Goal: Task Accomplishment & Management: Manage account settings

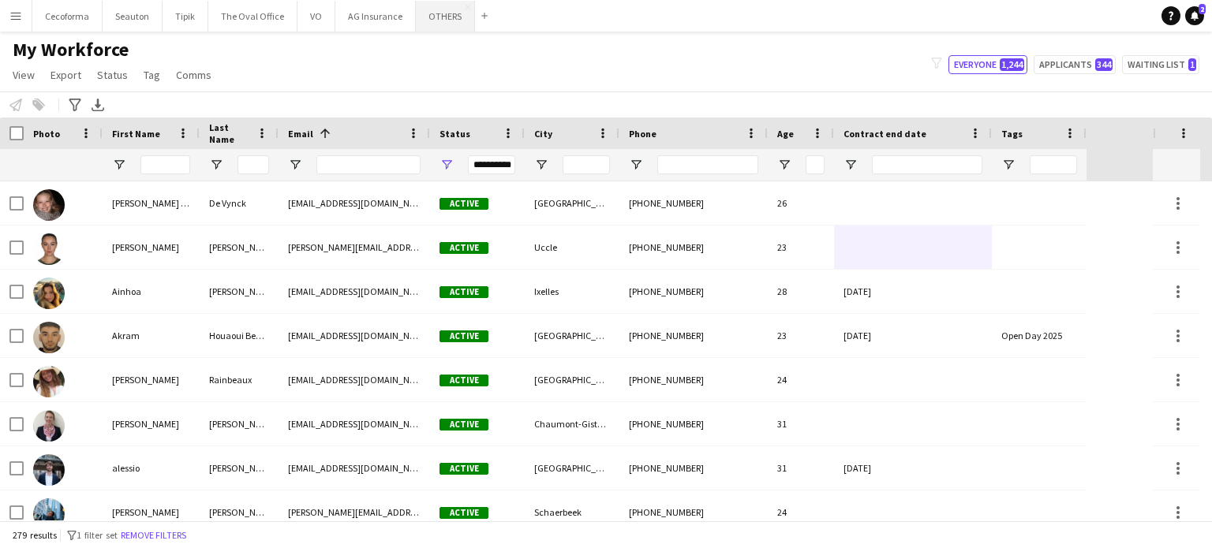
click at [430, 11] on button "OTHERS Close" at bounding box center [445, 16] width 59 height 31
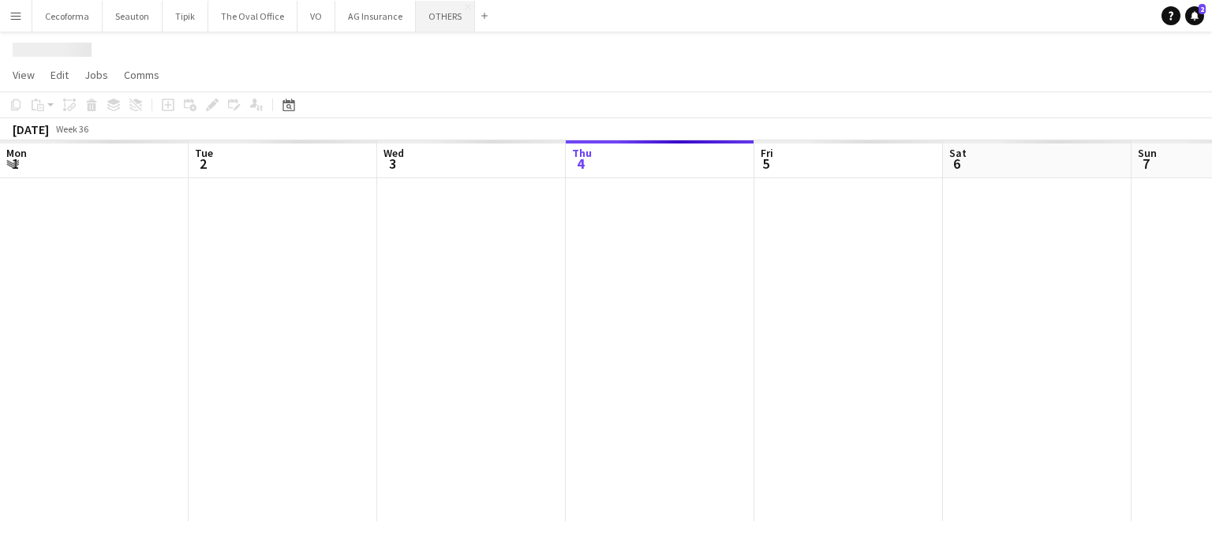
scroll to position [0, 377]
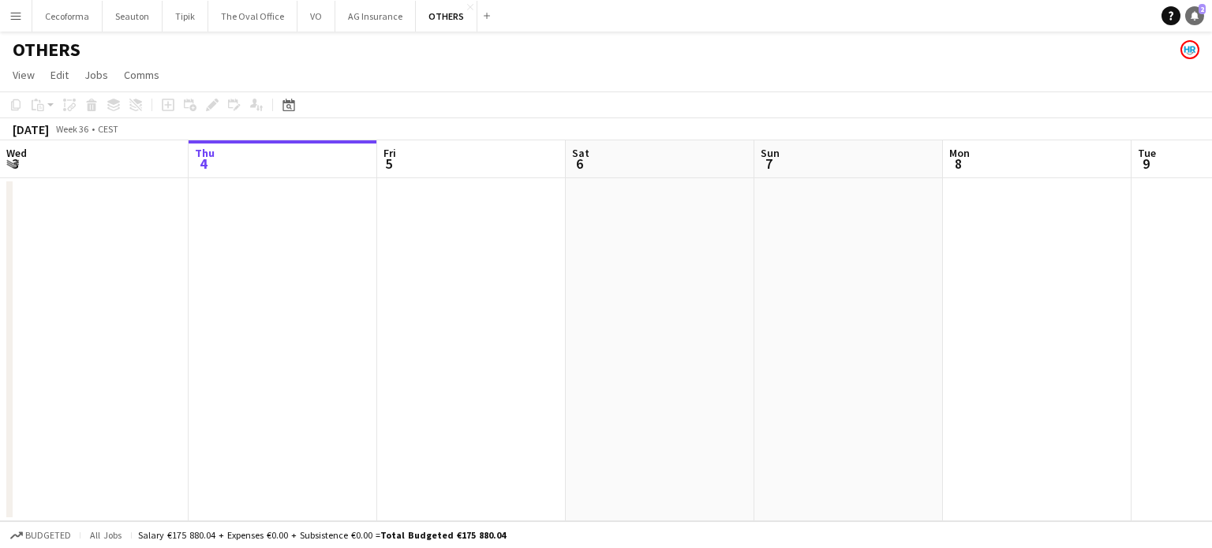
click at [1193, 17] on icon at bounding box center [1195, 15] width 8 height 8
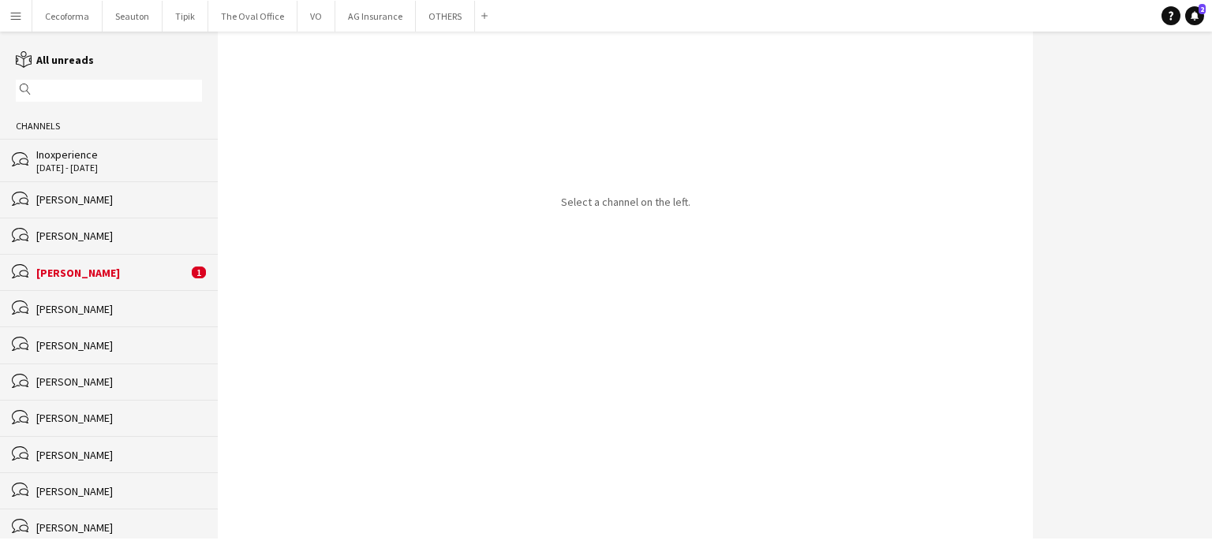
click at [89, 275] on div "[PERSON_NAME]" at bounding box center [112, 273] width 152 height 14
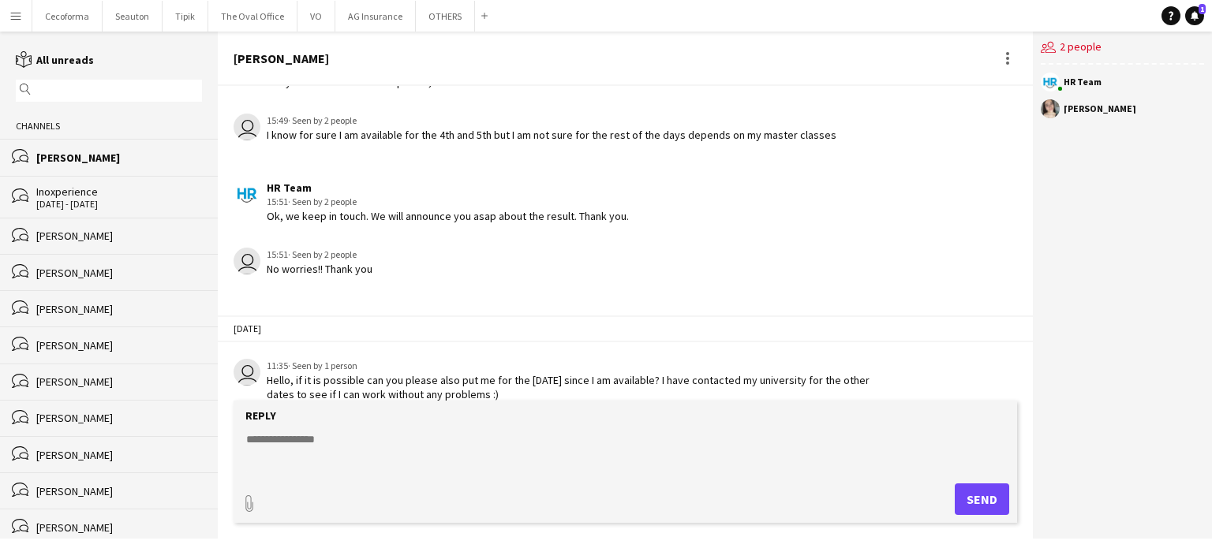
scroll to position [1429, 0]
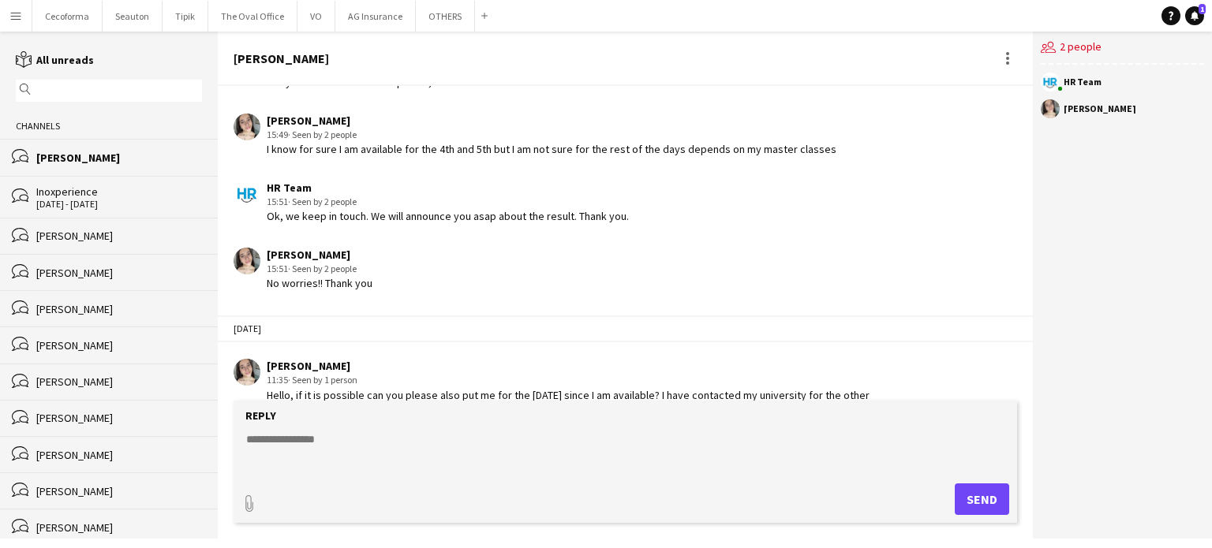
click at [54, 193] on div "Inoxperience" at bounding box center [119, 192] width 166 height 14
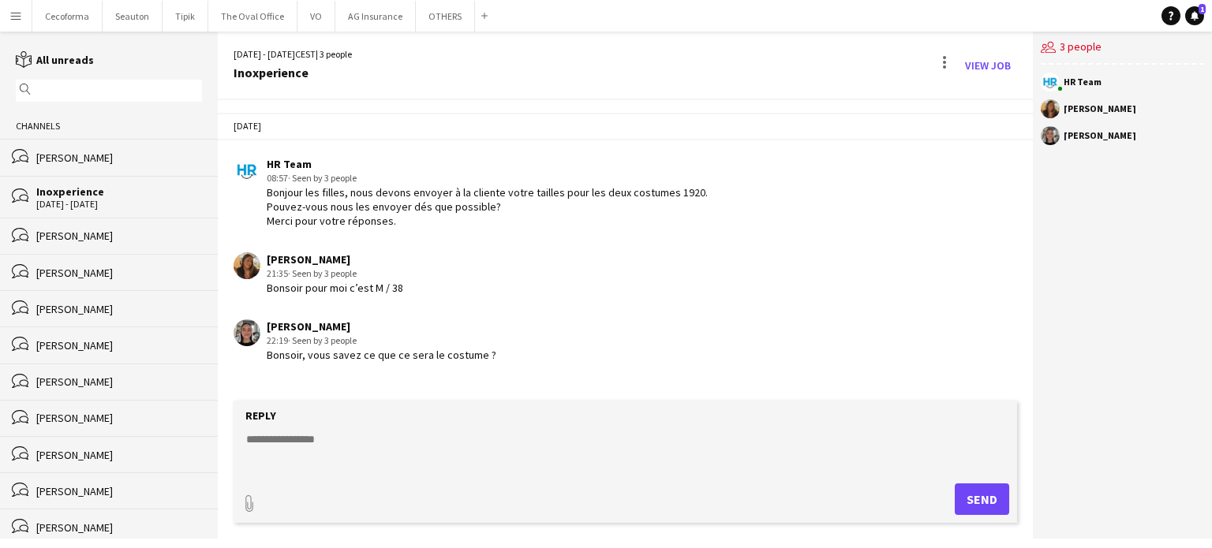
click at [59, 194] on div "Inoxperience" at bounding box center [119, 192] width 166 height 14
click at [1195, 15] on icon at bounding box center [1195, 15] width 8 height 8
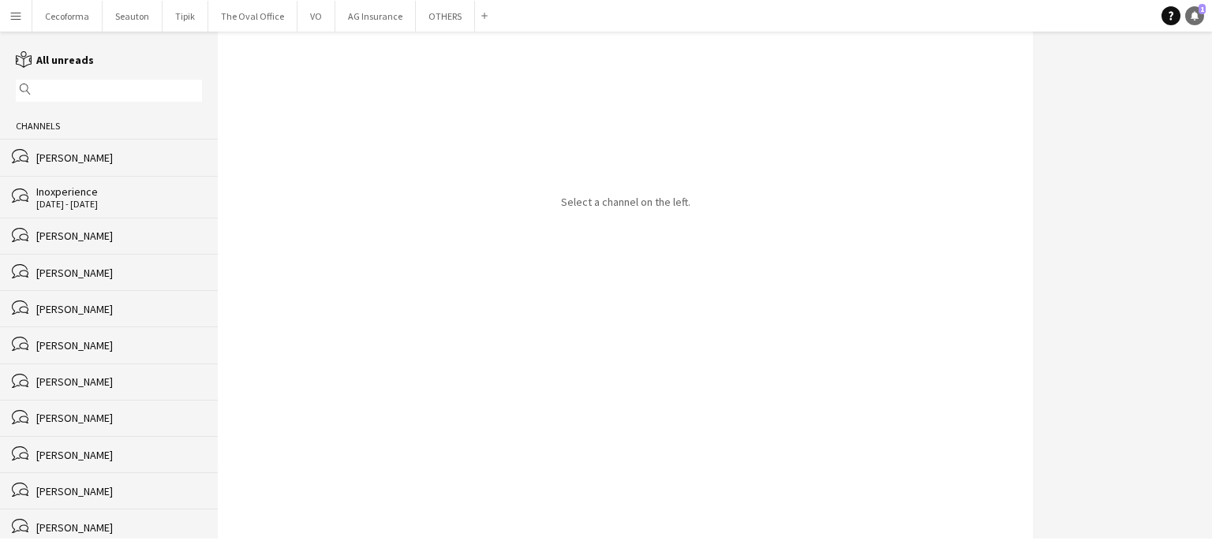
click at [1195, 15] on icon at bounding box center [1195, 15] width 8 height 8
click at [68, 197] on div "Inoxperience" at bounding box center [119, 192] width 166 height 14
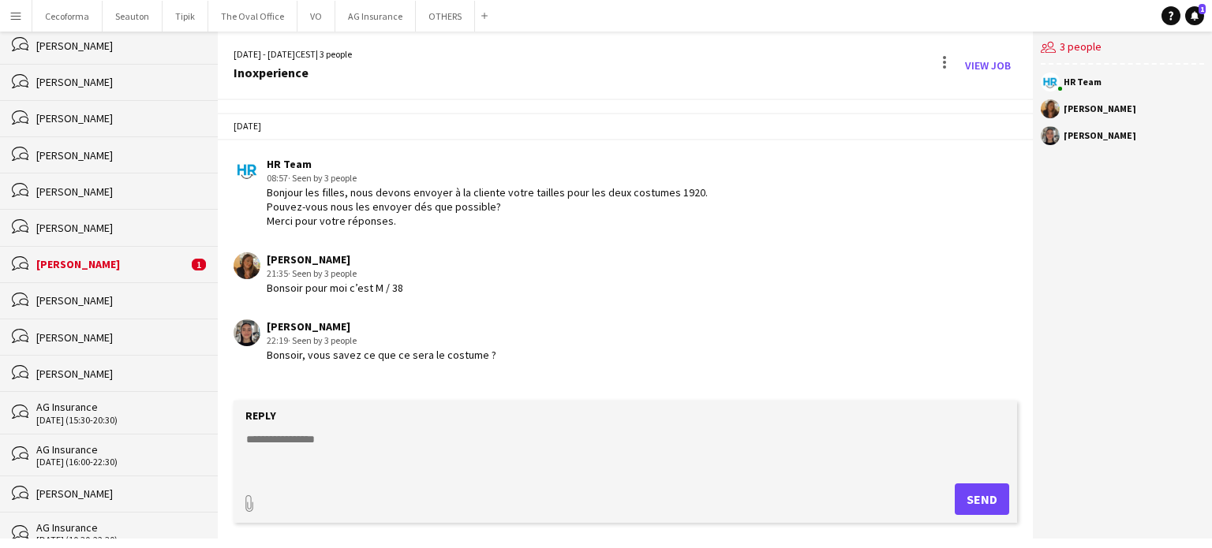
scroll to position [158, 0]
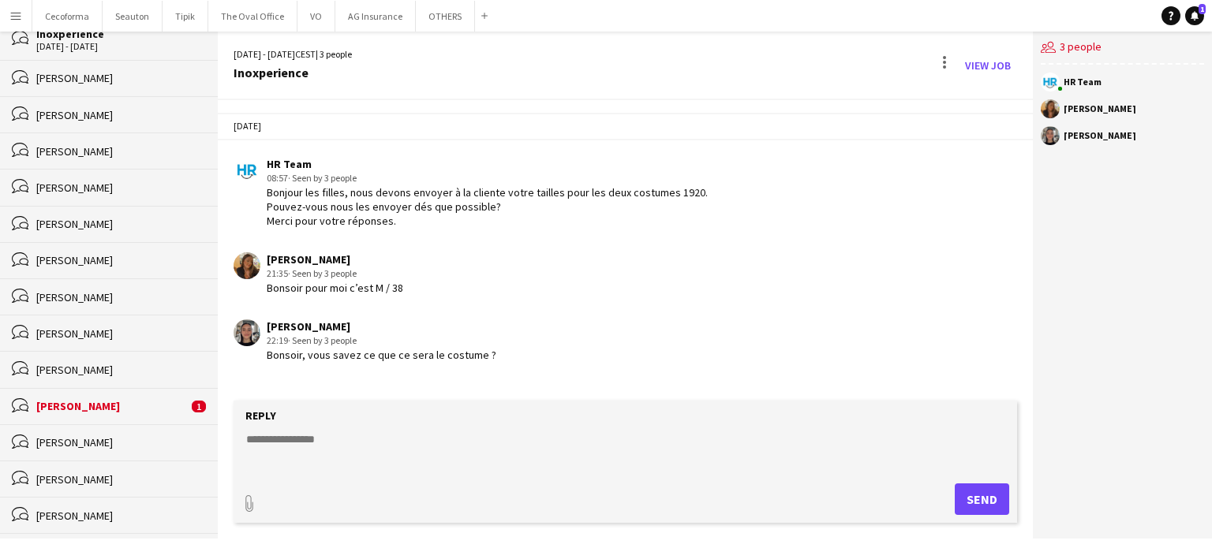
click at [82, 408] on div "[PERSON_NAME]" at bounding box center [112, 406] width 152 height 14
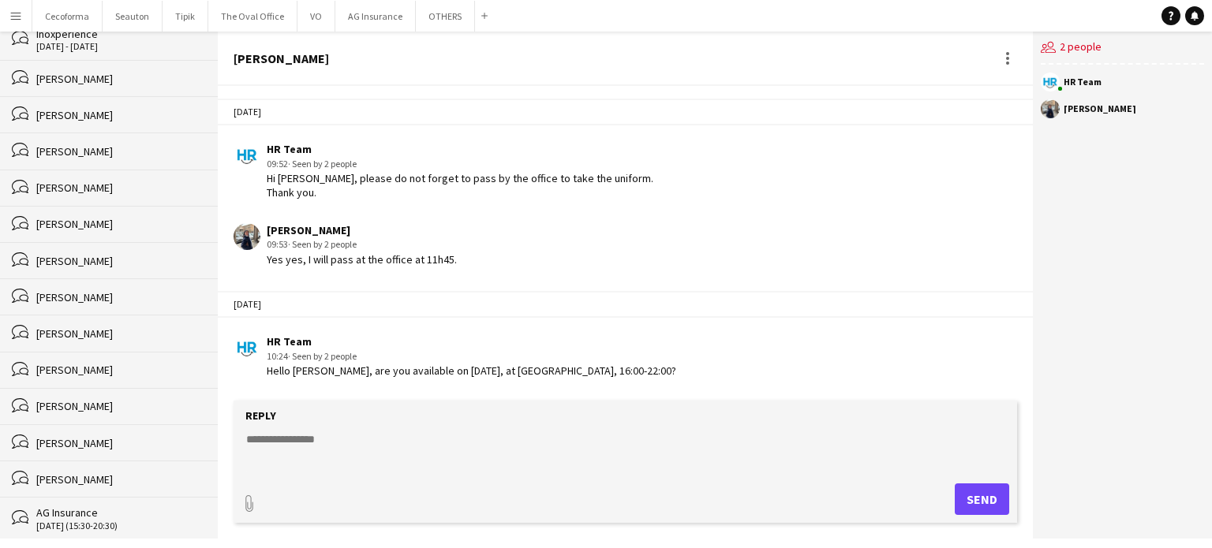
scroll to position [1045, 0]
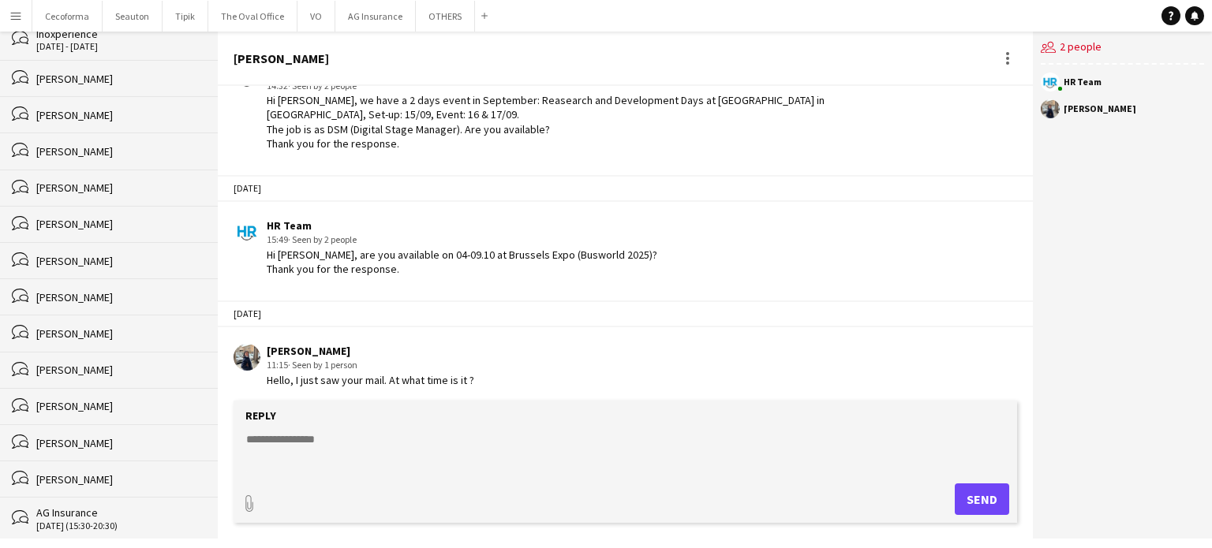
click at [305, 435] on textarea at bounding box center [629, 452] width 768 height 41
type textarea "**********"
click at [974, 501] on button "Send" at bounding box center [982, 500] width 54 height 32
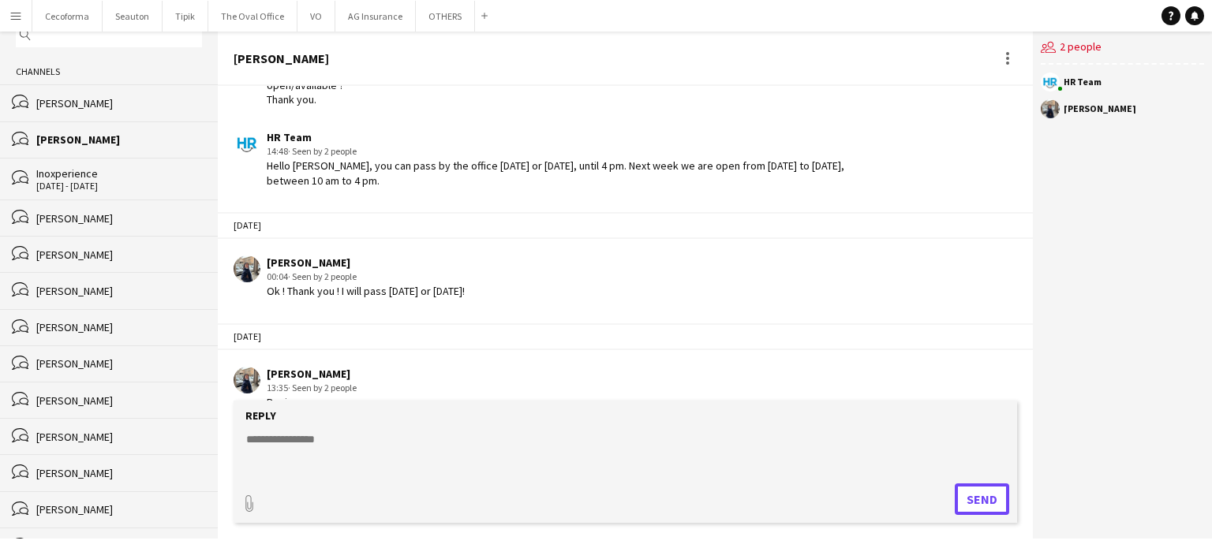
scroll to position [0, 0]
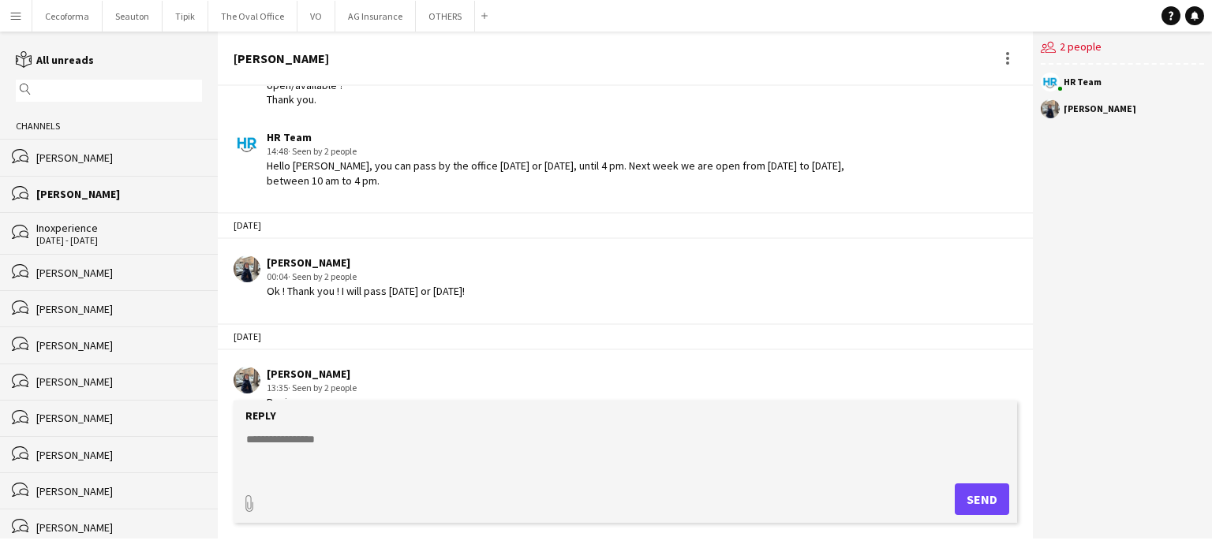
click at [67, 238] on div "[DATE] - [DATE]" at bounding box center [119, 240] width 166 height 11
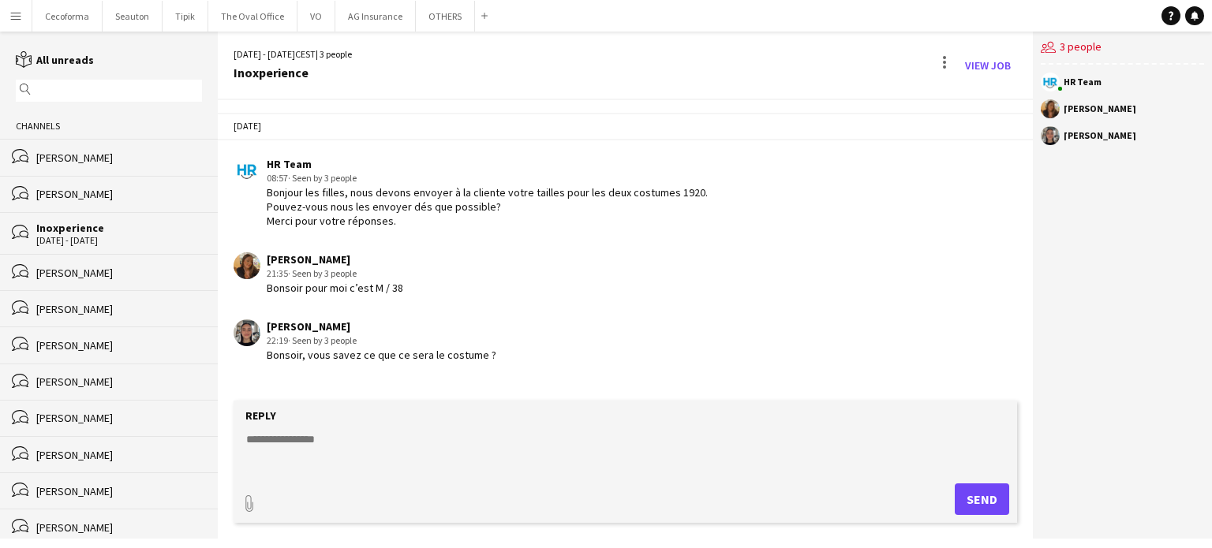
click at [266, 436] on textarea at bounding box center [629, 452] width 768 height 41
click at [414, 450] on textarea "**********" at bounding box center [629, 452] width 768 height 41
type textarea "**********"
click at [977, 501] on button "Send" at bounding box center [982, 500] width 54 height 32
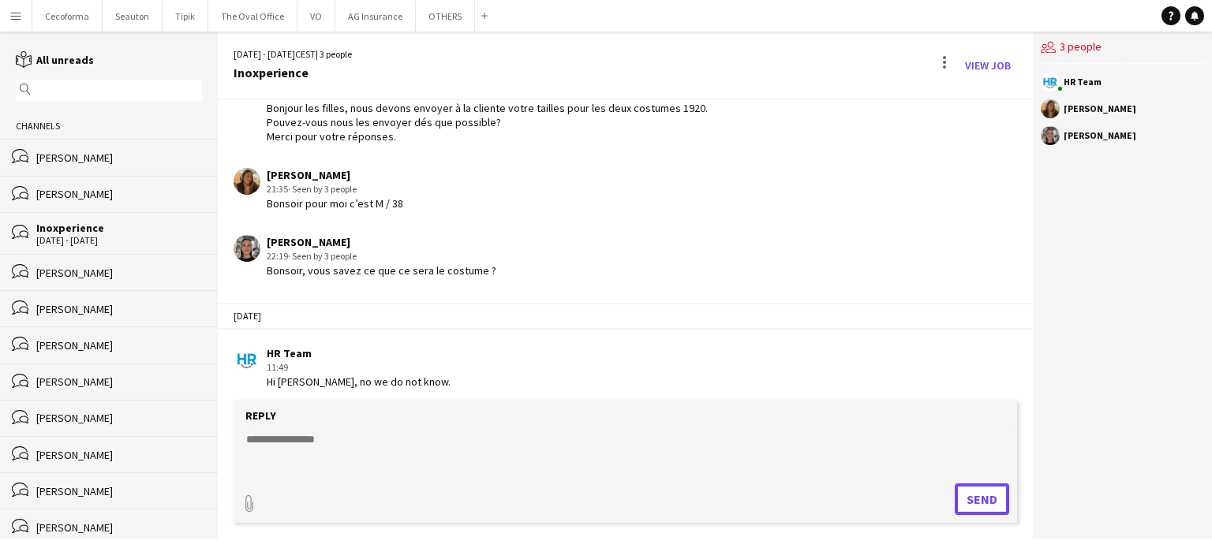
scroll to position [91, 0]
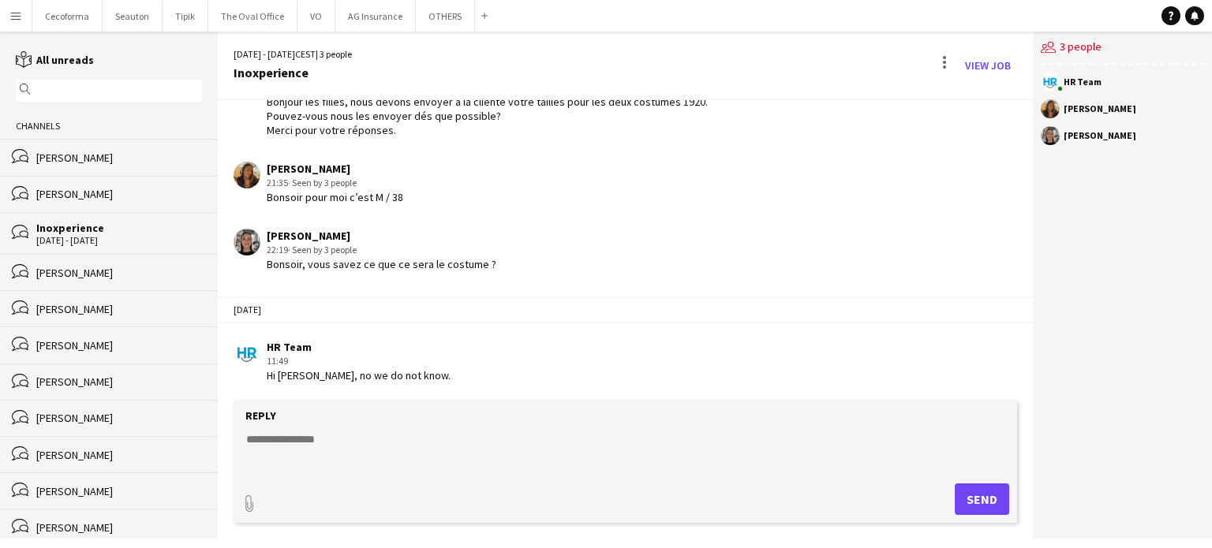
click at [399, 485] on div "paperclip Send" at bounding box center [625, 500] width 768 height 32
click at [298, 437] on textarea at bounding box center [629, 452] width 768 height 41
click at [439, 441] on textarea "**********" at bounding box center [629, 452] width 768 height 41
click at [458, 441] on textarea "**********" at bounding box center [629, 452] width 768 height 41
type textarea "**********"
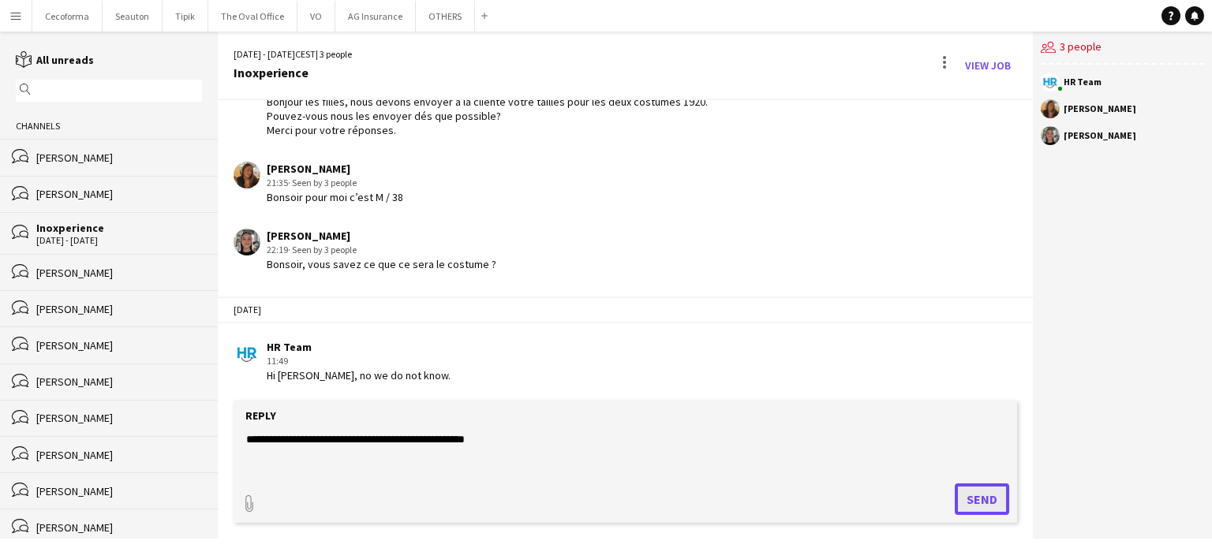
click at [972, 495] on button "Send" at bounding box center [982, 500] width 54 height 32
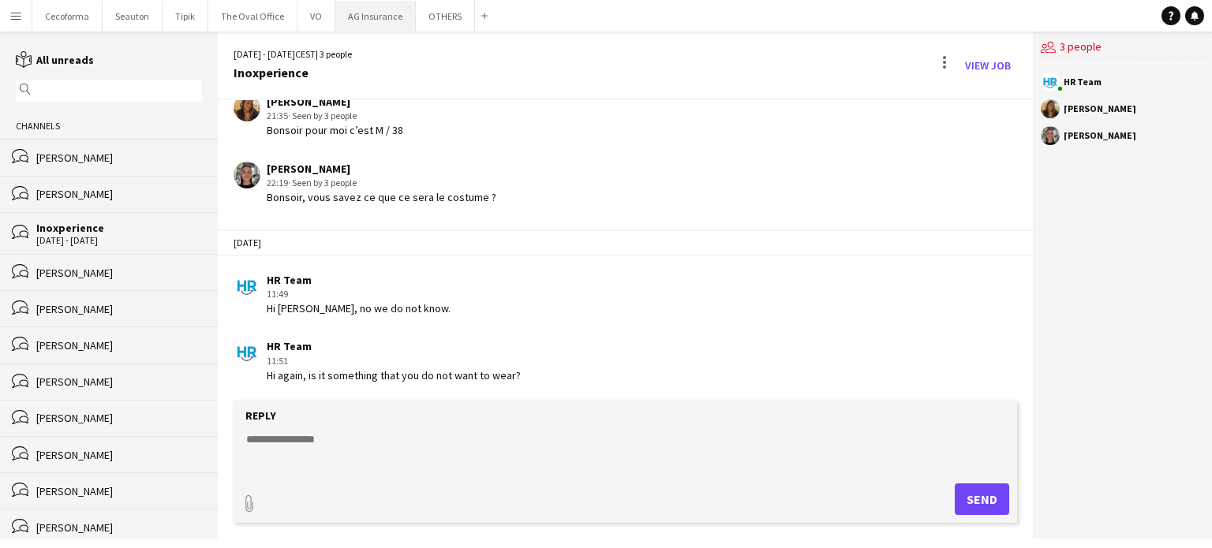
click at [360, 12] on button "AG Insurance Close" at bounding box center [375, 16] width 80 height 31
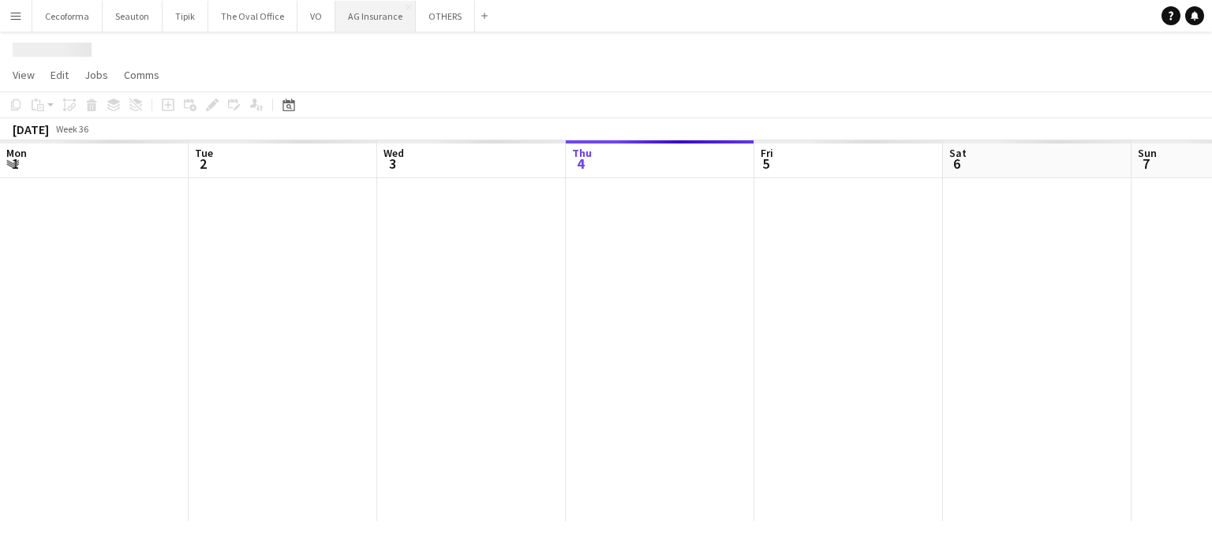
scroll to position [0, 377]
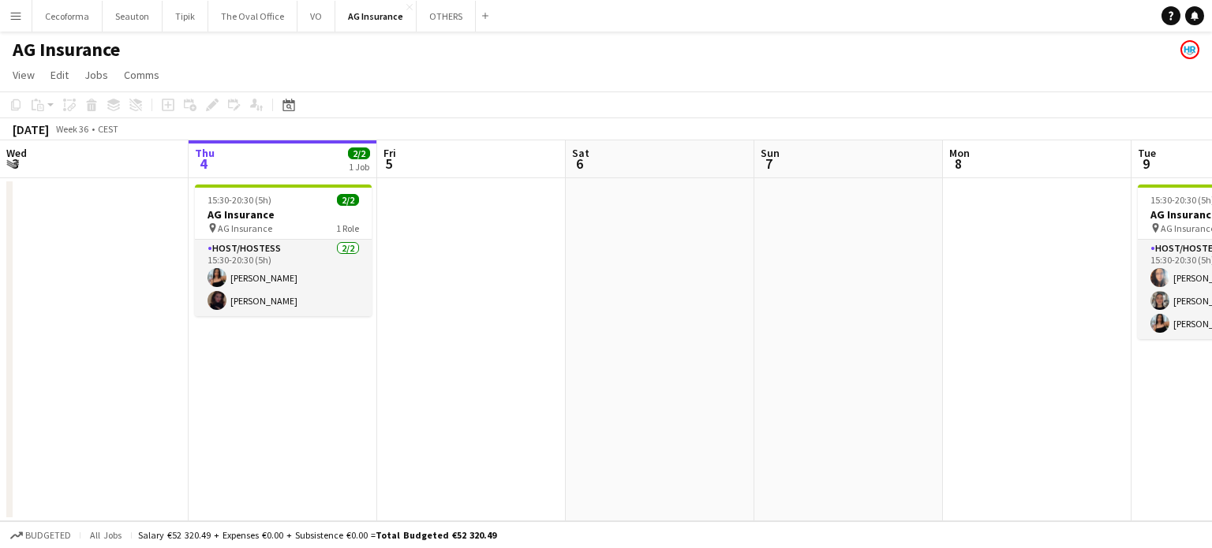
click at [727, 318] on app-date-cell at bounding box center [660, 349] width 189 height 343
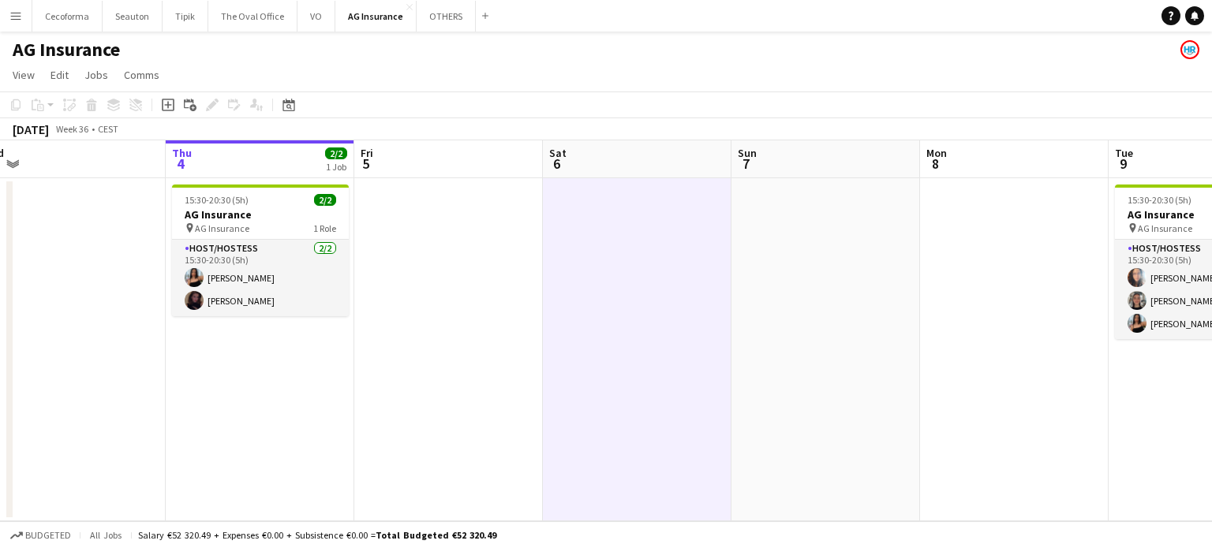
drag, startPoint x: 792, startPoint y: 356, endPoint x: 472, endPoint y: 296, distance: 326.0
click at [472, 296] on app-calendar-viewport "Mon 1 Tue 2 3/3 1 Job Wed 3 Thu 4 2/2 1 Job Fri 5 Sat 6 Sun 7 Mon 8 Tue 9 3/3 1…" at bounding box center [606, 330] width 1212 height 381
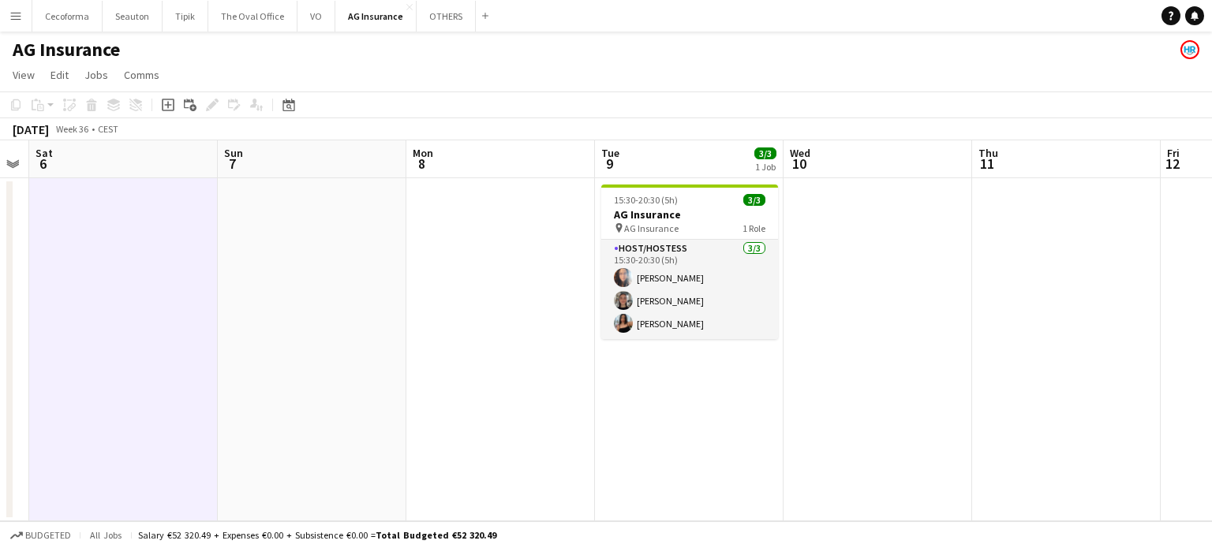
drag, startPoint x: 466, startPoint y: 298, endPoint x: 897, endPoint y: 358, distance: 435.2
click at [897, 358] on app-calendar-viewport "Wed 3 Thu 4 2/2 1 Job Fri 5 Sat 6 Sun 7 Mon 8 Tue 9 3/3 1 Job Wed 10 Thu 11 Fri…" at bounding box center [606, 330] width 1212 height 381
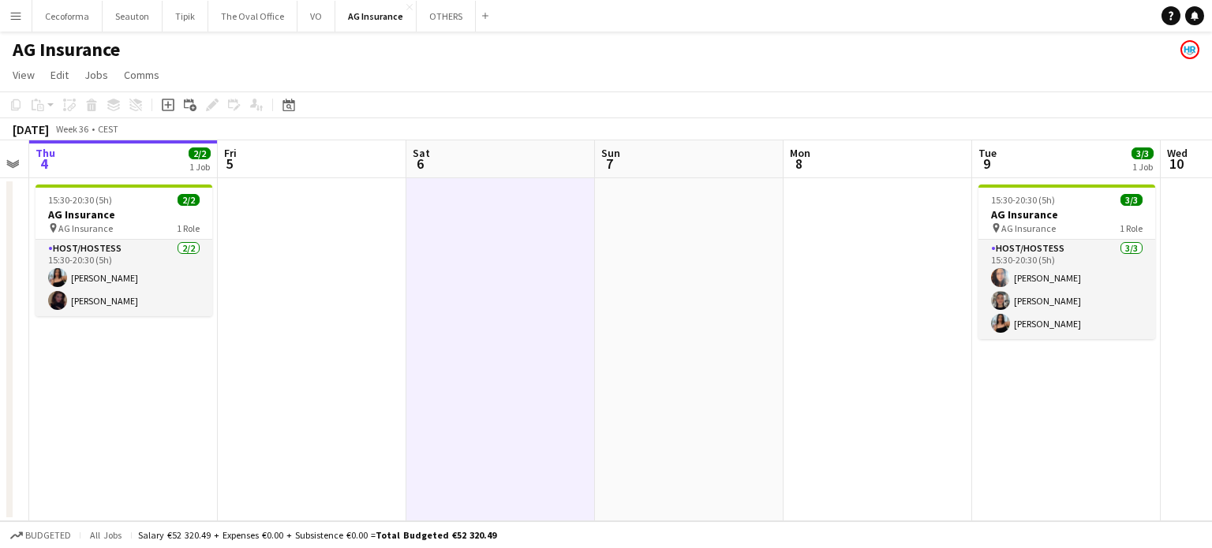
scroll to position [0, 440]
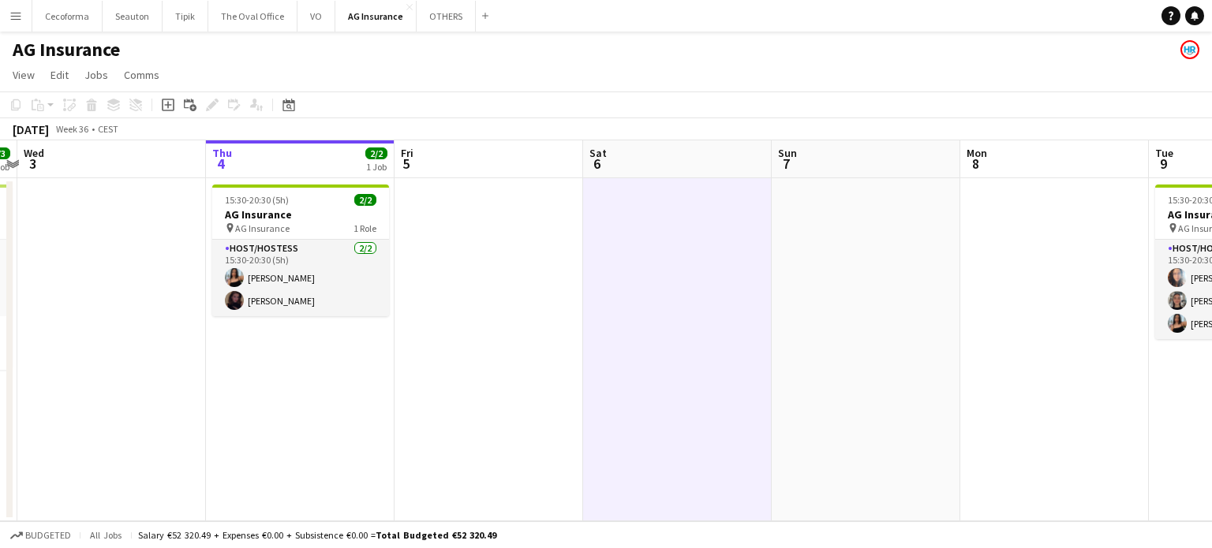
drag, startPoint x: 535, startPoint y: 343, endPoint x: 730, endPoint y: 360, distance: 195.6
click at [729, 360] on app-calendar-viewport "Mon 1 Tue 2 3/3 1 Job Wed 3 Thu 4 2/2 1 Job Fri 5 Sat 6 Sun 7 Mon 8 Tue 9 3/3 1…" at bounding box center [606, 330] width 1212 height 381
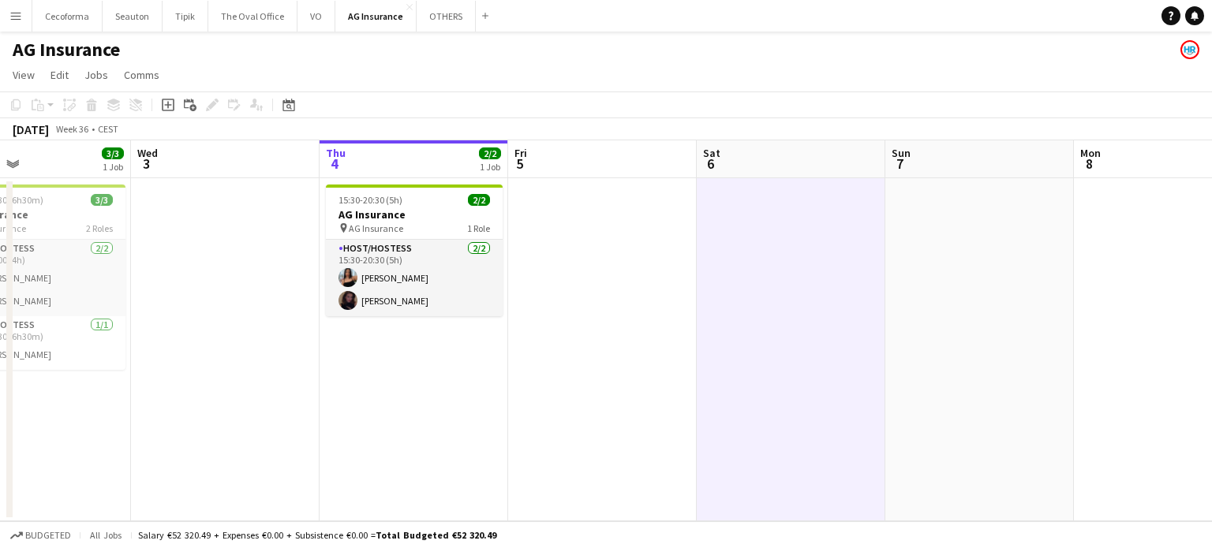
drag, startPoint x: 730, startPoint y: 360, endPoint x: 997, endPoint y: 406, distance: 270.8
click at [848, 387] on app-calendar-viewport "Sun 31 Mon 1 Tue 2 3/3 1 Job Wed 3 Thu 4 2/2 1 Job Fri 5 Sat 6 Sun 7 Mon 8 Tue …" at bounding box center [606, 330] width 1212 height 381
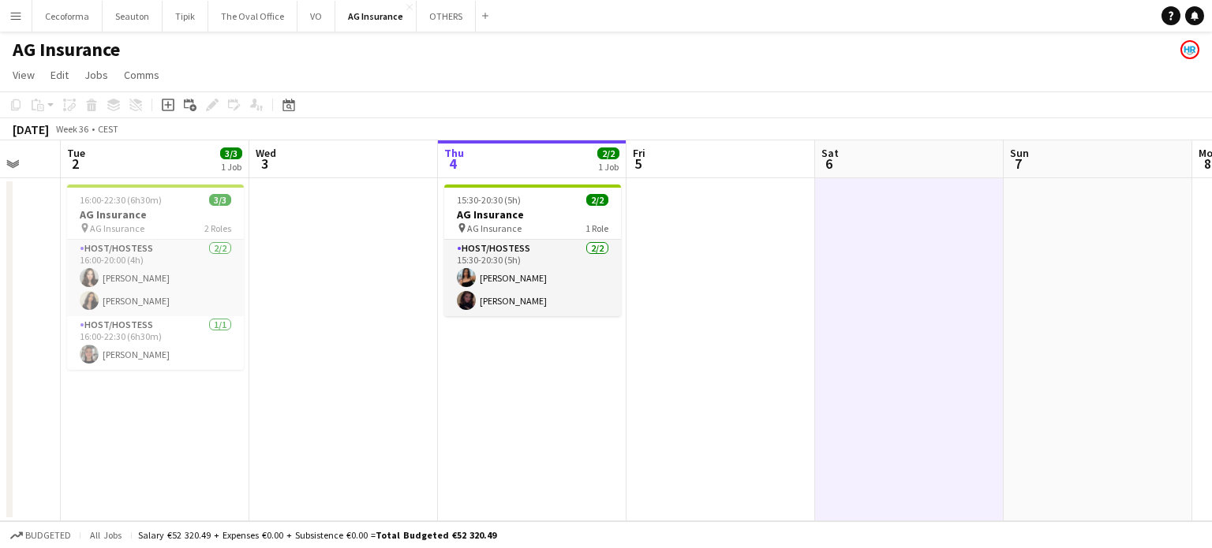
click at [429, 459] on app-date-cell at bounding box center [343, 349] width 189 height 343
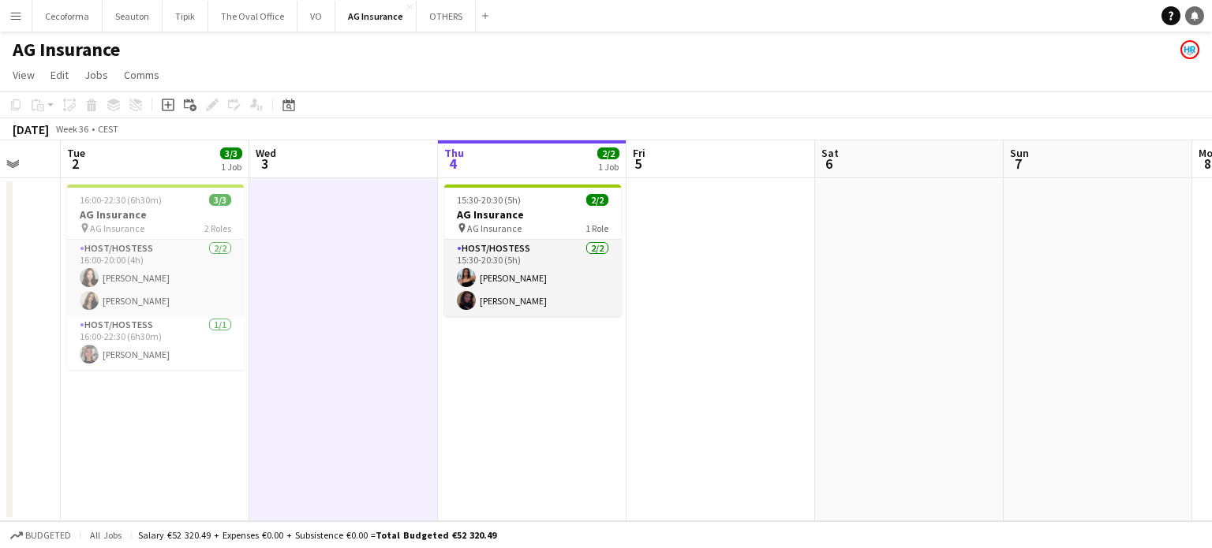
click at [1196, 15] on icon at bounding box center [1195, 15] width 8 height 8
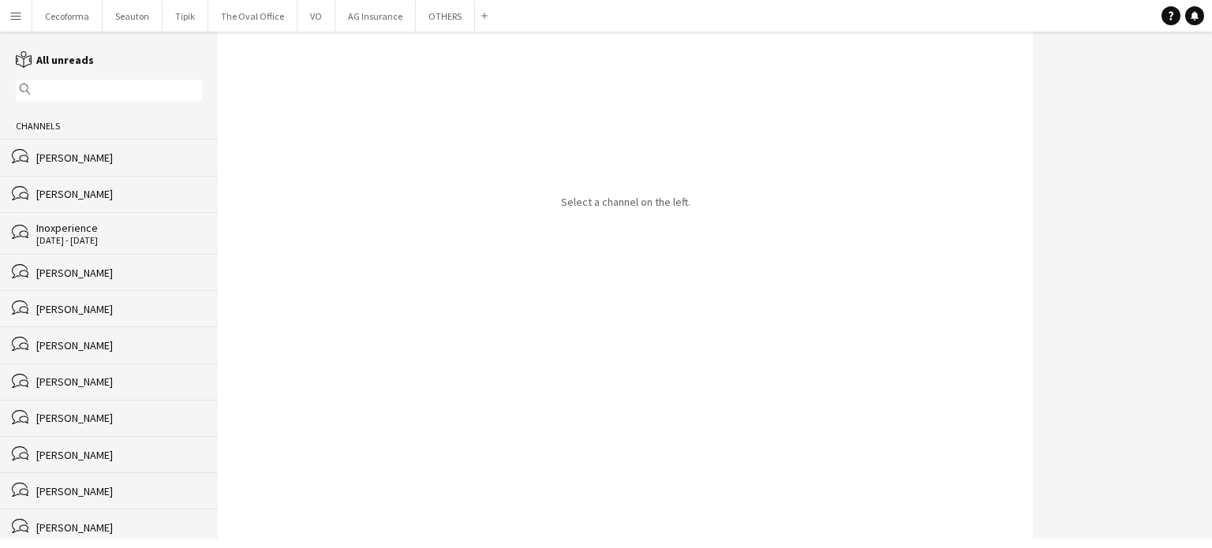
click at [64, 234] on div "Inoxperience" at bounding box center [119, 228] width 166 height 14
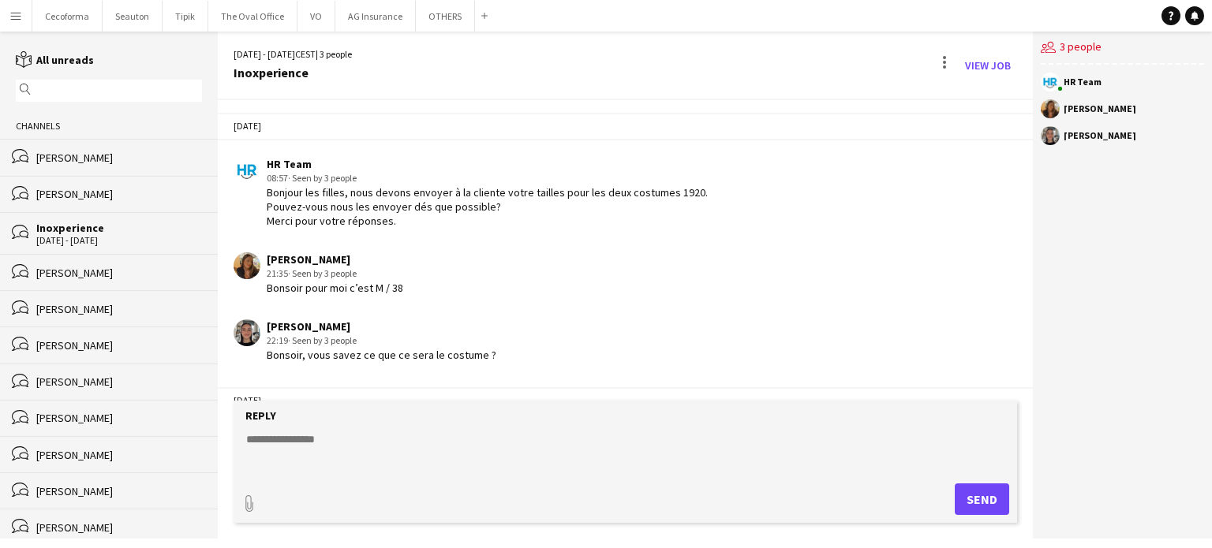
scroll to position [158, 0]
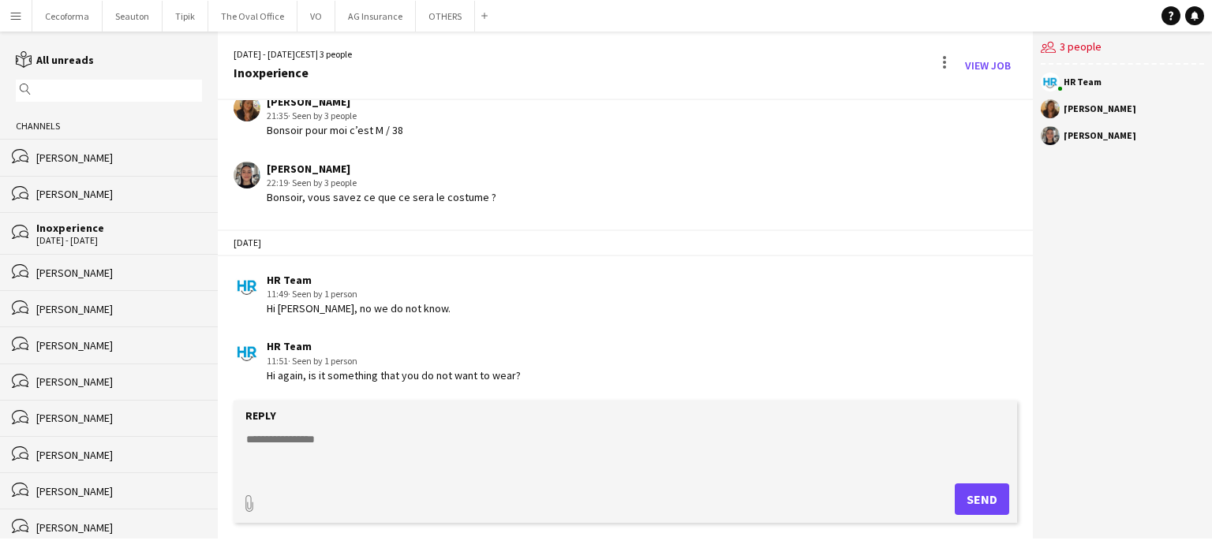
click at [568, 313] on div "HR Team 11:49 · Seen by 1 person Hi [PERSON_NAME], no we do not know." at bounding box center [560, 294] width 652 height 43
click at [379, 17] on button "AG Insurance Close" at bounding box center [375, 16] width 80 height 31
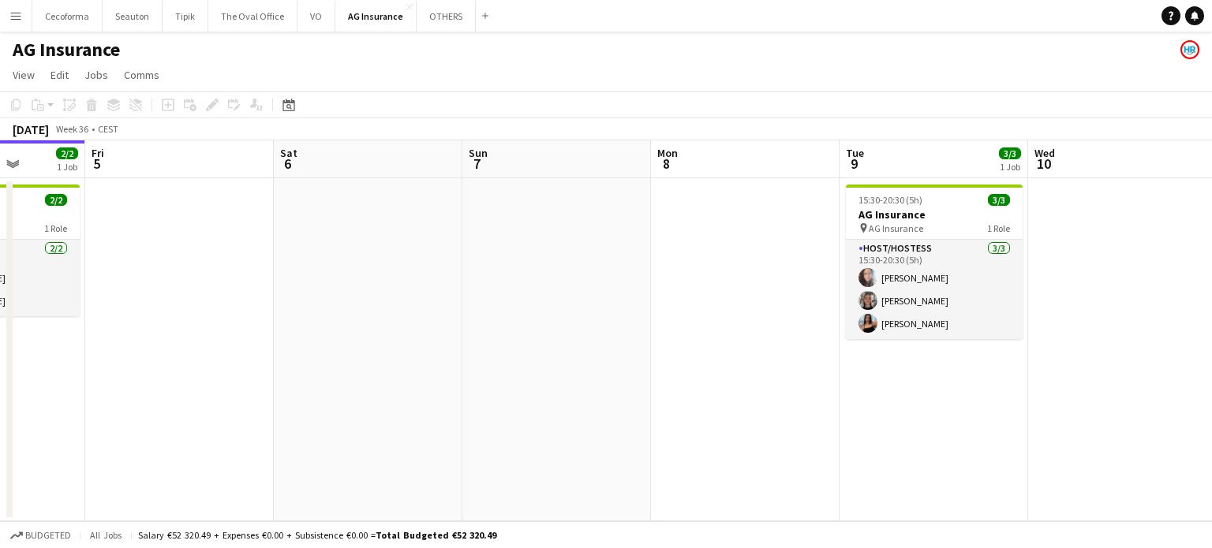
click at [405, 325] on app-calendar-viewport "Mon 1 Tue 2 3/3 1 Job Wed 3 Thu 4 2/2 1 Job Fri 5 Sat 6 Sun 7 Mon 8 Tue 9 3/3 1…" at bounding box center [606, 330] width 1212 height 381
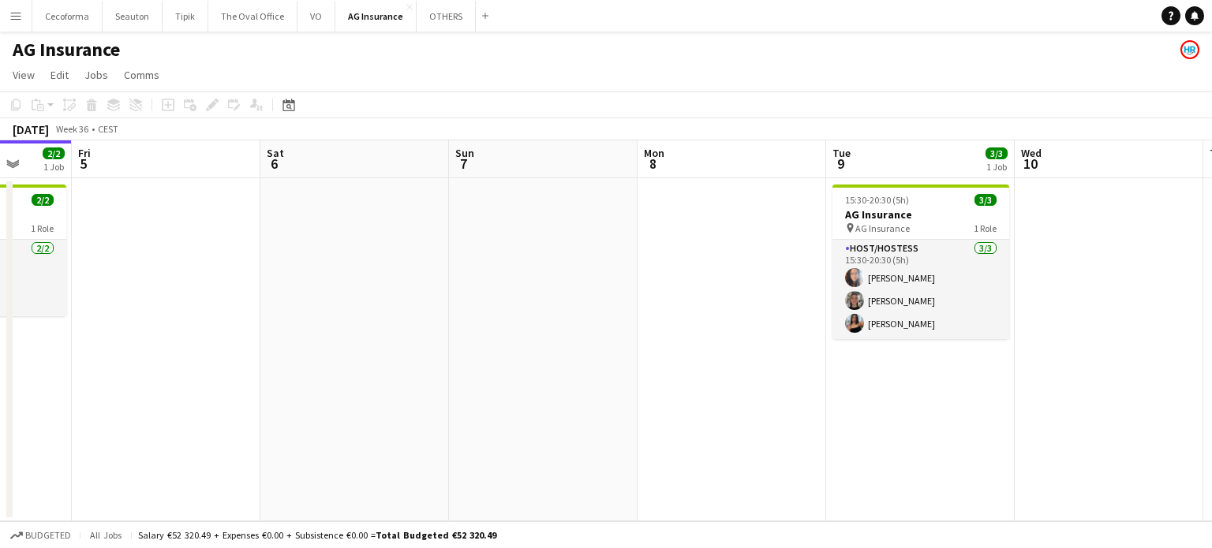
click at [908, 324] on app-calendar-viewport "Mon 1 Tue 2 3/3 1 Job Wed 3 Thu 4 2/2 1 Job Fri 5 Sat 6 Sun 7 Mon 8 Tue 9 3/3 1…" at bounding box center [606, 330] width 1212 height 381
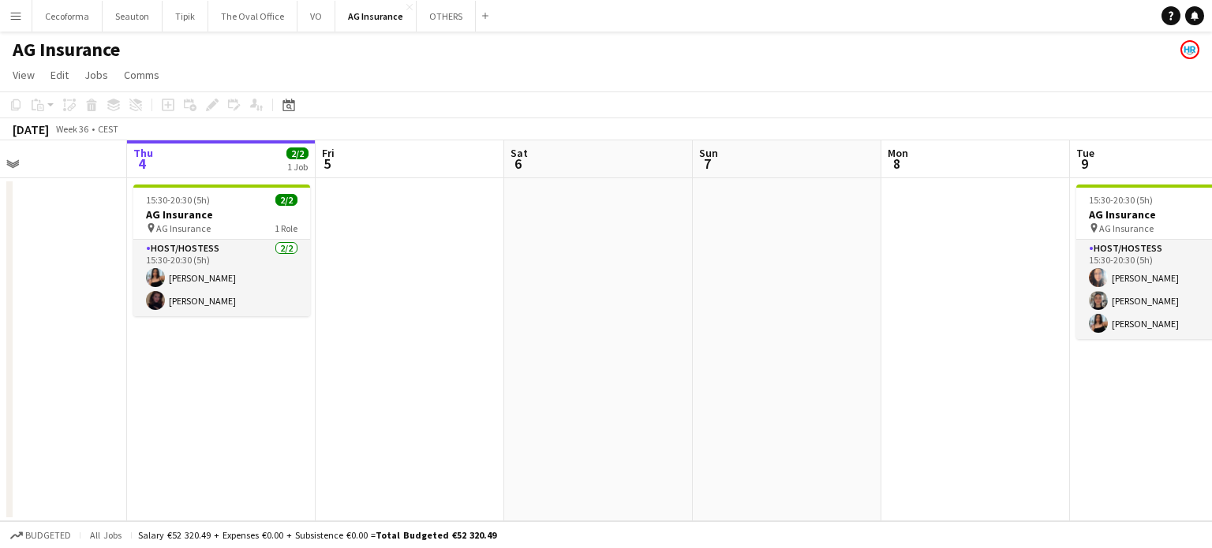
scroll to position [0, 359]
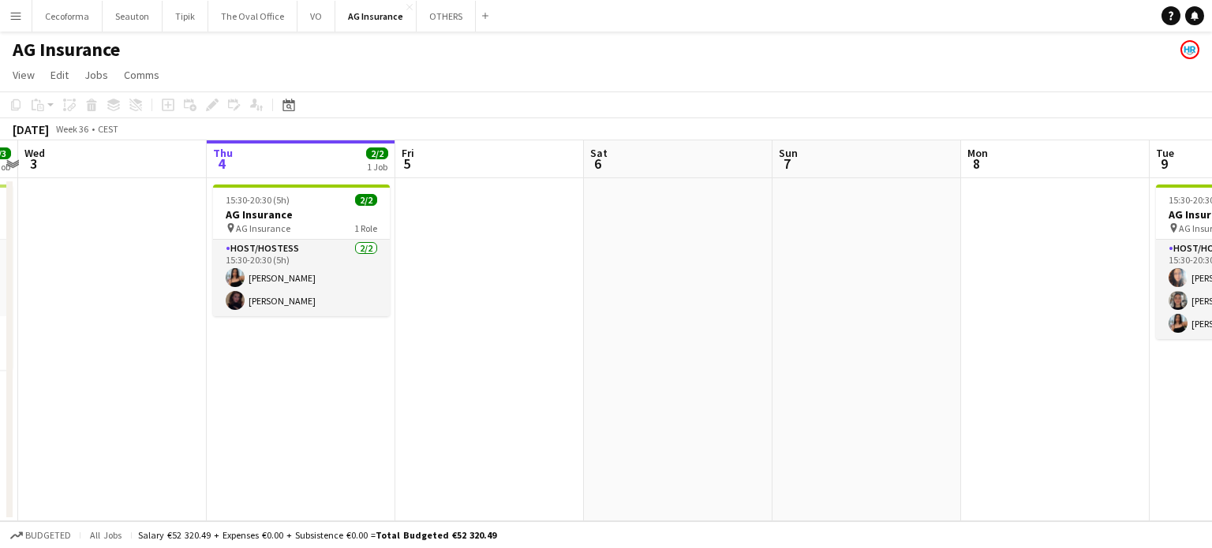
drag, startPoint x: 571, startPoint y: 323, endPoint x: 650, endPoint y: 324, distance: 79.7
click at [650, 324] on app-calendar-viewport "Mon 1 Tue 2 3/3 1 Job Wed 3 Thu 4 2/2 1 Job Fri 5 Sat 6 Sun 7 Mon 8 Tue 9 3/3 1…" at bounding box center [606, 330] width 1212 height 381
click at [1200, 17] on link "Notifications 1" at bounding box center [1194, 15] width 19 height 19
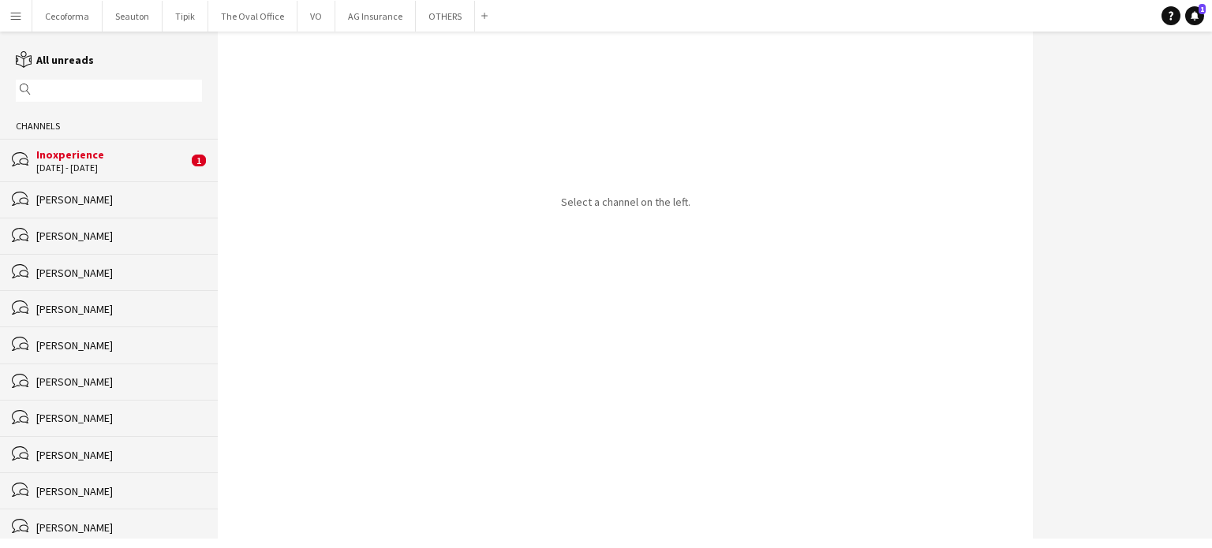
click at [73, 157] on div "Inoxperience" at bounding box center [112, 155] width 152 height 14
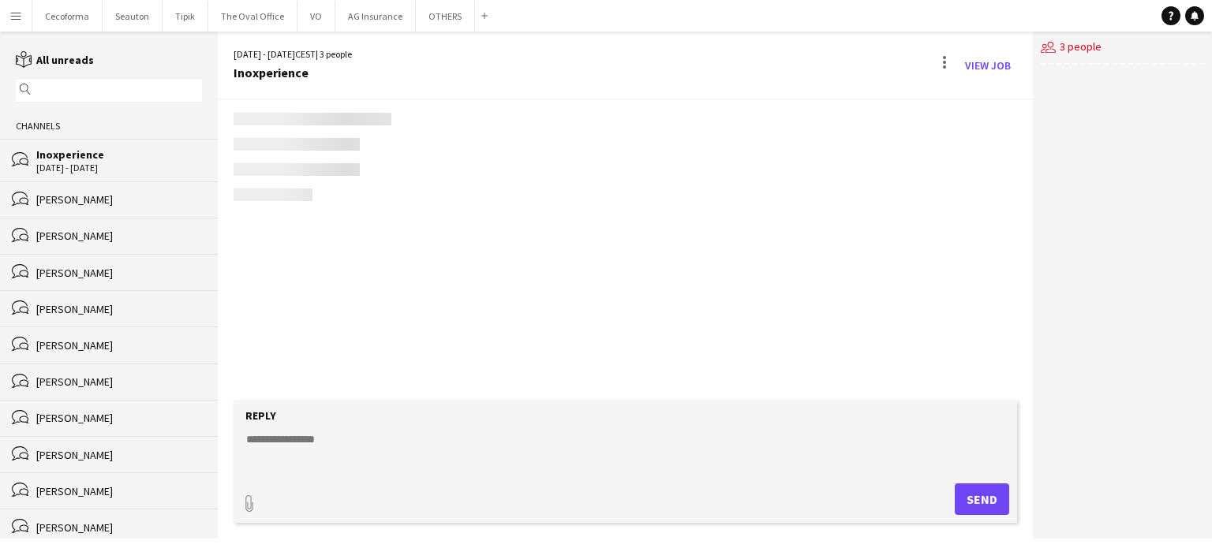
scroll to position [225, 0]
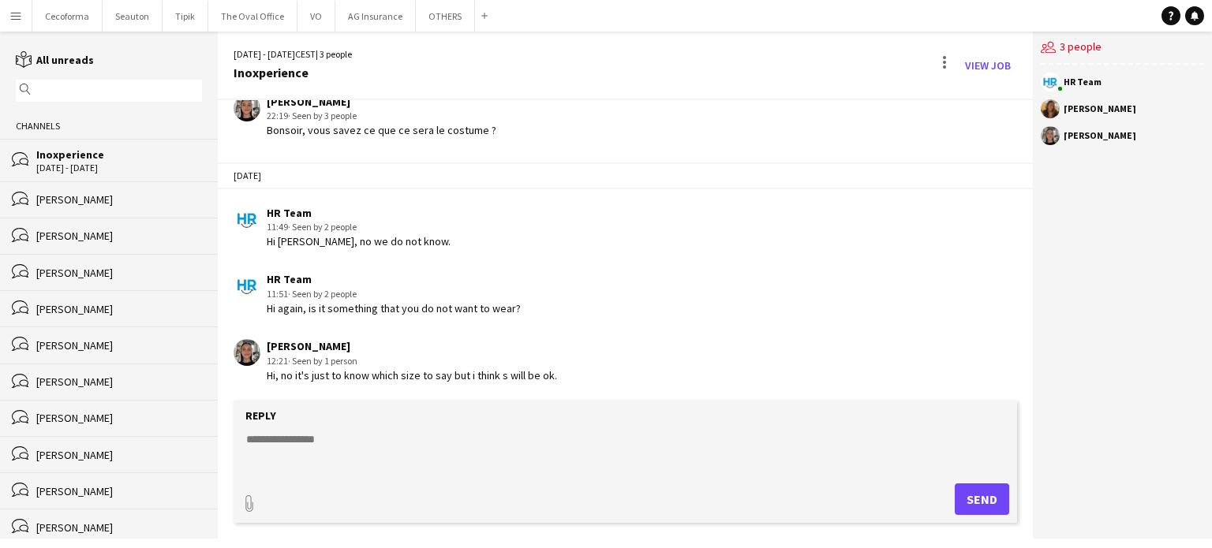
click at [294, 436] on textarea at bounding box center [629, 452] width 768 height 41
click at [451, 444] on textarea "**********" at bounding box center [629, 452] width 768 height 41
type textarea "**********"
click at [998, 504] on button "Send" at bounding box center [982, 500] width 54 height 32
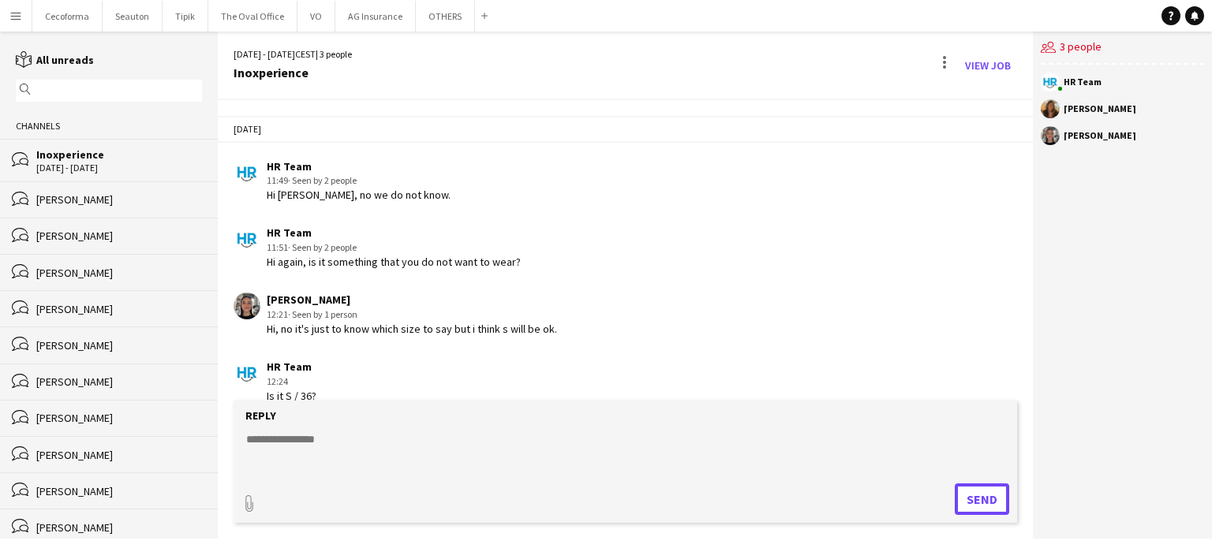
scroll to position [359, 0]
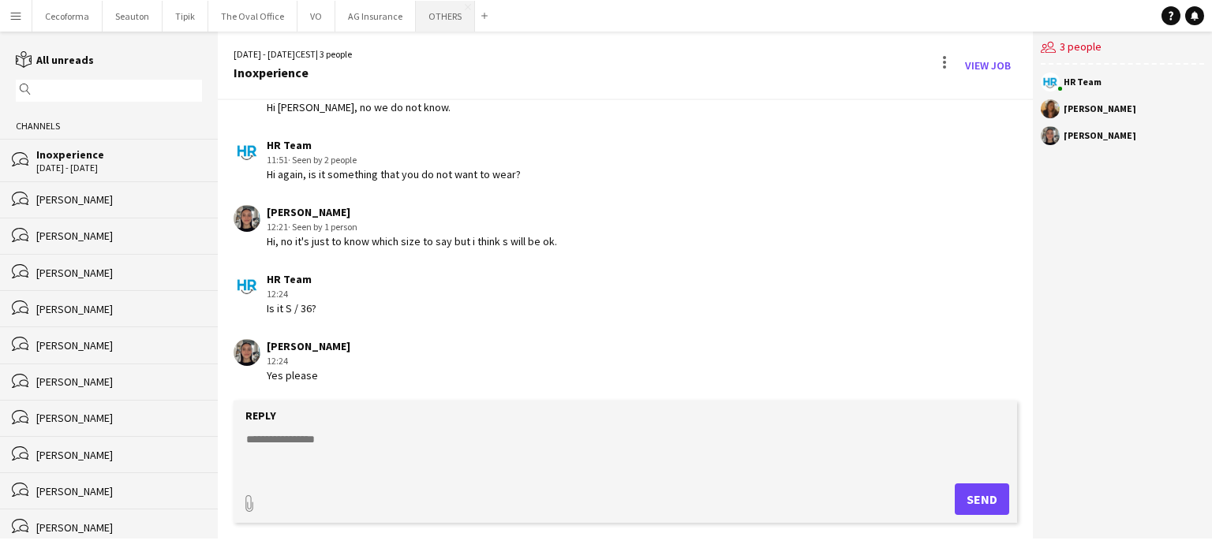
click at [428, 20] on button "OTHERS Close" at bounding box center [445, 16] width 59 height 31
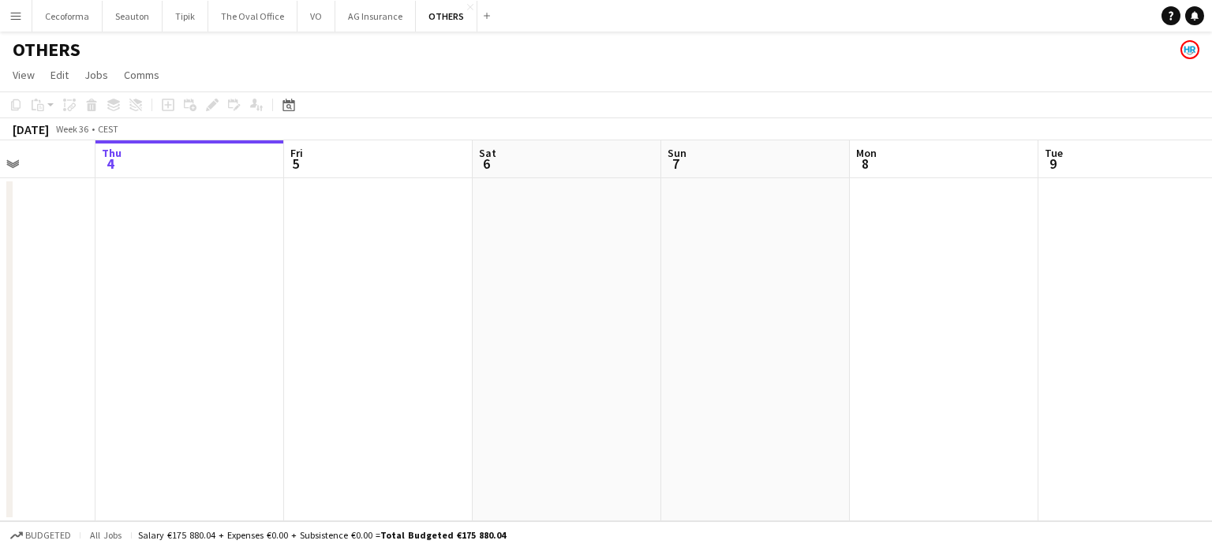
drag, startPoint x: 852, startPoint y: 457, endPoint x: 275, endPoint y: 416, distance: 579.1
click at [275, 416] on app-calendar-viewport "Mon 1 Tue 2 Wed 3 Thu 4 Fri 5 Sat 6 Sun 7 Mon 8 Tue 9 Wed 10 Thu 11 Fri 12" at bounding box center [606, 330] width 1212 height 381
drag, startPoint x: 619, startPoint y: 421, endPoint x: 105, endPoint y: 385, distance: 515.8
click at [101, 393] on app-calendar-viewport "Fri 5 Sat 6 Sun 7 Mon 8 Tue 9 Wed 10 Thu 11 Fri 12 Sat 13 Sun 14 Mon 15 Tue 16" at bounding box center [606, 330] width 1212 height 381
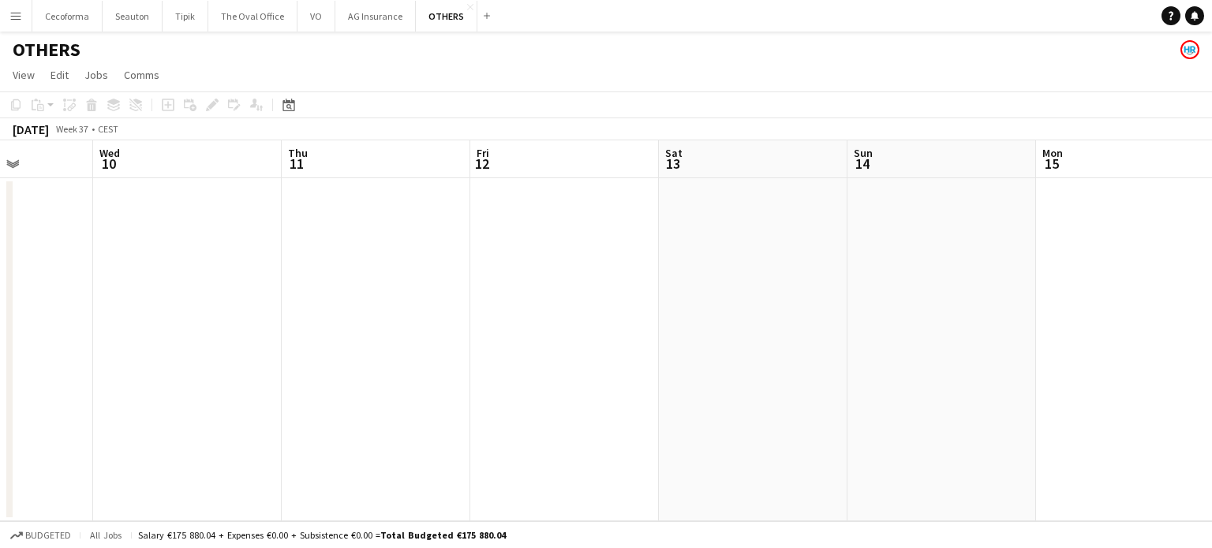
drag, startPoint x: 557, startPoint y: 356, endPoint x: 21, endPoint y: 317, distance: 538.0
click at [0, 315] on app-calendar-viewport "Sun 7 Mon 8 Tue 9 Wed 10 Thu 11 Fri 12 Sat 13 Sun 14 Mon 15 Tue 16 Wed 17 Thu 1…" at bounding box center [606, 330] width 1212 height 381
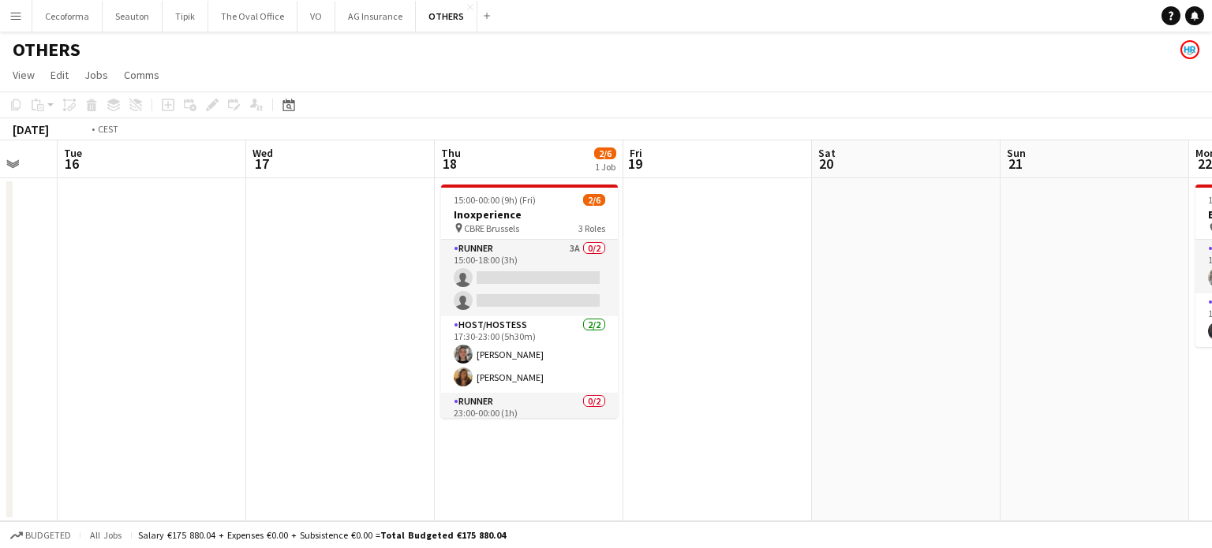
drag, startPoint x: 593, startPoint y: 372, endPoint x: 133, endPoint y: 339, distance: 462.1
click at [136, 339] on app-calendar-viewport "Fri 12 Sat 13 Sun 14 Mon 15 Tue 16 Wed 17 Thu 18 2/6 1 Job Fri 19 Sat 20 Sun 21…" at bounding box center [606, 330] width 1212 height 381
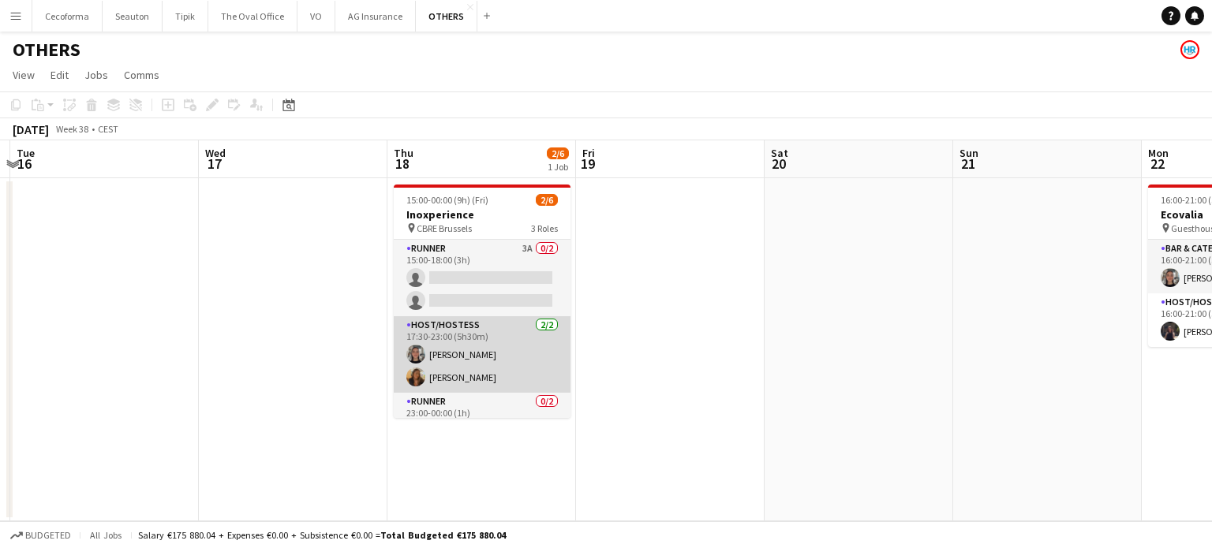
click at [451, 359] on app-card-role "Host/Hostess [DATE] 17:30-23:00 (5h30m) [PERSON_NAME] [PERSON_NAME]" at bounding box center [482, 354] width 177 height 77
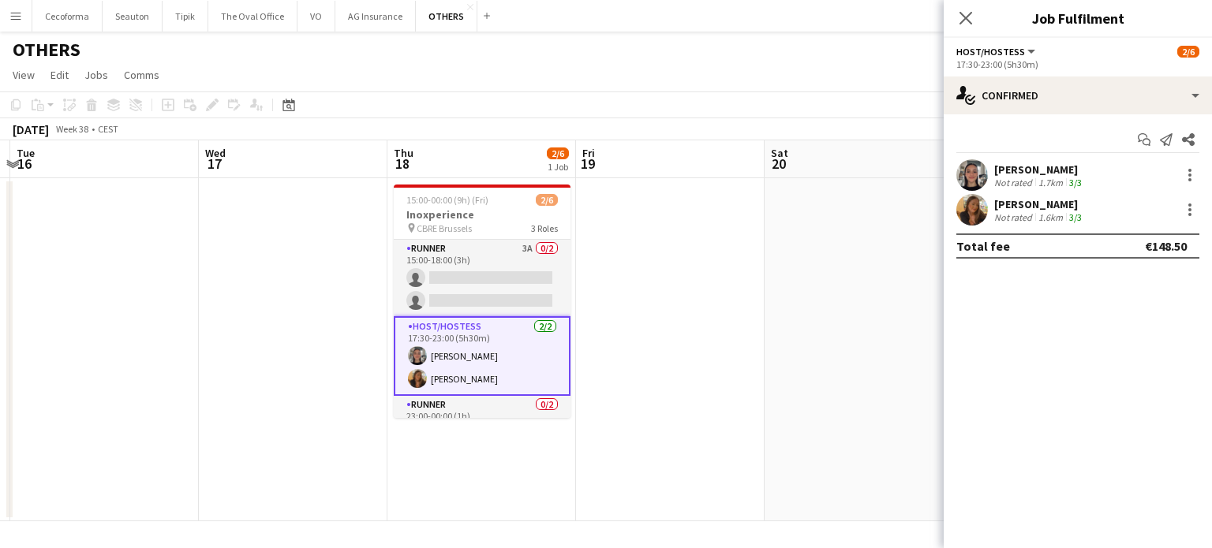
click at [1045, 168] on div "[PERSON_NAME]" at bounding box center [1039, 170] width 91 height 14
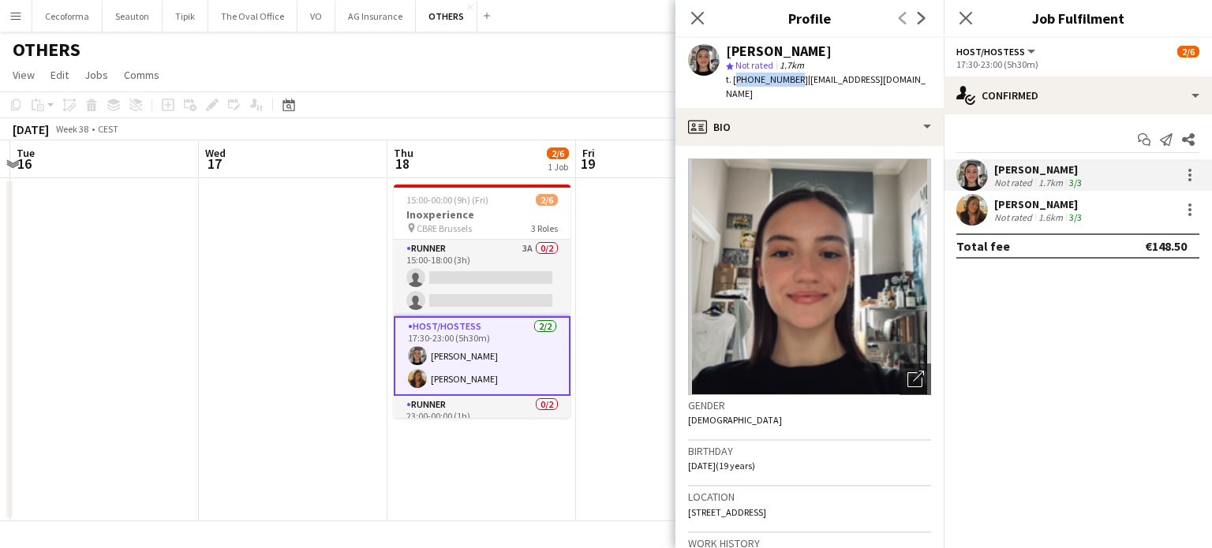
drag, startPoint x: 733, startPoint y: 78, endPoint x: 789, endPoint y: 75, distance: 56.1
click at [789, 75] on span "t. [PHONE_NUMBER]" at bounding box center [767, 79] width 82 height 12
copy span "[PHONE_NUMBER]"
click at [264, 386] on app-date-cell at bounding box center [293, 349] width 189 height 343
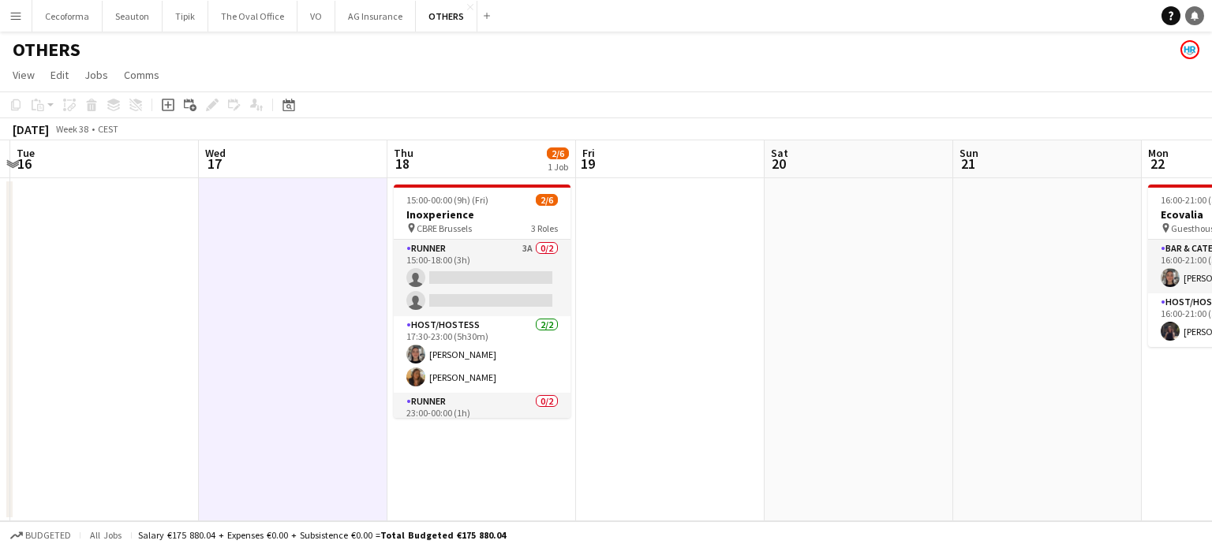
click at [1196, 16] on icon at bounding box center [1195, 15] width 8 height 8
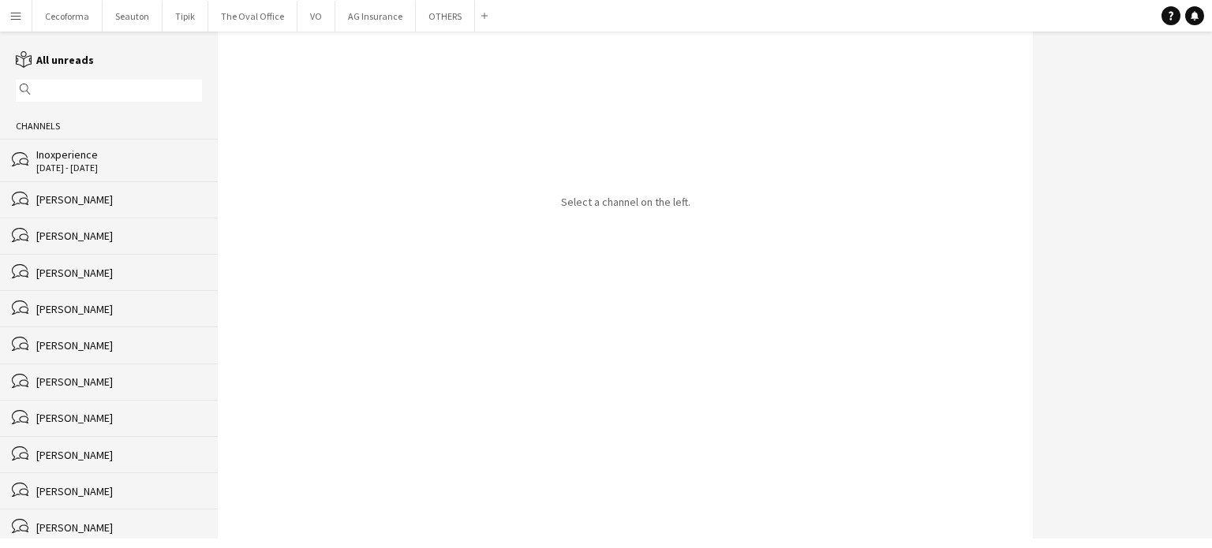
click at [71, 157] on div "Inoxperience" at bounding box center [119, 155] width 166 height 14
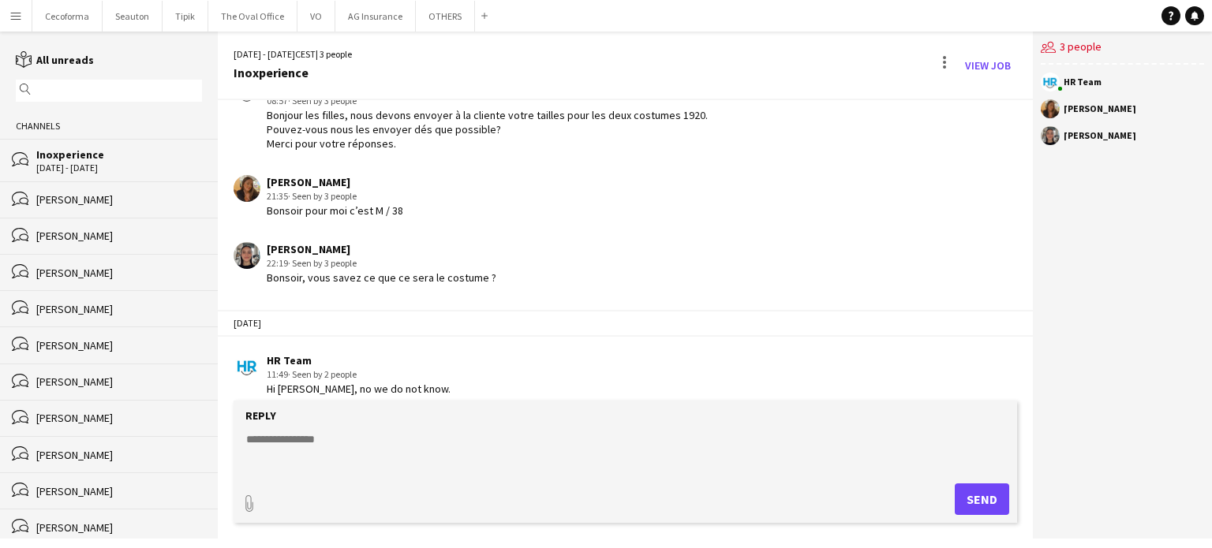
scroll to position [43, 0]
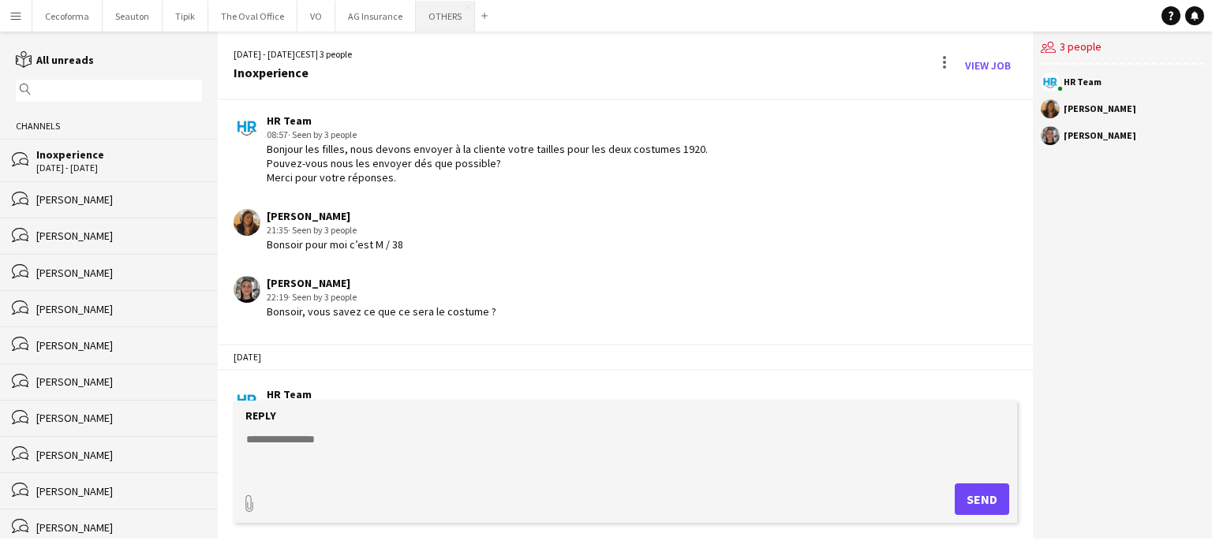
click at [437, 17] on button "OTHERS Close" at bounding box center [445, 16] width 59 height 31
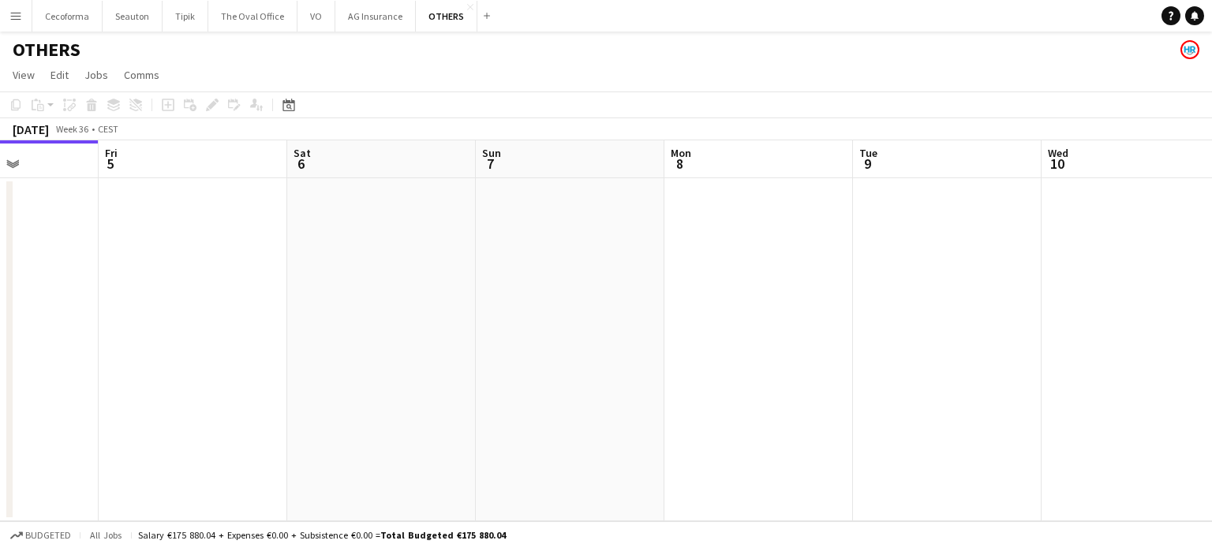
drag, startPoint x: 691, startPoint y: 296, endPoint x: 156, endPoint y: 312, distance: 534.5
click at [162, 311] on app-calendar-viewport "Mon 1 Tue 2 Wed 3 Thu 4 Fri 5 Sat 6 Sun 7 Mon 8 Tue 9 Wed 10 Thu 11 Fri 12" at bounding box center [606, 330] width 1212 height 381
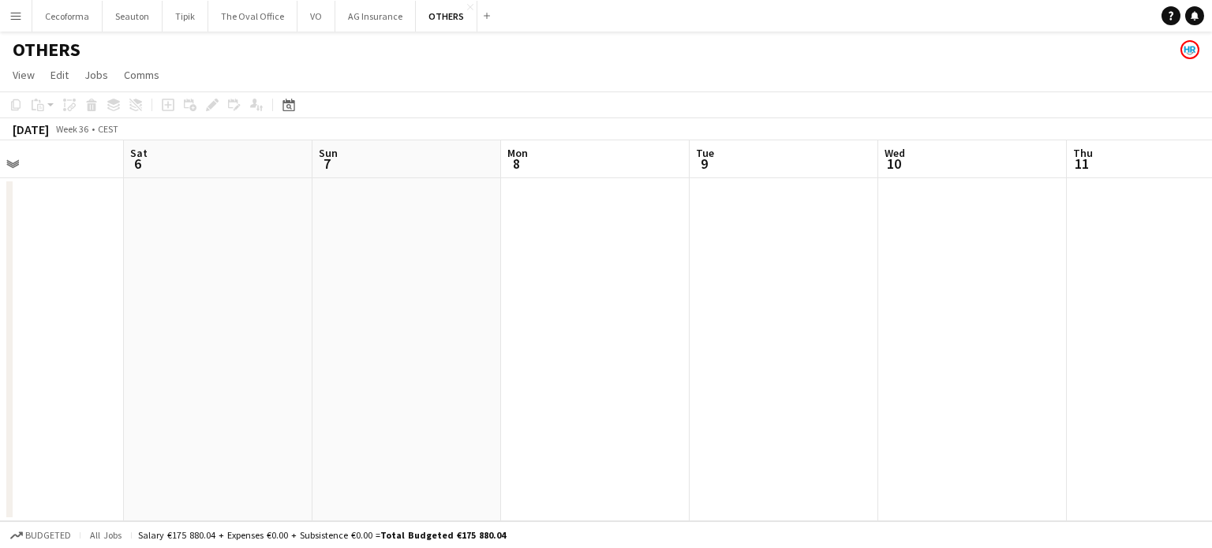
click at [275, 280] on app-calendar-viewport "Wed 3 Thu 4 Fri 5 Sat 6 Sun 7 Mon 8 Tue 9 Wed 10 Thu 11 Fri 12 Sat 13 Sun 14" at bounding box center [606, 330] width 1212 height 381
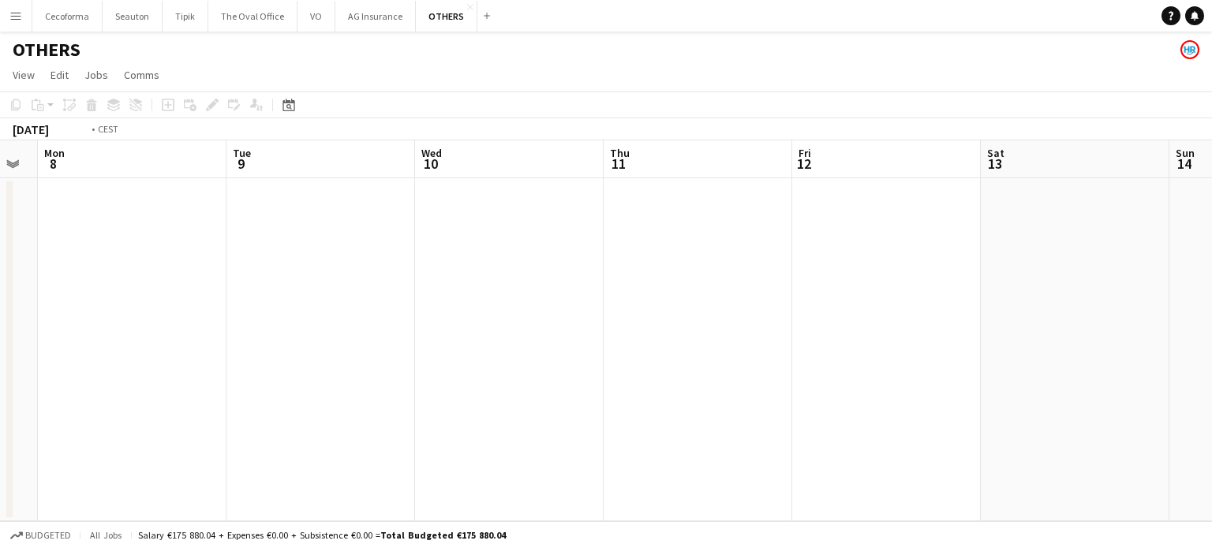
click at [69, 260] on app-calendar-viewport "Fri 5 Sat 6 Sun 7 Mon 8 Tue 9 Wed 10 Thu 11 Fri 12 Sat 13 Sun 14 Mon 15 Tue 16" at bounding box center [606, 330] width 1212 height 381
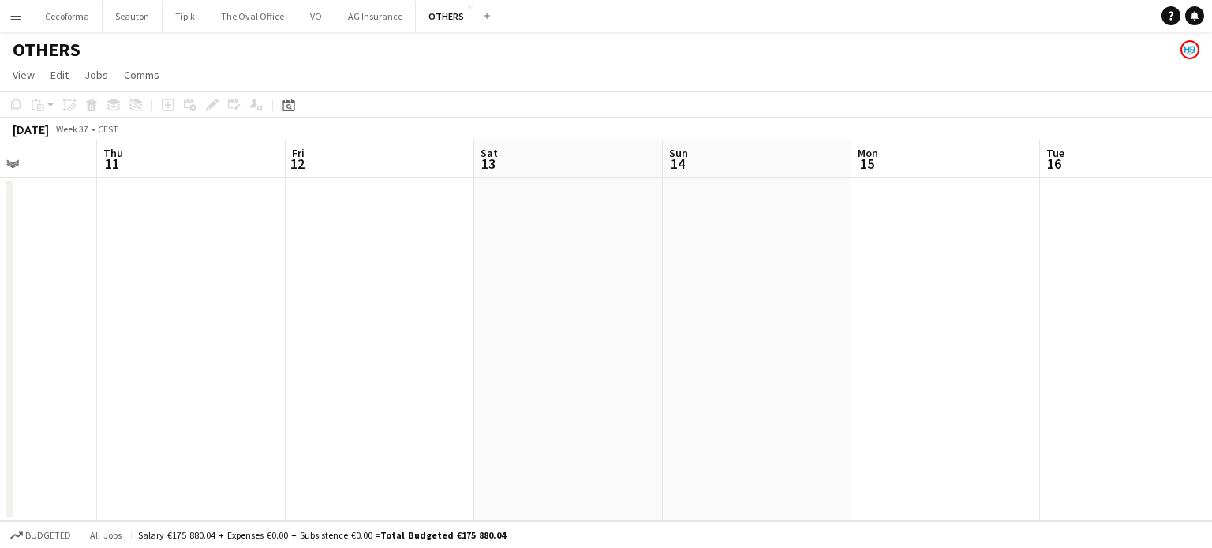
drag, startPoint x: 216, startPoint y: 292, endPoint x: 0, endPoint y: 238, distance: 222.8
click at [0, 238] on app-calendar-viewport "Mon 8 Tue 9 Wed 10 Thu 11 Fri 12 Sat 13 Sun 14 Mon 15 Tue 16 Wed 17 Thu 18 2/6 …" at bounding box center [606, 330] width 1212 height 381
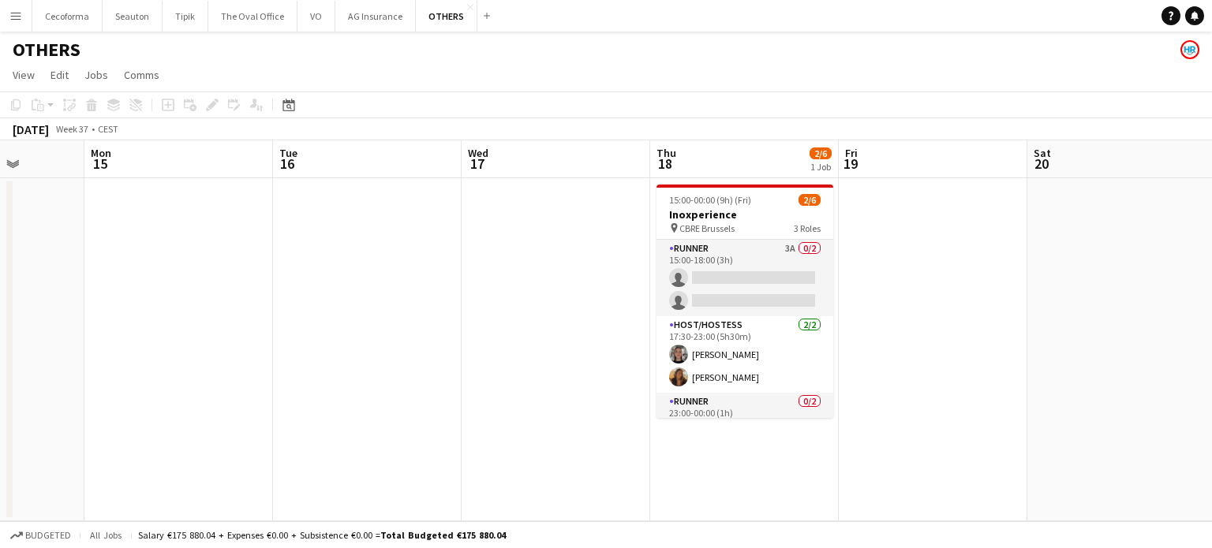
drag, startPoint x: 622, startPoint y: 293, endPoint x: 365, endPoint y: 278, distance: 256.9
click at [365, 278] on app-calendar-viewport "Thu 11 Fri 12 Sat 13 Sun 14 Mon 15 Tue 16 Wed 17 Thu 18 2/6 1 Job Fri 19 Sat 20…" at bounding box center [606, 330] width 1212 height 381
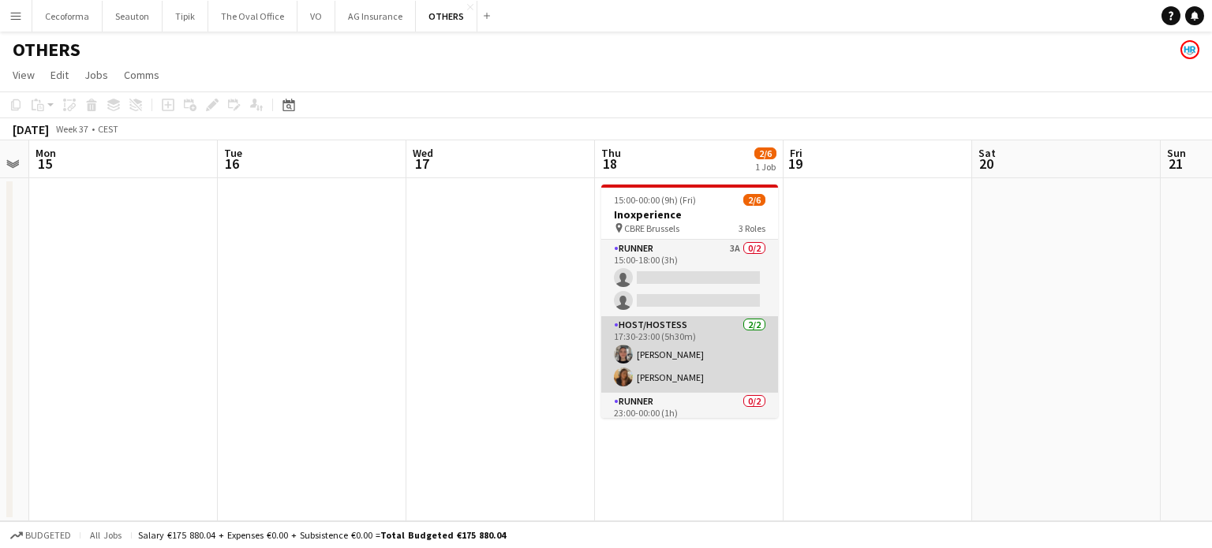
click at [666, 363] on app-card-role "Host/Hostess [DATE] 17:30-23:00 (5h30m) [PERSON_NAME] [PERSON_NAME]" at bounding box center [689, 354] width 177 height 77
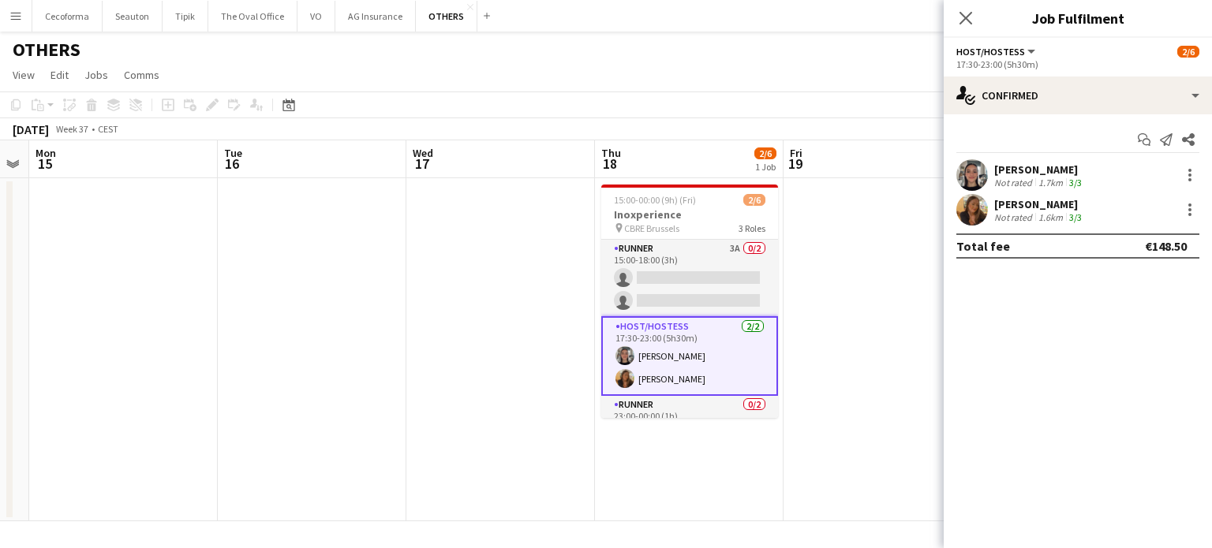
click at [1013, 211] on div "Not rated" at bounding box center [1014, 217] width 41 height 12
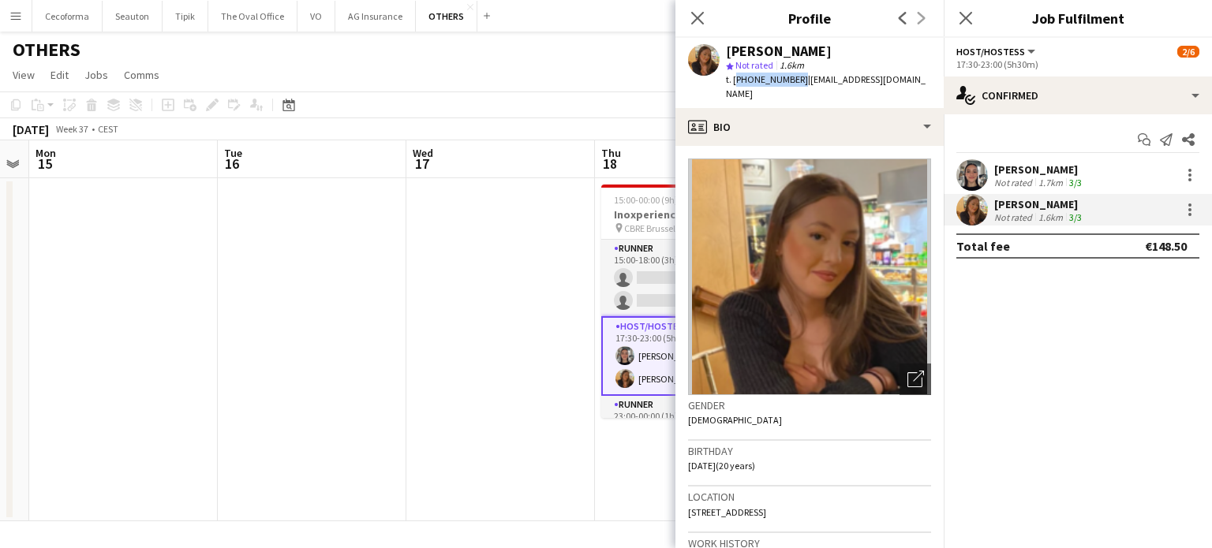
drag, startPoint x: 732, startPoint y: 78, endPoint x: 792, endPoint y: 72, distance: 60.3
click at [792, 73] on div "t. [PHONE_NUMBER] | [EMAIL_ADDRESS][DOMAIN_NAME]" at bounding box center [828, 87] width 205 height 28
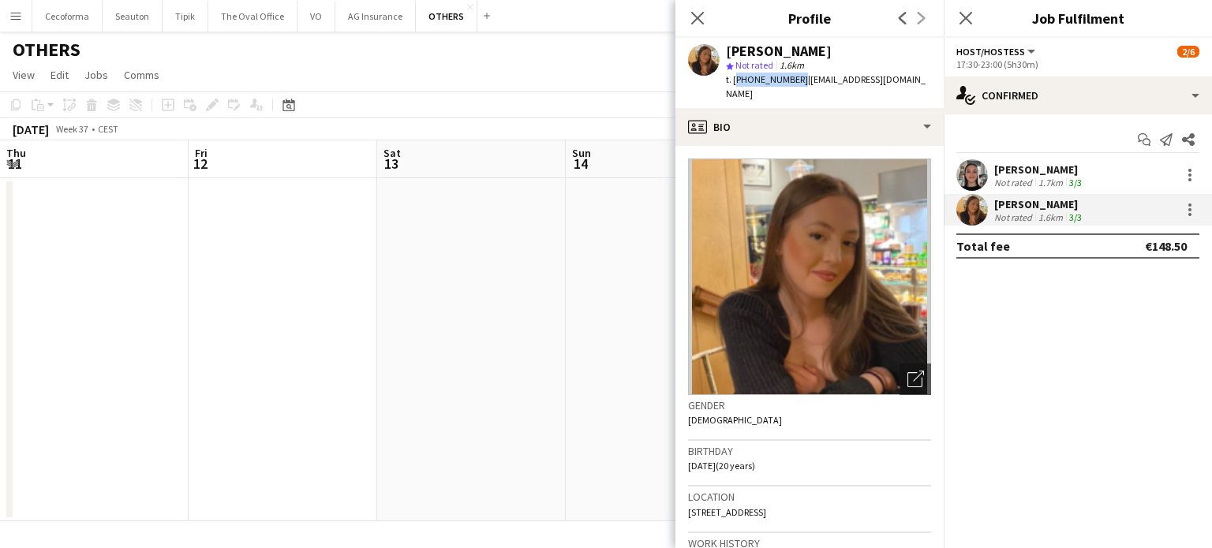
scroll to position [0, 725]
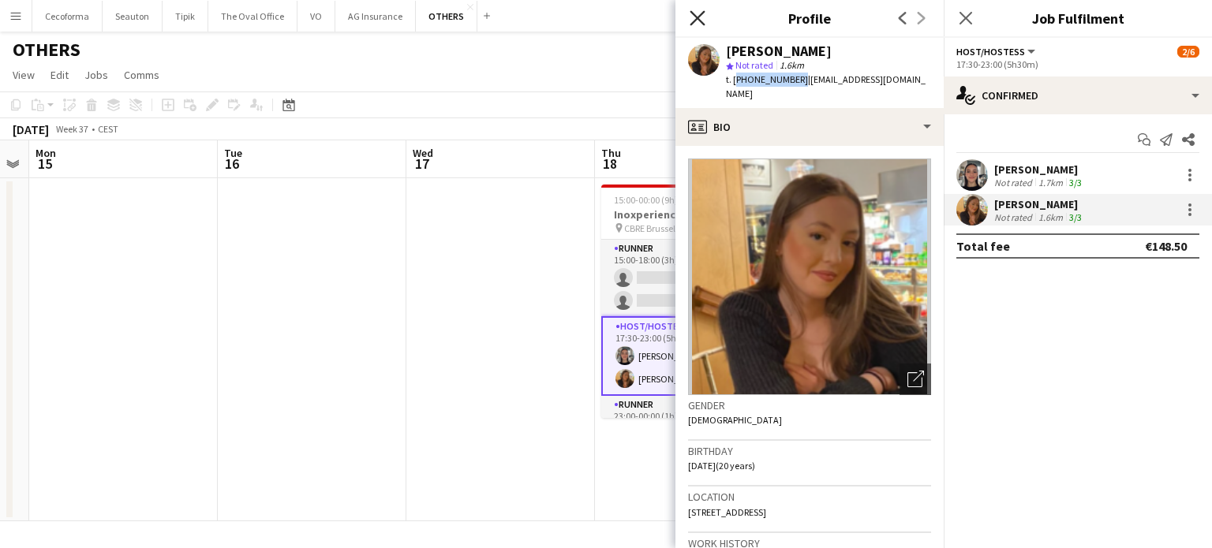
click at [696, 15] on icon "Close pop-in" at bounding box center [697, 17] width 15 height 15
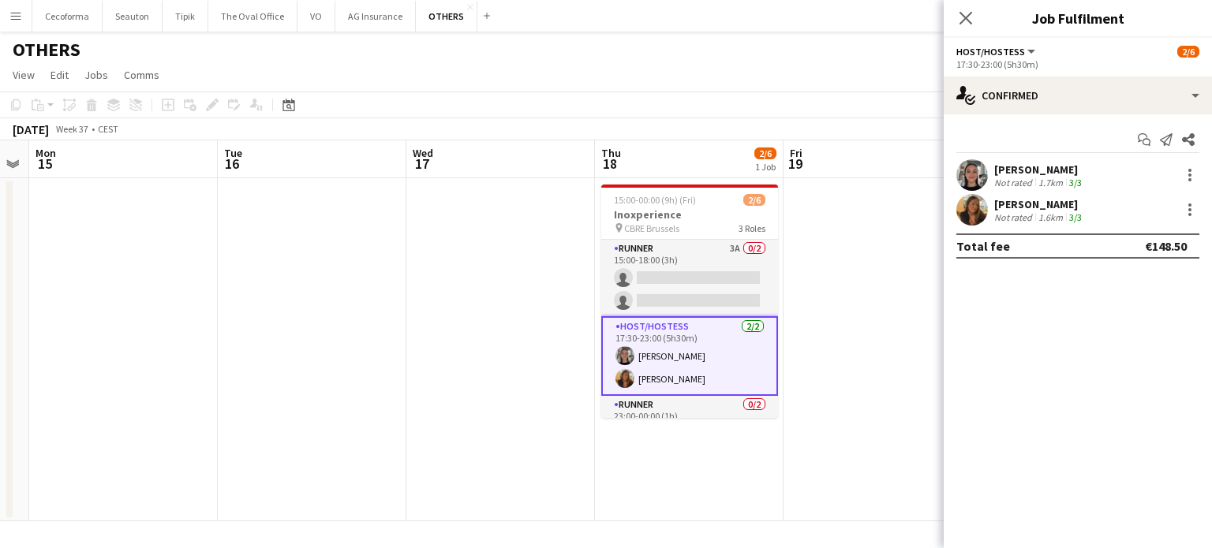
click at [477, 315] on app-date-cell at bounding box center [500, 349] width 189 height 343
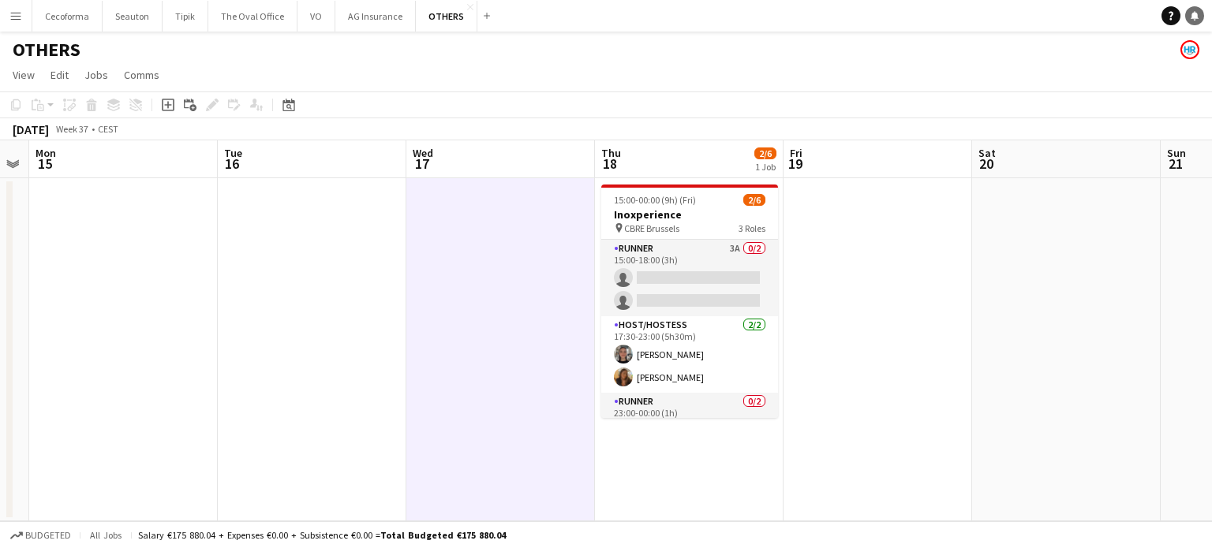
click at [1192, 21] on link "Notifications" at bounding box center [1194, 15] width 19 height 19
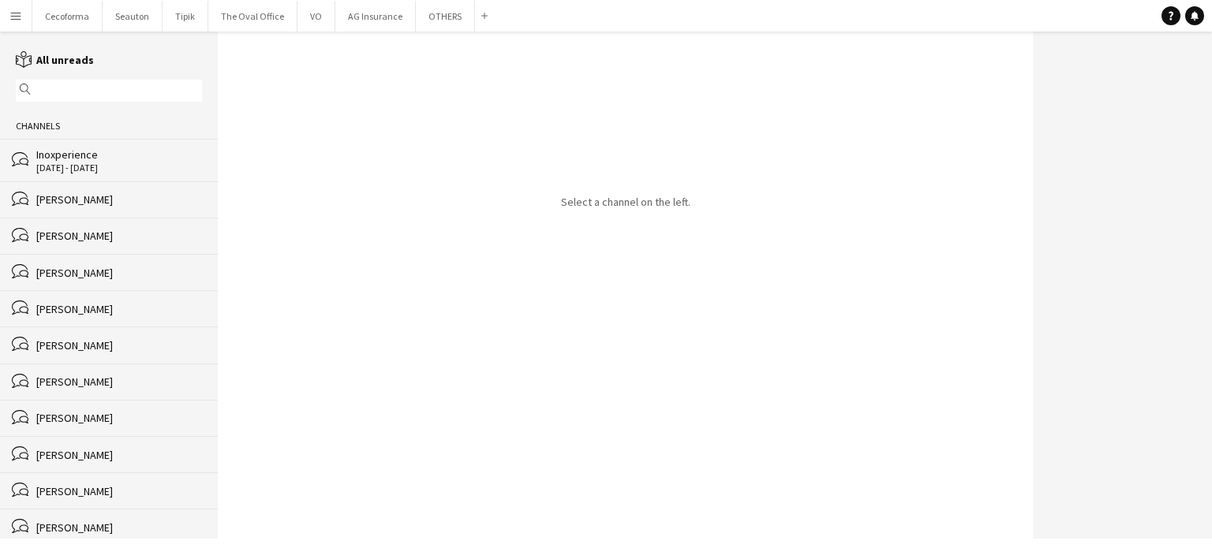
click at [67, 157] on div "Inoxperience" at bounding box center [119, 155] width 166 height 14
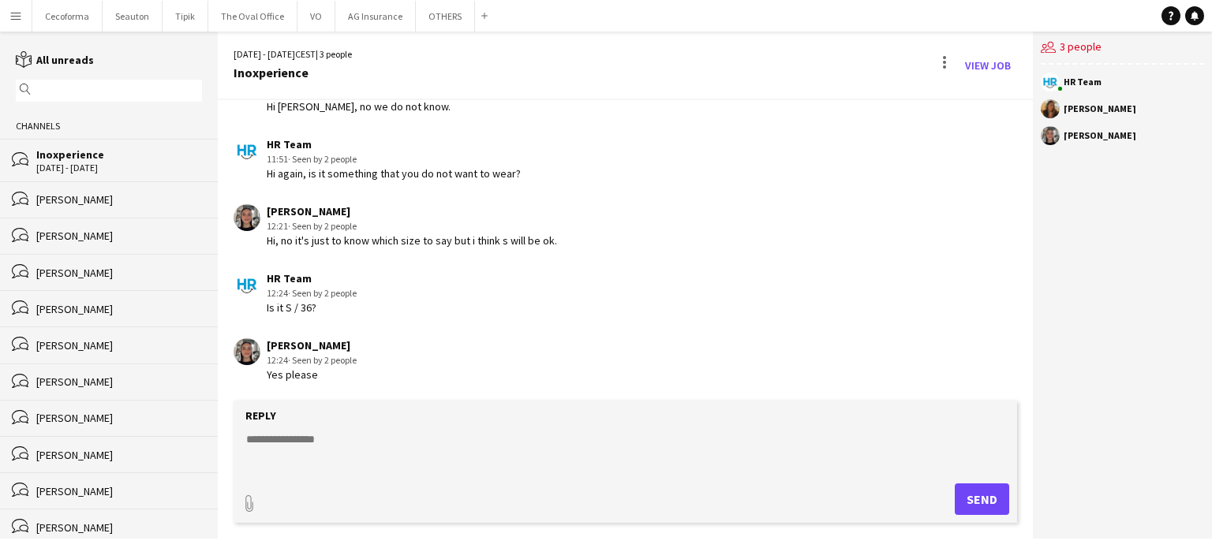
scroll to position [359, 0]
click at [346, 455] on textarea at bounding box center [629, 452] width 768 height 41
click at [283, 429] on form "Reply paperclip Send" at bounding box center [626, 462] width 784 height 122
click at [296, 445] on textarea at bounding box center [629, 452] width 768 height 41
type textarea "**********"
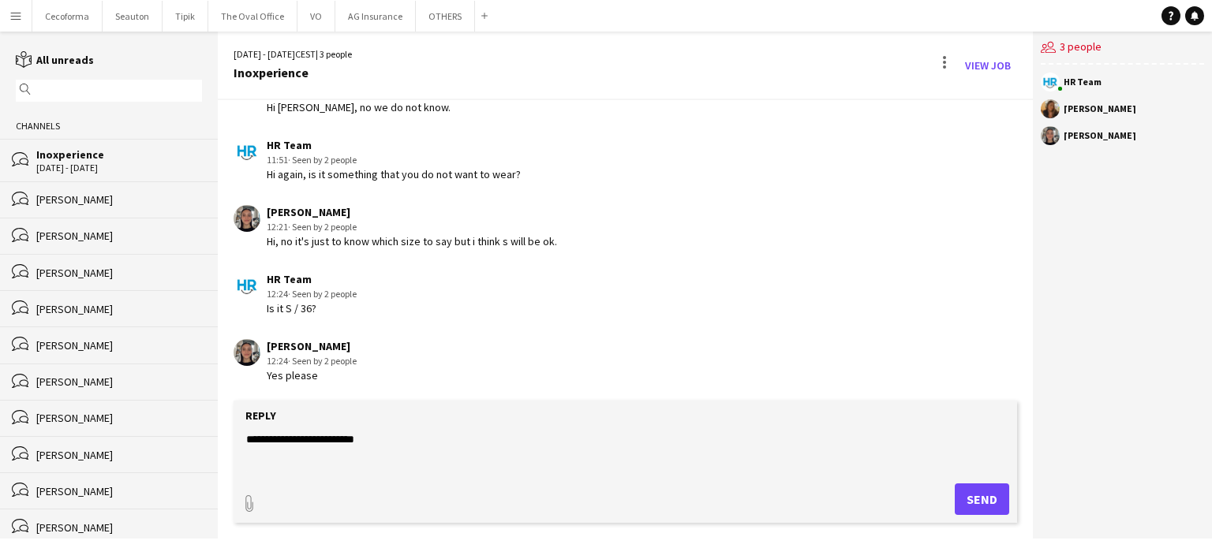
click at [66, 95] on input "text" at bounding box center [116, 91] width 163 height 14
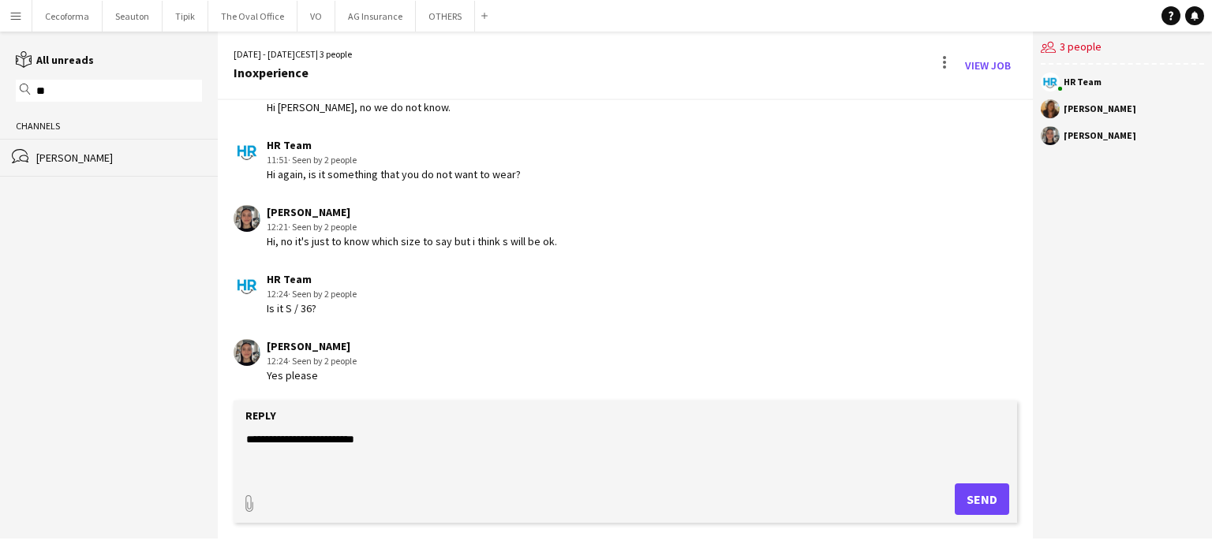
type input "*"
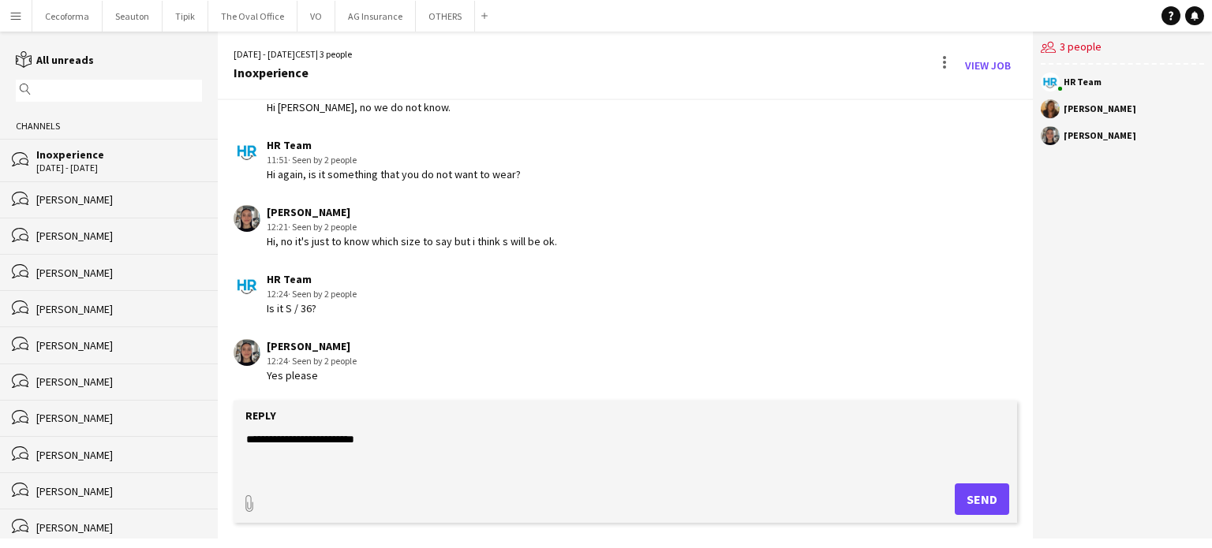
click at [392, 447] on textarea "**********" at bounding box center [629, 452] width 768 height 41
click at [297, 442] on textarea "**********" at bounding box center [629, 452] width 768 height 41
click at [252, 462] on textarea "**********" at bounding box center [629, 452] width 768 height 41
click at [327, 456] on textarea "**********" at bounding box center [629, 452] width 768 height 41
click at [297, 453] on textarea "**********" at bounding box center [629, 452] width 768 height 41
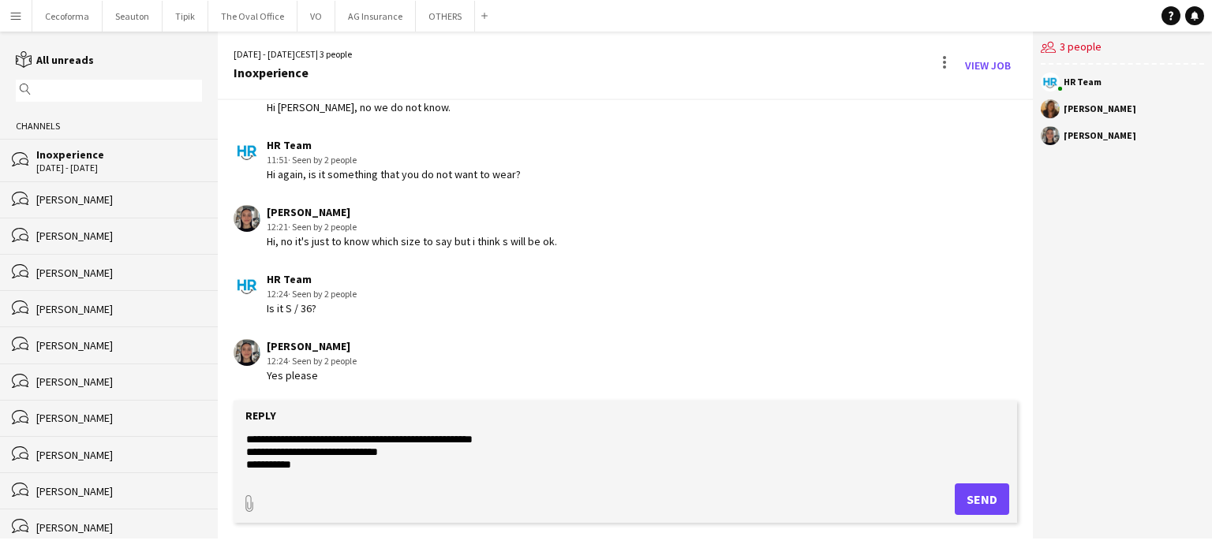
type textarea "**********"
click at [981, 498] on button "Send" at bounding box center [982, 500] width 54 height 32
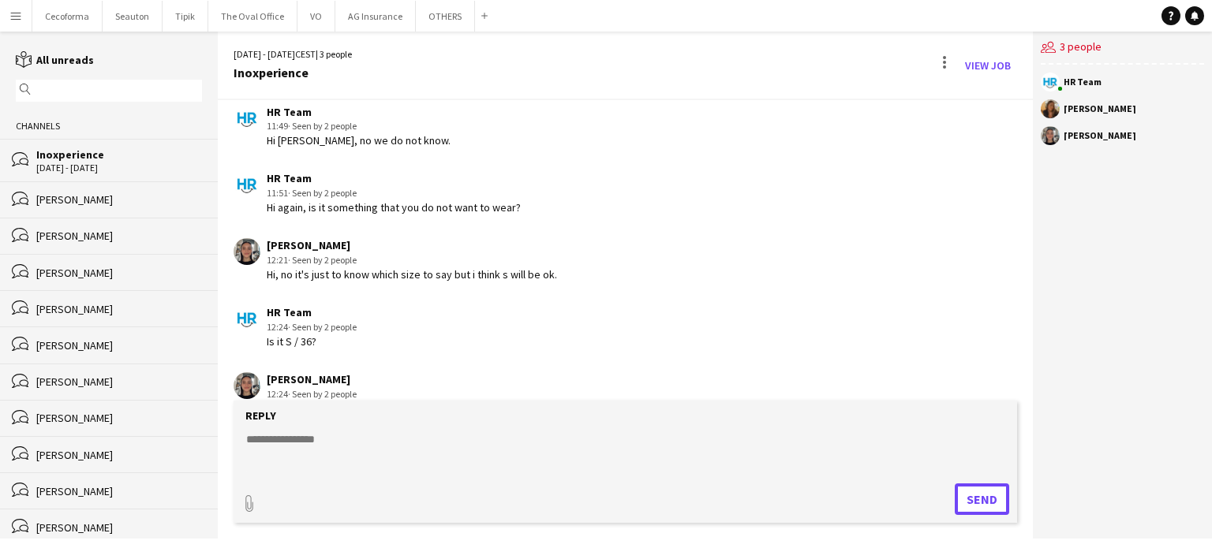
scroll to position [455, 0]
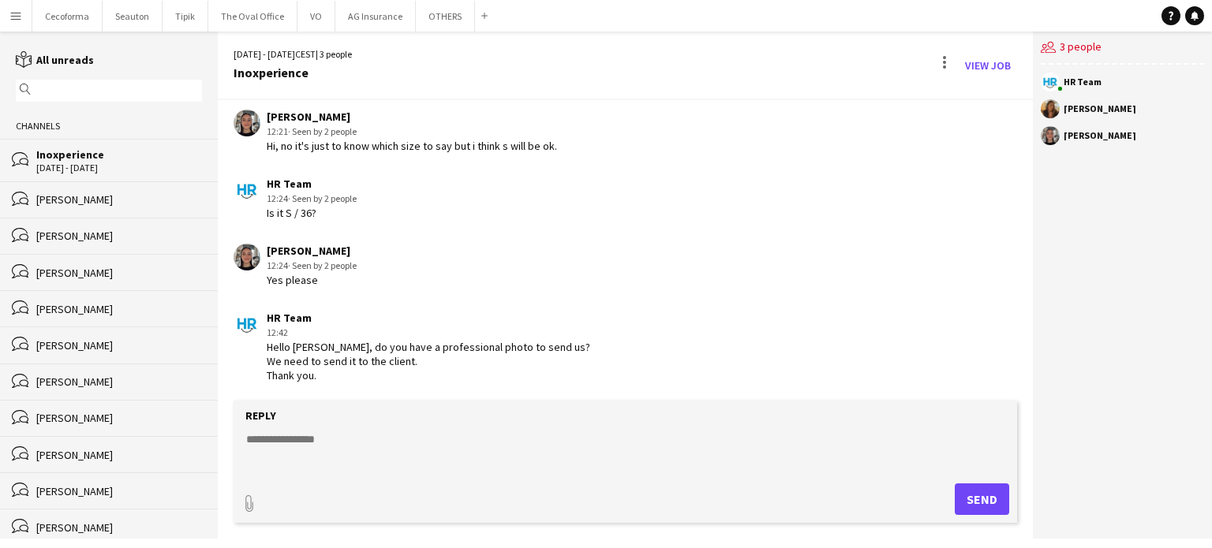
click at [65, 238] on div "[PERSON_NAME]" at bounding box center [119, 236] width 166 height 14
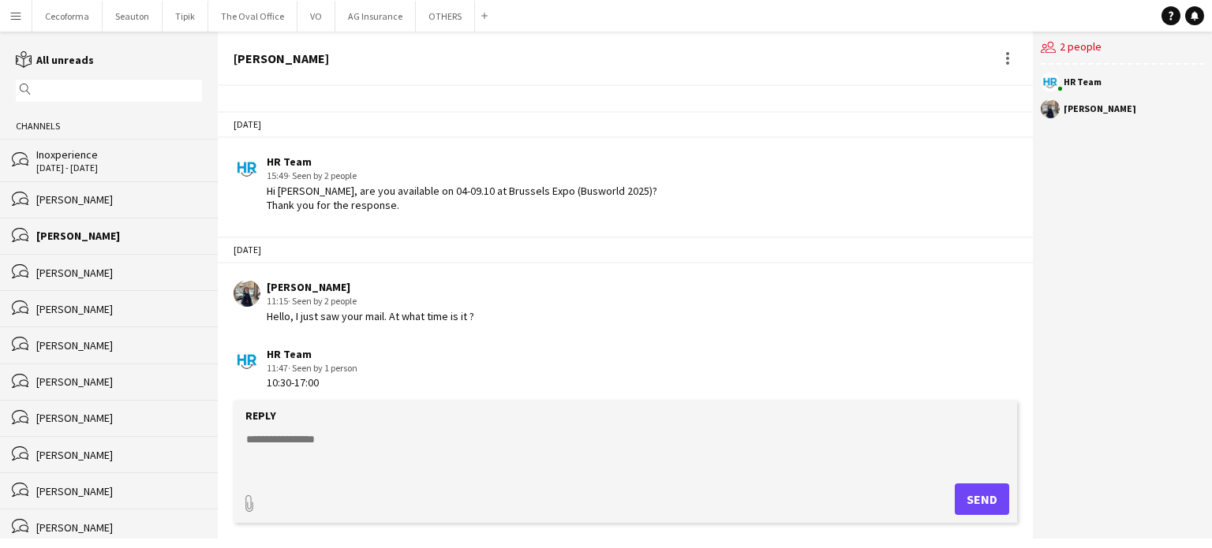
scroll to position [1112, 0]
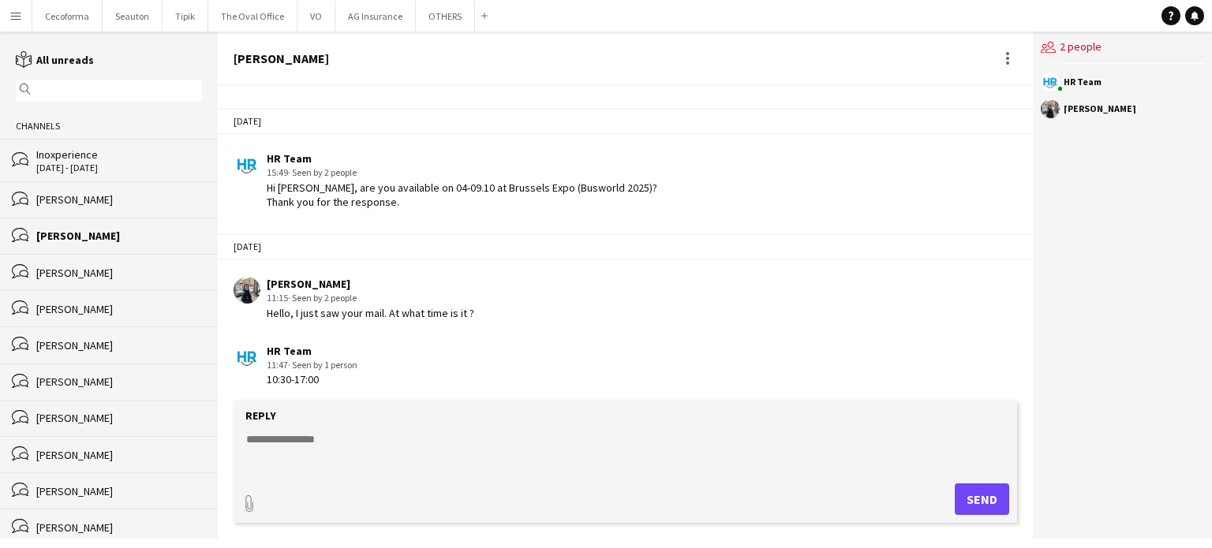
click at [298, 430] on form "Reply paperclip Send" at bounding box center [626, 462] width 784 height 122
click at [295, 436] on textarea at bounding box center [629, 452] width 768 height 41
click at [59, 415] on div "[PERSON_NAME]" at bounding box center [112, 418] width 152 height 14
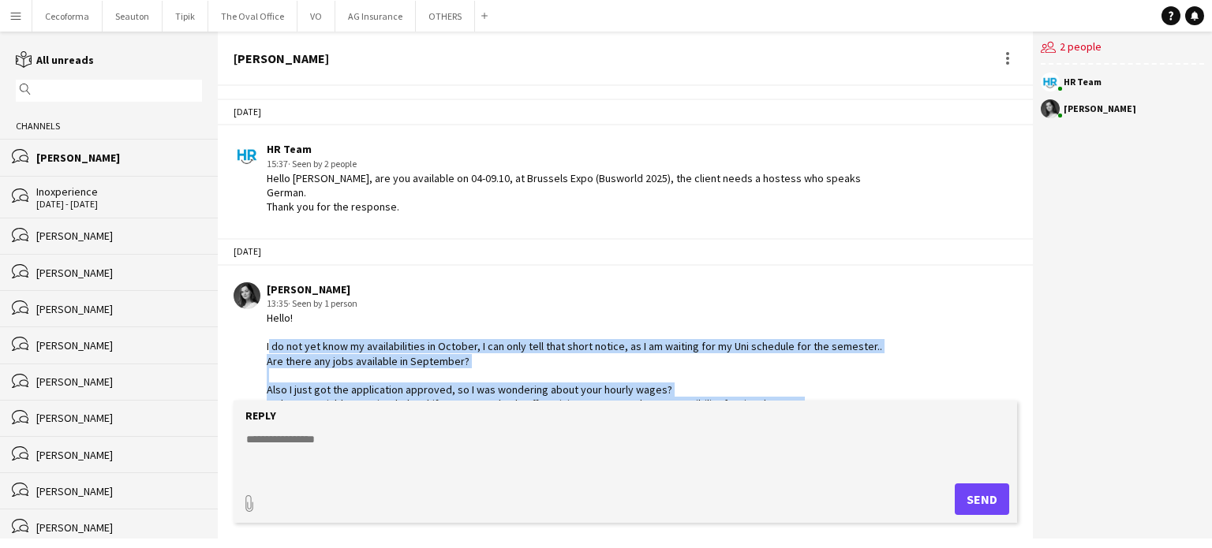
scroll to position [7, 0]
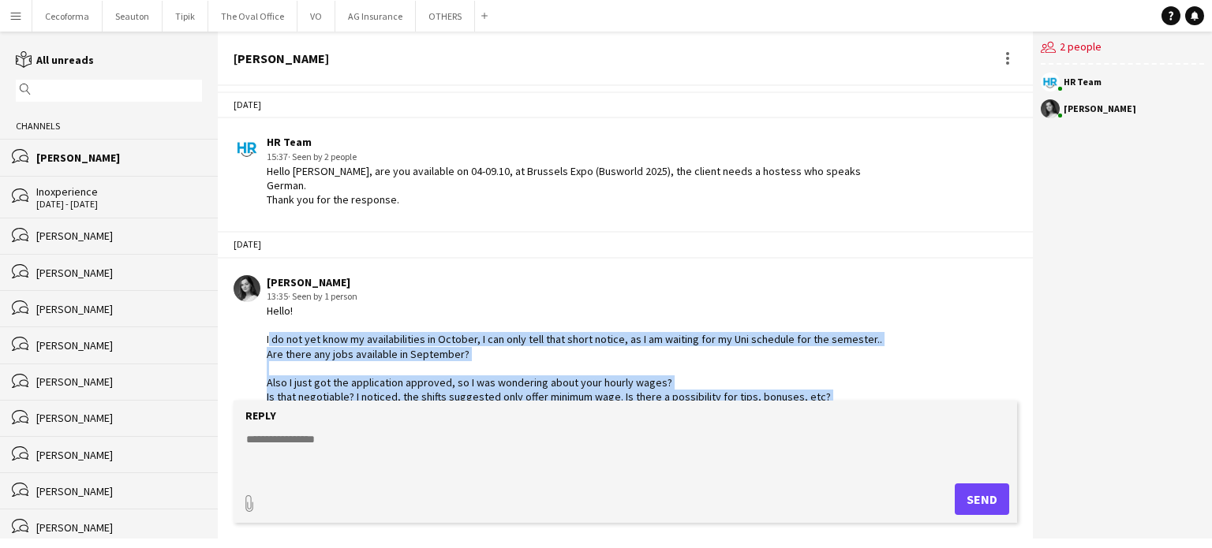
drag, startPoint x: 268, startPoint y: 330, endPoint x: 837, endPoint y: 384, distance: 571.6
click at [837, 384] on div "Hello! I do not yet know my availabilities in October, I can only tell that sho…" at bounding box center [575, 383] width 616 height 158
copy div "I do not yet know my availabilities in October, I can only tell that short noti…"
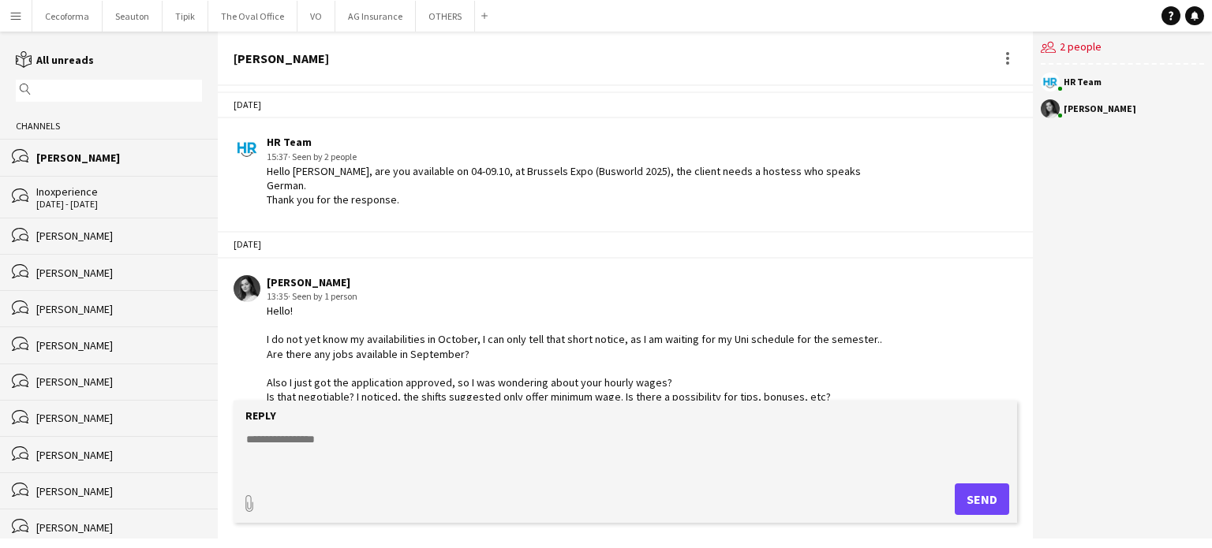
click at [511, 455] on textarea at bounding box center [629, 452] width 768 height 41
click at [1191, 18] on icon "Notifications" at bounding box center [1194, 15] width 9 height 9
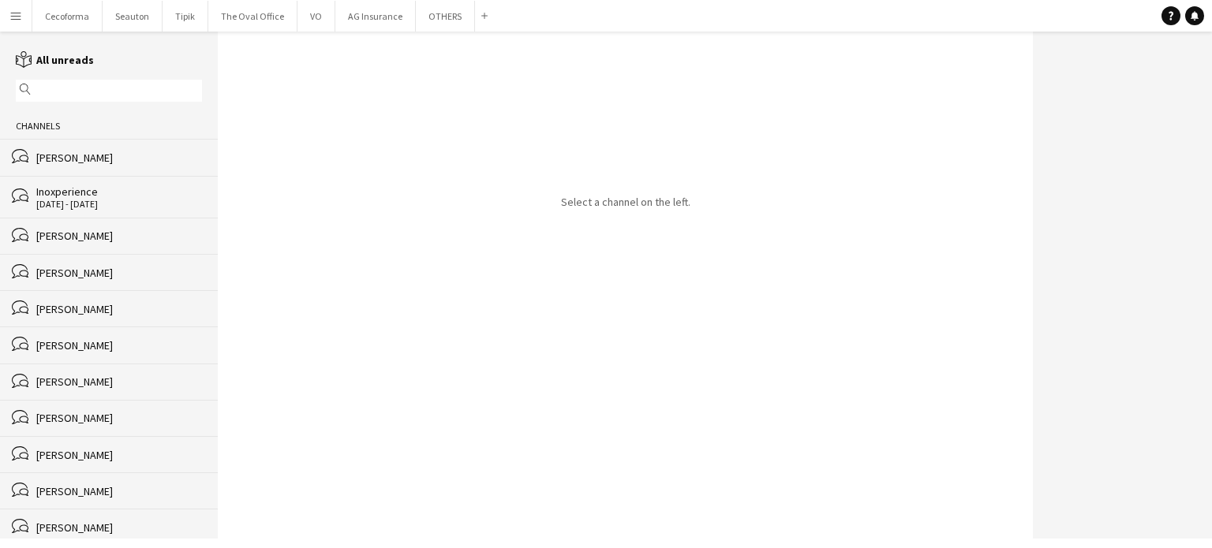
click at [13, 12] on app-icon "Menu" at bounding box center [15, 15] width 13 height 13
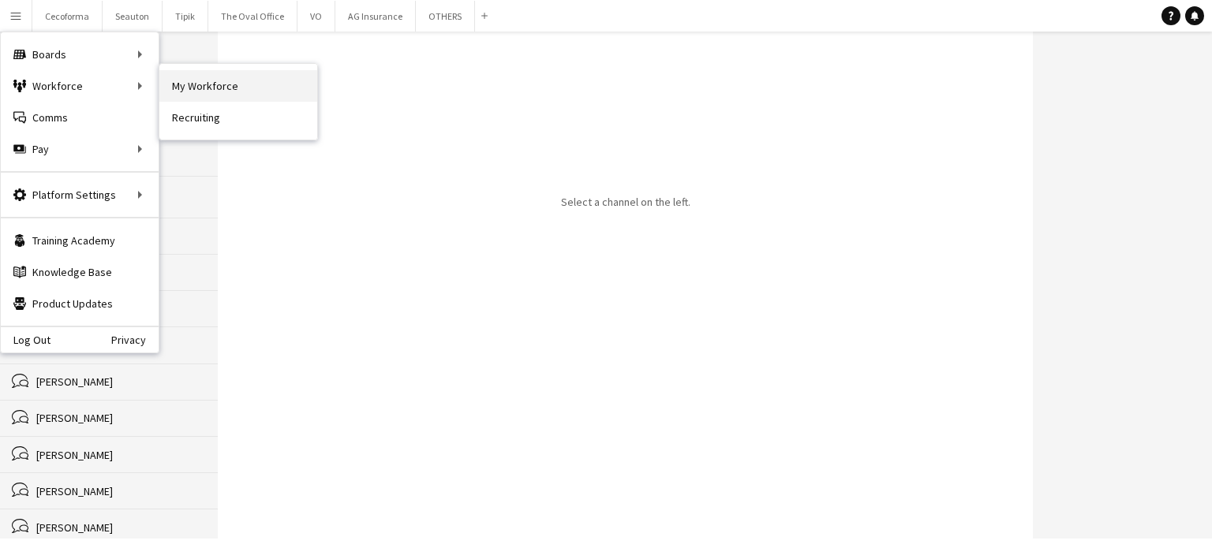
click at [209, 80] on link "My Workforce" at bounding box center [238, 86] width 158 height 32
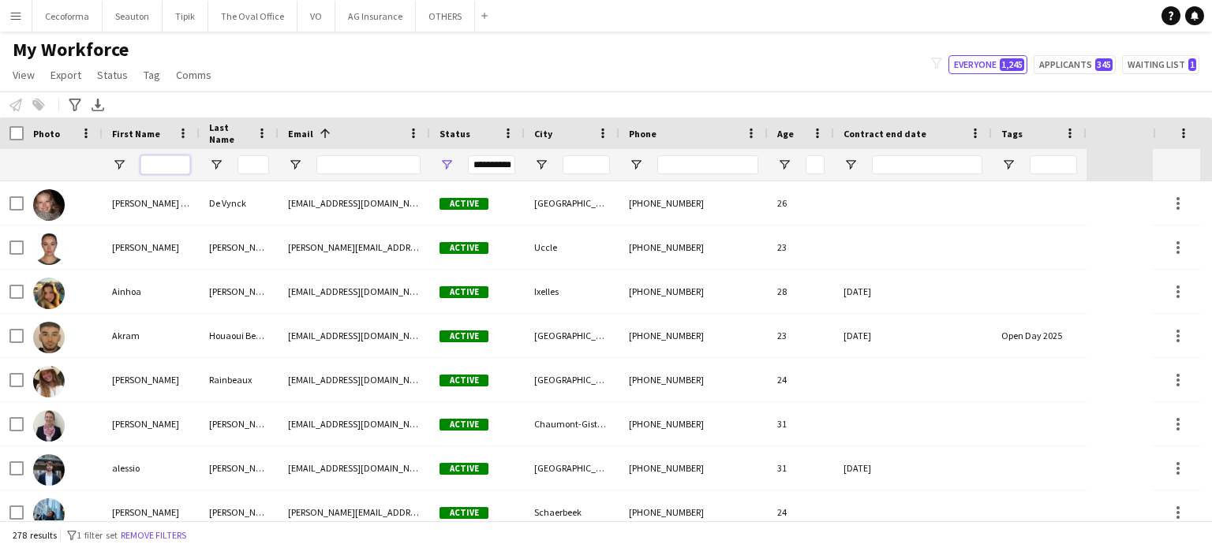
click at [174, 163] on input "First Name Filter Input" at bounding box center [165, 164] width 50 height 19
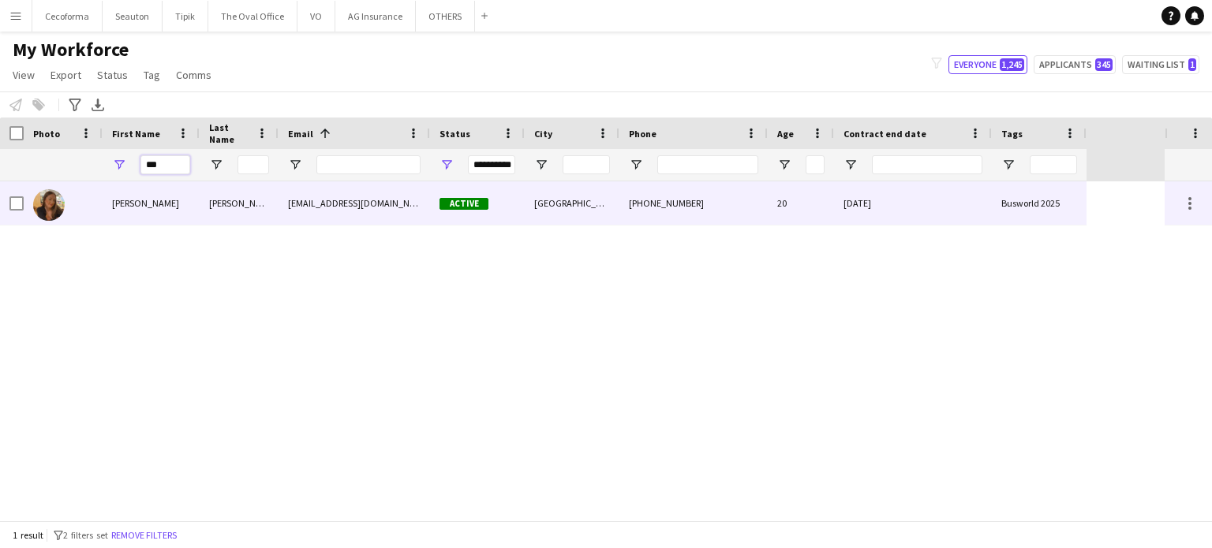
type input "***"
click at [945, 211] on div "31-07-2025" at bounding box center [913, 203] width 158 height 43
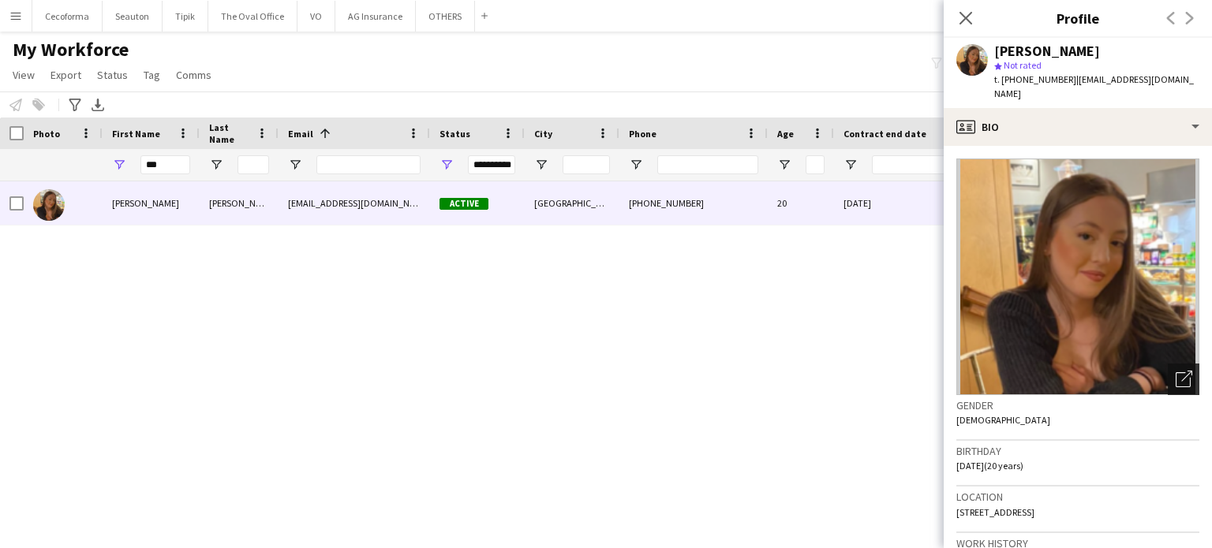
click at [1176, 371] on icon "Open photos pop-in" at bounding box center [1184, 379] width 17 height 17
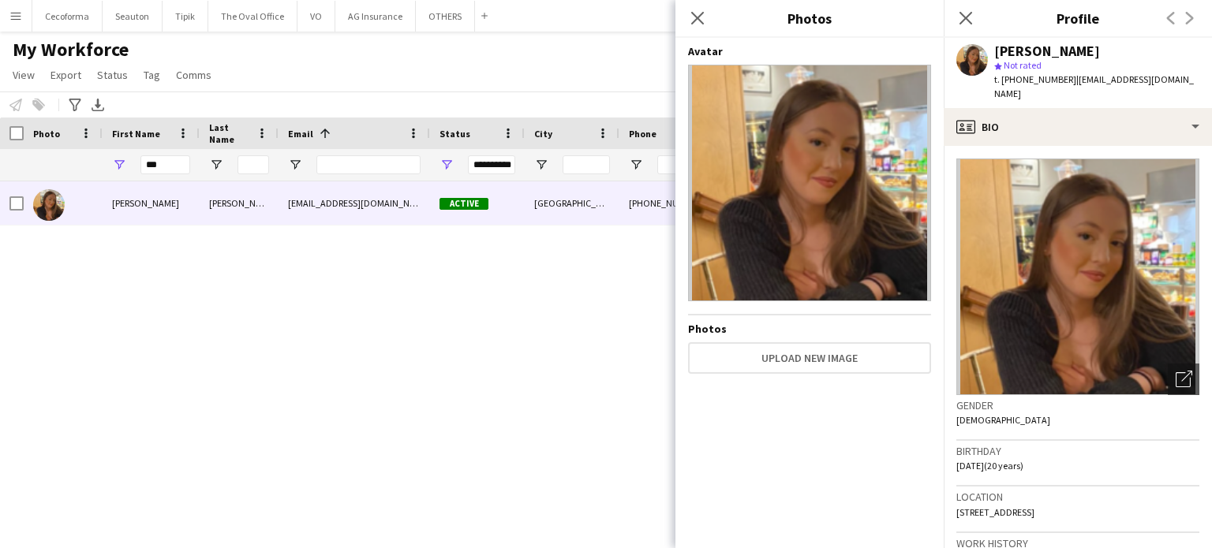
click at [559, 387] on div "Vultaggio Inès inesvultaggio@gmail.com Active Saint-Josse-ten-Noode +3248357703…" at bounding box center [582, 351] width 1165 height 339
click at [697, 15] on icon "Close pop-in" at bounding box center [697, 17] width 15 height 15
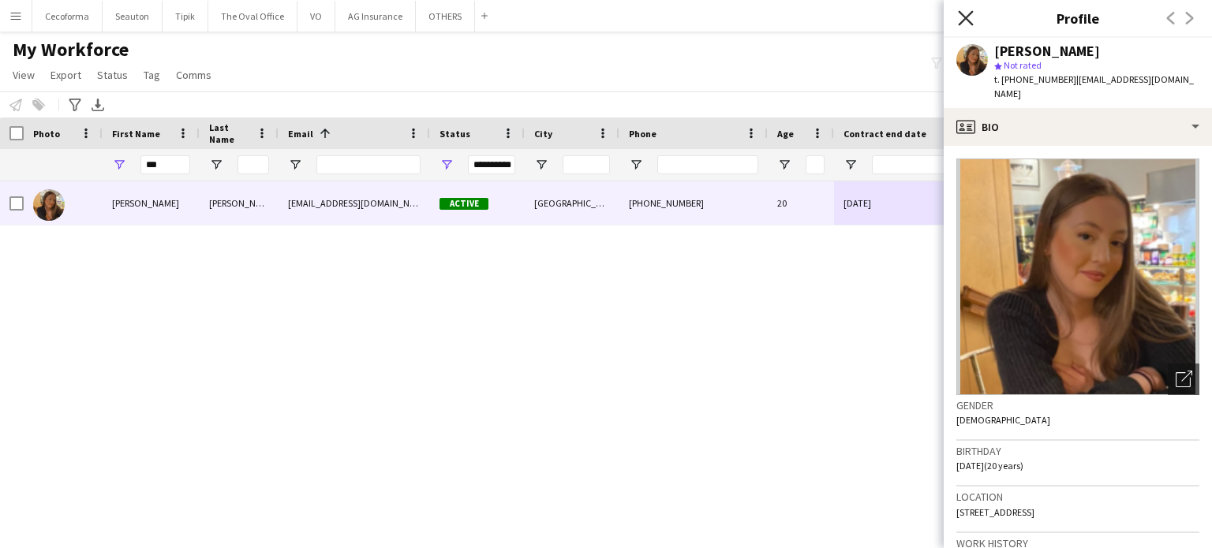
click at [968, 16] on icon at bounding box center [965, 17] width 15 height 15
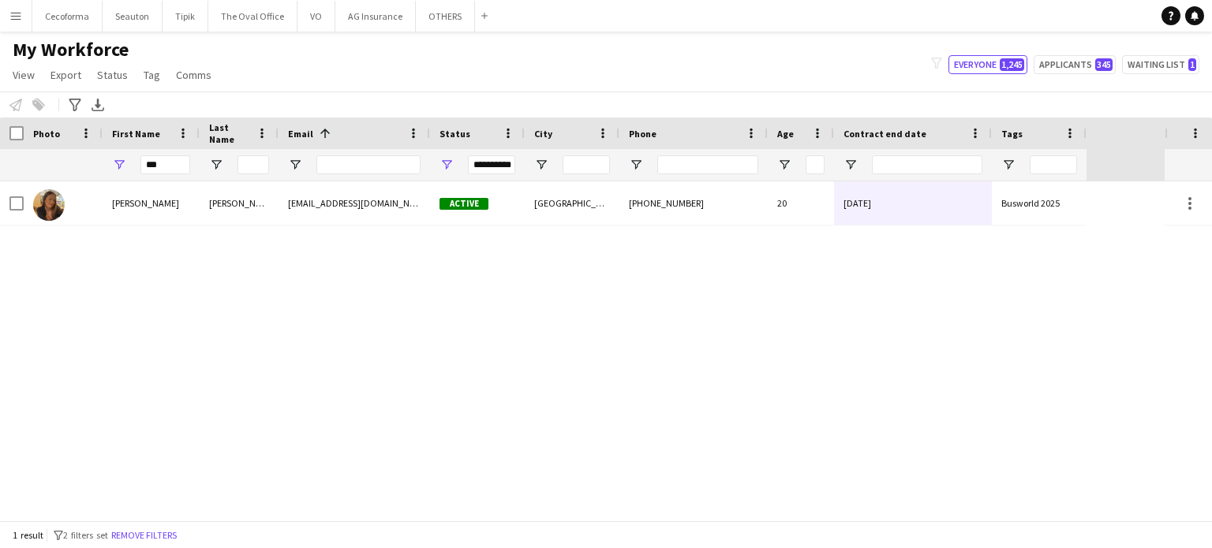
click at [694, 394] on div "Vultaggio Inès inesvultaggio@gmail.com Active Saint-Josse-ten-Noode +3248357703…" at bounding box center [582, 351] width 1165 height 339
click at [864, 424] on div "Vultaggio Inès inesvultaggio@gmail.com Active Saint-Josse-ten-Noode +3248357703…" at bounding box center [582, 351] width 1165 height 339
click at [1200, 14] on link "Notifications" at bounding box center [1194, 15] width 19 height 19
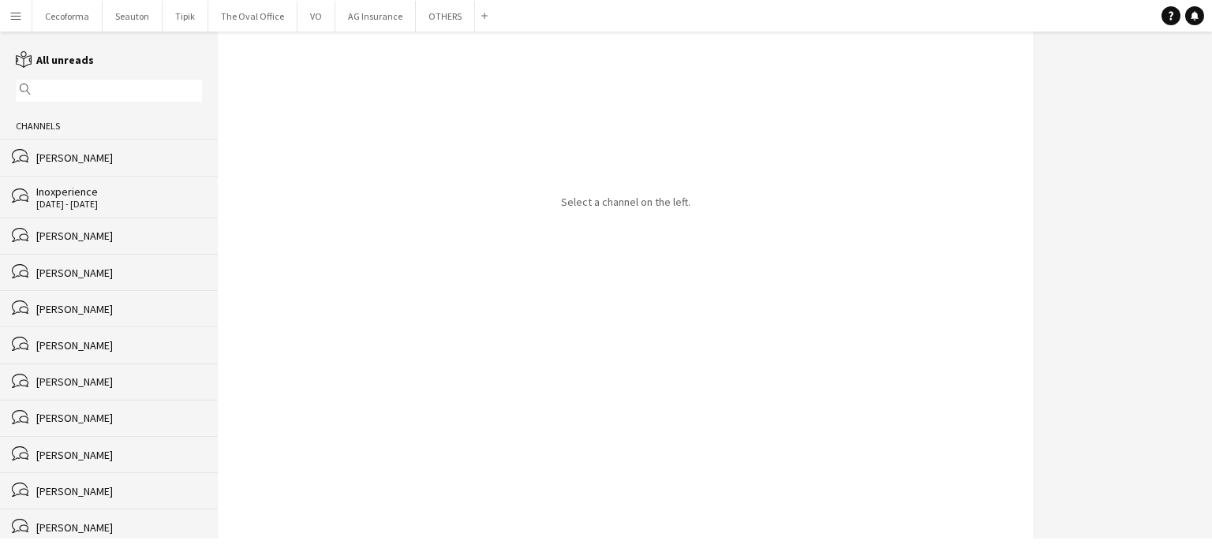
click at [59, 160] on div "[PERSON_NAME]" at bounding box center [119, 158] width 166 height 14
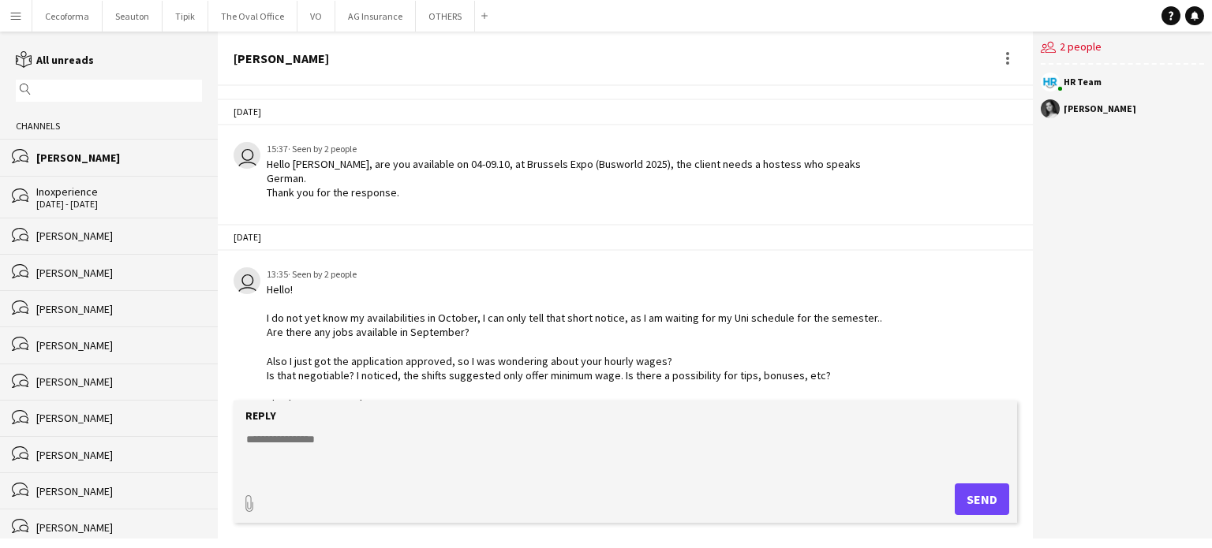
scroll to position [43, 0]
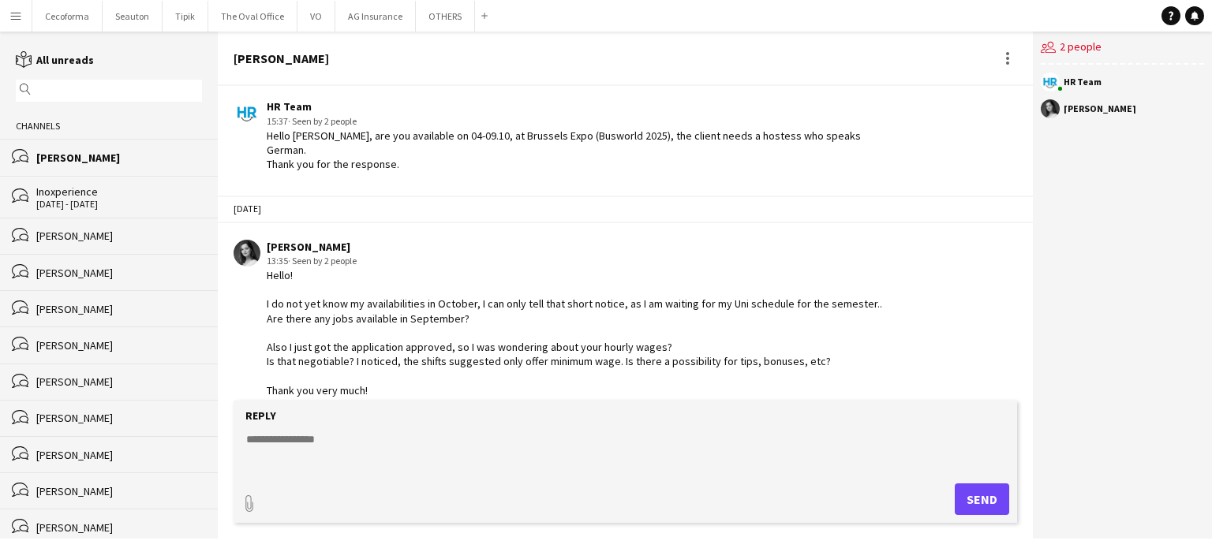
click at [69, 199] on div "[DATE] - [DATE]" at bounding box center [119, 204] width 166 height 11
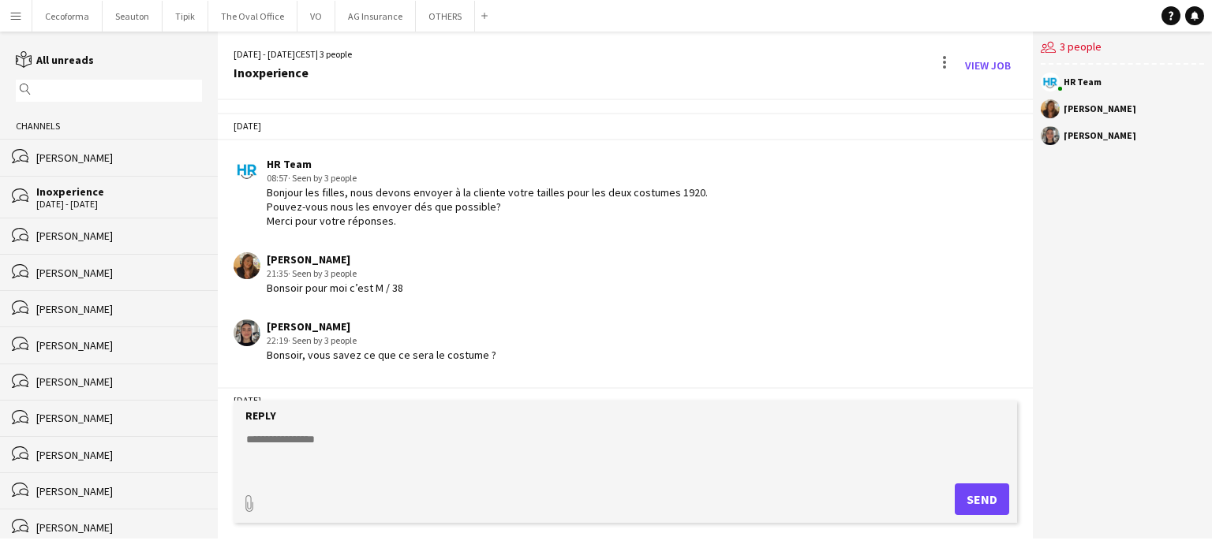
scroll to position [455, 0]
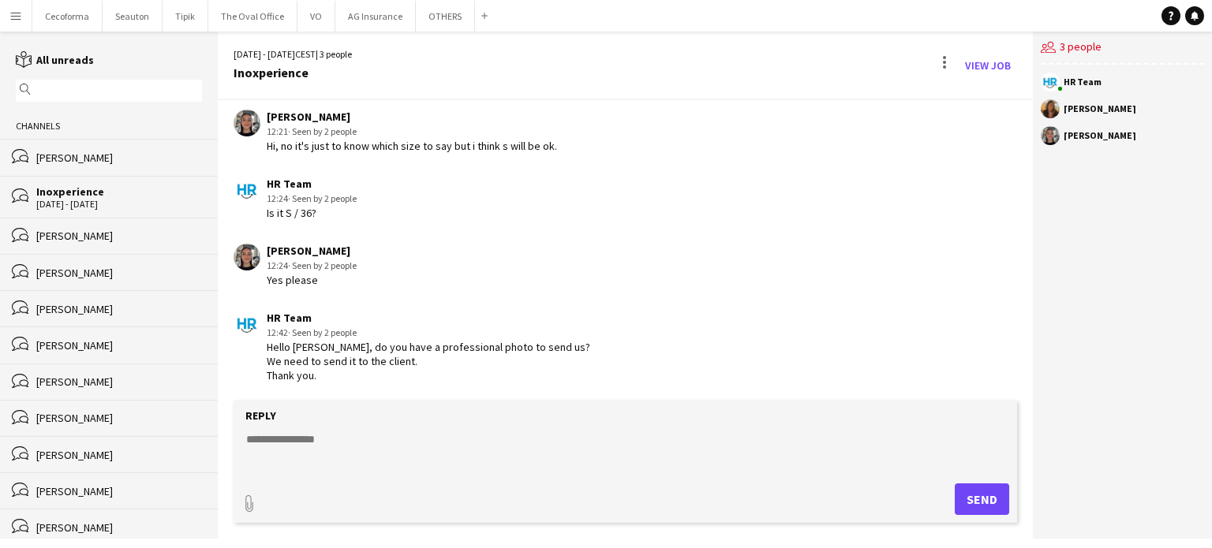
click at [12, 13] on app-icon "Menu" at bounding box center [15, 15] width 13 height 13
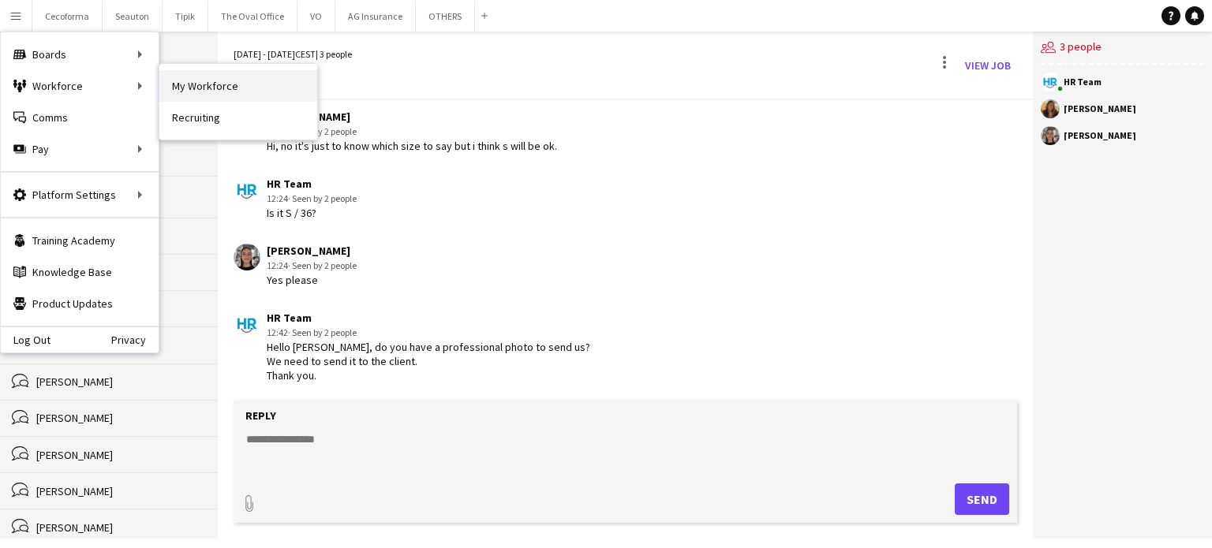
click at [241, 91] on link "My Workforce" at bounding box center [238, 86] width 158 height 32
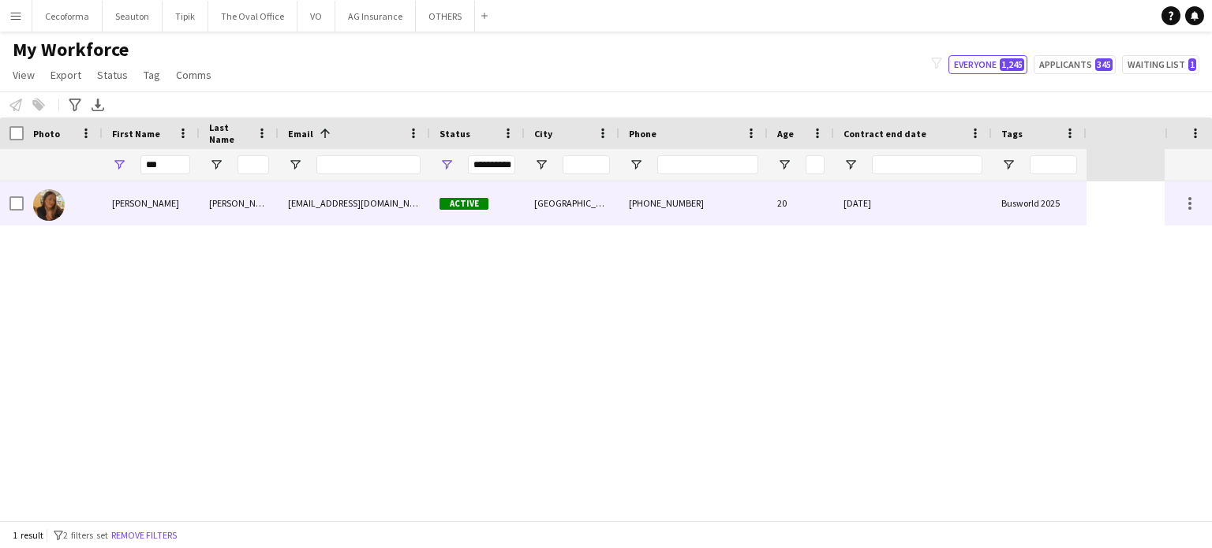
click at [954, 208] on div "31-07-2025" at bounding box center [913, 203] width 158 height 43
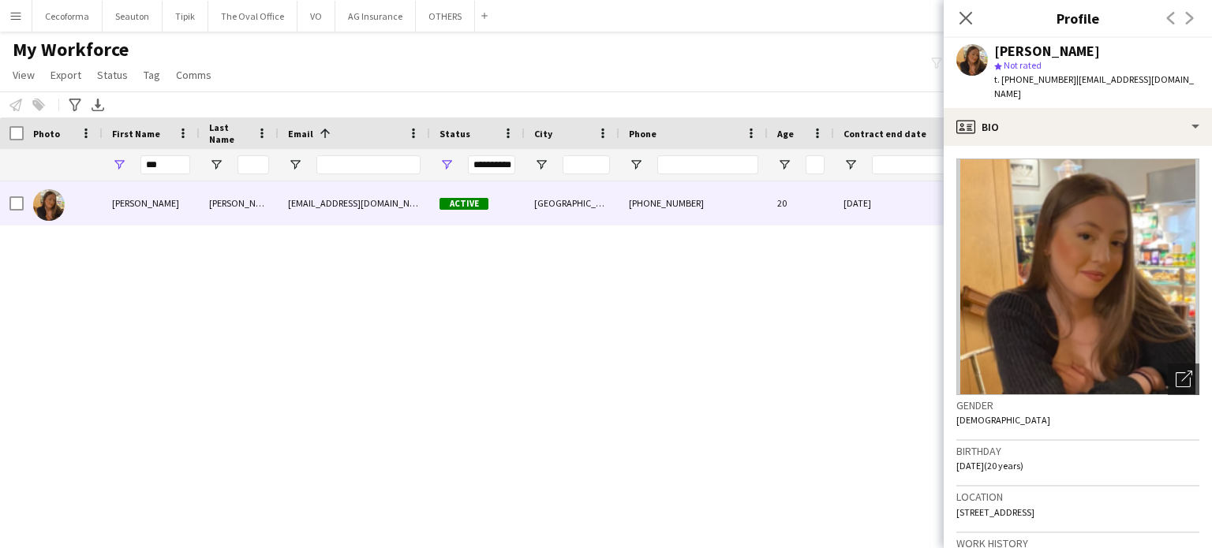
click at [1099, 259] on img at bounding box center [1077, 277] width 243 height 237
click at [960, 18] on icon "Close pop-in" at bounding box center [965, 17] width 15 height 15
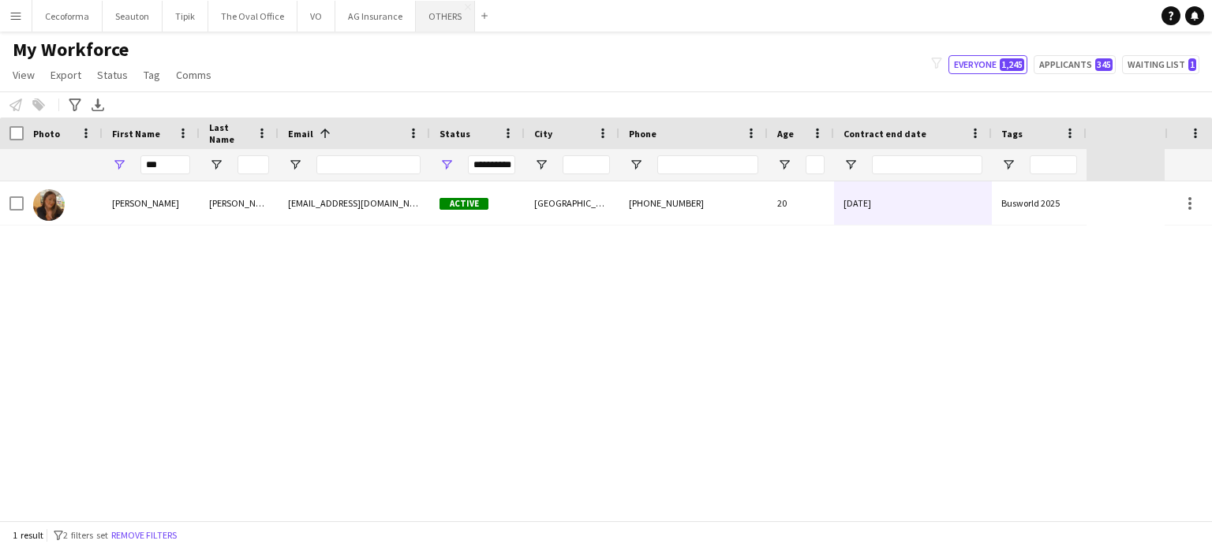
click at [448, 17] on button "OTHERS Close" at bounding box center [445, 16] width 59 height 31
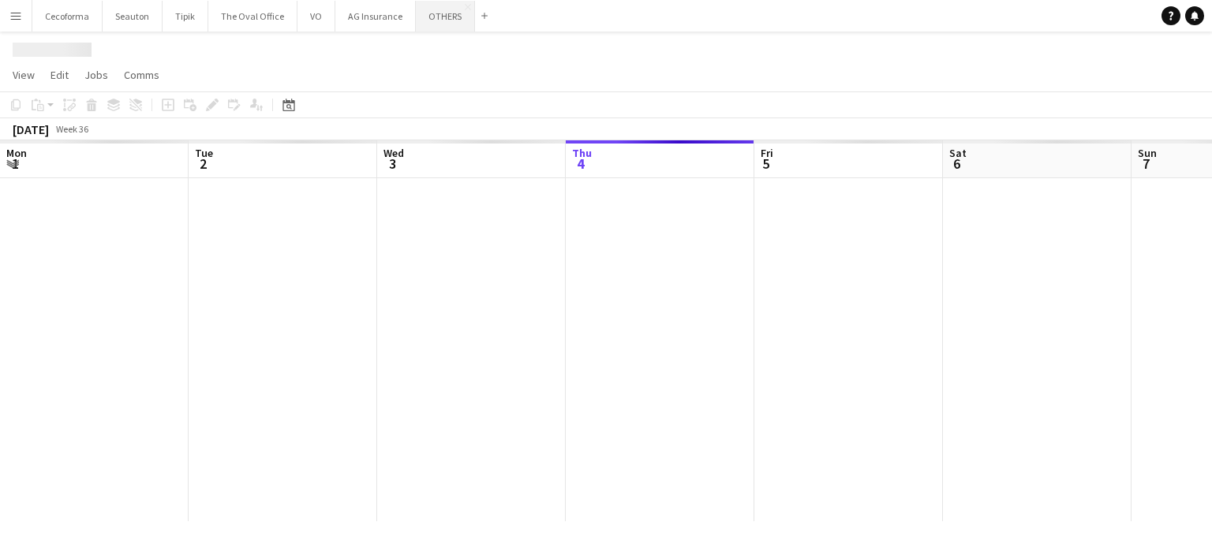
scroll to position [0, 377]
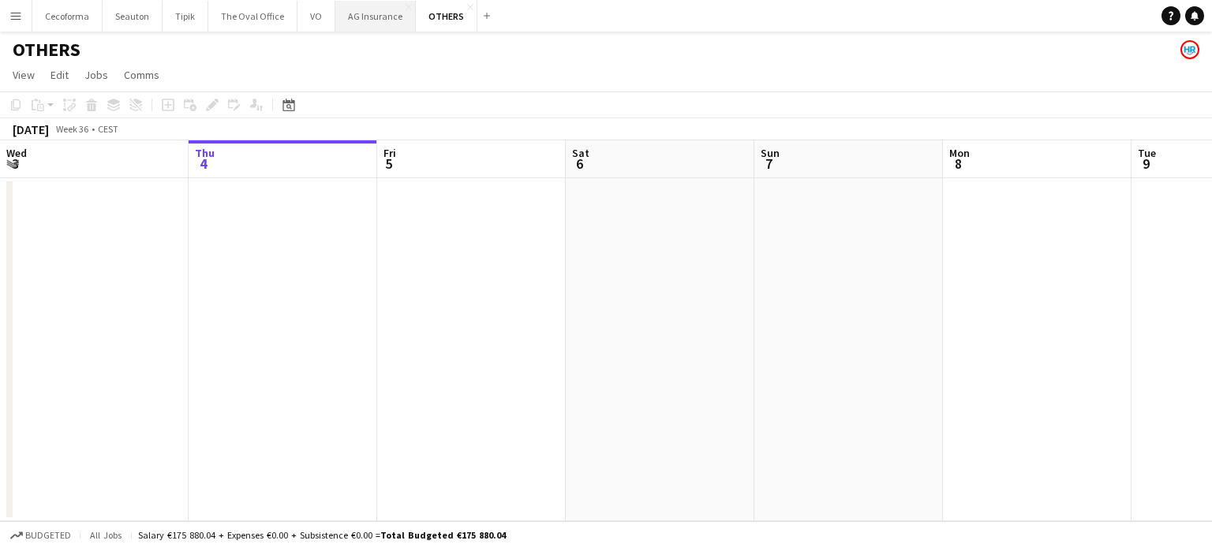
click at [376, 21] on button "AG Insurance Close" at bounding box center [375, 16] width 80 height 31
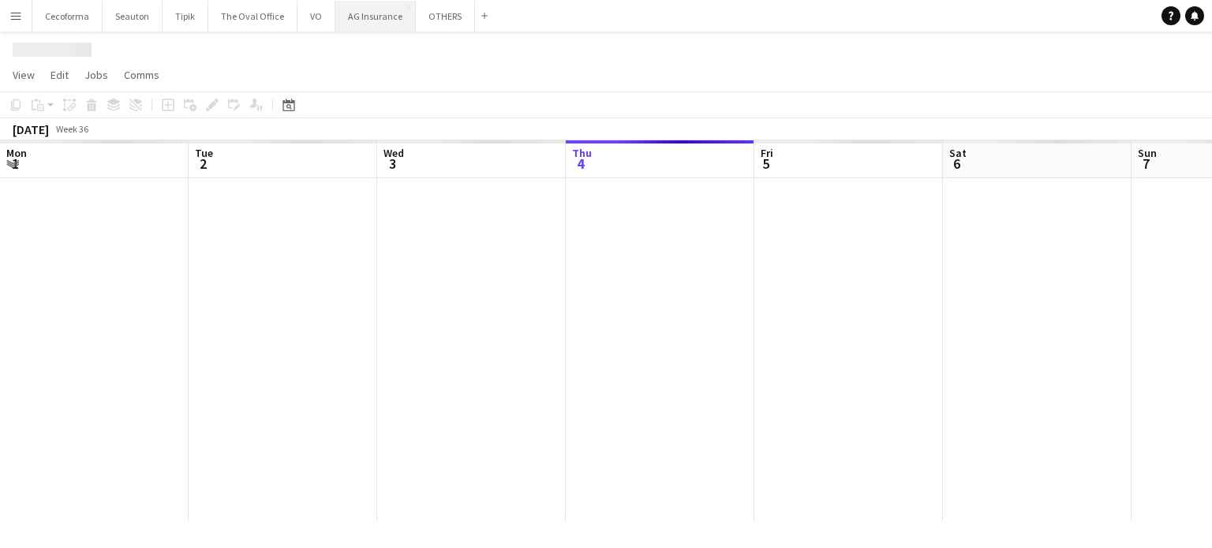
scroll to position [0, 377]
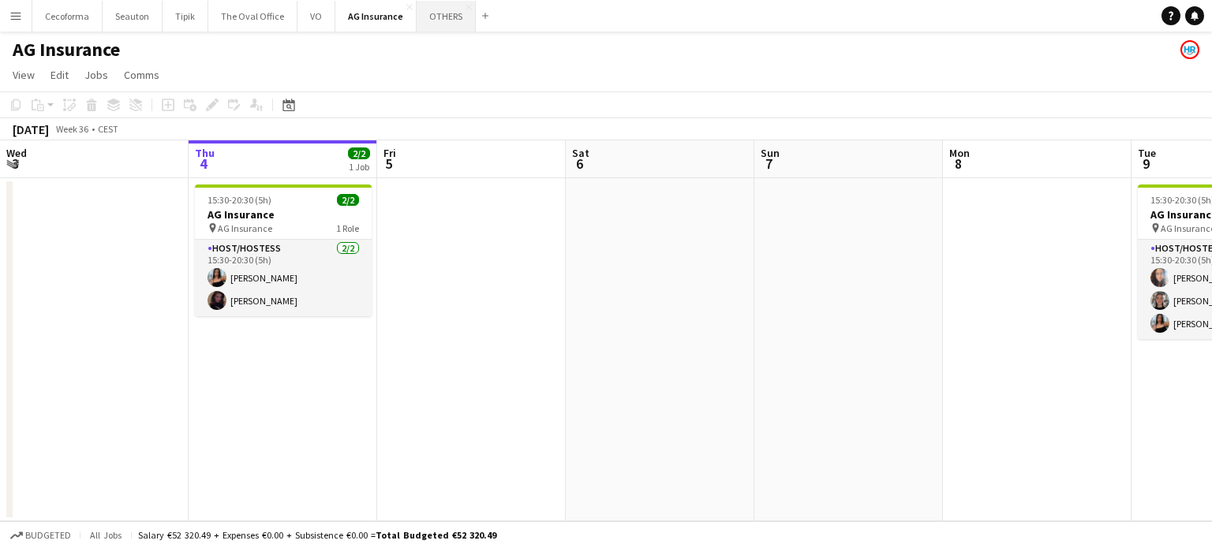
click at [445, 18] on button "OTHERS Close" at bounding box center [446, 16] width 59 height 31
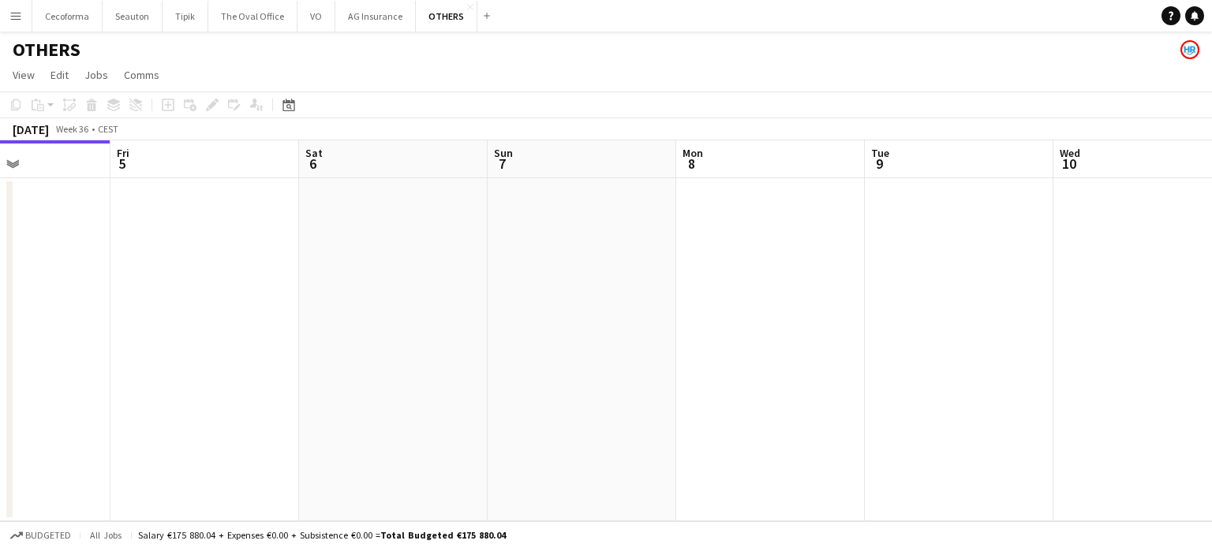
drag, startPoint x: 1005, startPoint y: 375, endPoint x: 777, endPoint y: 419, distance: 233.1
click at [492, 397] on app-calendar-viewport "Mon 1 Tue 2 Wed 3 Thu 4 Fri 5 Sat 6 Sun 7 Mon 8 Tue 9 Wed 10 Thu 11 Fri 12" at bounding box center [606, 330] width 1212 height 381
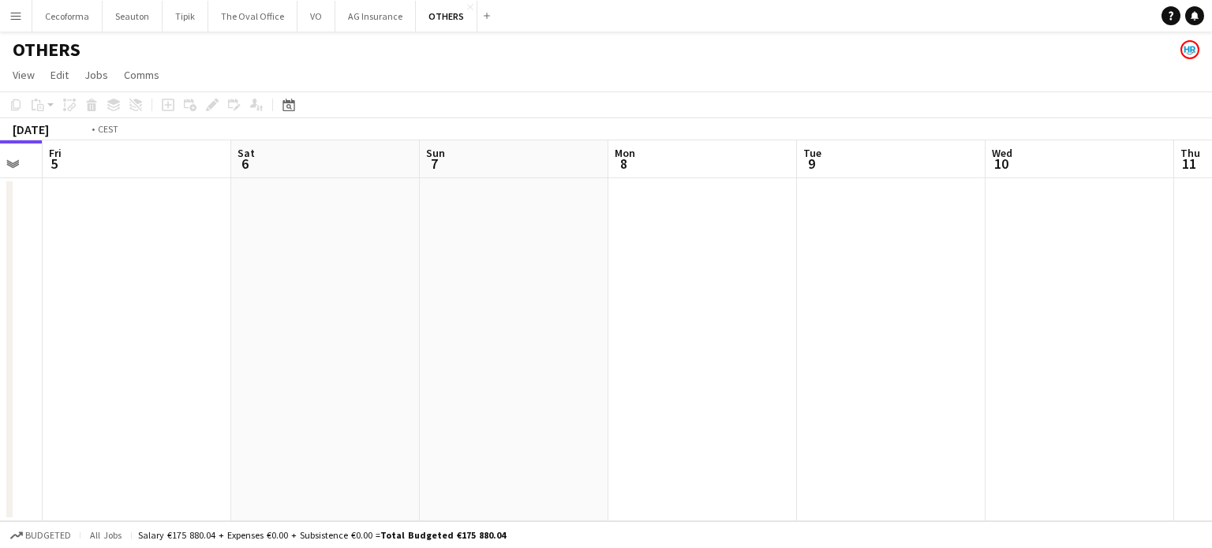
drag, startPoint x: 524, startPoint y: 457, endPoint x: 478, endPoint y: 439, distance: 49.2
click at [417, 447] on app-calendar-viewport "Tue 2 Wed 3 Thu 4 Fri 5 Sat 6 Sun 7 Mon 8 Tue 9 Wed 10 Thu 11 Fri 12 Sat 13" at bounding box center [606, 330] width 1212 height 381
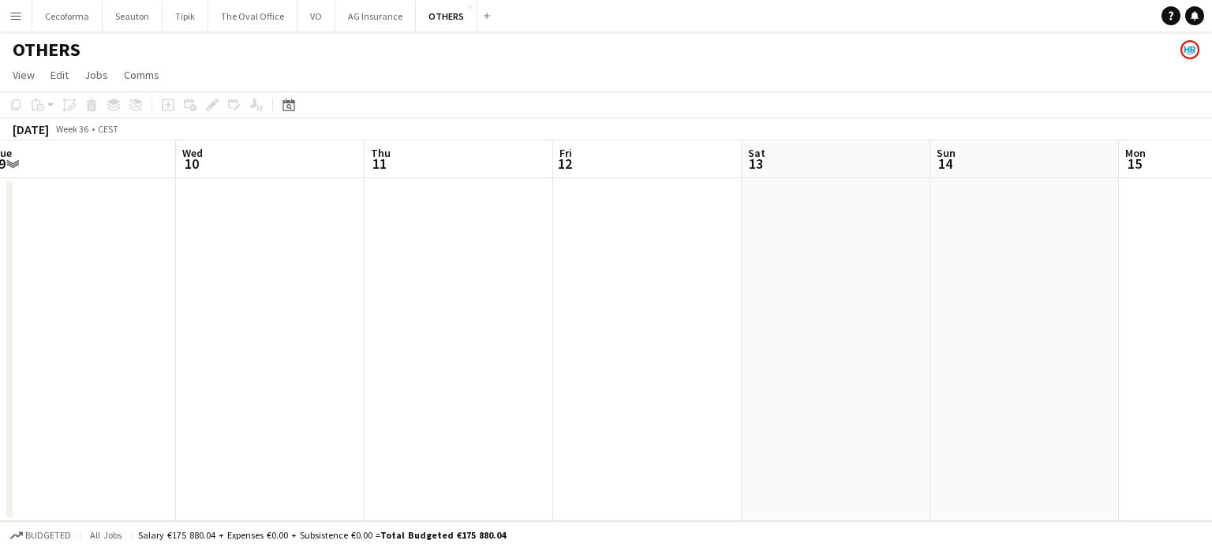
click at [483, 481] on app-calendar-viewport "Sat 6 Sun 7 Mon 8 Tue 9 Wed 10 Thu 11 Fri 12 Sat 13 Sun 14 Mon 15 Tue 16 Wed 17" at bounding box center [606, 330] width 1212 height 381
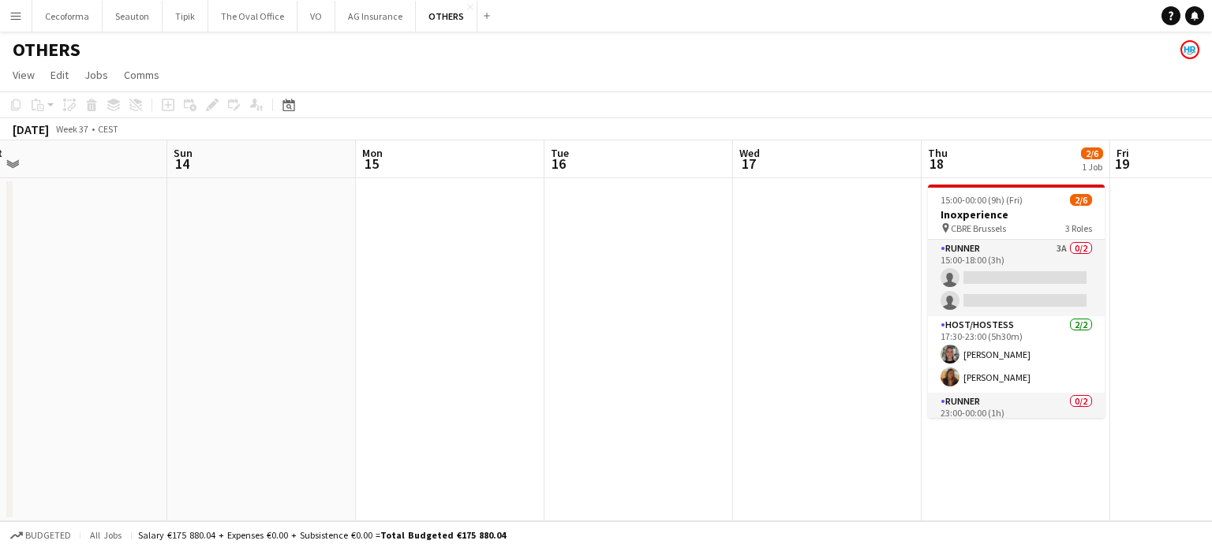
drag, startPoint x: 849, startPoint y: 485, endPoint x: 381, endPoint y: 417, distance: 472.9
click at [320, 420] on app-calendar-viewport "Wed 10 Thu 11 Fri 12 Sat 13 Sun 14 Mon 15 Tue 16 Wed 17 Thu 18 2/6 1 Job Fri 19…" at bounding box center [606, 330] width 1212 height 381
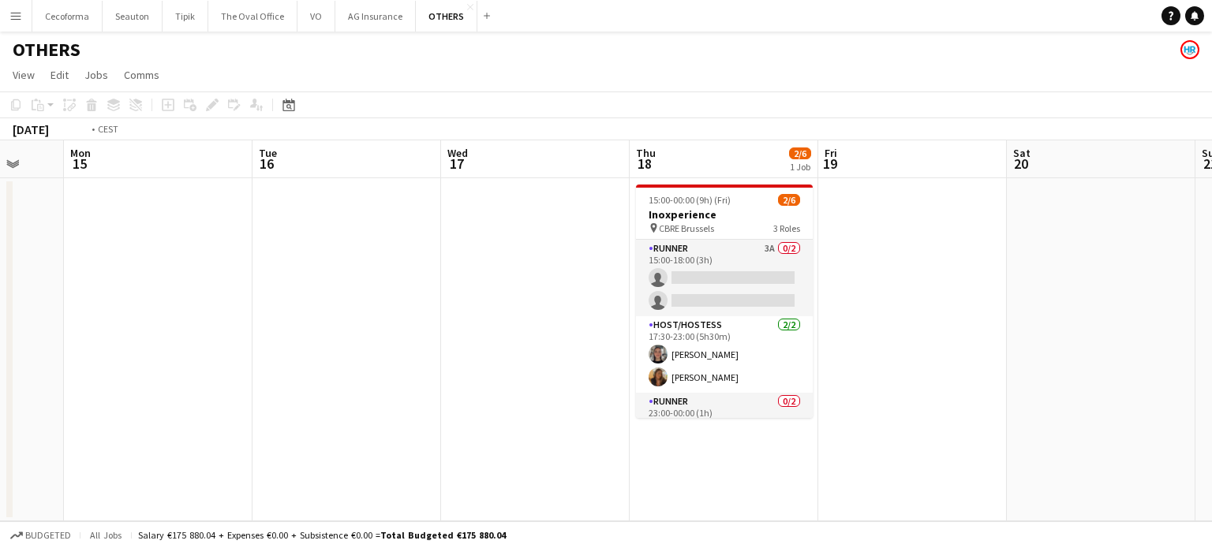
drag, startPoint x: 767, startPoint y: 477, endPoint x: 240, endPoint y: 422, distance: 530.1
click at [234, 429] on app-calendar-viewport "Fri 12 Sat 13 Sun 14 Mon 15 Tue 16 Wed 17 Thu 18 2/6 1 Job Fri 19 Sat 20 Sun 21…" at bounding box center [606, 330] width 1212 height 381
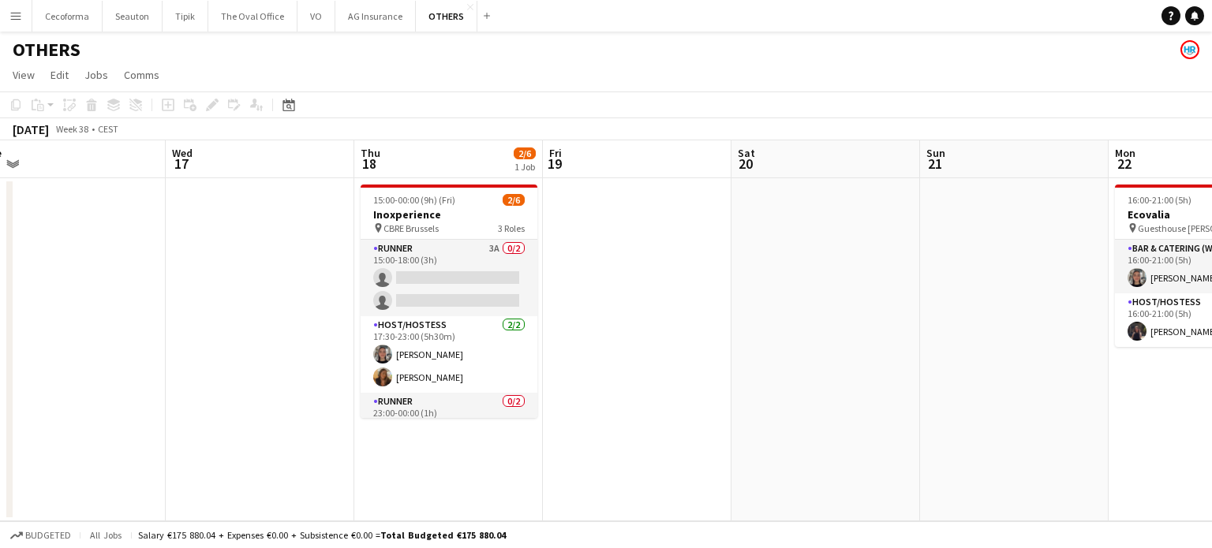
click at [331, 453] on app-calendar-viewport "Sun 14 Mon 15 Tue 16 Wed 17 Thu 18 2/6 1 Job Fri 19 Sat 20 Sun 21 Mon 22 2/2 1 …" at bounding box center [606, 330] width 1212 height 381
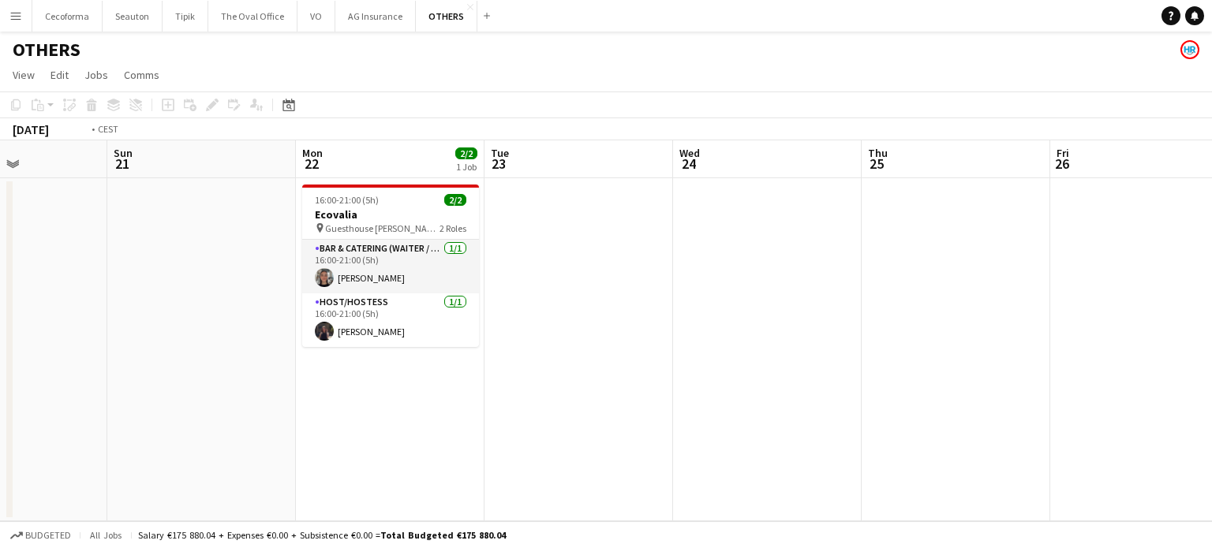
drag, startPoint x: 926, startPoint y: 485, endPoint x: 791, endPoint y: 455, distance: 139.2
click at [547, 462] on app-calendar-viewport "Thu 18 2/6 1 Job Fri 19 Sat 20 Sun 21 Mon 22 2/2 1 Job Tue 23 Wed 24 Thu 25 Fri…" at bounding box center [606, 330] width 1212 height 381
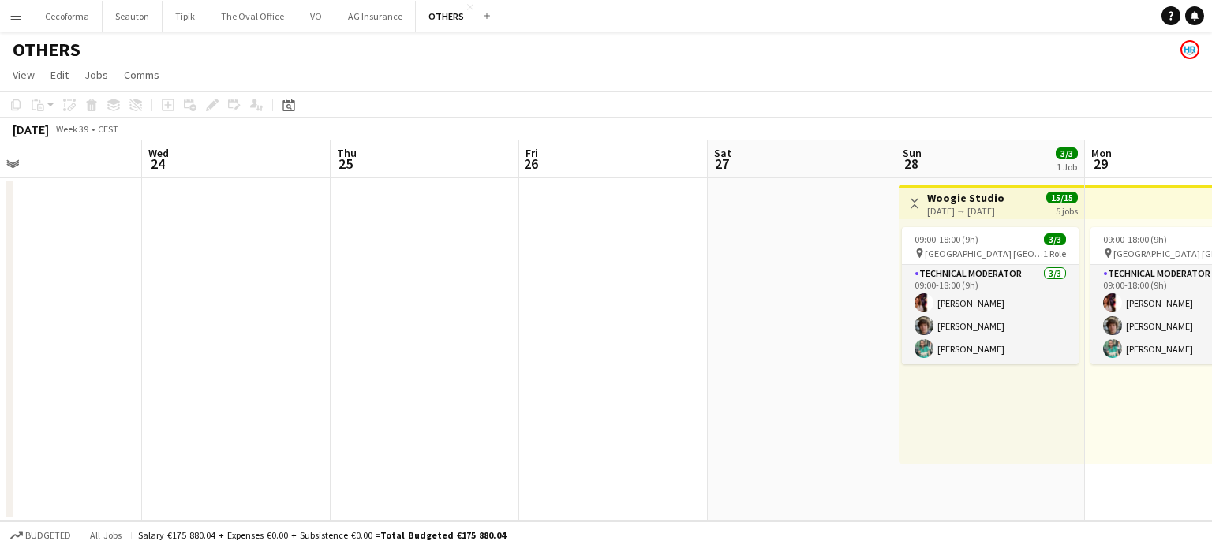
drag, startPoint x: 329, startPoint y: 413, endPoint x: 306, endPoint y: 401, distance: 25.8
click at [306, 402] on app-calendar-viewport "Sat 20 Sun 21 Mon 22 2/2 1 Job Tue 23 Wed 24 Thu 25 Fri 26 Sat 27 Sun 28 3/3 1 …" at bounding box center [606, 330] width 1212 height 381
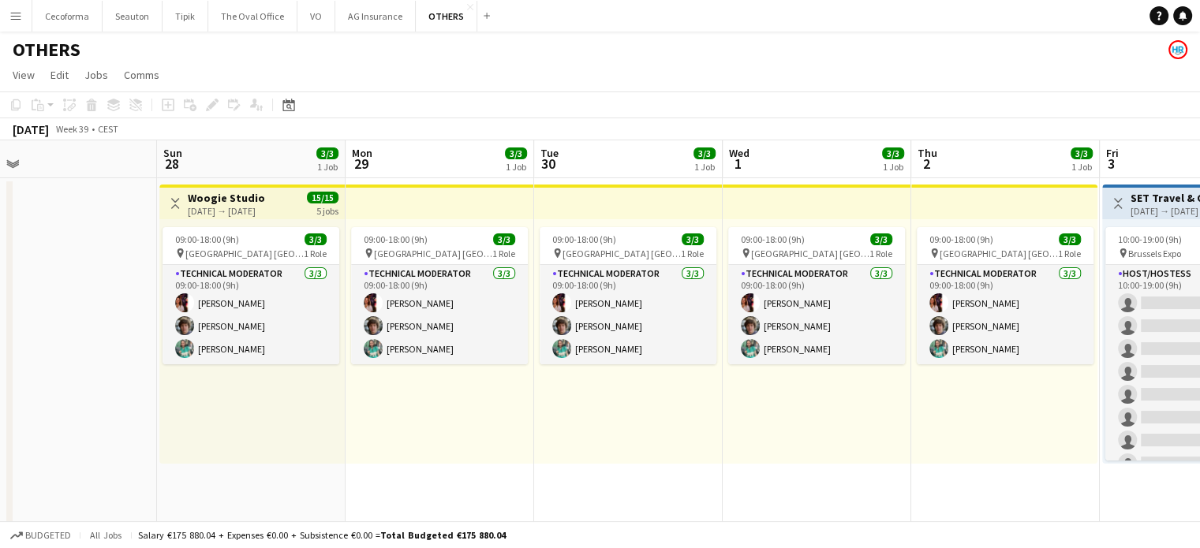
drag, startPoint x: 392, startPoint y: 410, endPoint x: 705, endPoint y: 403, distance: 312.6
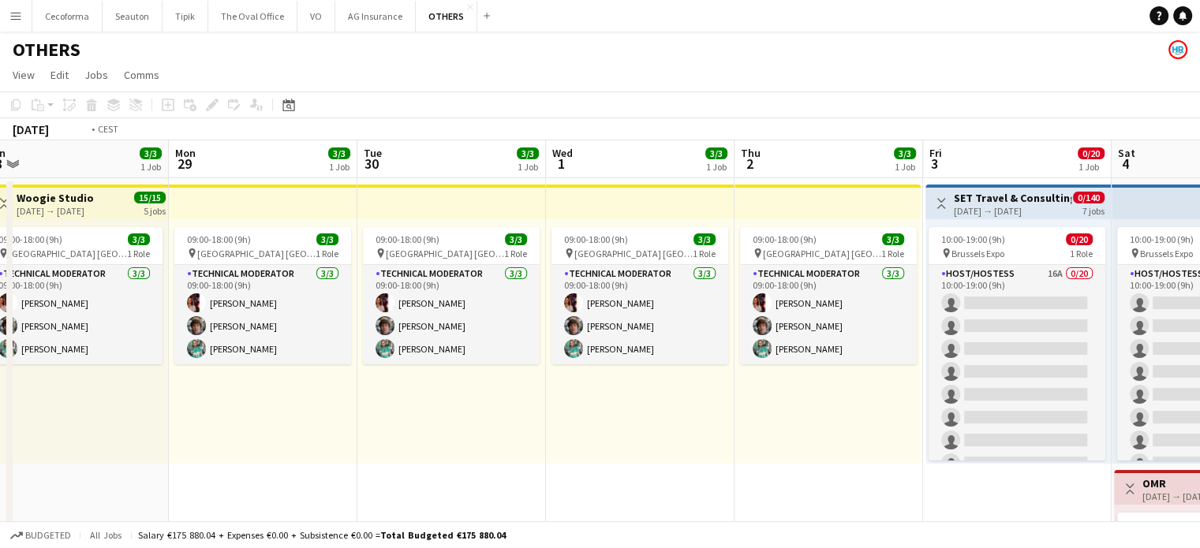
drag, startPoint x: 623, startPoint y: 422, endPoint x: 226, endPoint y: 391, distance: 399.0
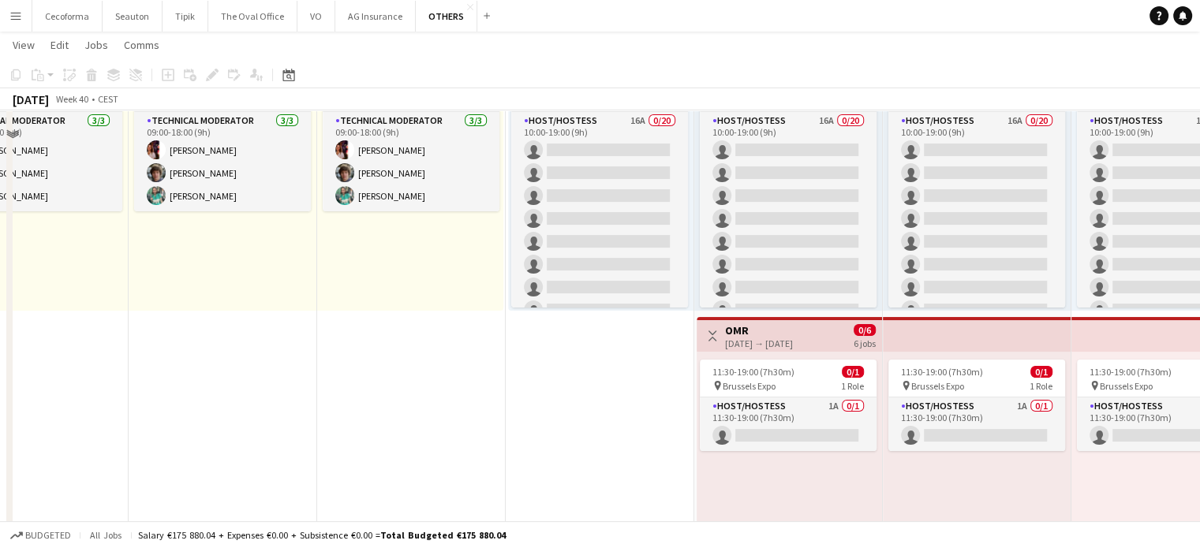
scroll to position [158, 0]
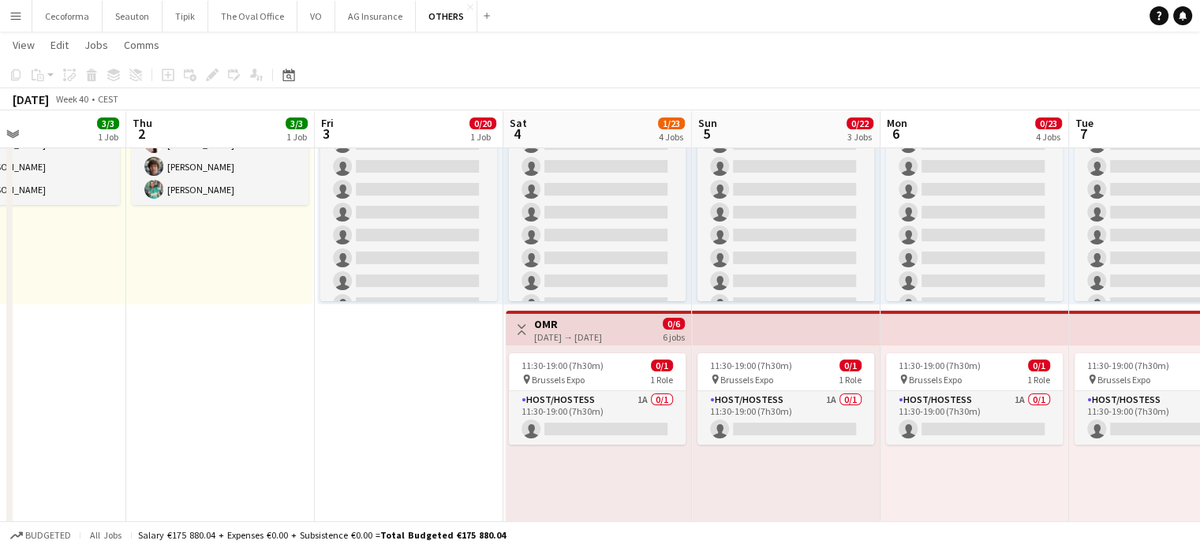
drag, startPoint x: 605, startPoint y: 413, endPoint x: 276, endPoint y: 390, distance: 329.9
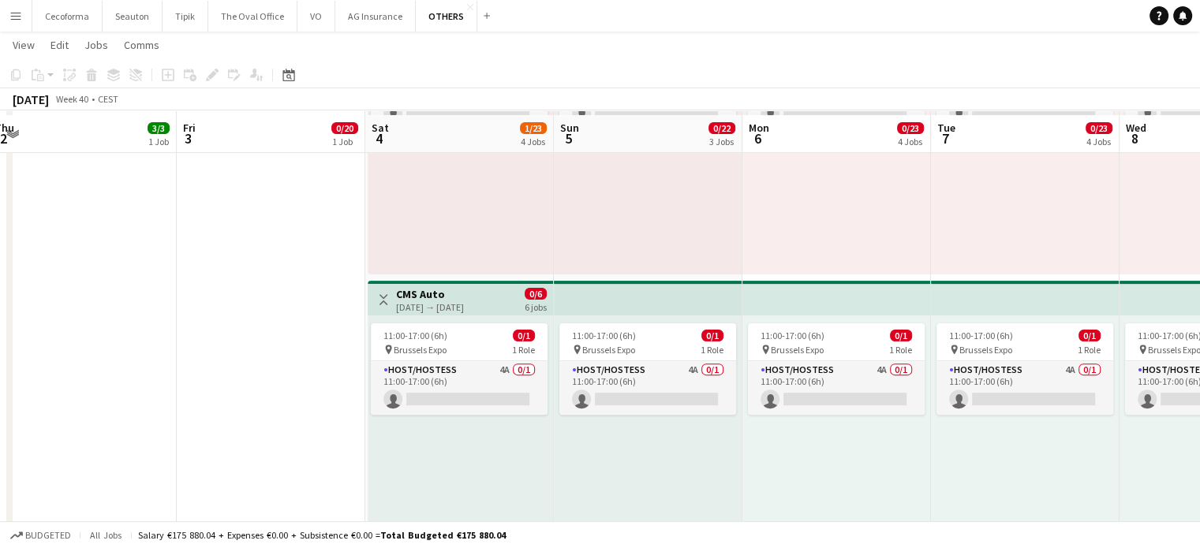
scroll to position [552, 0]
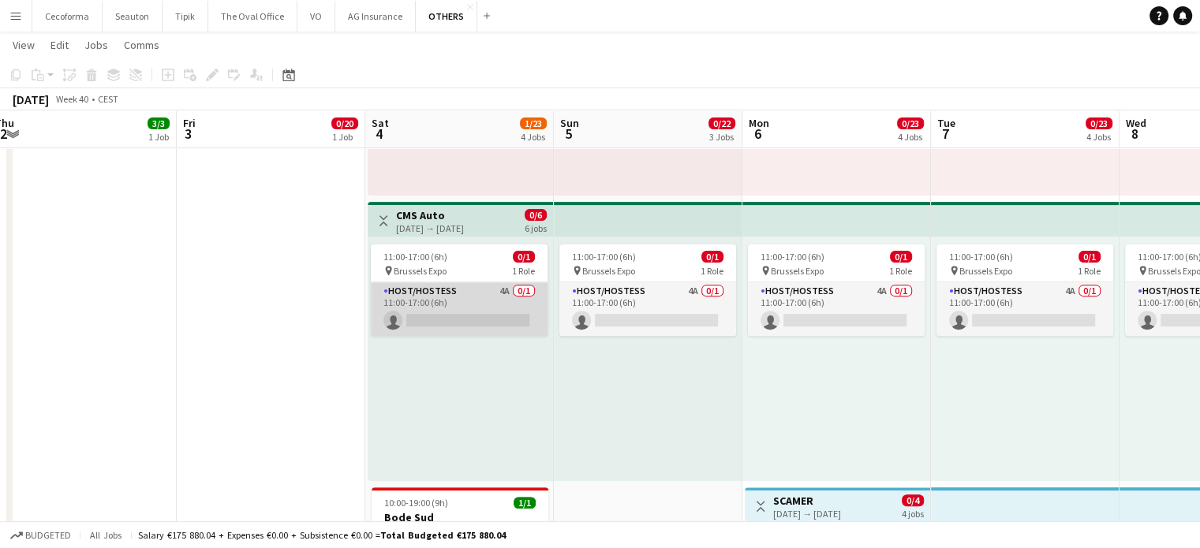
click at [489, 305] on app-card-role "Host/Hostess 4A 0/1 11:00-17:00 (6h) single-neutral-actions" at bounding box center [459, 310] width 177 height 54
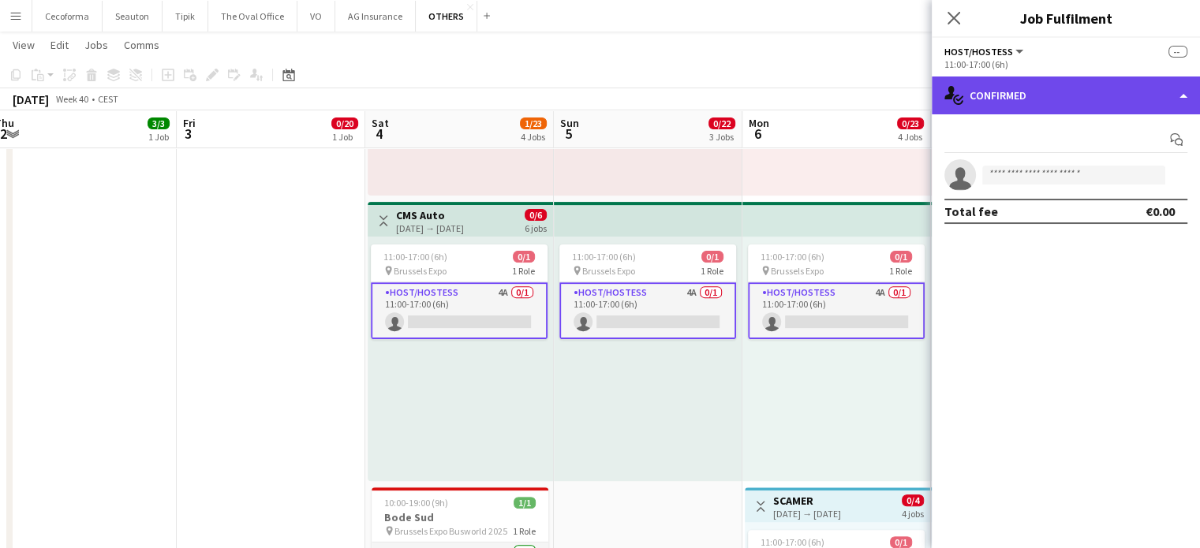
click at [1189, 97] on div "single-neutral-actions-check-2 Confirmed" at bounding box center [1066, 96] width 268 height 38
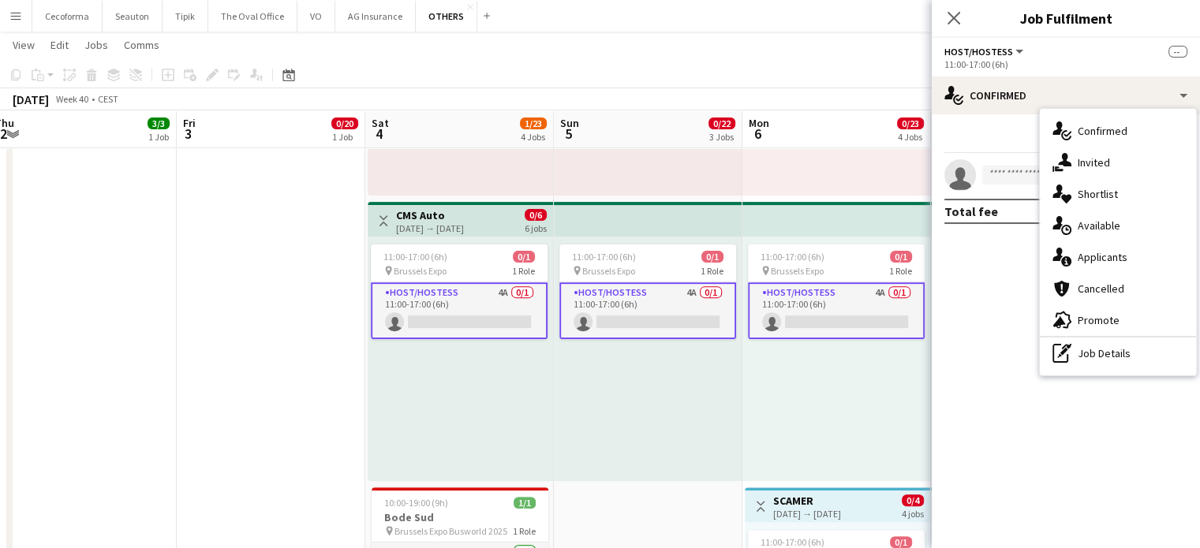
click at [1114, 259] on span "Applicants" at bounding box center [1103, 257] width 50 height 14
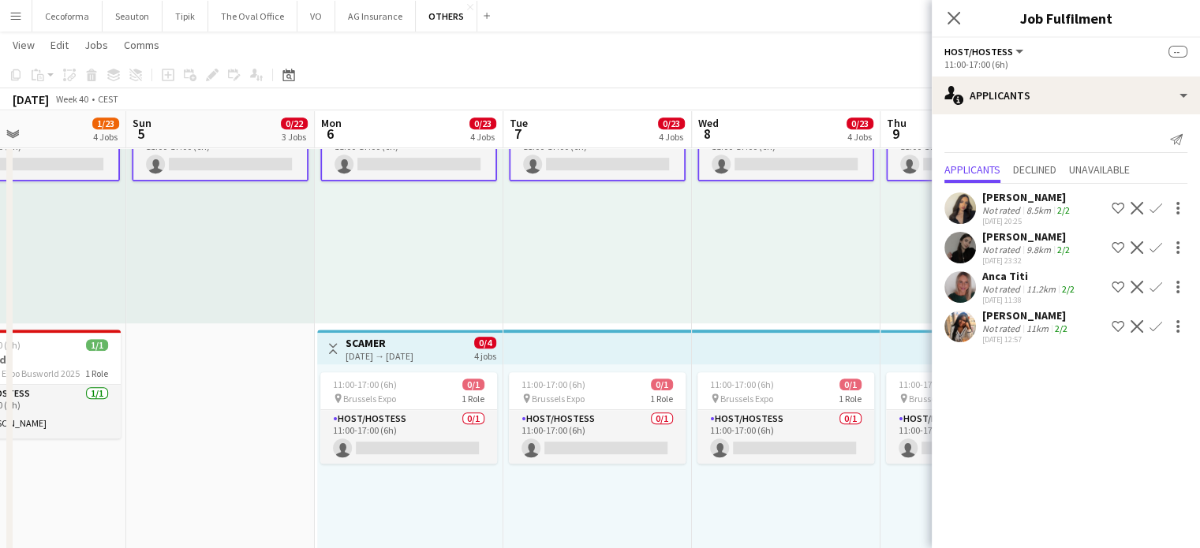
scroll to position [0, 629]
drag, startPoint x: 642, startPoint y: 421, endPoint x: 214, endPoint y: 394, distance: 429.4
click at [214, 394] on app-calendar-viewport "Wed 1 3/3 1 Job Thu 2 3/3 1 Job Fri 3 0/20 1 Job Sat 4 1/23 4 Jobs Sun 5 0/22 3…" at bounding box center [600, 54] width 1200 height 1406
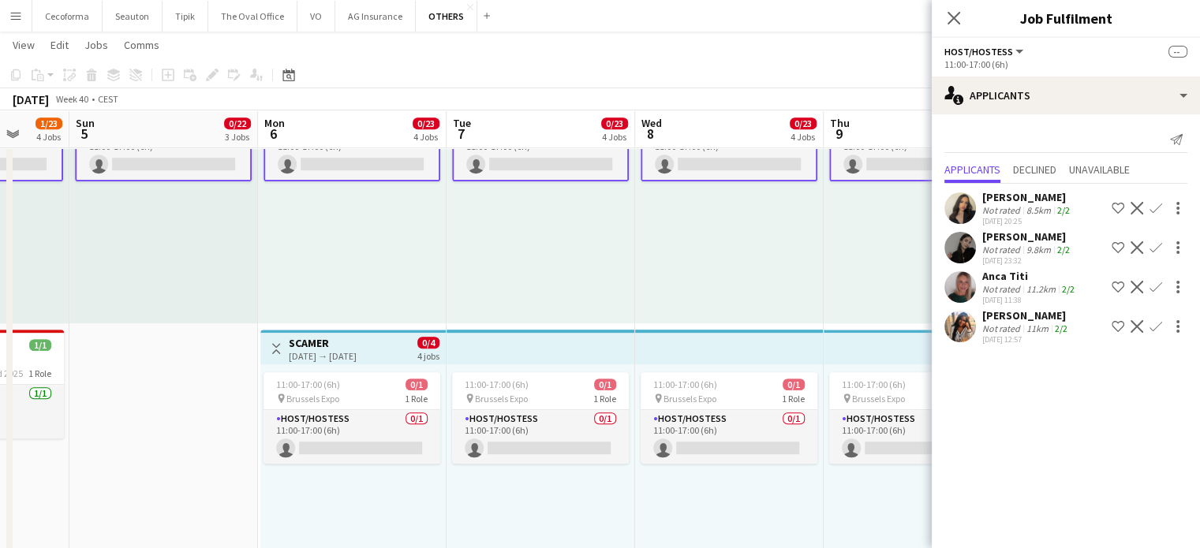
scroll to position [0, 707]
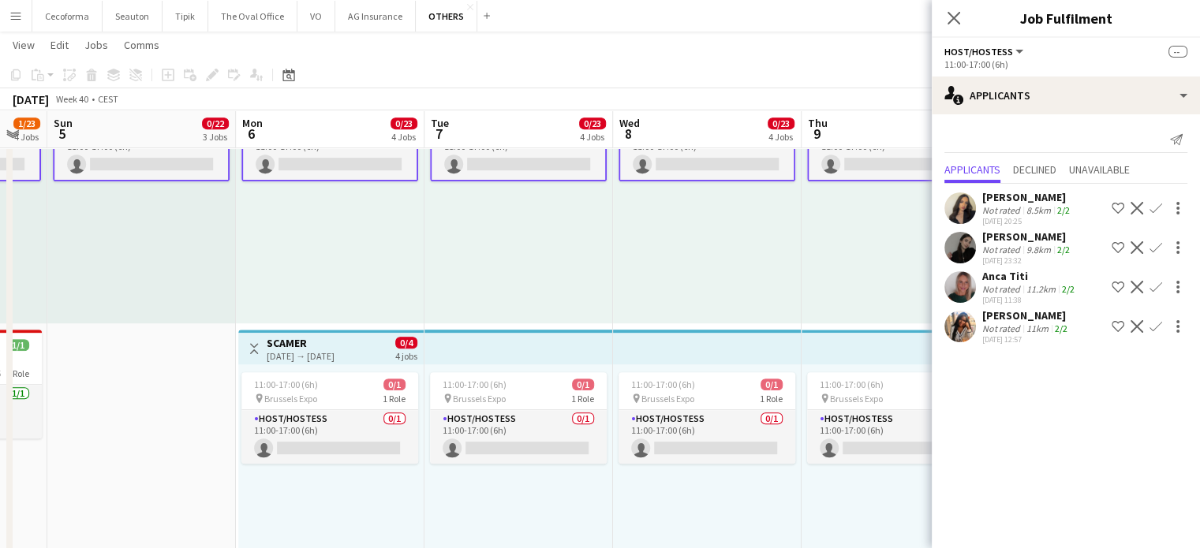
drag, startPoint x: 421, startPoint y: 498, endPoint x: 344, endPoint y: 498, distance: 76.5
click at [344, 498] on app-calendar-viewport "Wed 1 3/3 1 Job Thu 2 3/3 1 Job Fri 3 0/20 1 Job Sat 4 1/23 4 Jobs Sun 5 0/22 3…" at bounding box center [600, 54] width 1200 height 1406
click at [347, 444] on app-card-role "Host/Hostess 0/1 11:00-17:00 (6h) single-neutral-actions" at bounding box center [329, 437] width 177 height 54
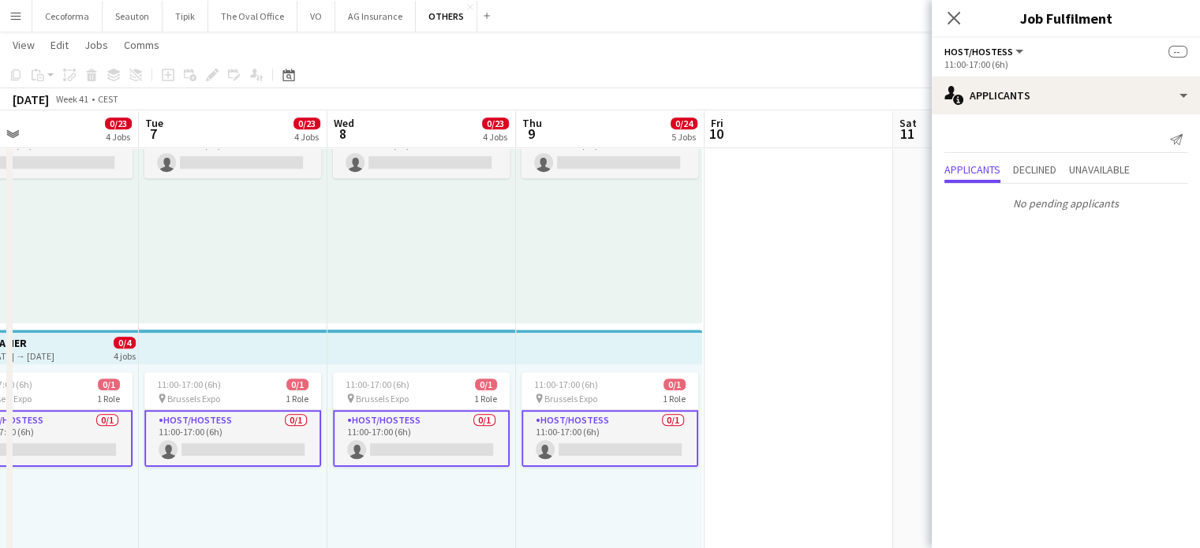
scroll to position [0, 618]
drag, startPoint x: 624, startPoint y: 495, endPoint x: 450, endPoint y: 489, distance: 174.5
click at [450, 489] on app-calendar-viewport "Fri 3 0/20 1 Job Sat 4 1/23 4 Jobs Sun 5 0/22 3 Jobs Mon 6 0/23 4 Jobs Tue 7 0/…" at bounding box center [600, 54] width 1200 height 1406
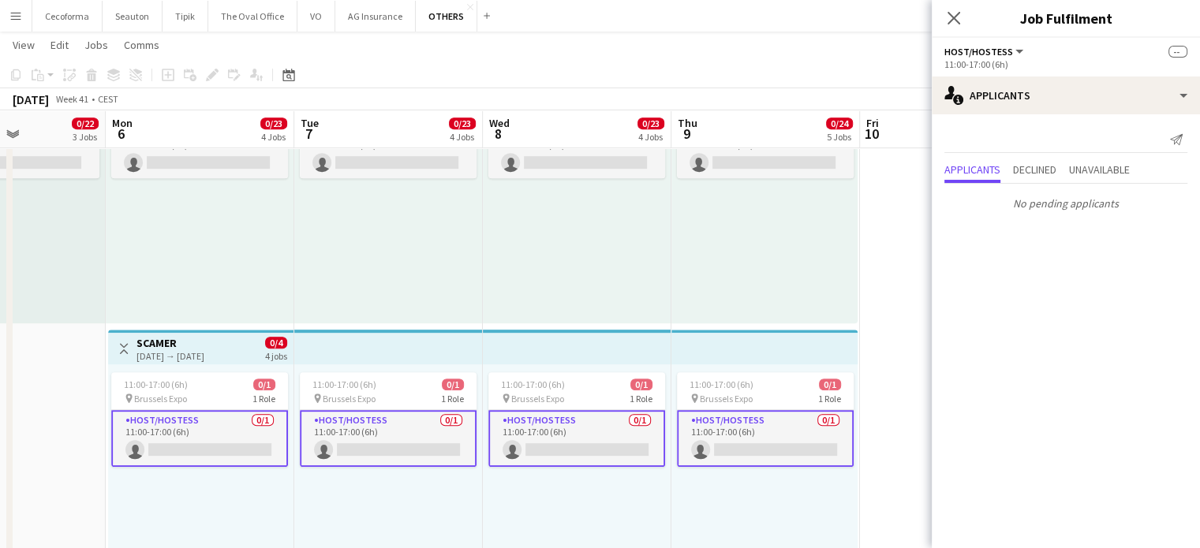
drag, startPoint x: 308, startPoint y: 491, endPoint x: 466, endPoint y: 497, distance: 158.0
click at [466, 497] on app-calendar-viewport "Fri 3 0/20 1 Job Sat 4 1/23 4 Jobs Sun 5 0/22 3 Jobs Mon 6 0/23 4 Jobs Tue 7 0/…" at bounding box center [600, 54] width 1200 height 1406
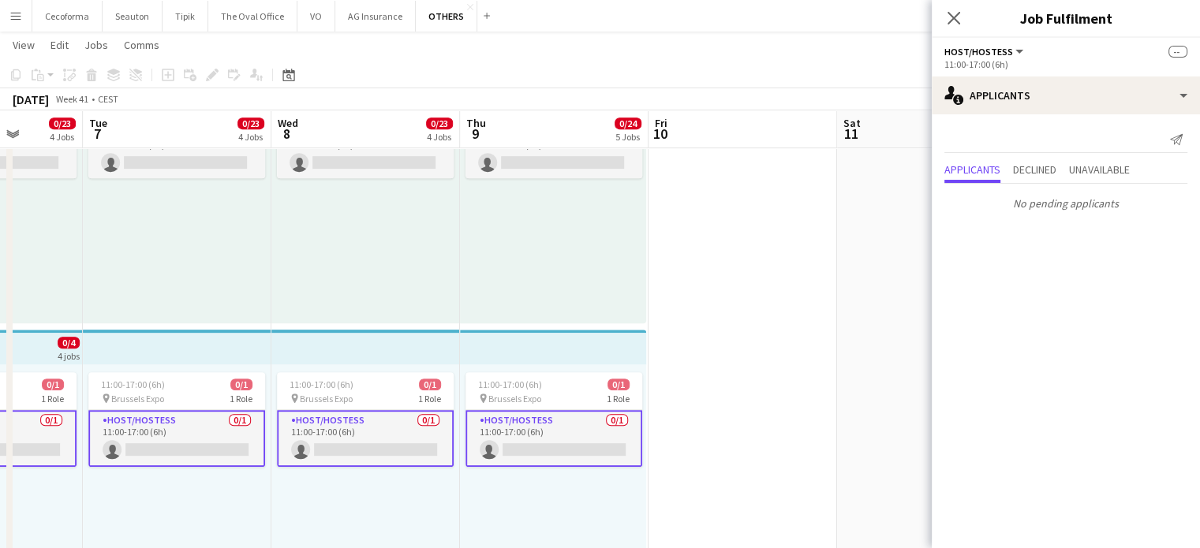
scroll to position [0, 704]
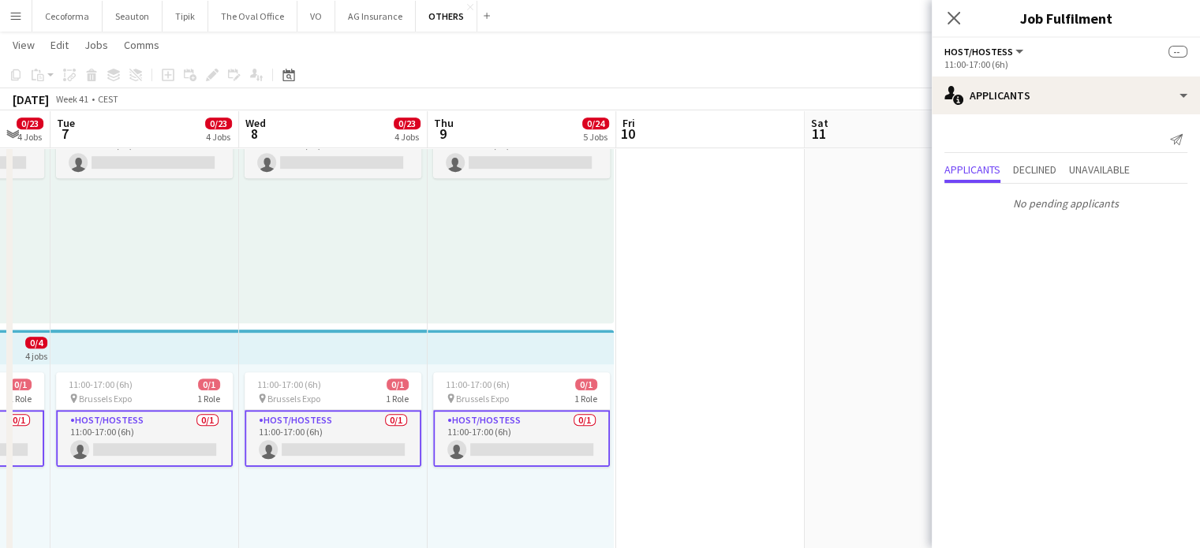
drag, startPoint x: 700, startPoint y: 518, endPoint x: 456, endPoint y: 501, distance: 244.5
click at [456, 501] on app-calendar-viewport "Fri 3 0/20 1 Job Sat 4 1/23 4 Jobs Sun 5 0/22 3 Jobs Mon 6 0/23 4 Jobs Tue 7 0/…" at bounding box center [600, 54] width 1200 height 1406
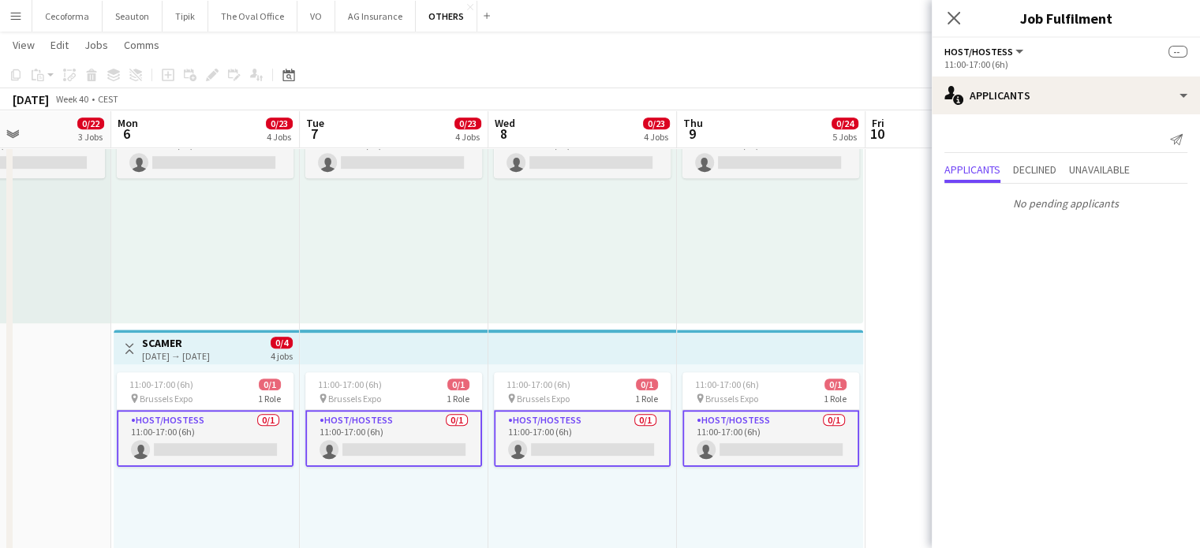
scroll to position [0, 360]
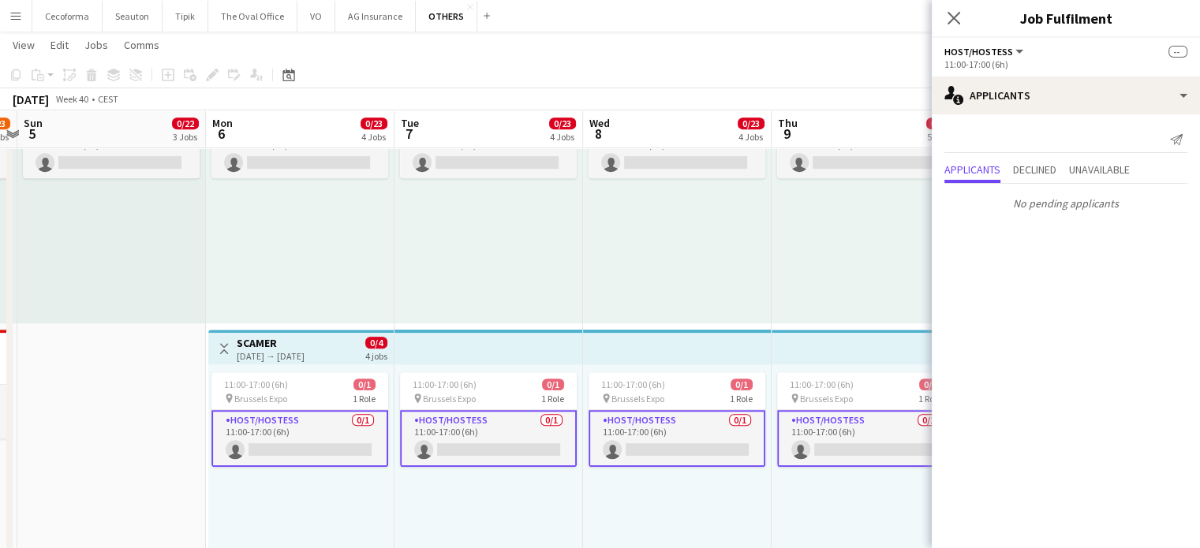
drag, startPoint x: 587, startPoint y: 472, endPoint x: 941, endPoint y: 432, distance: 355.8
click at [941, 432] on body "Menu Boards Boards Boards All jobs Status Workforce Workforce My Workforce Recr…" at bounding box center [600, 37] width 1200 height 1495
click at [297, 447] on app-card-role "Host/Hostess 0/1 11:00-17:00 (6h) single-neutral-actions" at bounding box center [299, 438] width 177 height 57
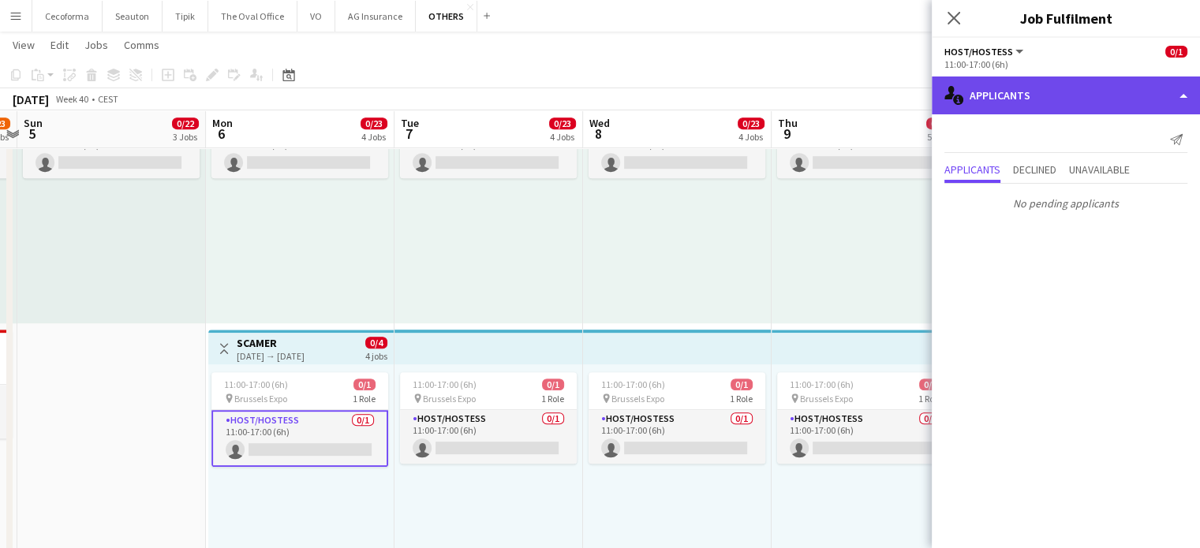
click at [1187, 98] on div "single-neutral-actions-information Applicants" at bounding box center [1066, 96] width 268 height 38
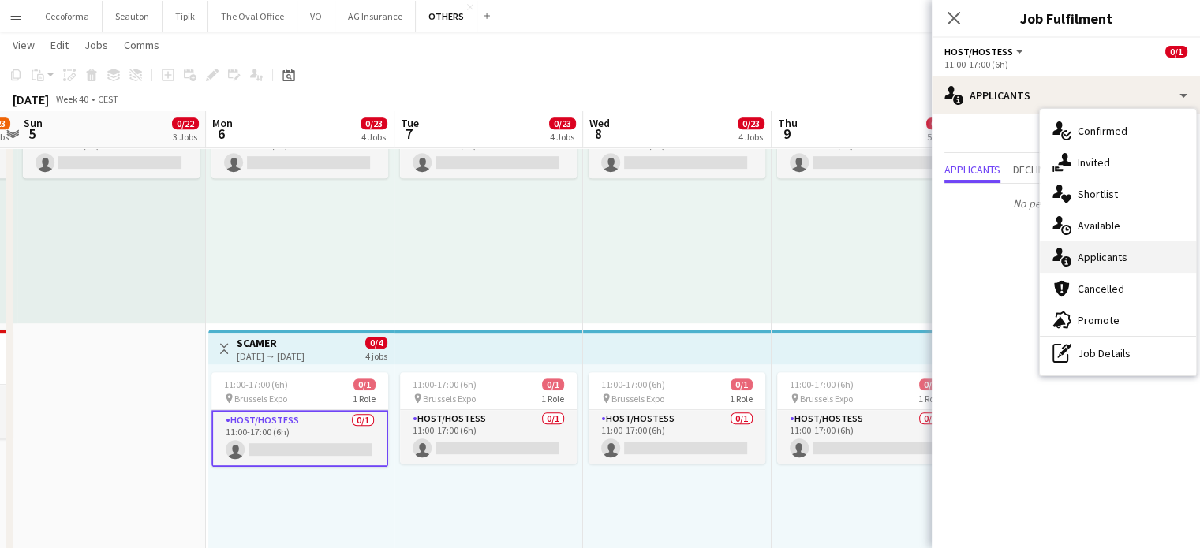
click at [1102, 263] on span "Applicants" at bounding box center [1103, 257] width 50 height 14
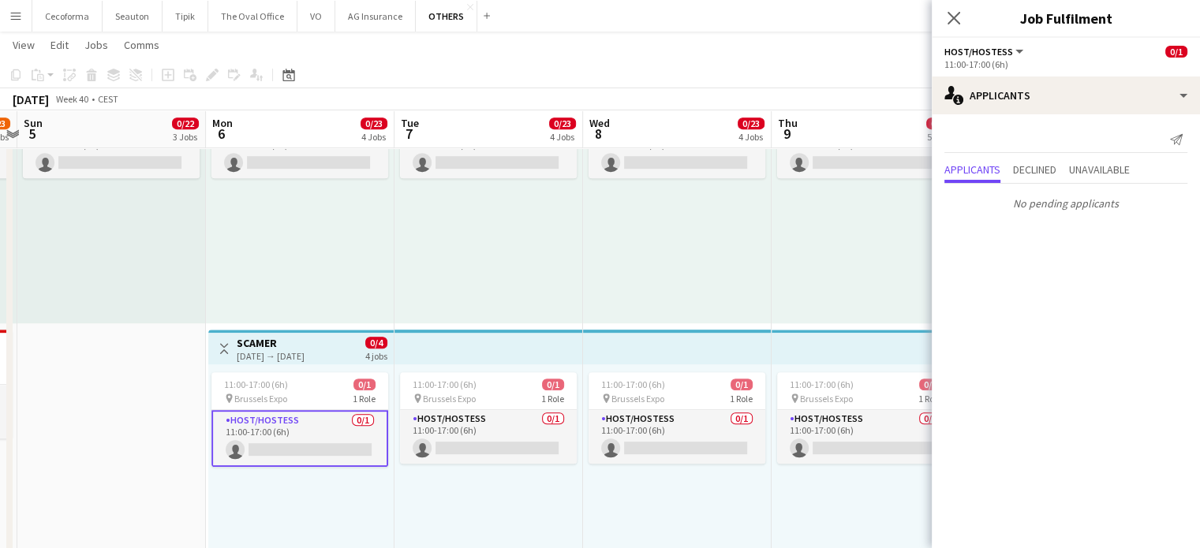
scroll to position [0, 612]
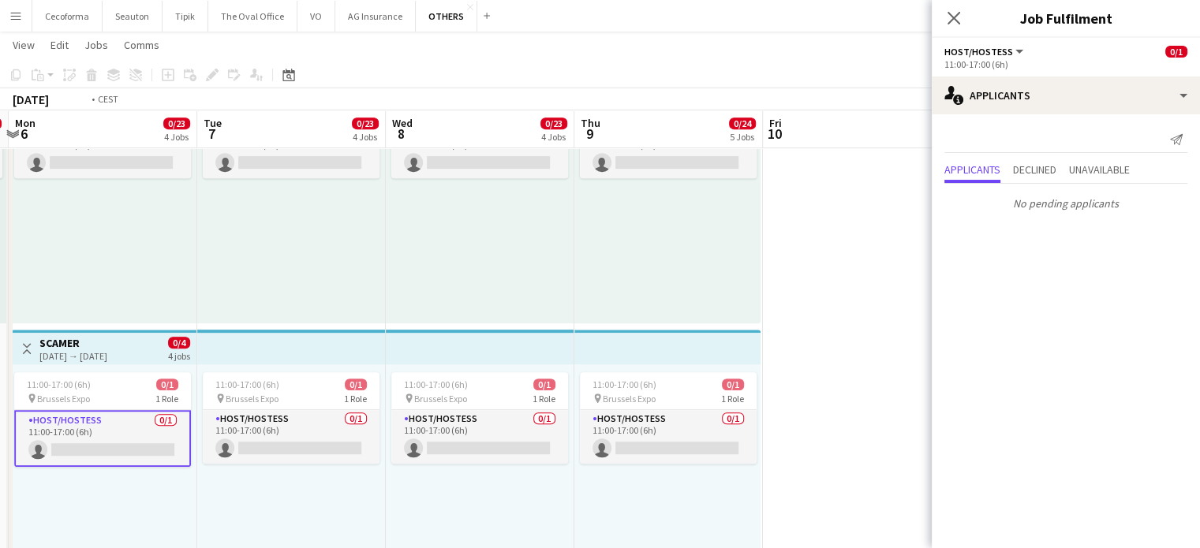
drag, startPoint x: 597, startPoint y: 500, endPoint x: 357, endPoint y: 464, distance: 242.5
click at [356, 470] on app-calendar-viewport "Fri 3 0/20 1 Job Sat 4 1/23 4 Jobs Sun 5 0/22 3 Jobs Mon 6 0/23 4 Jobs Tue 7 0/…" at bounding box center [600, 54] width 1200 height 1406
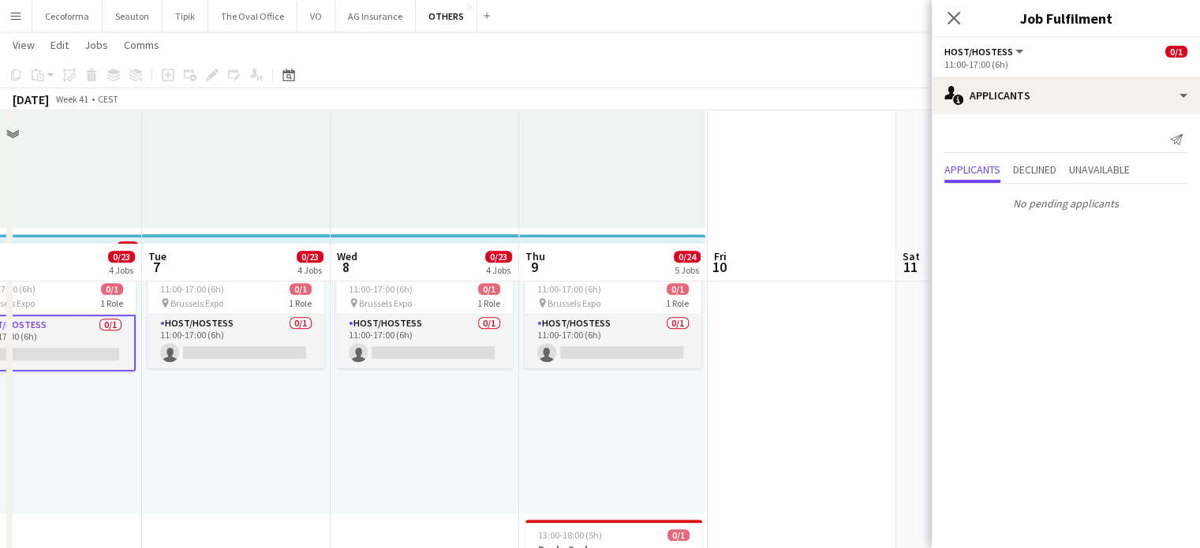
scroll to position [945, 0]
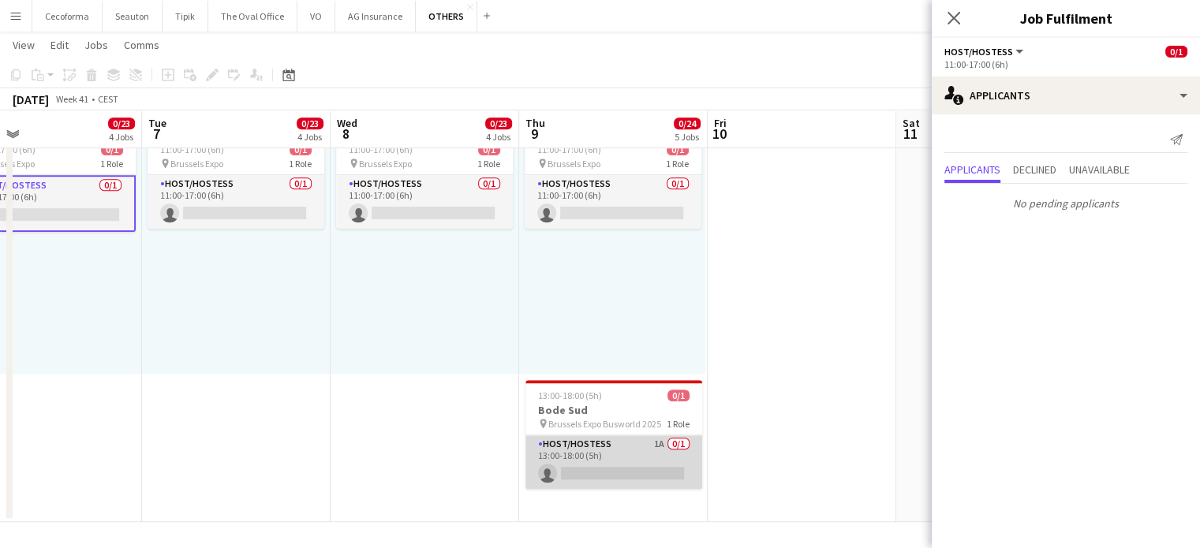
click at [615, 469] on app-card-role "Host/Hostess 1A 0/1 13:00-18:00 (5h) single-neutral-actions" at bounding box center [614, 463] width 177 height 54
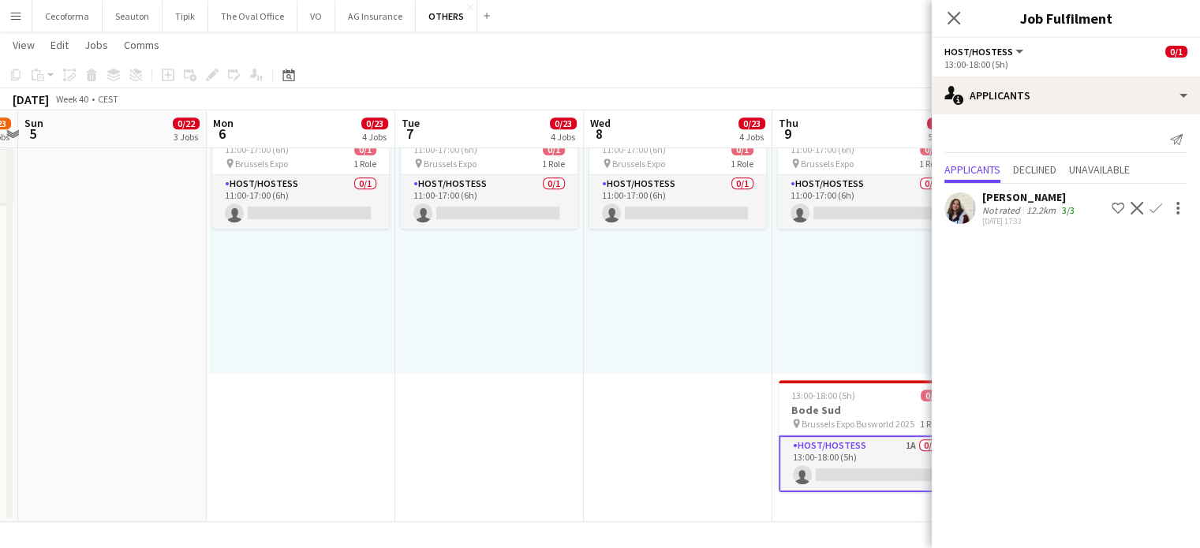
drag, startPoint x: 360, startPoint y: 437, endPoint x: 640, endPoint y: 441, distance: 280.2
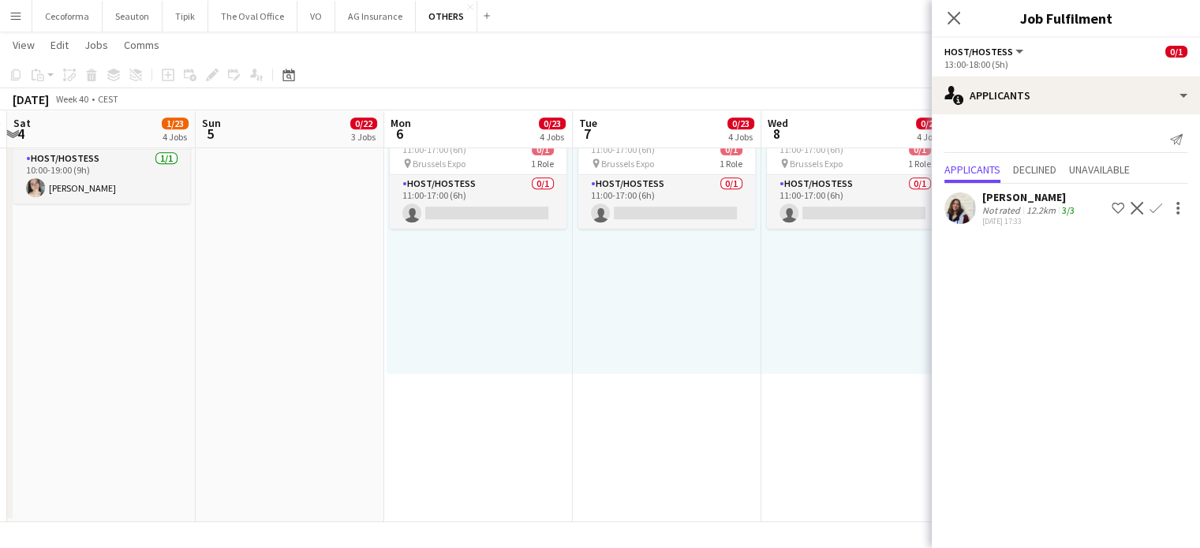
drag, startPoint x: 466, startPoint y: 432, endPoint x: 673, endPoint y: 429, distance: 207.6
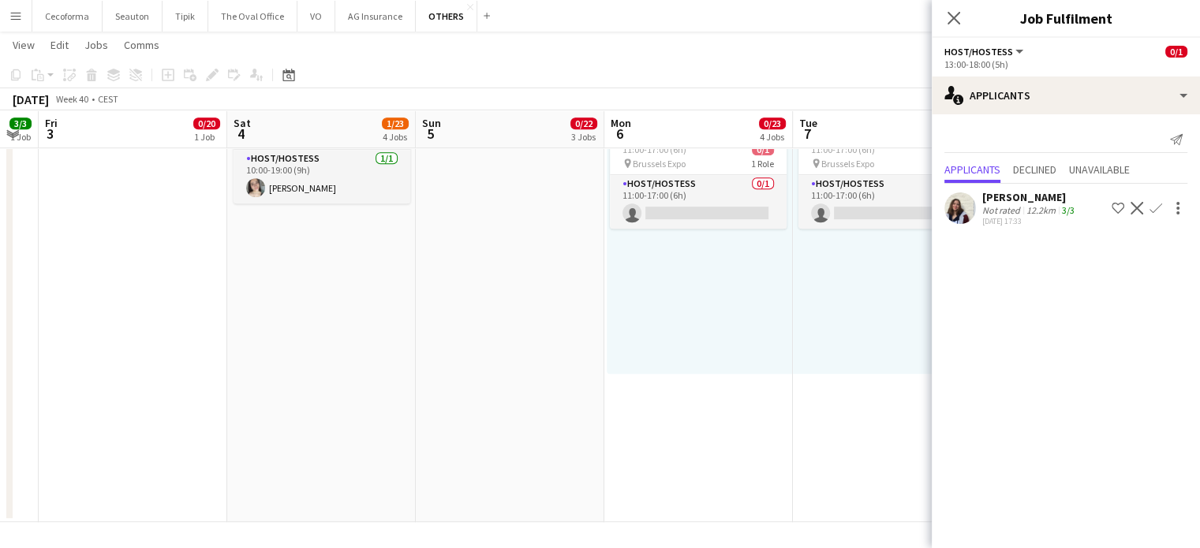
scroll to position [0, 511]
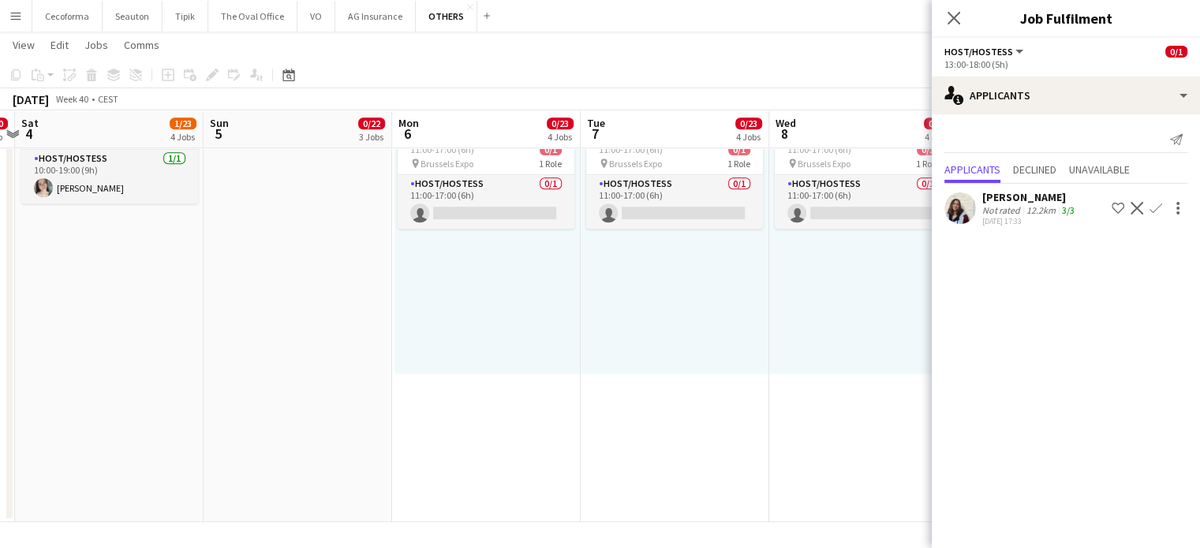
drag, startPoint x: 671, startPoint y: 408, endPoint x: 286, endPoint y: 362, distance: 387.0
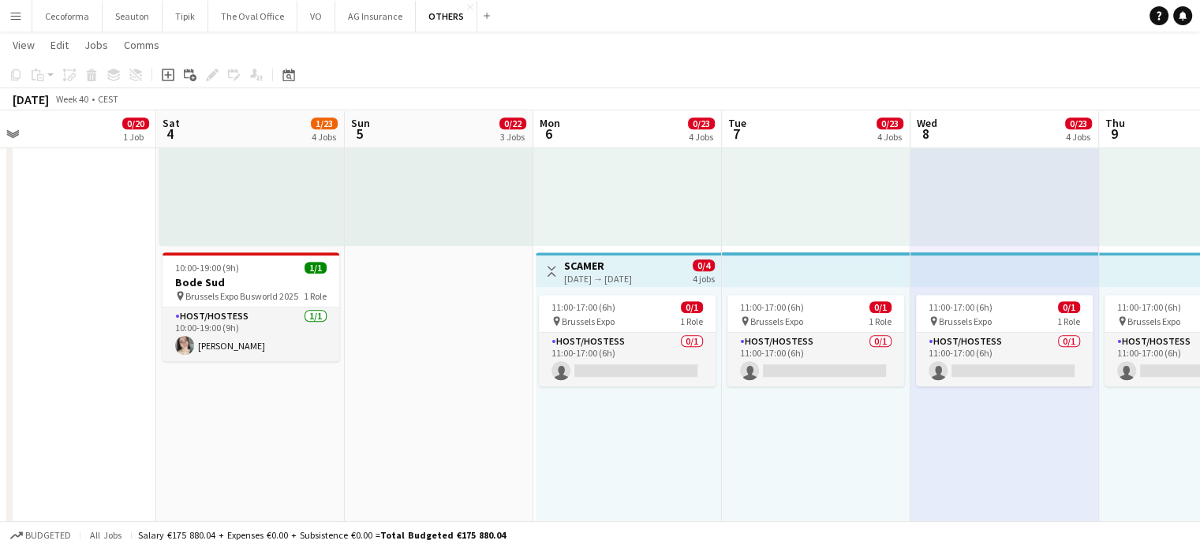
scroll to position [0, 397]
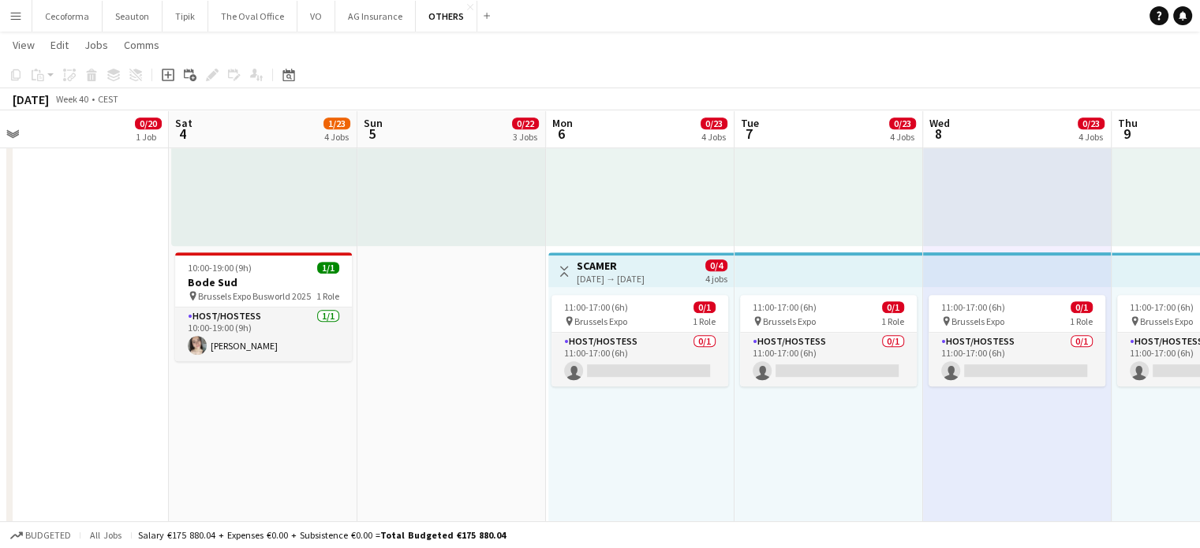
drag, startPoint x: 198, startPoint y: 459, endPoint x: 691, endPoint y: 489, distance: 493.4
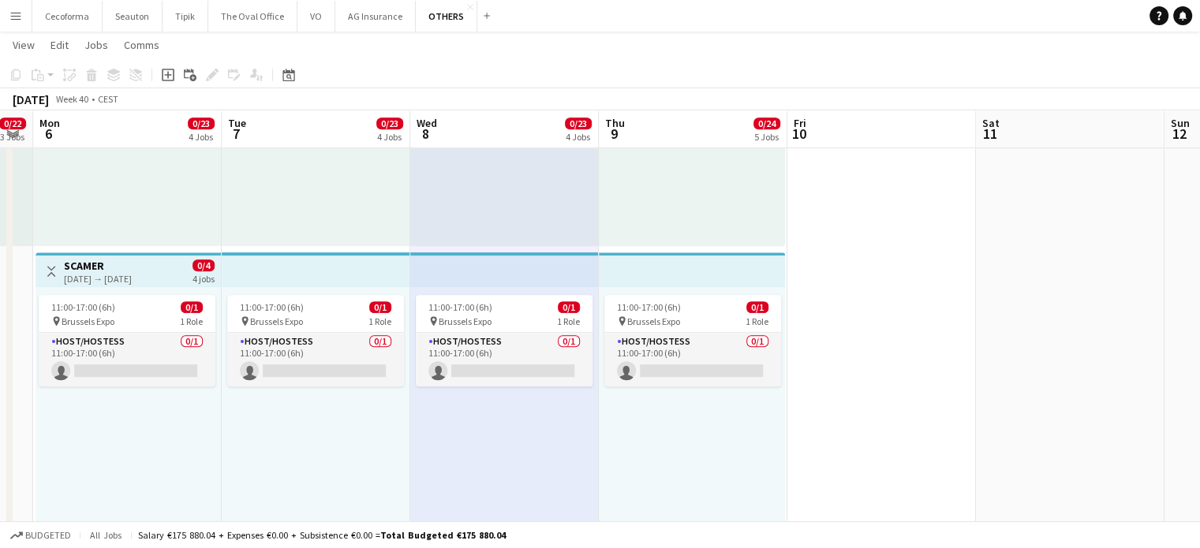
drag, startPoint x: 134, startPoint y: 375, endPoint x: 83, endPoint y: 365, distance: 52.2
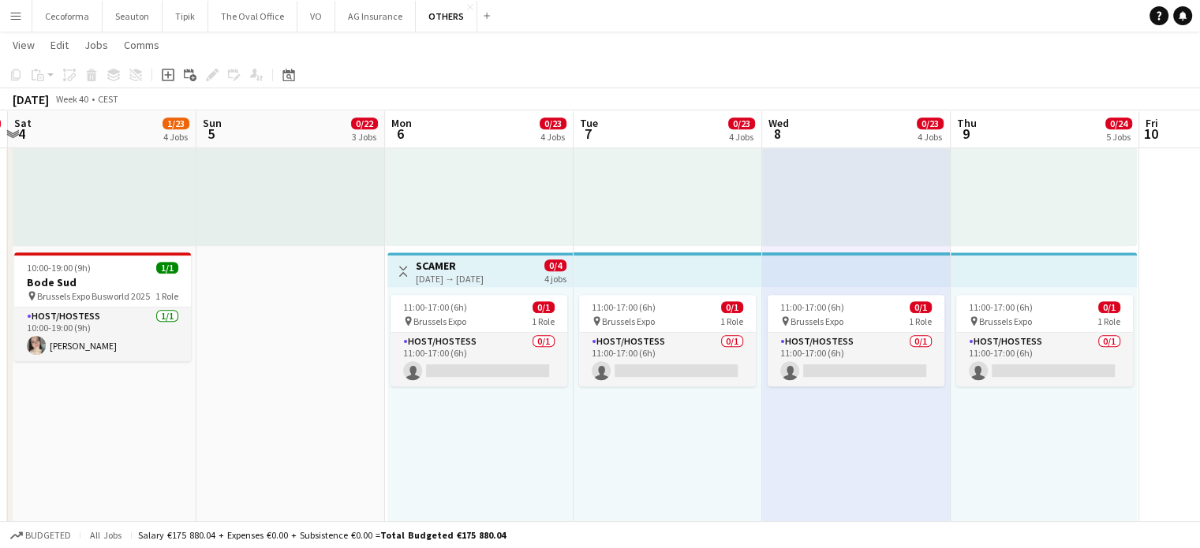
scroll to position [0, 432]
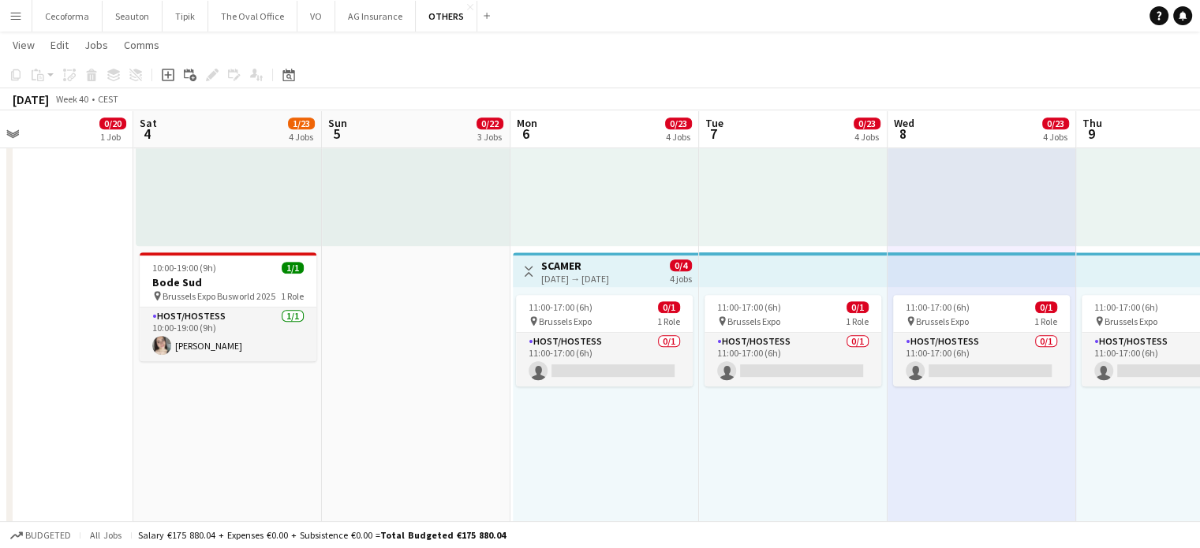
drag, startPoint x: 59, startPoint y: 380, endPoint x: 399, endPoint y: 407, distance: 340.4
click at [10, 17] on app-icon "Menu" at bounding box center [15, 15] width 13 height 13
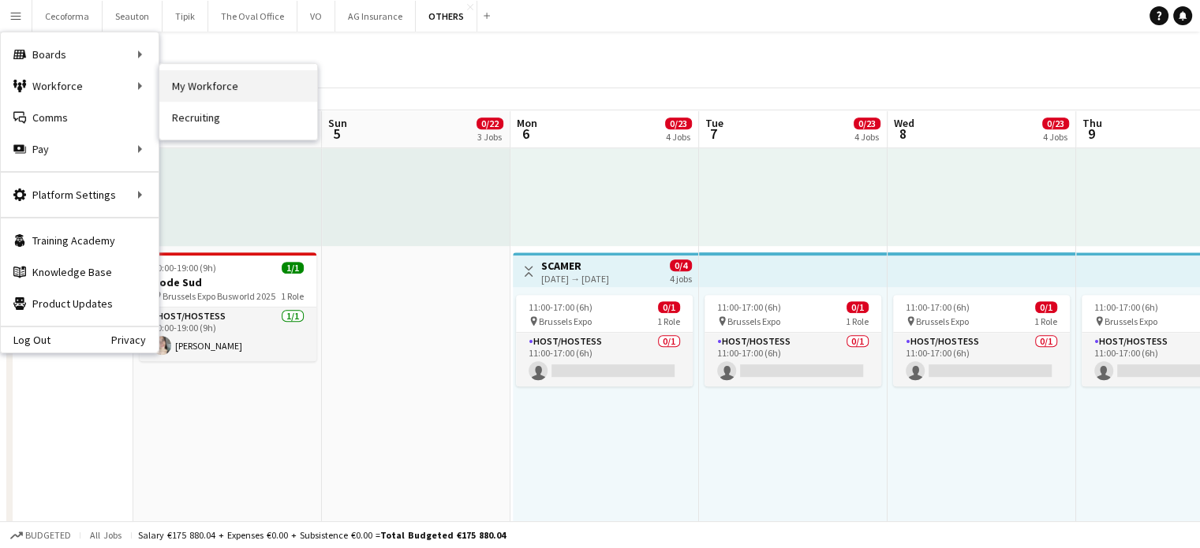
click at [217, 81] on link "My Workforce" at bounding box center [238, 86] width 158 height 32
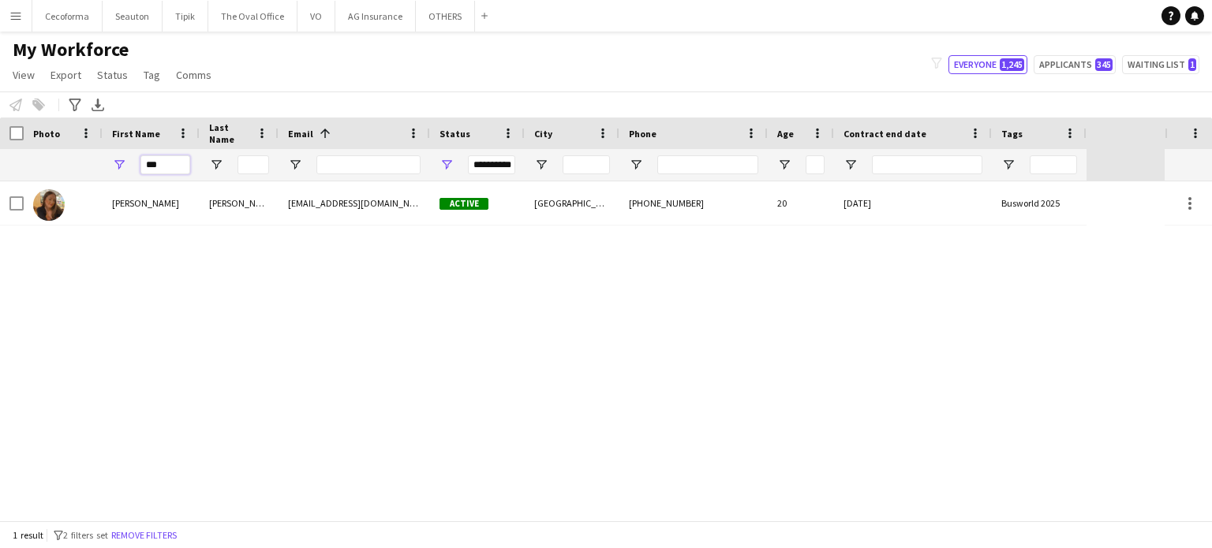
click at [179, 166] on input "***" at bounding box center [165, 164] width 50 height 19
type input "*"
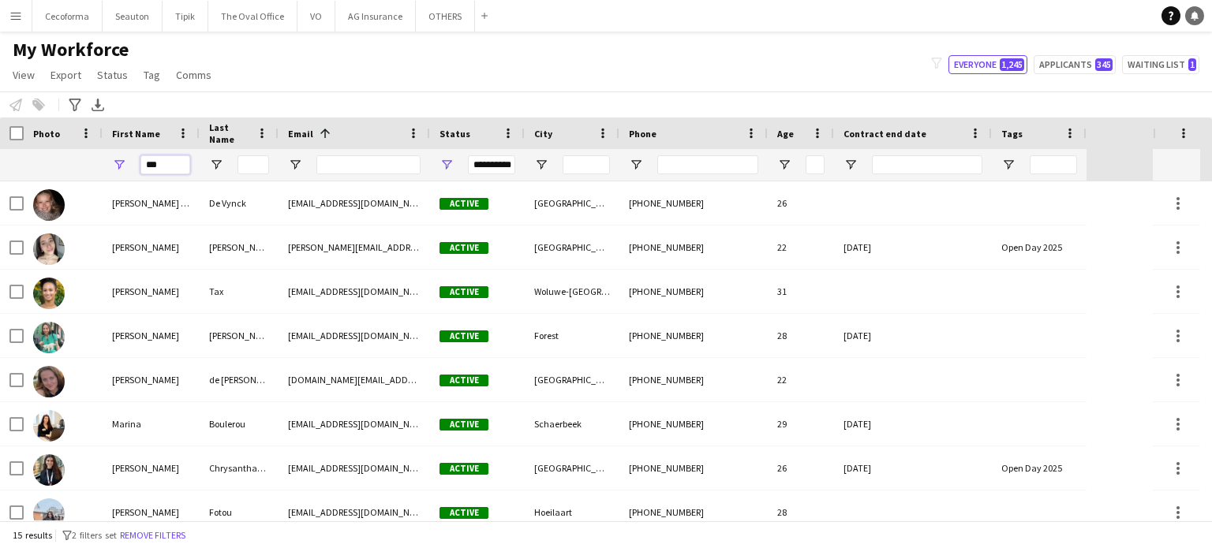
type input "***"
click at [1196, 18] on icon at bounding box center [1195, 15] width 8 height 8
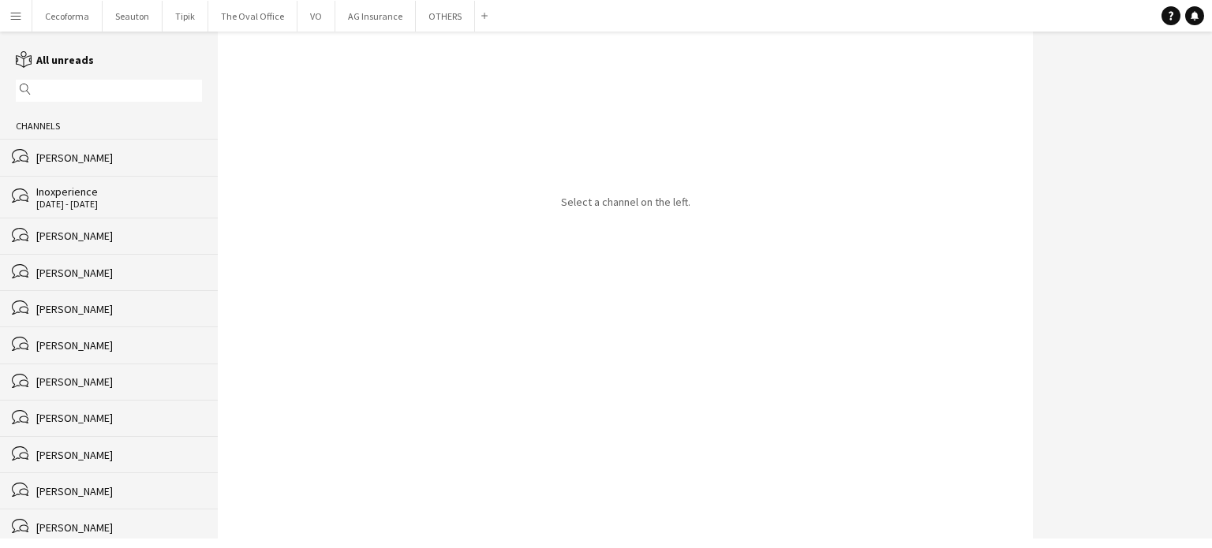
click at [93, 242] on div "[PERSON_NAME]" at bounding box center [119, 236] width 166 height 14
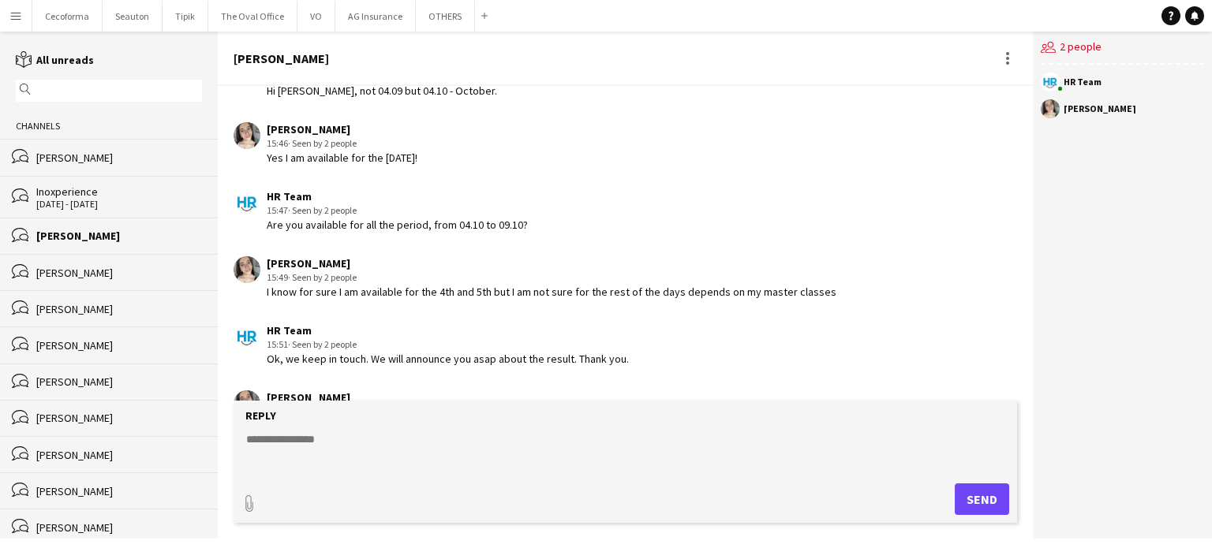
scroll to position [1444, 0]
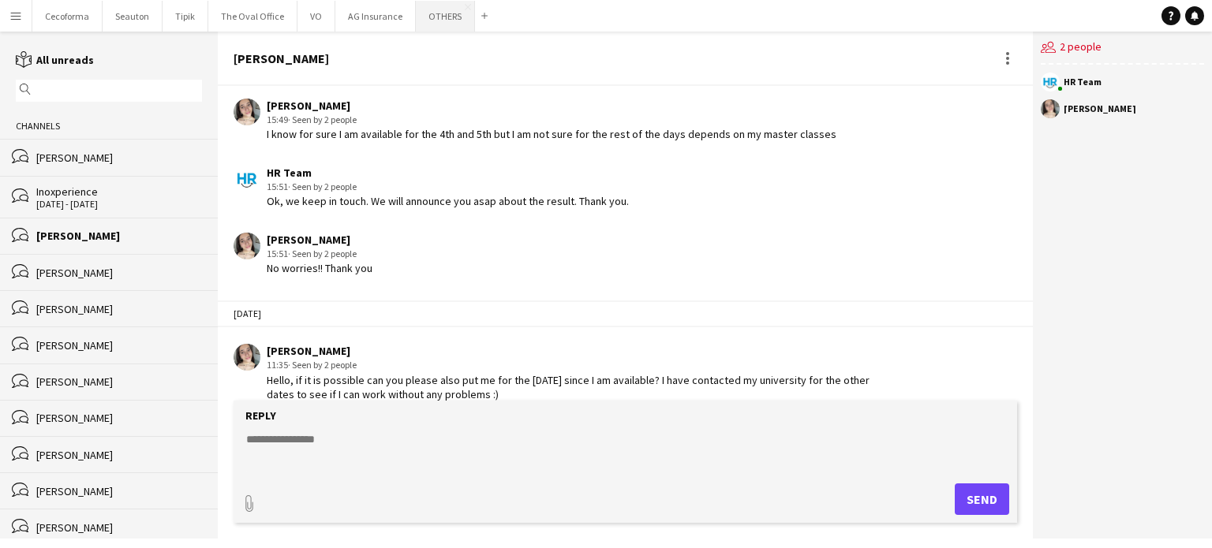
click at [427, 18] on button "OTHERS Close" at bounding box center [445, 16] width 59 height 31
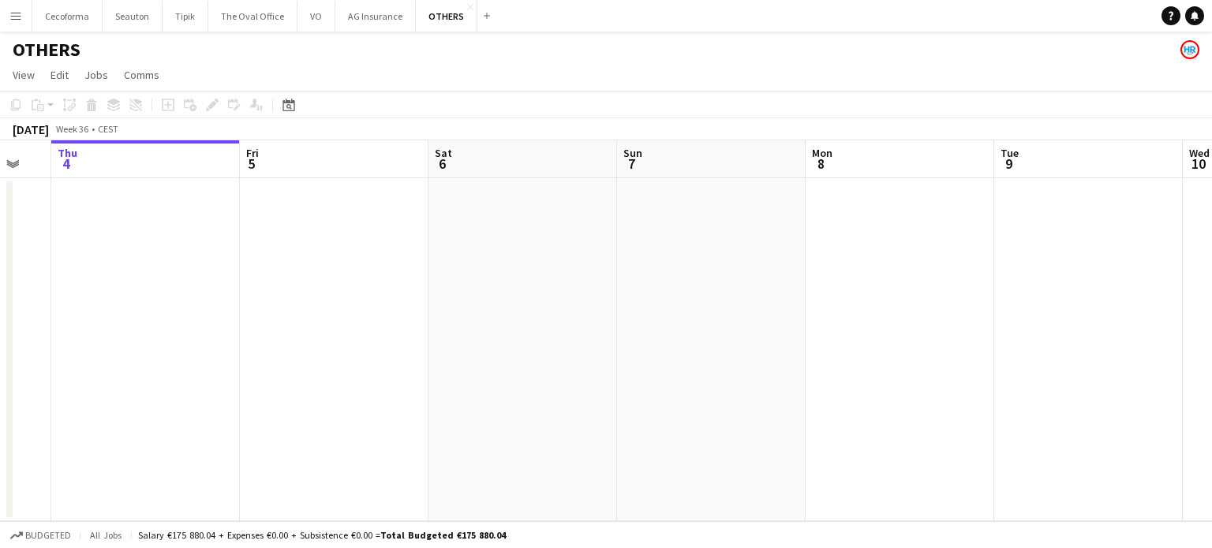
drag, startPoint x: 773, startPoint y: 372, endPoint x: 474, endPoint y: 343, distance: 300.6
click at [124, 351] on app-calendar-viewport "Mon 1 Tue 2 Wed 3 Thu 4 Fri 5 Sat 6 Sun 7 Mon 8 Tue 9 Wed 10 Thu 11 Fri 12" at bounding box center [606, 330] width 1212 height 381
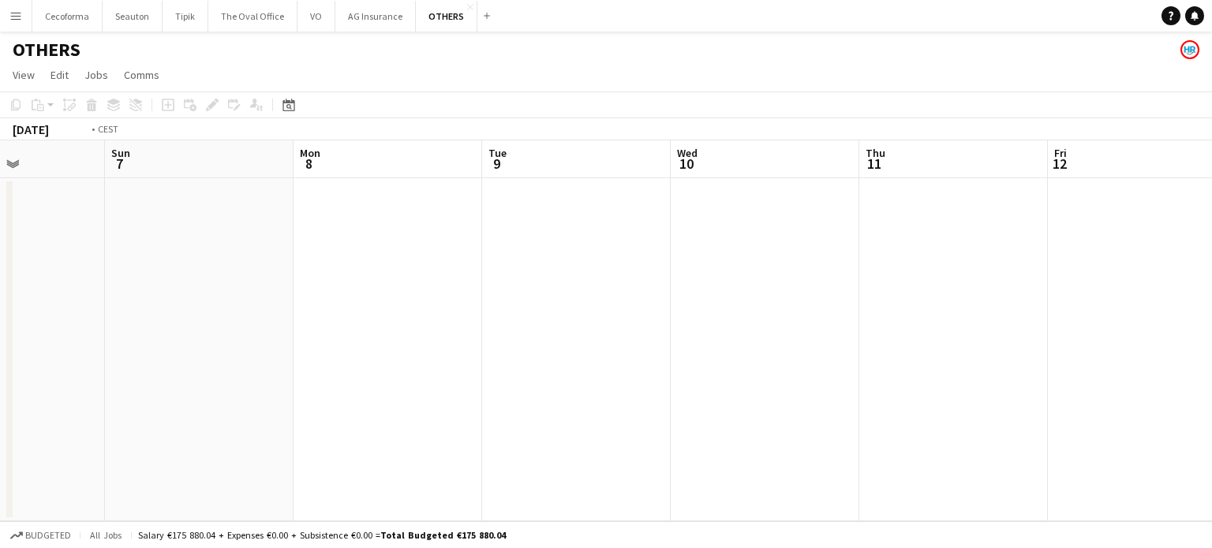
drag, startPoint x: 0, startPoint y: 365, endPoint x: 25, endPoint y: 343, distance: 33.6
click at [0, 356] on app-calendar-viewport "Wed 3 Thu 4 Fri 5 Sat 6 Sun 7 Mon 8 Tue 9 Wed 10 Thu 11 Fri 12 Sat 13 Sun 14" at bounding box center [606, 330] width 1212 height 381
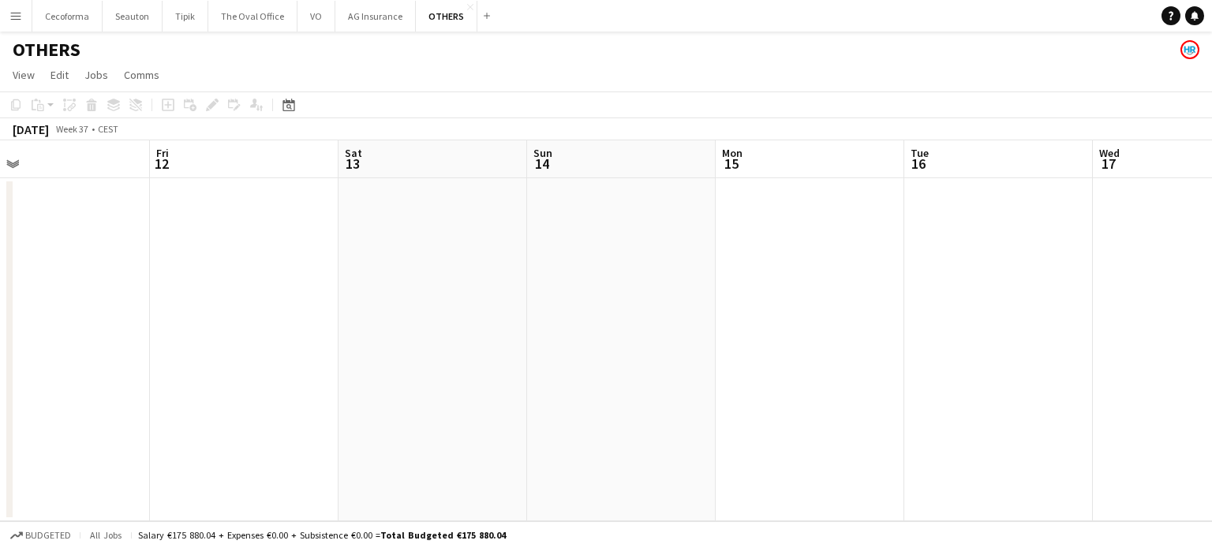
drag, startPoint x: 691, startPoint y: 418, endPoint x: 732, endPoint y: 389, distance: 50.4
click at [293, 383] on app-calendar-viewport "Tue 9 Wed 10 Thu 11 Fri 12 Sat 13 Sun 14 Mon 15 Tue 16 Wed 17 Thu 18 2/6 1 Job …" at bounding box center [606, 330] width 1212 height 381
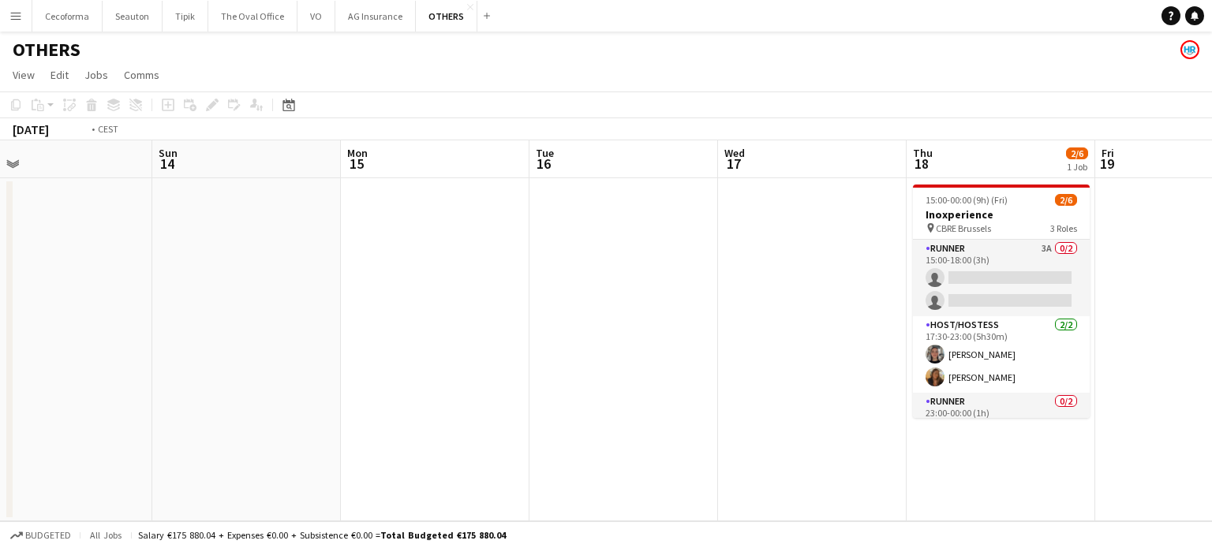
drag, startPoint x: 685, startPoint y: 377, endPoint x: 0, endPoint y: 308, distance: 688.5
click at [17, 320] on app-calendar-viewport "Thu 11 Fri 12 Sat 13 Sun 14 Mon 15 Tue 16 Wed 17 Thu 18 2/6 1 Job Fri 19 Sat 20…" at bounding box center [606, 330] width 1212 height 381
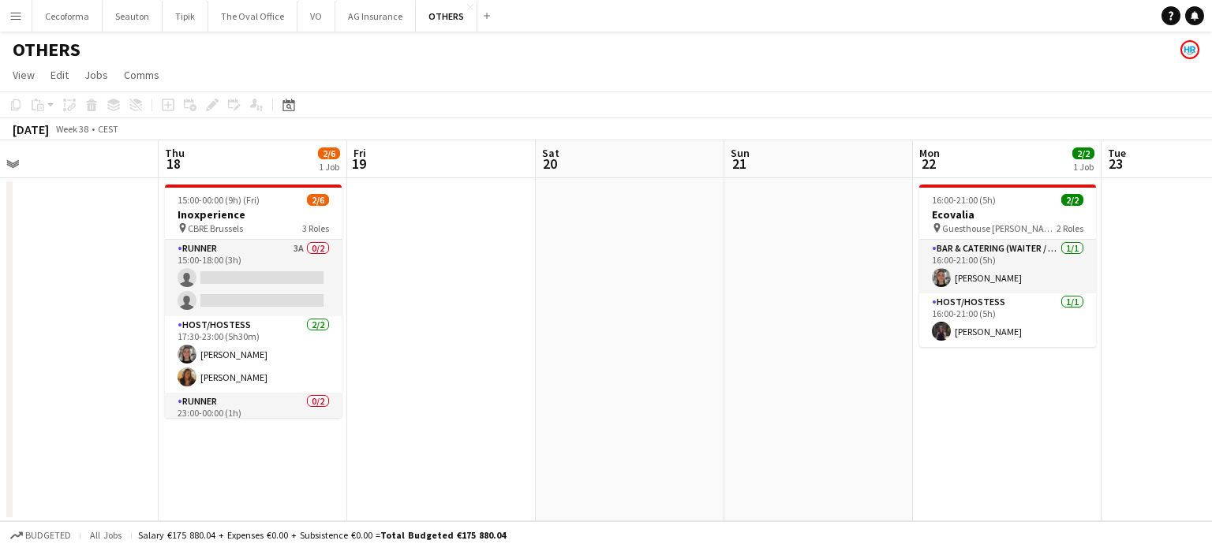
drag, startPoint x: 805, startPoint y: 403, endPoint x: 133, endPoint y: 326, distance: 676.8
click at [87, 350] on app-calendar-viewport "Sun 14 Mon 15 Tue 16 Wed 17 Thu 18 2/6 1 Job Fri 19 Sat 20 Sun 21 Mon 22 2/2 1 …" at bounding box center [606, 330] width 1212 height 381
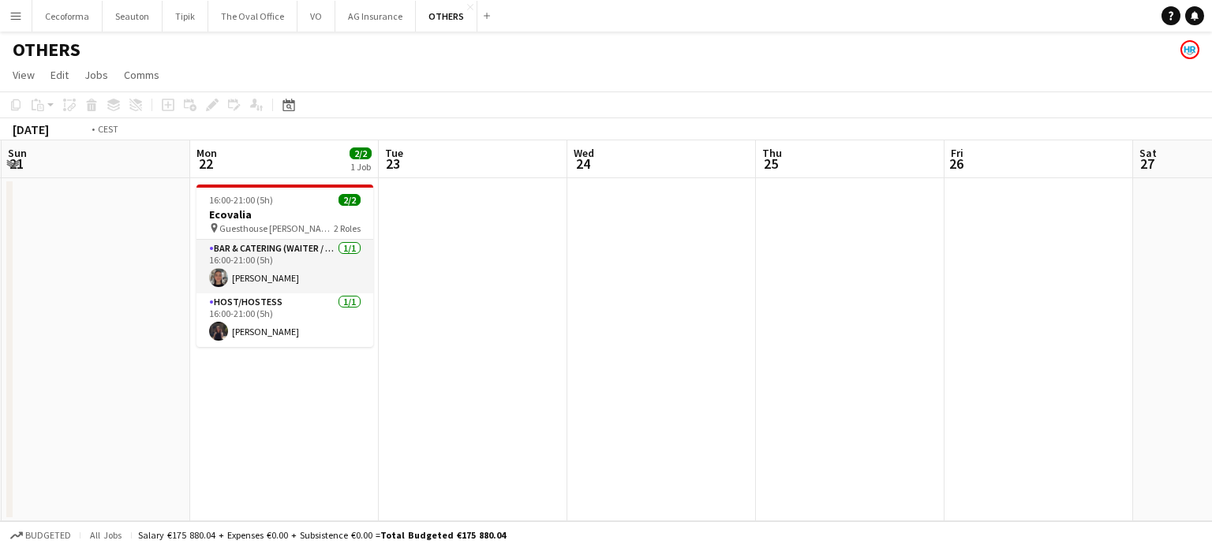
drag, startPoint x: 668, startPoint y: 391, endPoint x: 197, endPoint y: 344, distance: 472.6
click at [197, 344] on app-calendar-viewport "Thu 18 2/6 1 Job Fri 19 Sat 20 Sun 21 Mon 22 2/2 1 Job Tue 23 Wed 24 Thu 25 Fri…" at bounding box center [606, 330] width 1212 height 381
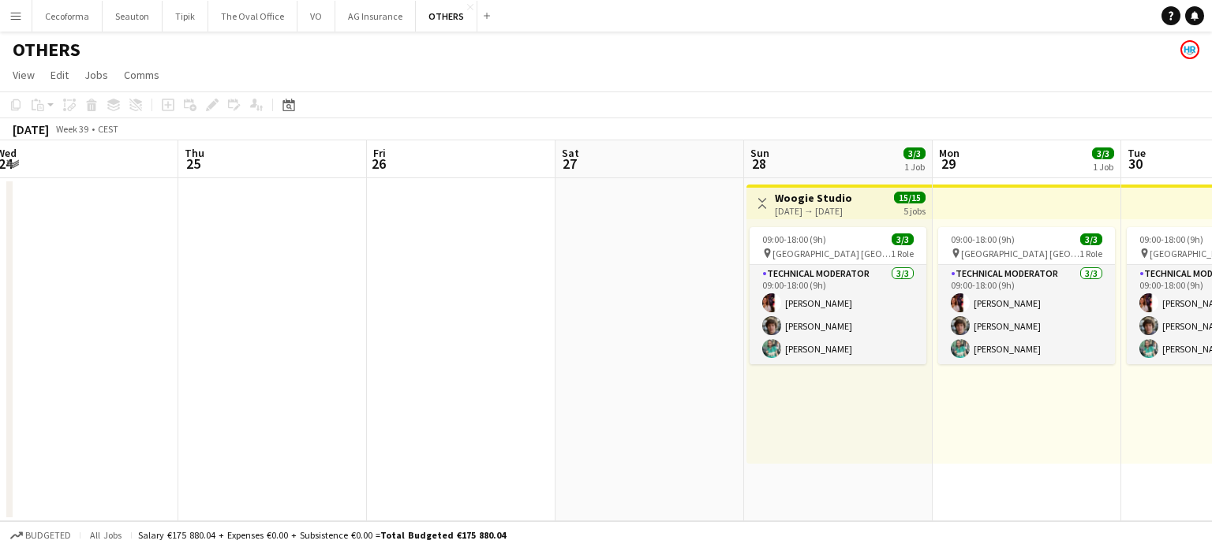
drag, startPoint x: 574, startPoint y: 353, endPoint x: 106, endPoint y: 285, distance: 472.9
click at [101, 291] on app-calendar-viewport "Mon 22 2/2 1 Job Tue 23 Wed 24 Thu 25 Fri 26 Sat 27 Sun 28 3/3 1 Job Mon 29 3/3…" at bounding box center [606, 330] width 1212 height 381
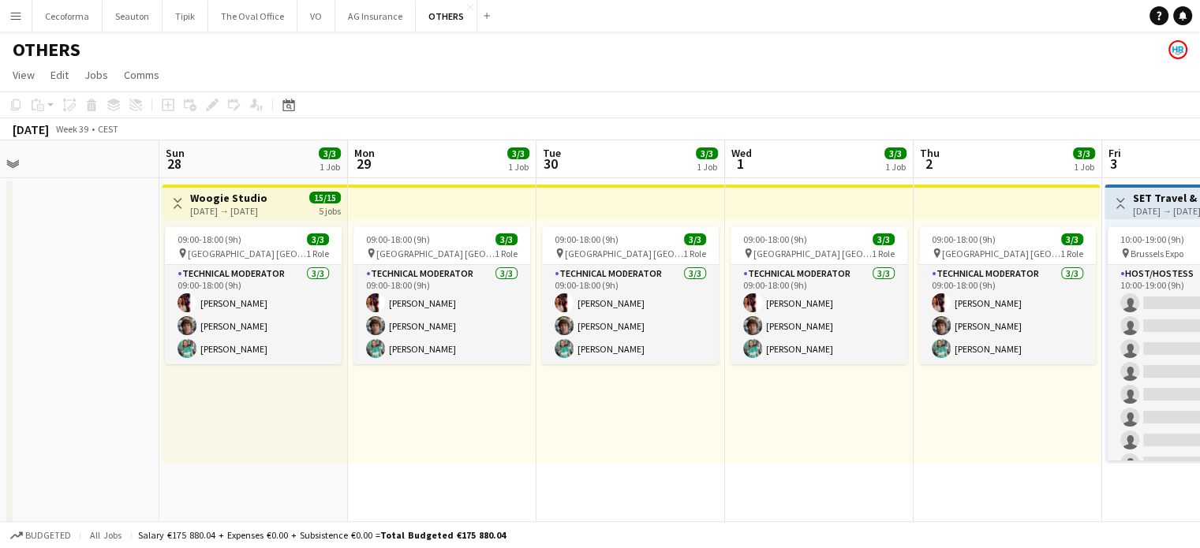
drag, startPoint x: 603, startPoint y: 385, endPoint x: 144, endPoint y: 327, distance: 462.2
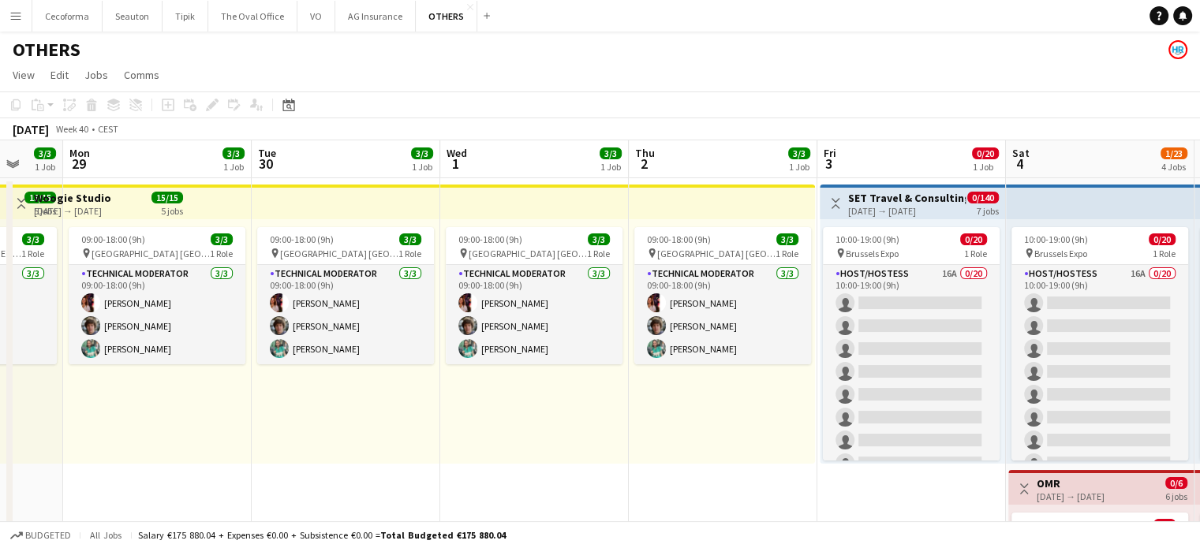
drag, startPoint x: 372, startPoint y: 387, endPoint x: 313, endPoint y: 384, distance: 60.0
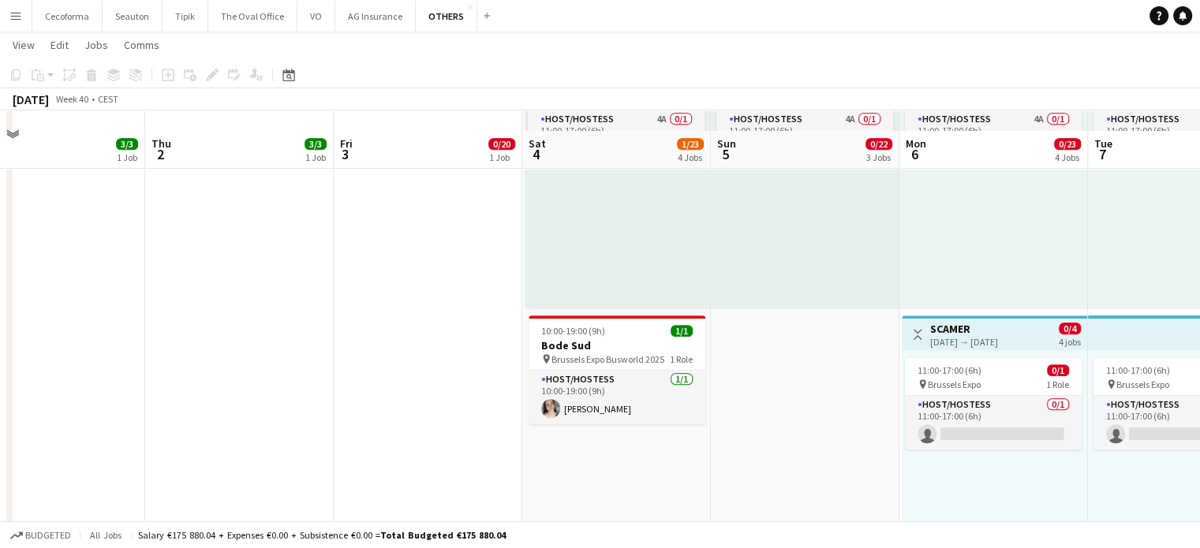
scroll to position [745, 0]
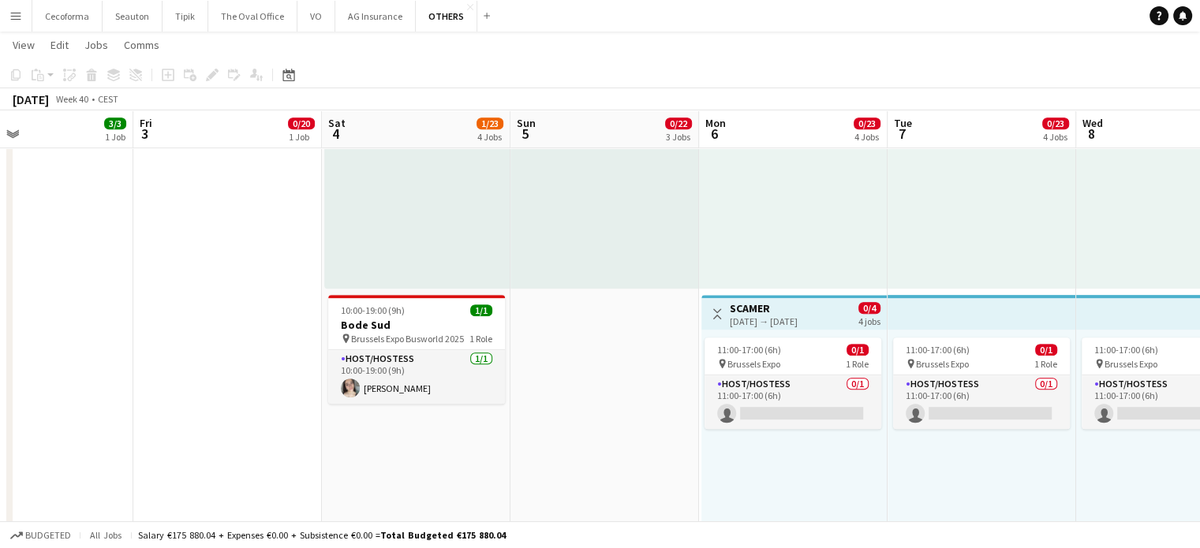
drag, startPoint x: 703, startPoint y: 496, endPoint x: 134, endPoint y: 476, distance: 569.3
click at [134, 476] on app-calendar-viewport "Tue 30 3/3 1 Job Wed 1 3/3 1 Job Thu 2 3/3 1 Job Fri 3 0/20 1 Job Sat 4 1/23 4 …" at bounding box center [600, 20] width 1200 height 1406
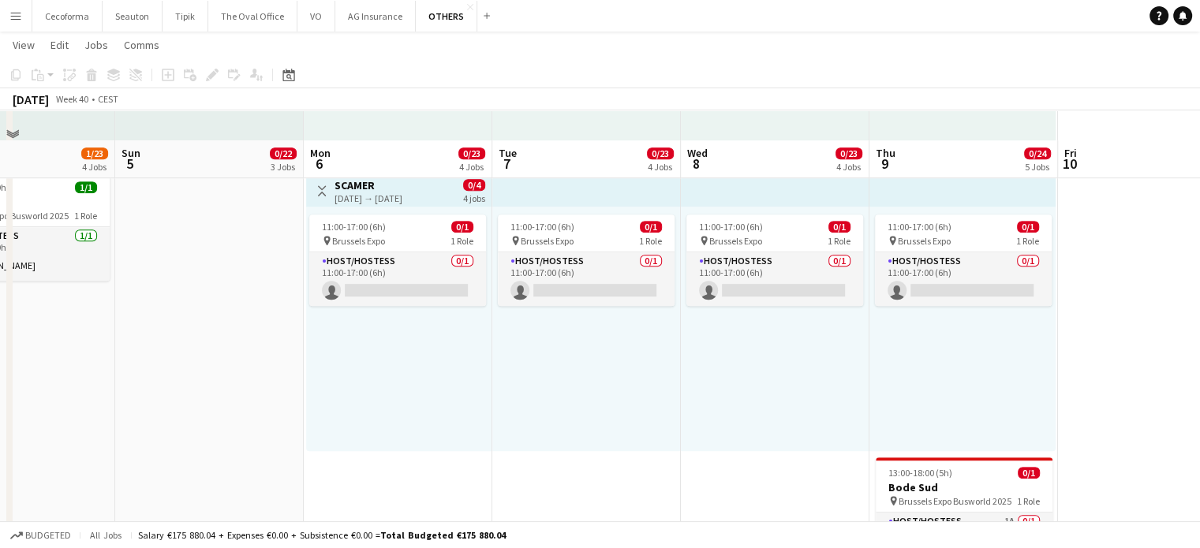
scroll to position [945, 0]
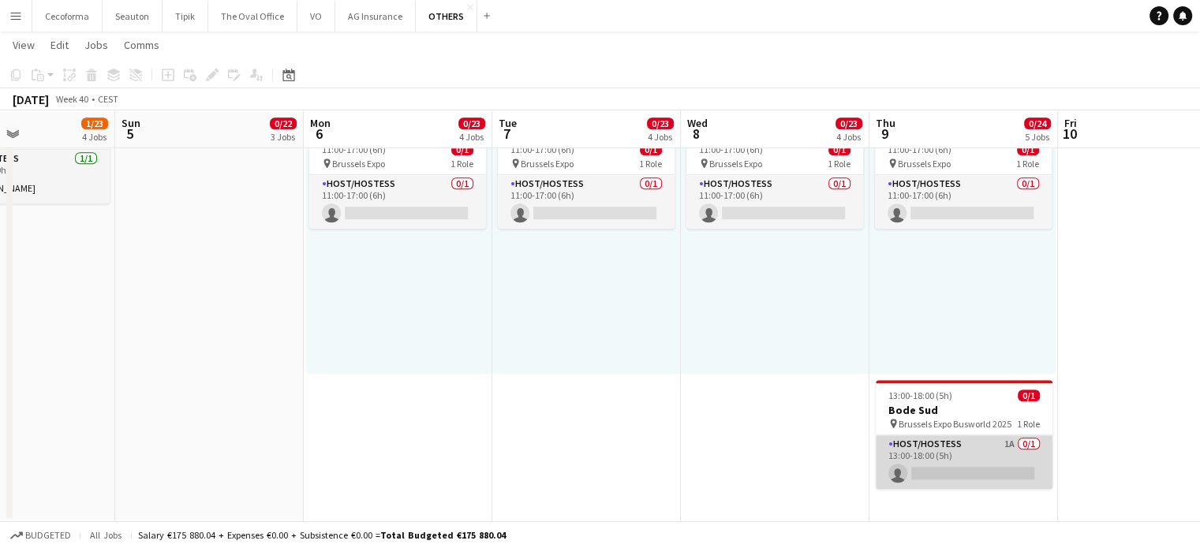
click at [943, 471] on app-card-role "Host/Hostess 1A 0/1 13:00-18:00 (5h) single-neutral-actions" at bounding box center [964, 463] width 177 height 54
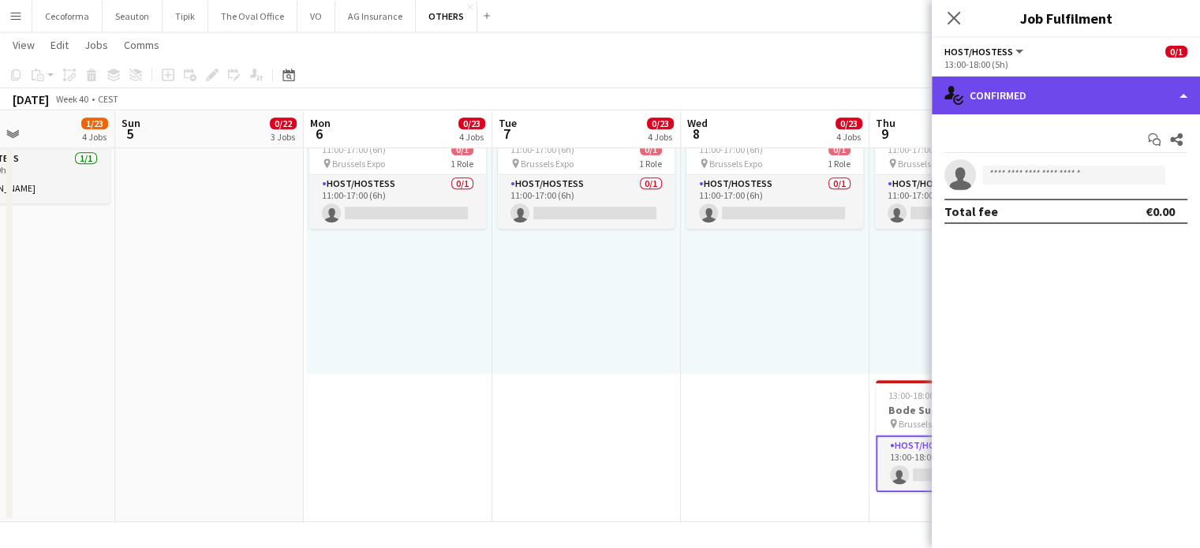
drag, startPoint x: 1183, startPoint y: 94, endPoint x: 1149, endPoint y: 107, distance: 36.2
click at [1182, 94] on div "single-neutral-actions-check-2 Confirmed" at bounding box center [1066, 96] width 268 height 38
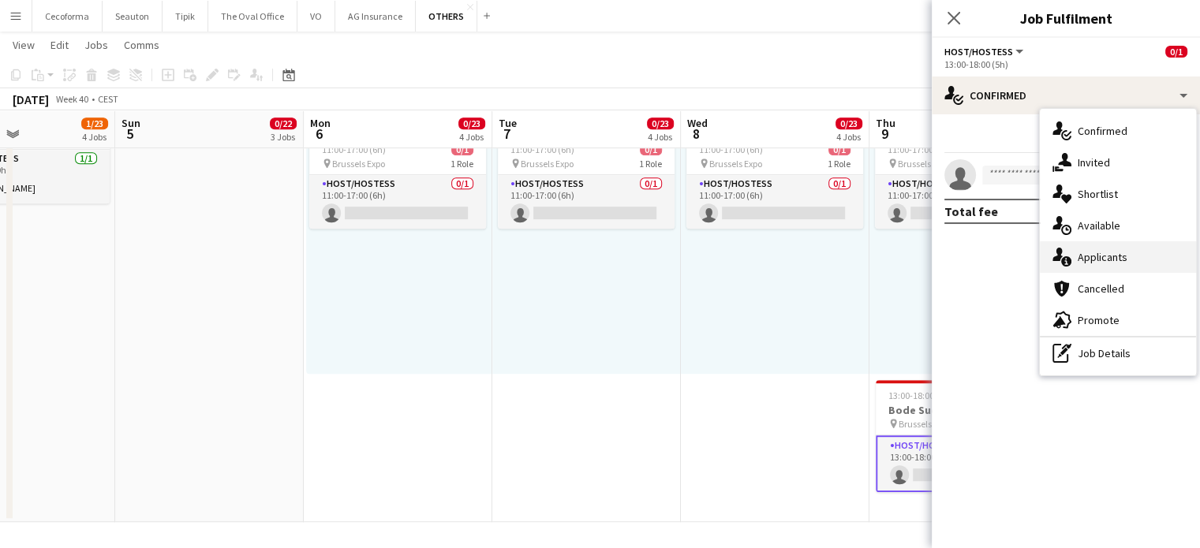
click at [1109, 260] on span "Applicants" at bounding box center [1103, 257] width 50 height 14
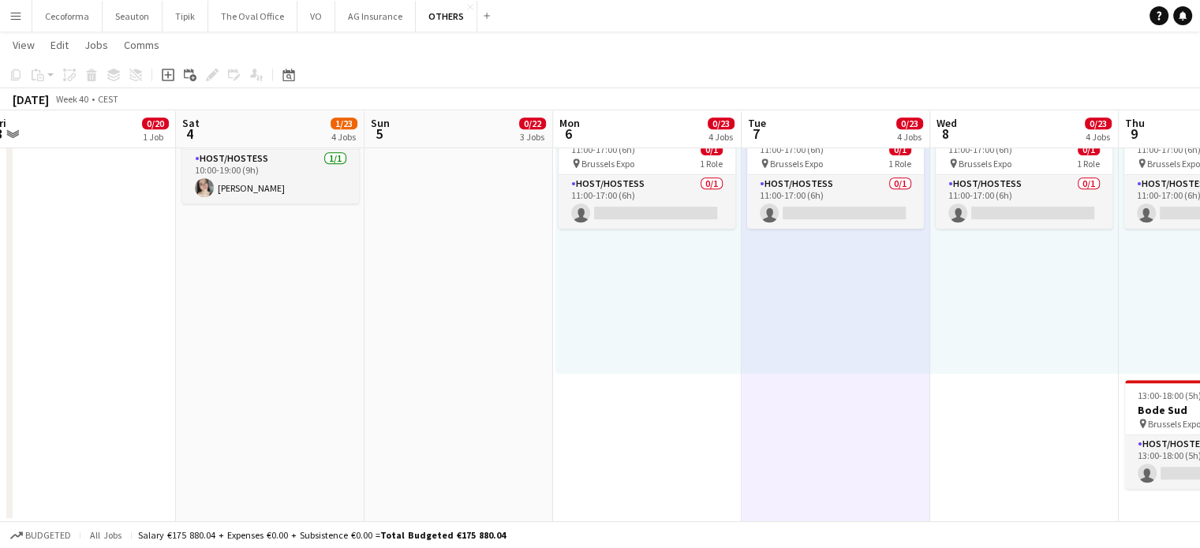
drag, startPoint x: 401, startPoint y: 450, endPoint x: 650, endPoint y: 438, distance: 249.7
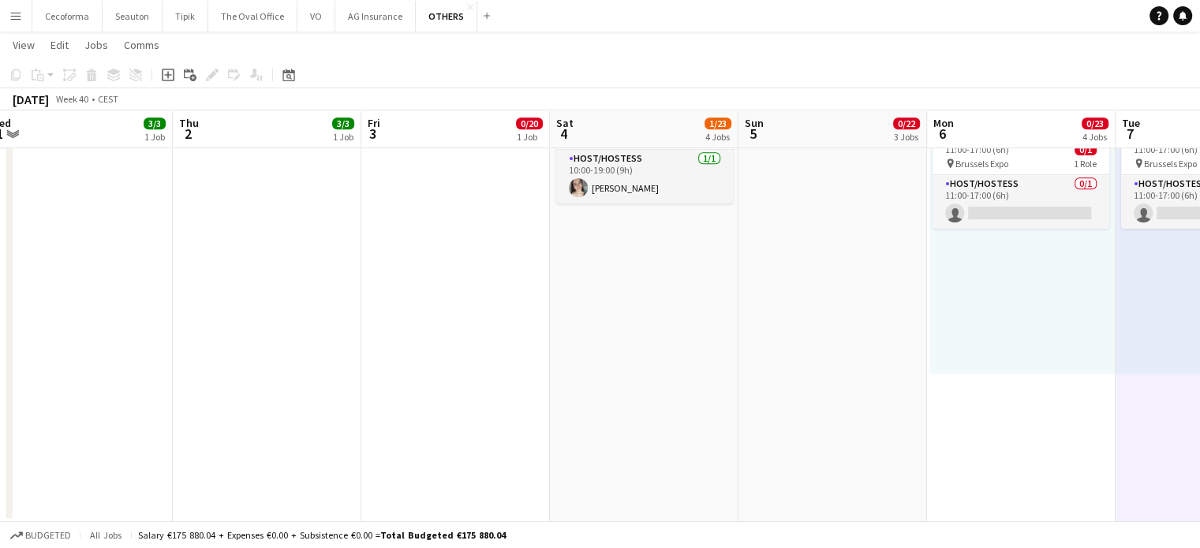
drag, startPoint x: 511, startPoint y: 423, endPoint x: 885, endPoint y: 447, distance: 374.9
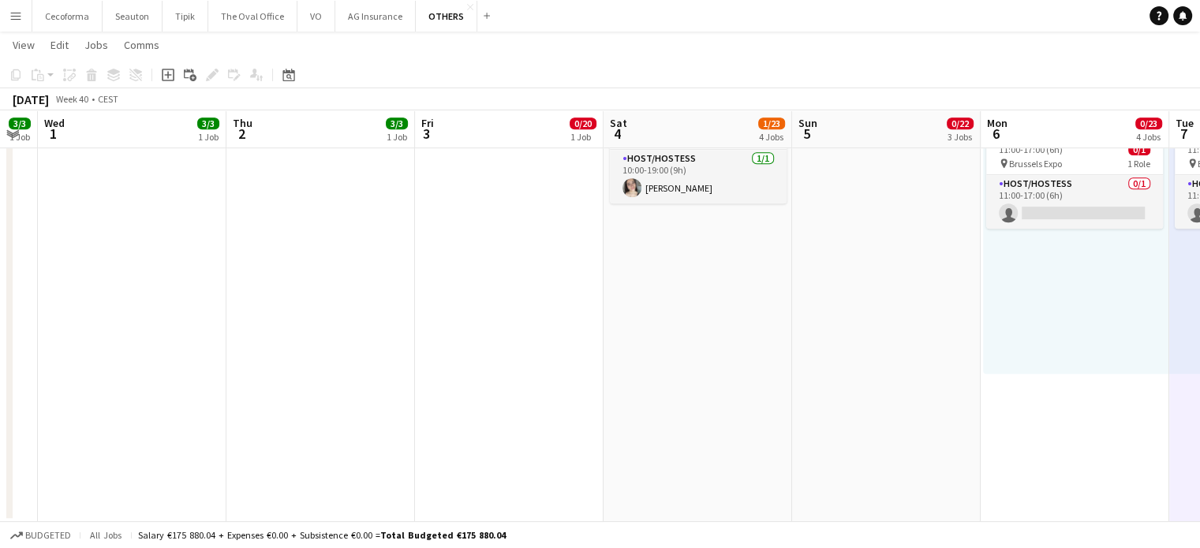
drag, startPoint x: 541, startPoint y: 397, endPoint x: 825, endPoint y: 406, distance: 283.5
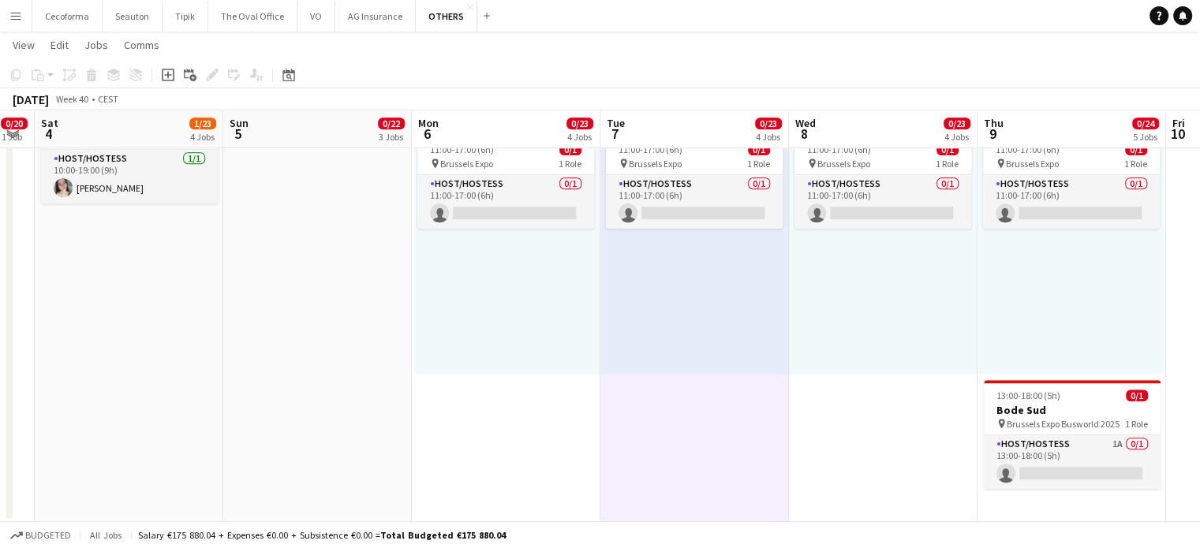
drag, startPoint x: 323, startPoint y: 369, endPoint x: 273, endPoint y: 350, distance: 53.2
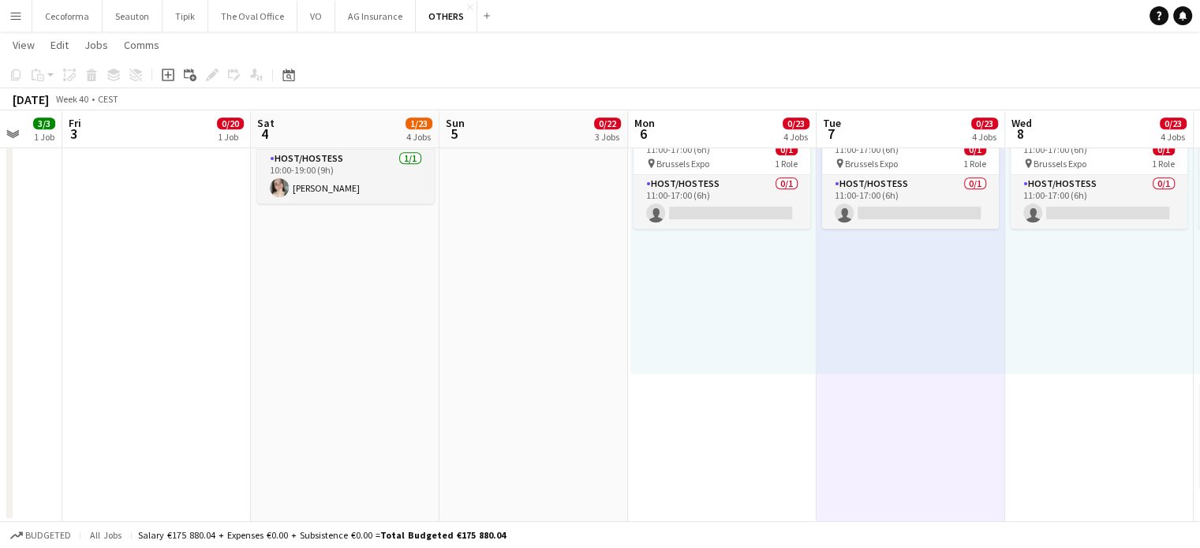
drag, startPoint x: 0, startPoint y: 313, endPoint x: 9, endPoint y: 283, distance: 32.2
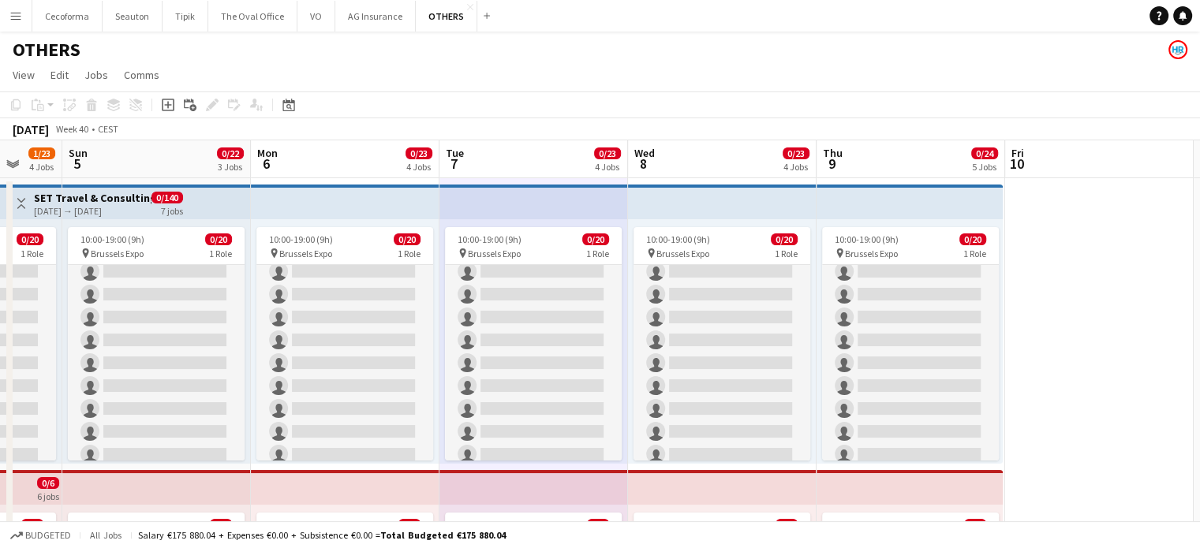
scroll to position [63, 0]
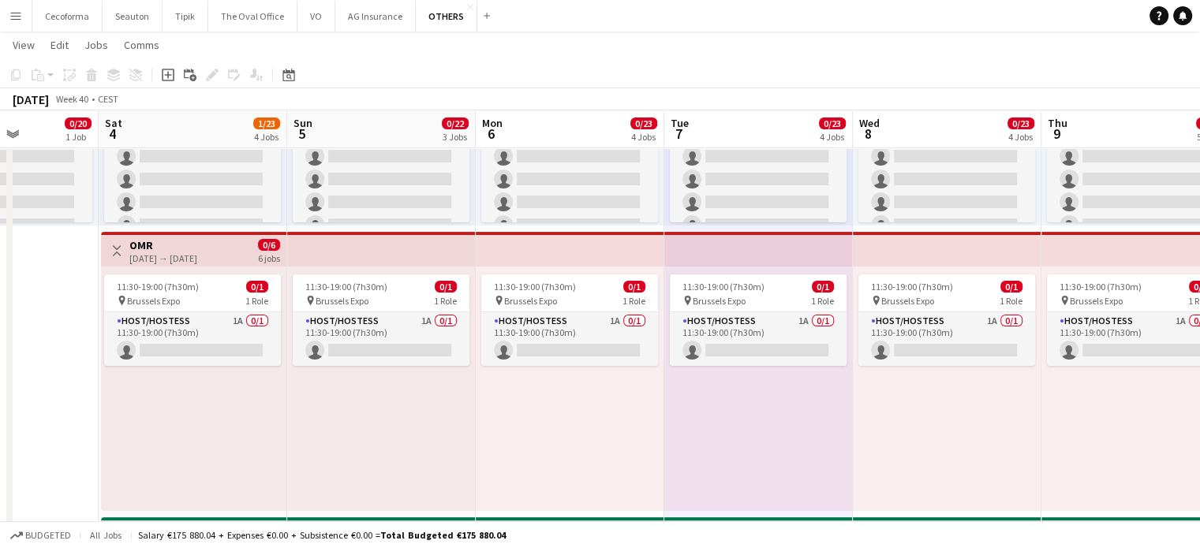
drag, startPoint x: 729, startPoint y: 486, endPoint x: 954, endPoint y: 459, distance: 226.6
click at [954, 459] on app-calendar-viewport "Wed 1 3/3 1 Job Thu 2 3/3 1 Job Fri 3 0/20 1 Job Sat 4 1/23 4 Jobs Sun 5 0/22 3…" at bounding box center [600, 528] width 1200 height 1406
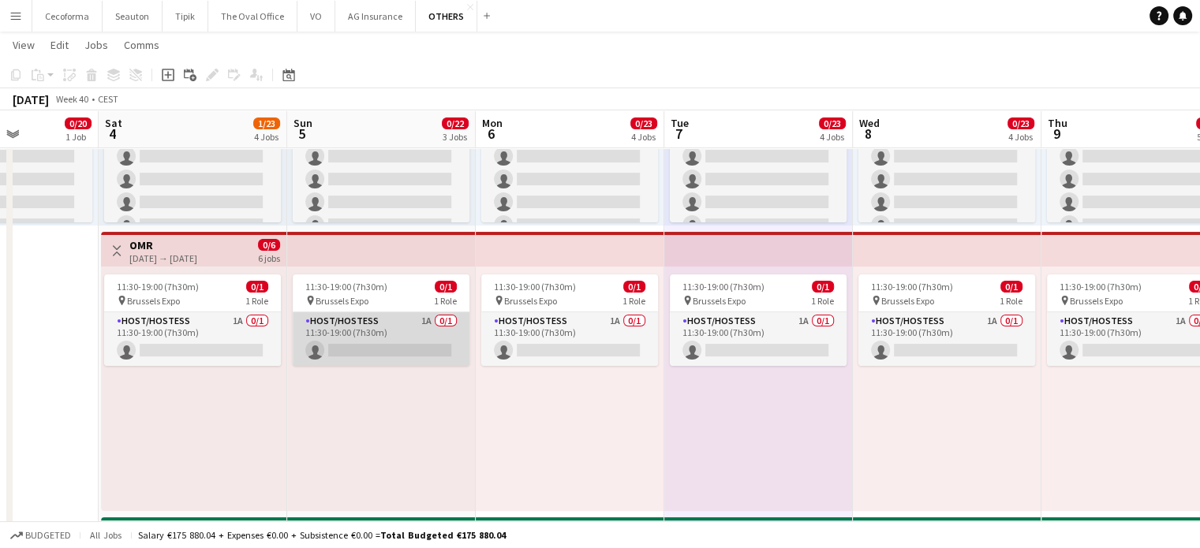
click at [357, 346] on app-card-role "Host/Hostess 1A 0/1 11:30-19:00 (7h30m) single-neutral-actions" at bounding box center [381, 340] width 177 height 54
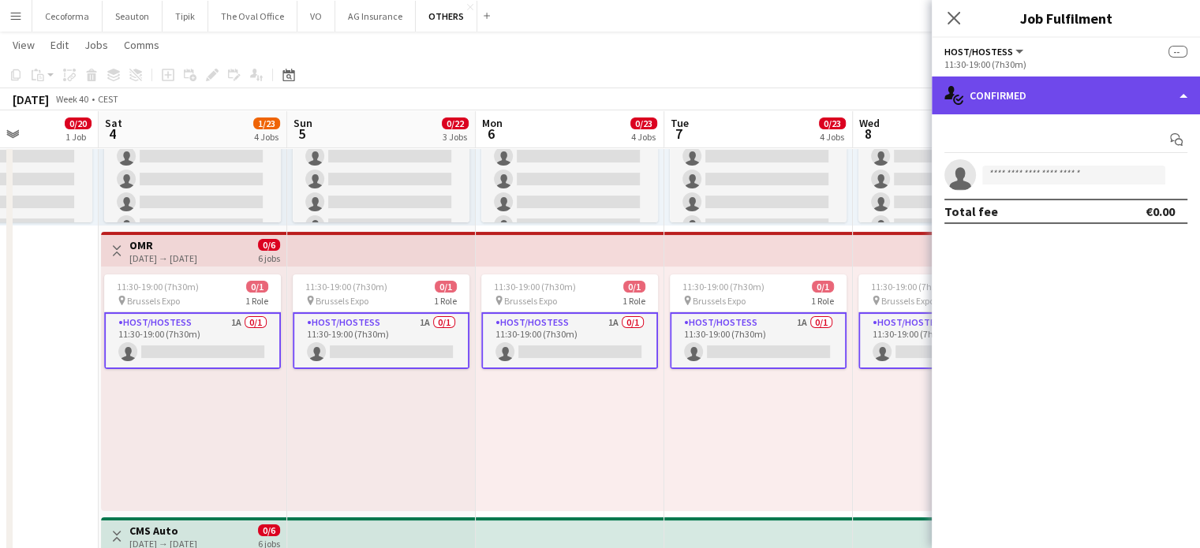
click at [1187, 99] on div "single-neutral-actions-check-2 Confirmed" at bounding box center [1066, 96] width 268 height 38
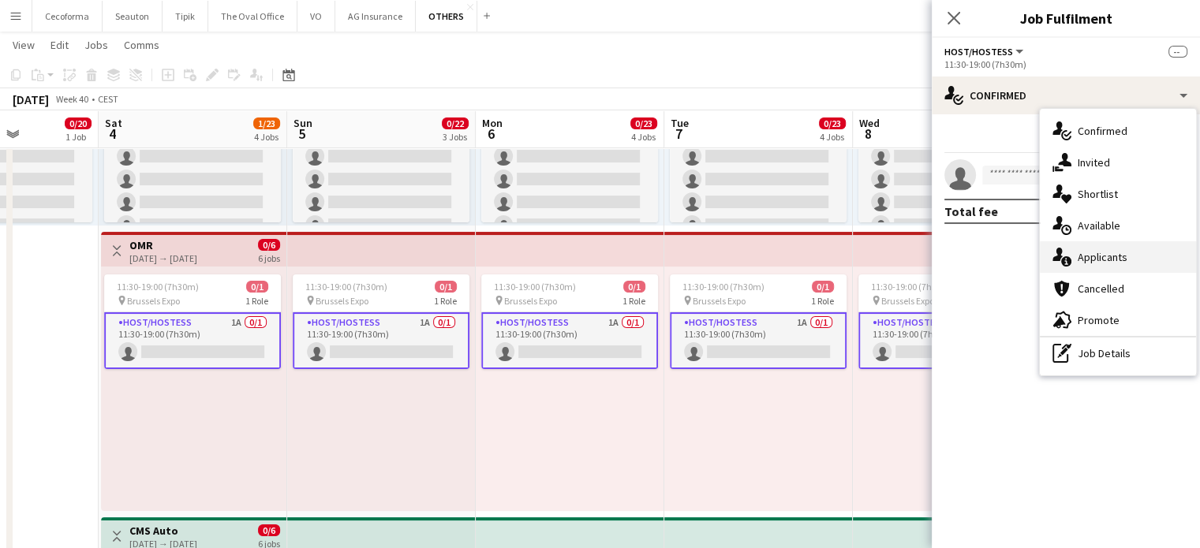
click at [1100, 256] on span "Applicants" at bounding box center [1103, 257] width 50 height 14
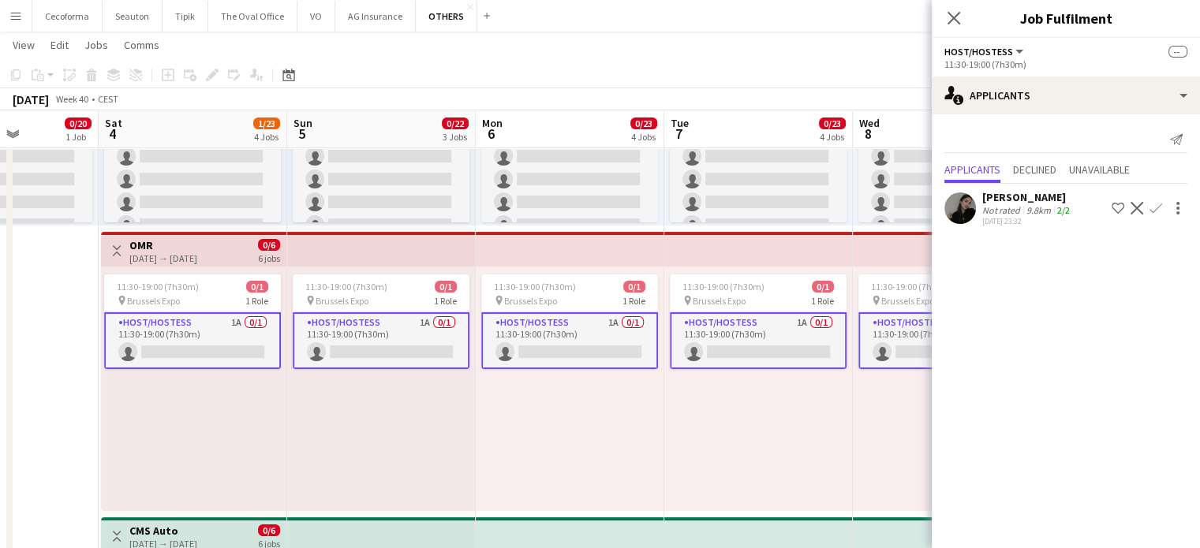
click at [1155, 210] on app-icon "Confirm" at bounding box center [1156, 208] width 13 height 13
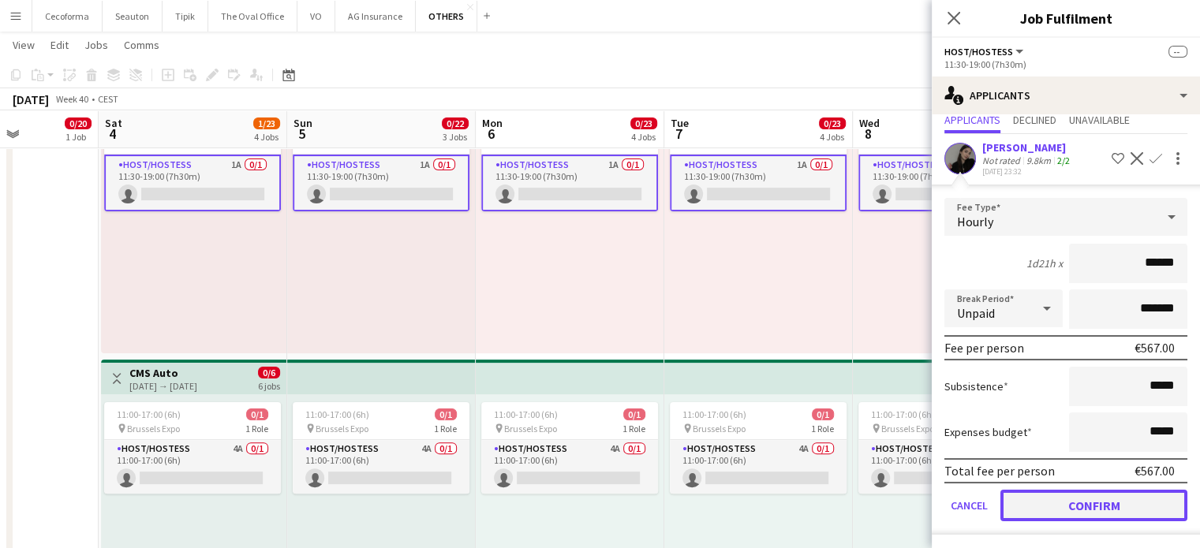
click at [1092, 504] on button "Confirm" at bounding box center [1094, 506] width 187 height 32
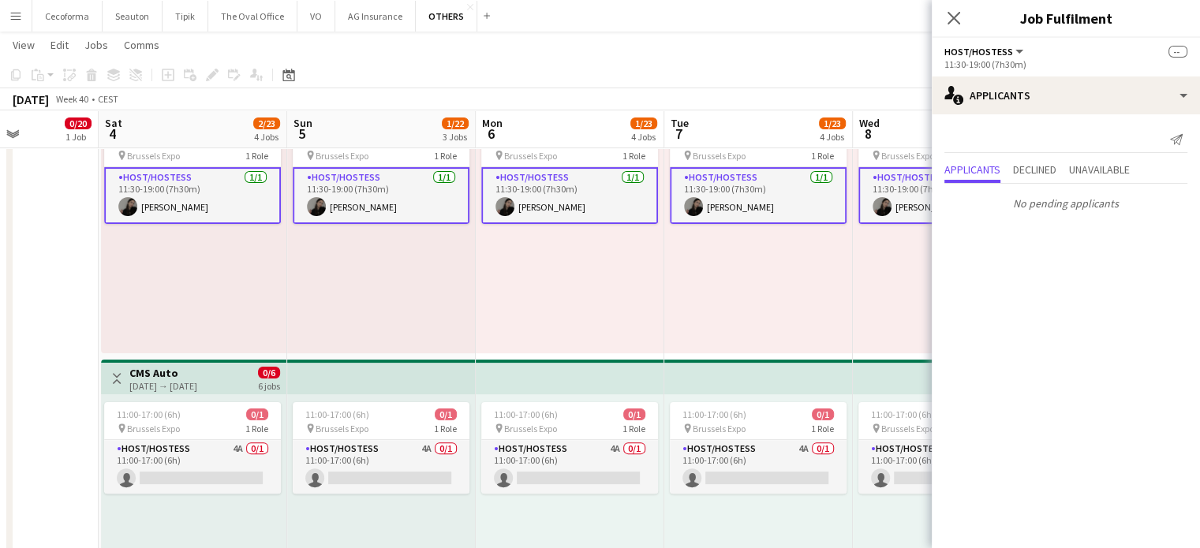
click at [814, 286] on div "Updated 11:30-19:00 (7h30m) 1/1 pin Brussels Expo 1 Role Host/Hostess 1/1 11:30…" at bounding box center [758, 231] width 189 height 245
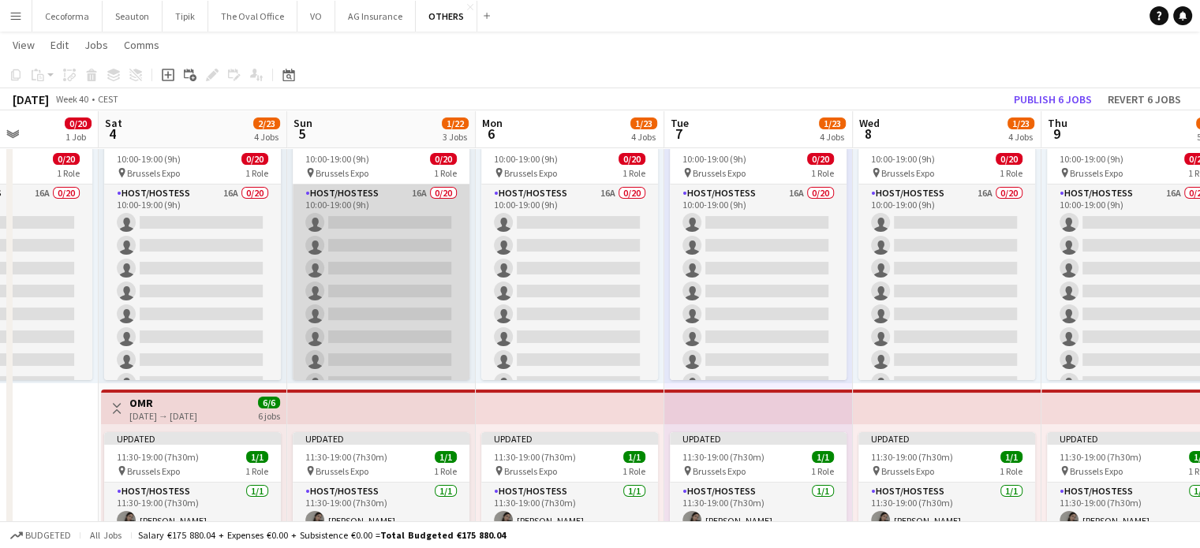
click at [389, 321] on app-card-role "Host/Hostess 16A 0/20 10:00-19:00 (9h) single-neutral-actions single-neutral-ac…" at bounding box center [381, 429] width 177 height 488
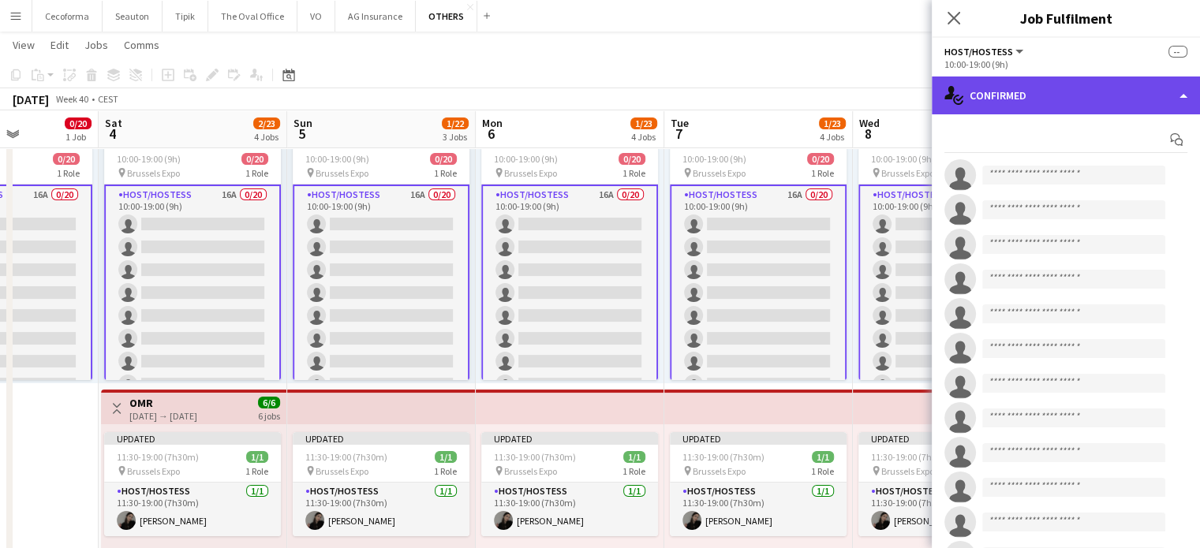
click at [1183, 97] on div "single-neutral-actions-check-2 Confirmed" at bounding box center [1066, 96] width 268 height 38
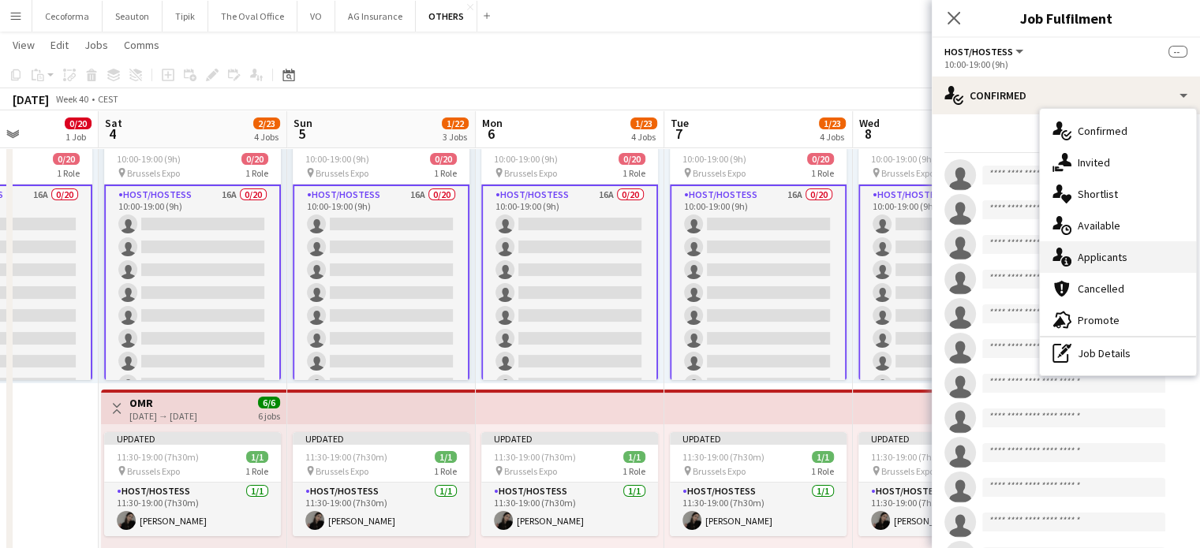
click at [1092, 258] on span "Applicants" at bounding box center [1103, 257] width 50 height 14
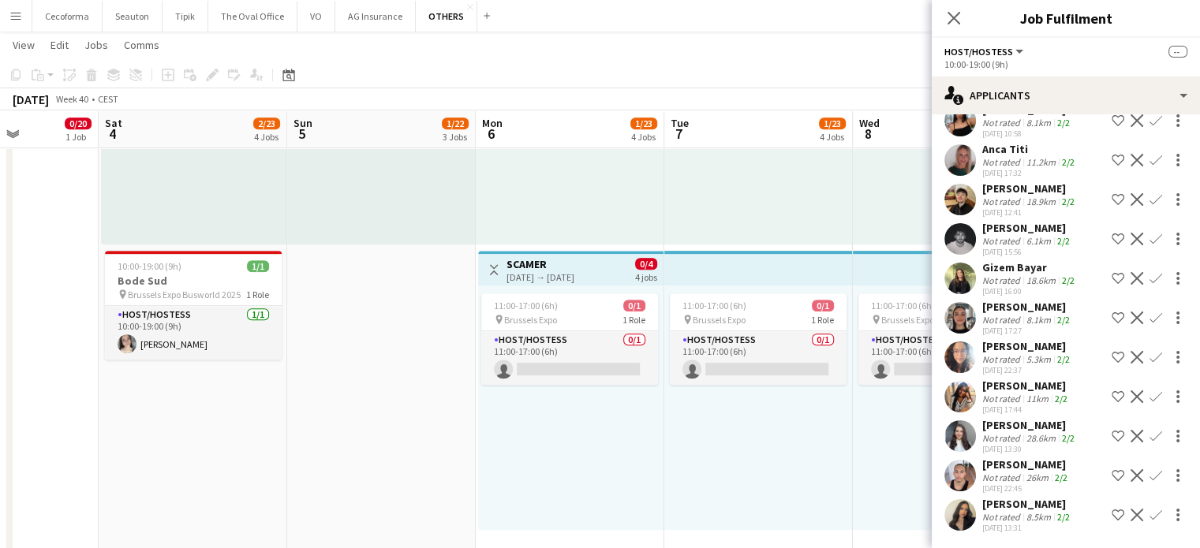
scroll to position [0, 467]
click at [346, 402] on app-date-cell "10:00-19:00 (9h) 0/20 pin Brussels Expo 1 Role Host/Hostess 16A 0/20 10:00-19:0…" at bounding box center [381, 33] width 189 height 1291
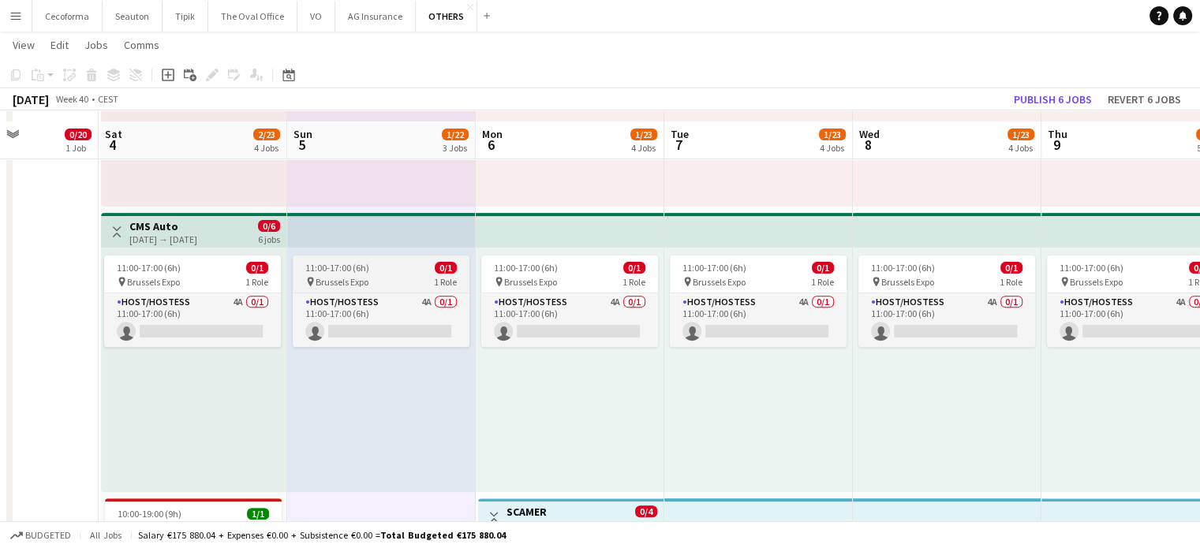
scroll to position [552, 0]
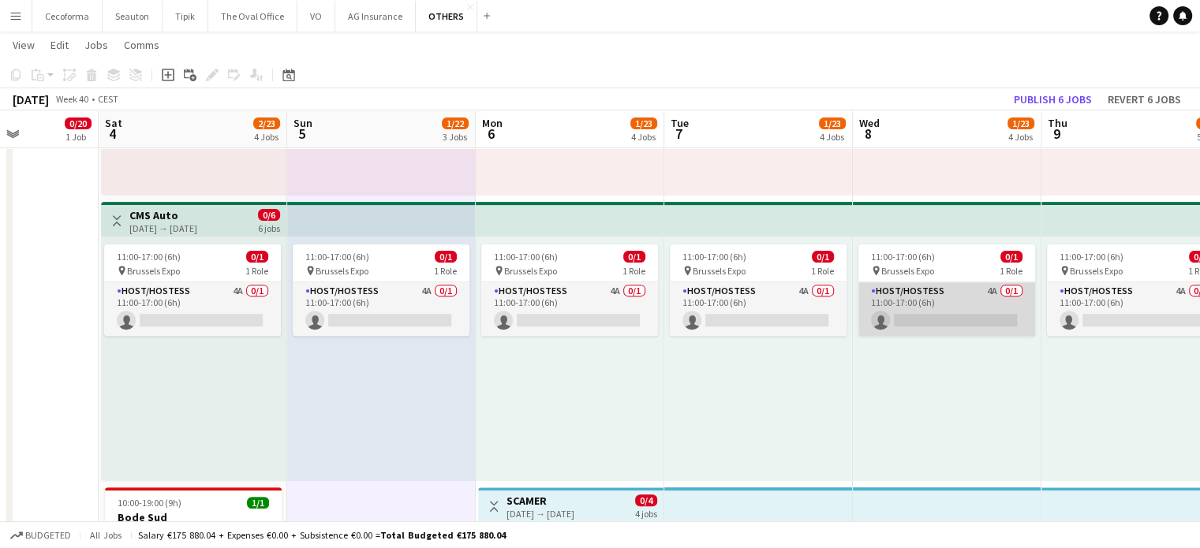
click at [990, 324] on app-card-role "Host/Hostess 4A 0/1 11:00-17:00 (6h) single-neutral-actions" at bounding box center [947, 310] width 177 height 54
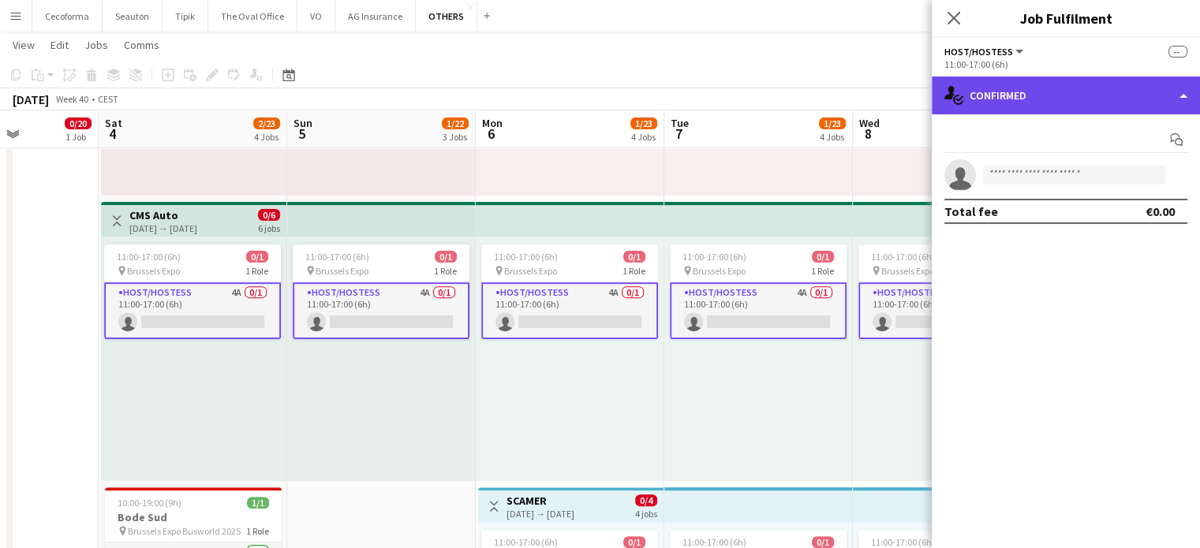
click at [1188, 100] on div "single-neutral-actions-check-2 Confirmed" at bounding box center [1066, 96] width 268 height 38
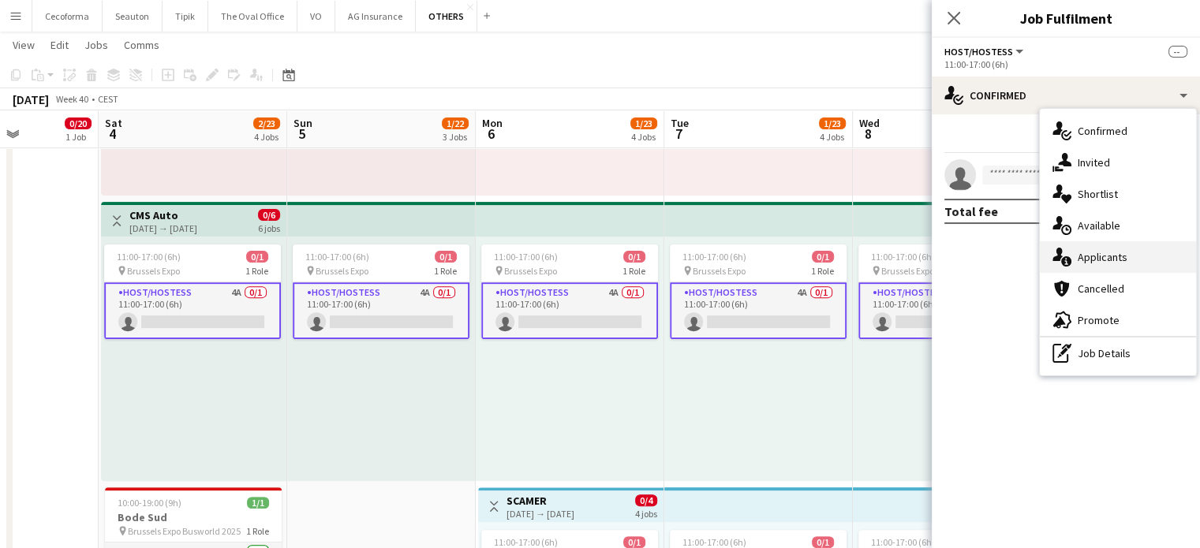
click at [1095, 252] on span "Applicants" at bounding box center [1103, 257] width 50 height 14
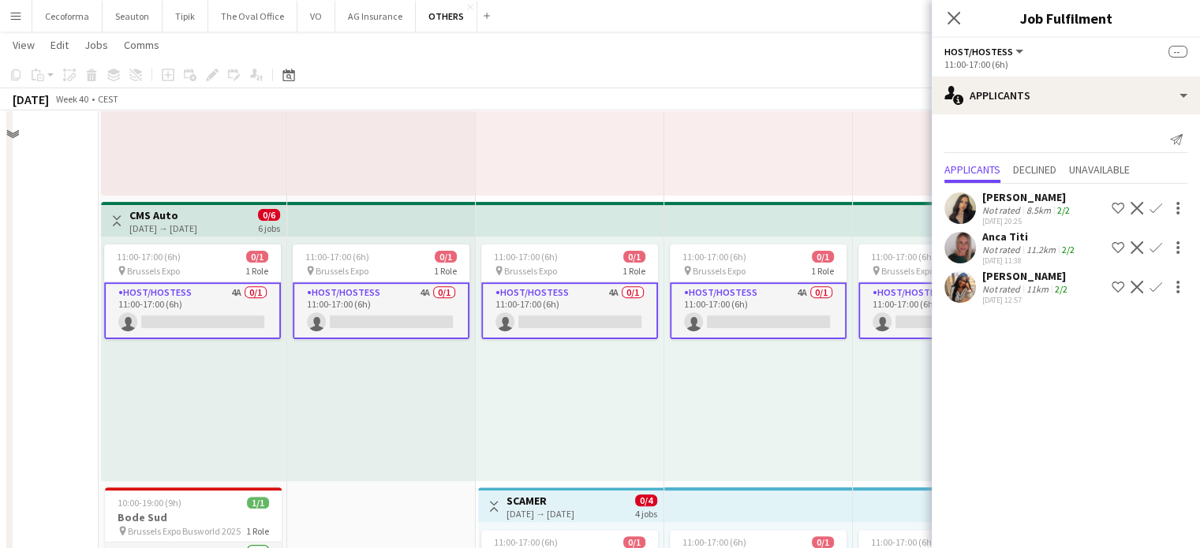
scroll to position [0, 0]
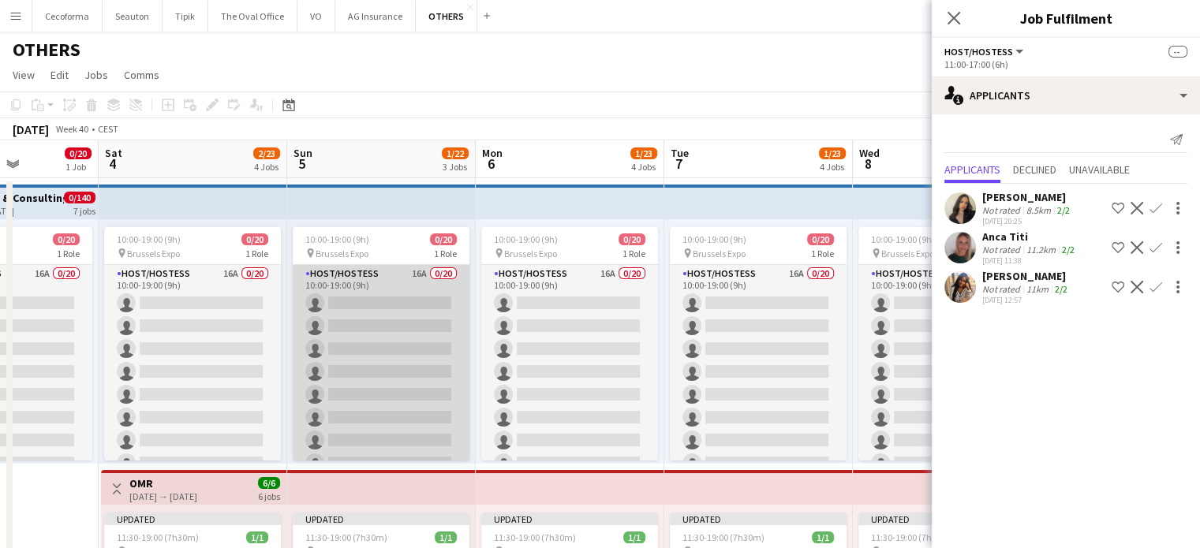
click at [375, 359] on app-card-role "Host/Hostess 16A 0/20 10:00-19:00 (9h) single-neutral-actions single-neutral-ac…" at bounding box center [381, 509] width 177 height 488
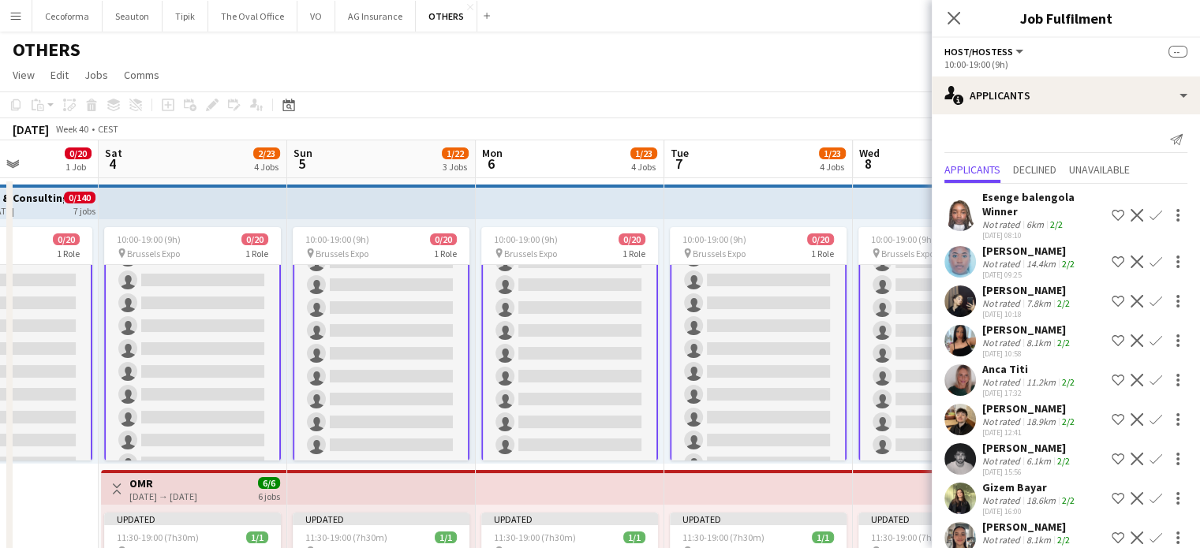
scroll to position [208, 0]
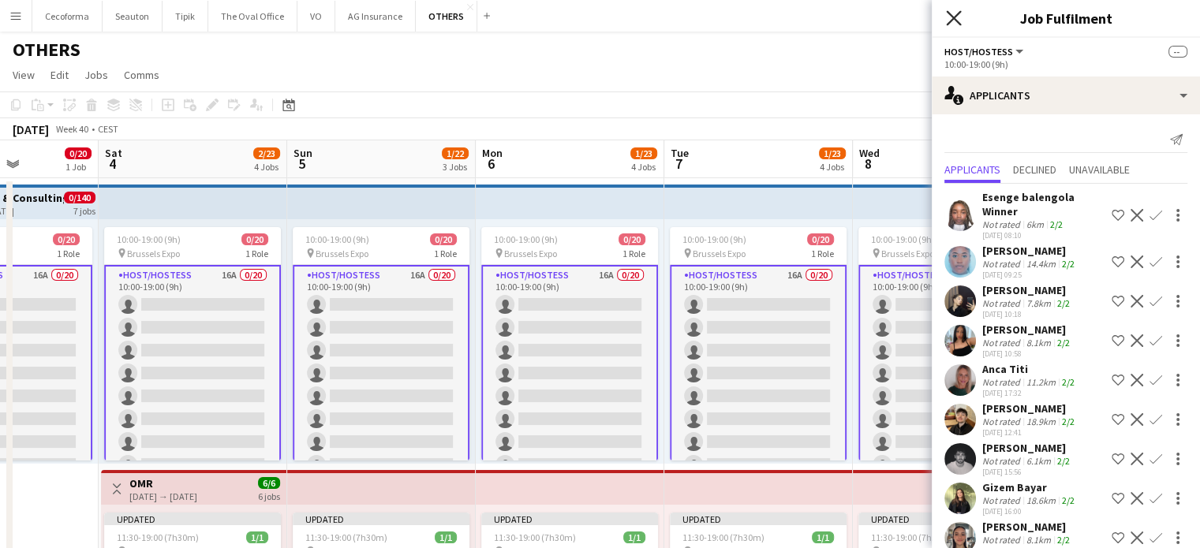
click at [952, 12] on icon "Close pop-in" at bounding box center [953, 17] width 15 height 15
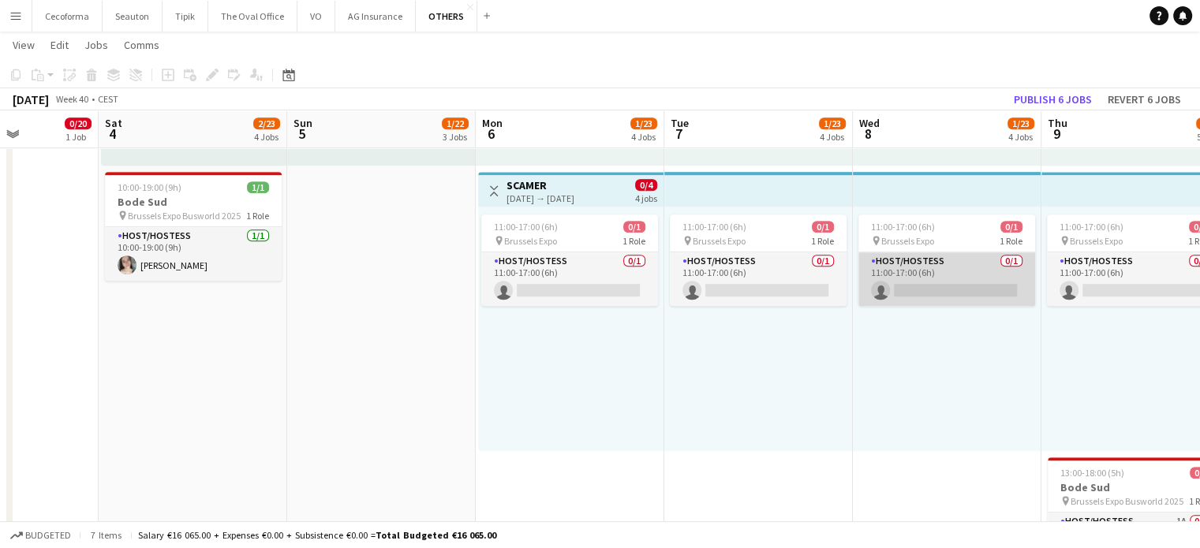
click at [988, 292] on app-card-role "Host/Hostess 0/1 11:00-17:00 (6h) single-neutral-actions" at bounding box center [947, 280] width 177 height 54
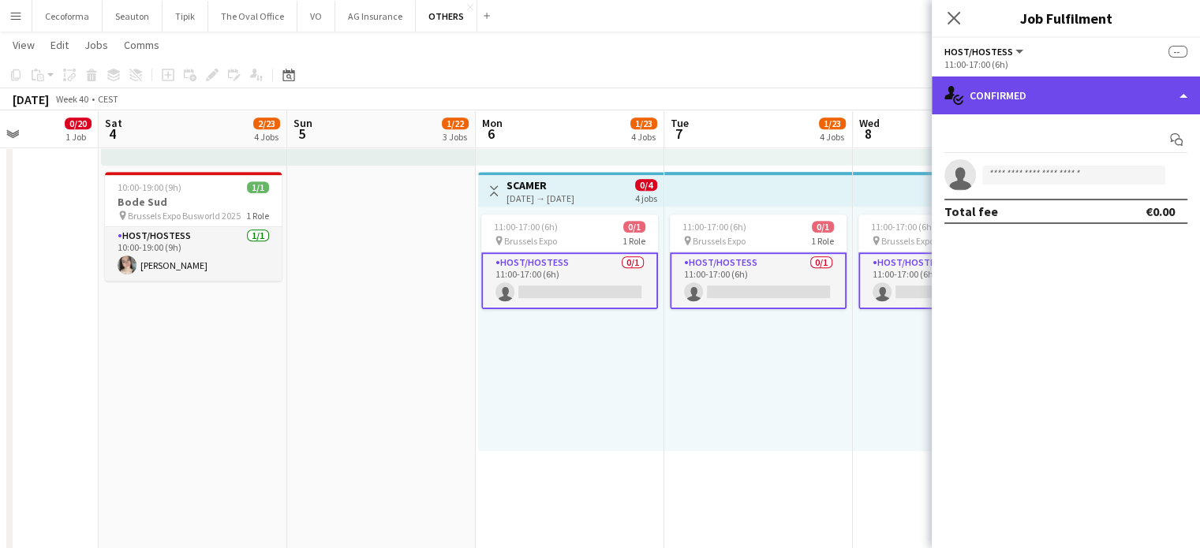
click at [1192, 91] on div "single-neutral-actions-check-2 Confirmed" at bounding box center [1066, 96] width 268 height 38
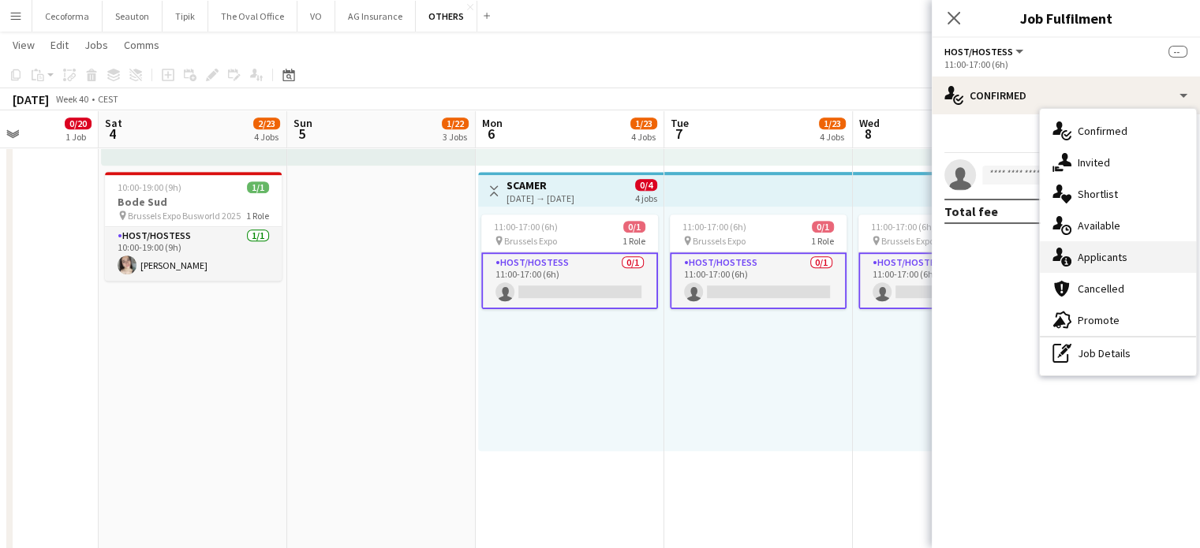
click at [1102, 253] on span "Applicants" at bounding box center [1103, 257] width 50 height 14
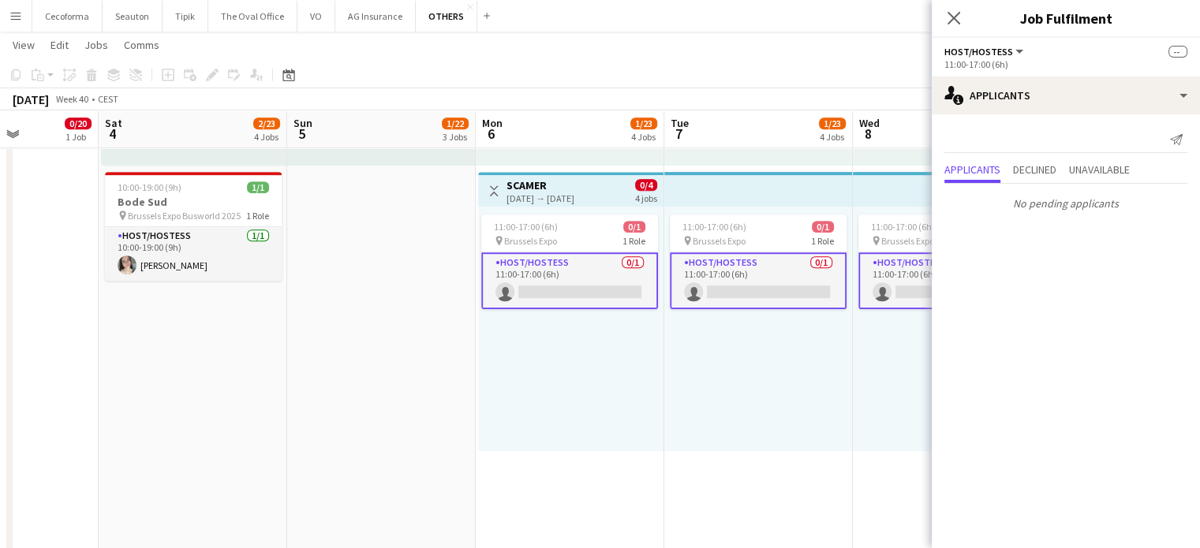
click at [724, 421] on div "11:00-17:00 (6h) 0/1 pin Brussels Expo 1 Role Host/Hostess 0/1 11:00-17:00 (6h)…" at bounding box center [758, 329] width 189 height 245
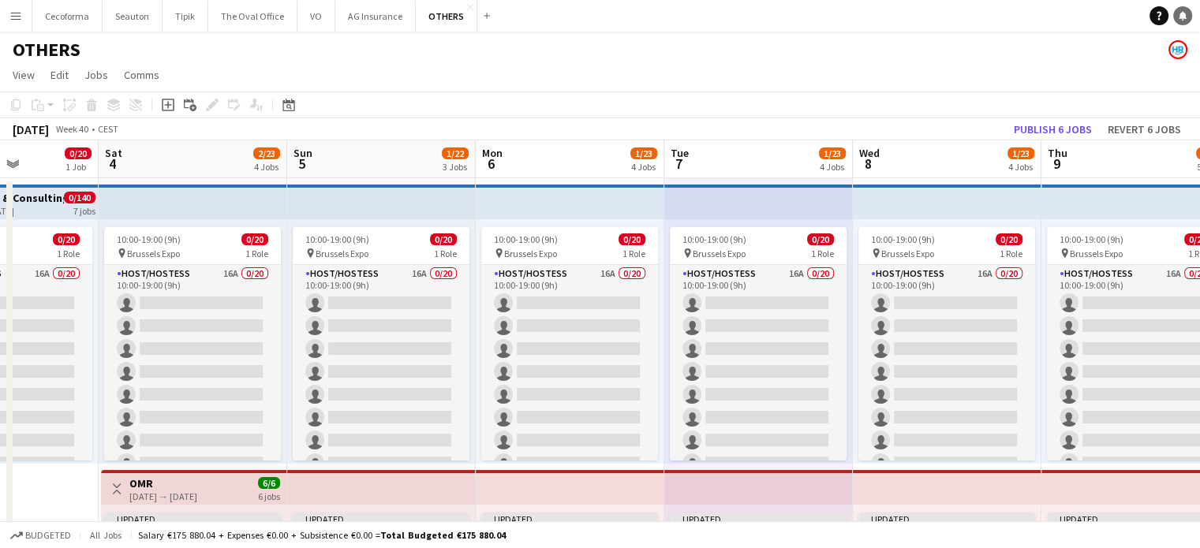
click at [1181, 17] on icon at bounding box center [1183, 15] width 8 height 8
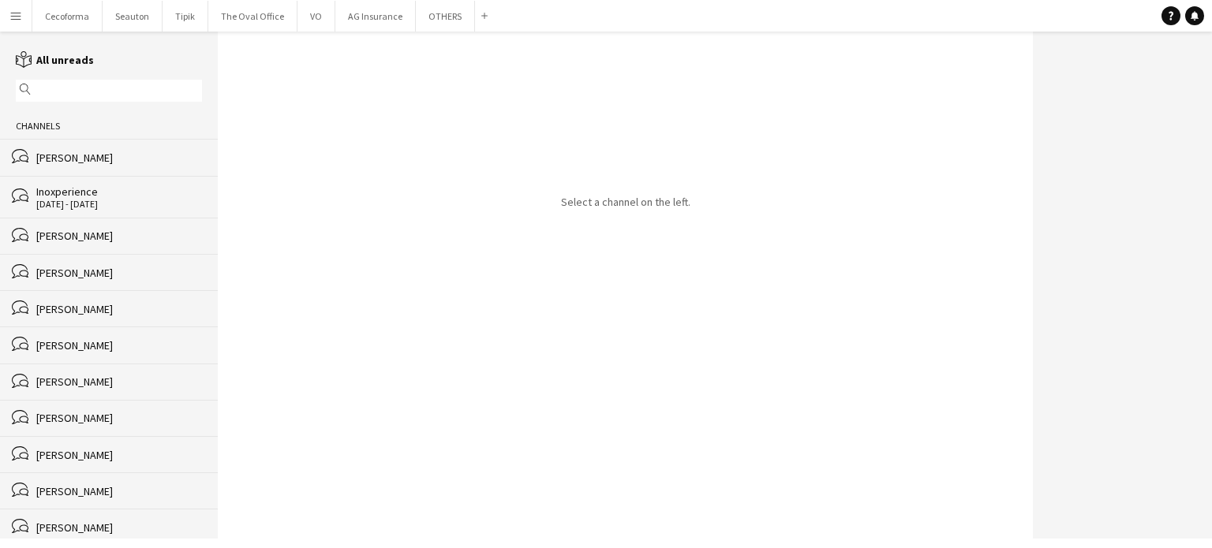
click at [76, 269] on div "[PERSON_NAME]" at bounding box center [119, 273] width 166 height 14
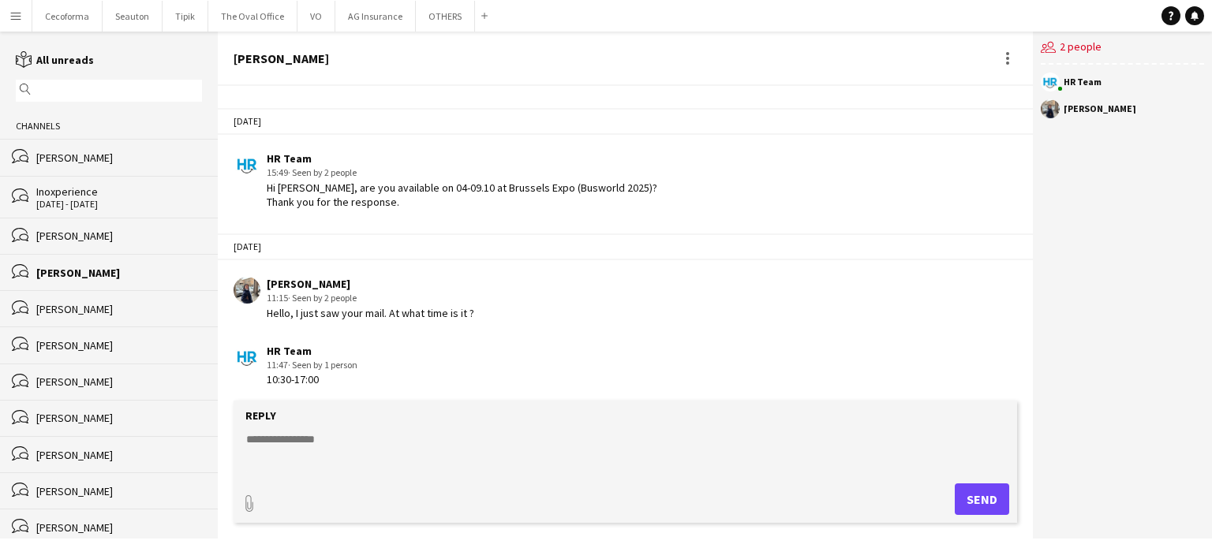
click at [275, 441] on textarea at bounding box center [629, 452] width 768 height 41
paste textarea "**********"
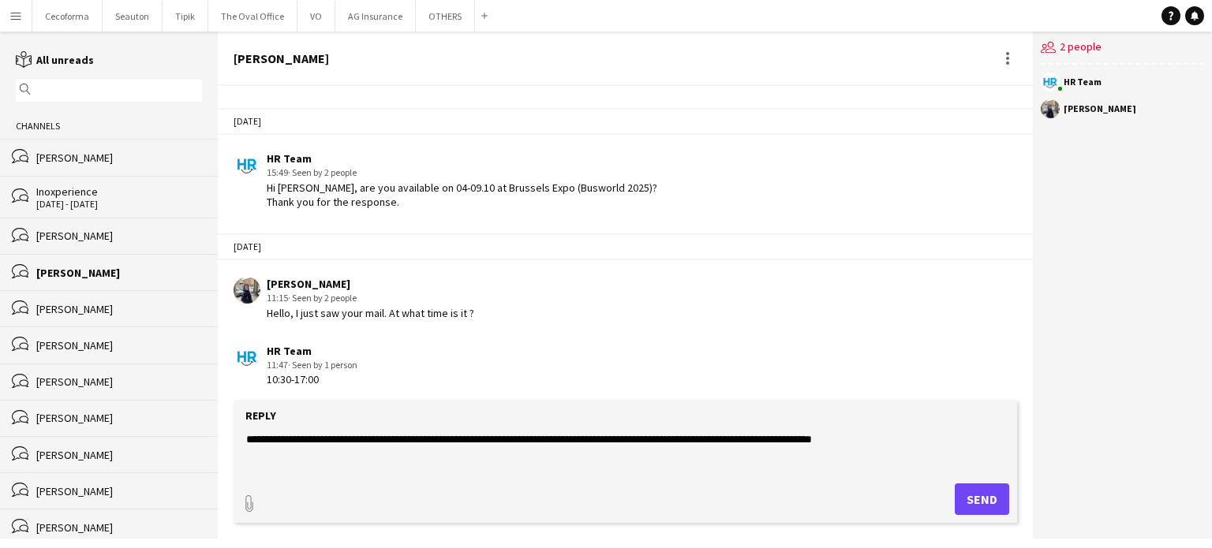
click at [369, 442] on textarea "**********" at bounding box center [629, 452] width 768 height 41
click at [639, 441] on textarea "**********" at bounding box center [629, 452] width 768 height 41
click at [271, 439] on textarea "**********" at bounding box center [629, 452] width 768 height 41
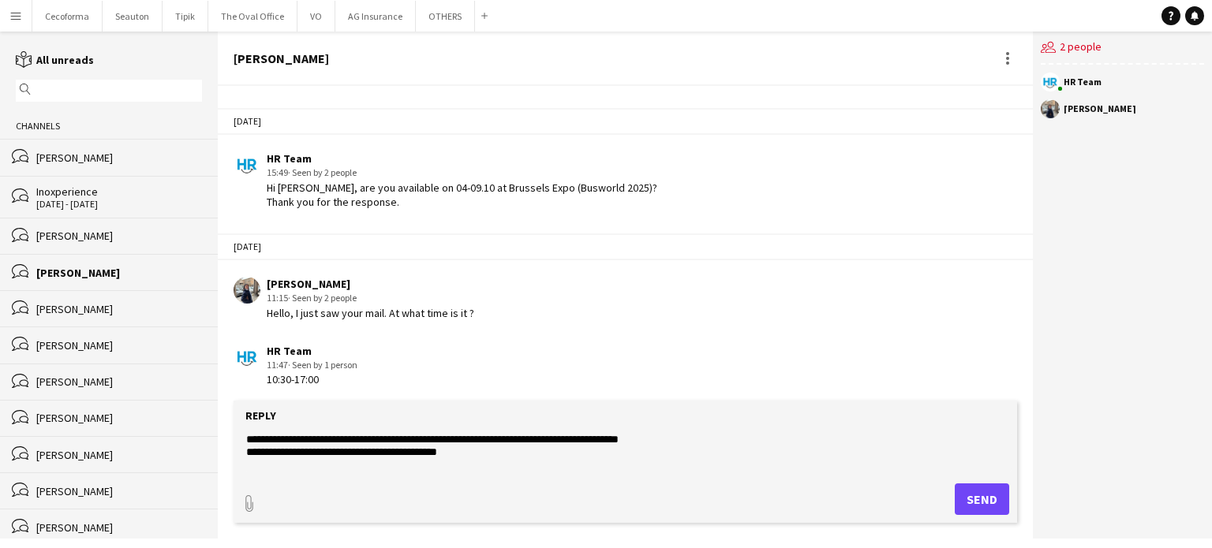
type textarea "**********"
click at [998, 498] on button "Send" at bounding box center [982, 500] width 54 height 32
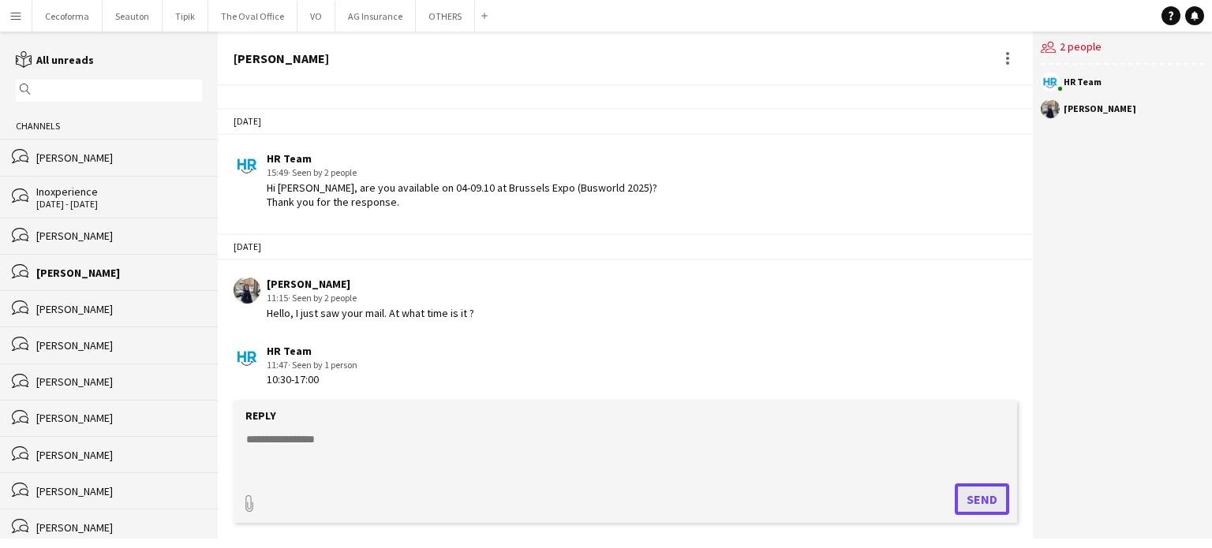
scroll to position [1180, 0]
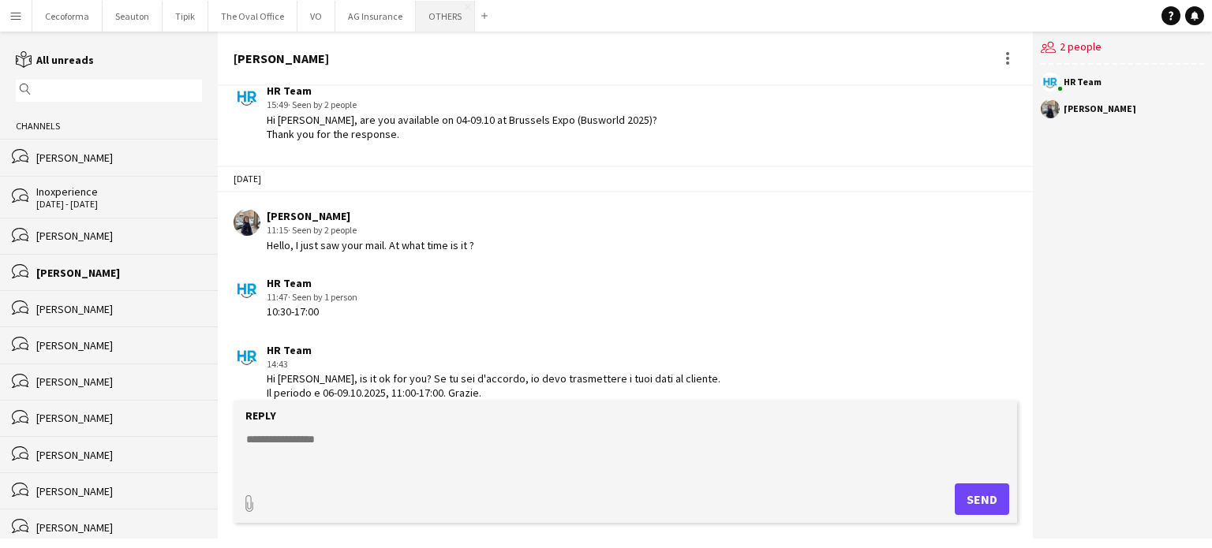
click at [448, 9] on button "OTHERS Close" at bounding box center [445, 16] width 59 height 31
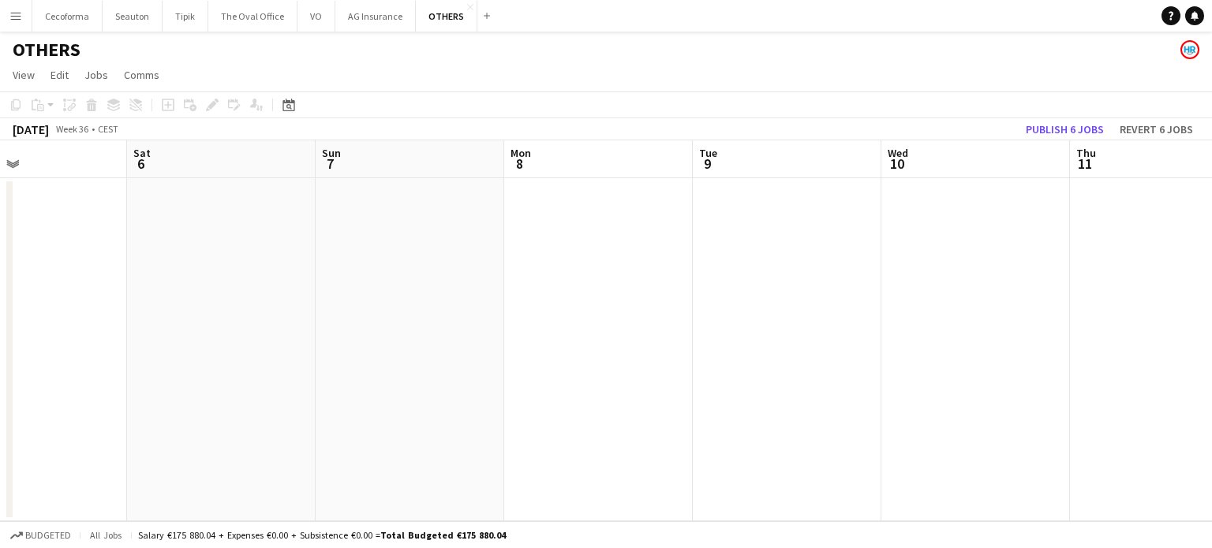
drag, startPoint x: 941, startPoint y: 362, endPoint x: 408, endPoint y: 354, distance: 532.7
click at [259, 357] on app-calendar-viewport "Wed 3 Thu 4 Fri 5 Sat 6 Sun 7 Mon 8 Tue 9 Wed 10 Thu 11 Fri 12 Sat 13 Sun 14" at bounding box center [606, 330] width 1212 height 381
drag, startPoint x: 623, startPoint y: 345, endPoint x: 32, endPoint y: 286, distance: 594.8
click at [44, 297] on app-calendar-viewport "Wed 3 Thu 4 Fri 5 Sat 6 Sun 7 Mon 8 Tue 9 Wed 10 Thu 11 Fri 12 Sat 13 Sun 14" at bounding box center [606, 330] width 1212 height 381
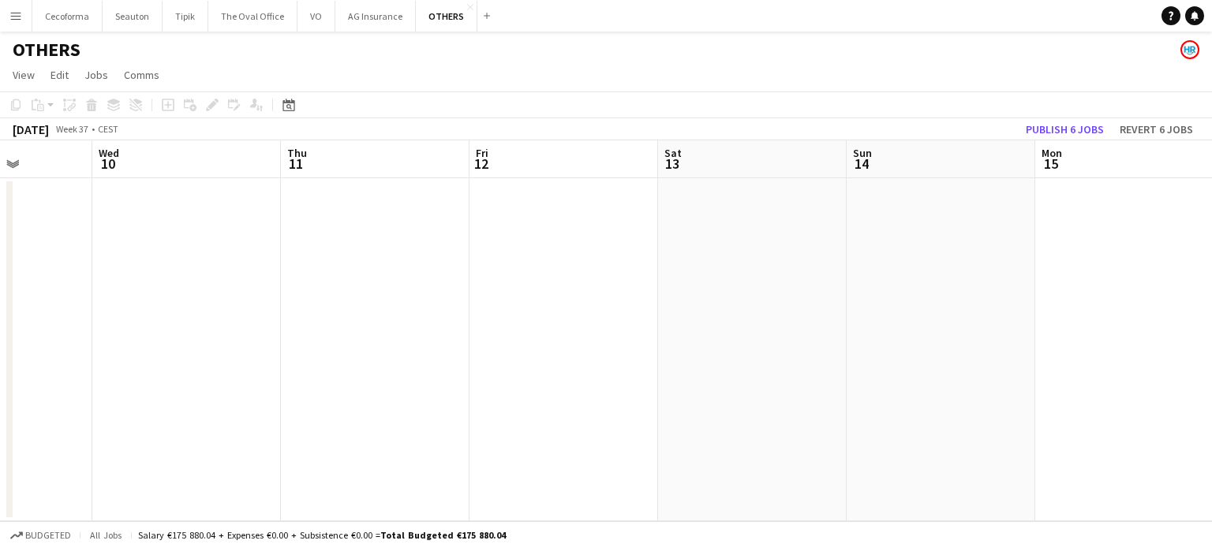
drag, startPoint x: 639, startPoint y: 351, endPoint x: 474, endPoint y: 361, distance: 166.0
click at [101, 320] on app-calendar-viewport "Sun 7 Mon 8 Tue 9 Wed 10 Thu 11 Fri 12 Sat 13 Sun 14 Mon 15 Tue 16 Wed 17 Thu 1…" at bounding box center [606, 330] width 1212 height 381
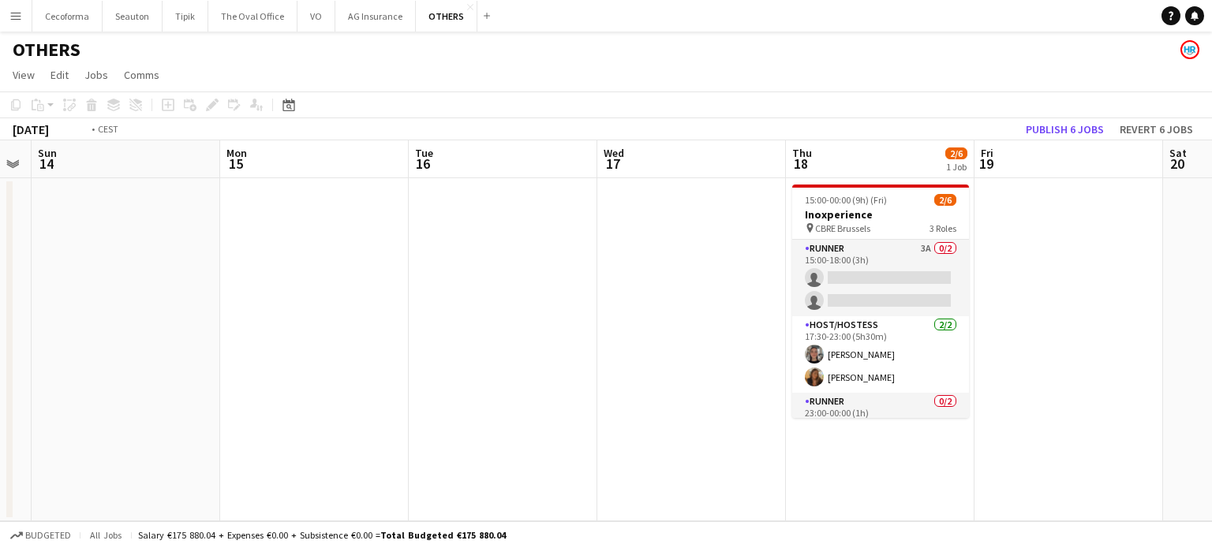
drag, startPoint x: 603, startPoint y: 397, endPoint x: 139, endPoint y: 368, distance: 465.0
click at [152, 369] on app-calendar-viewport "Thu 11 Fri 12 Sat 13 Sun 14 Mon 15 Tue 16 Wed 17 Thu 18 2/6 1 Job Fri 19 Sat 20…" at bounding box center [606, 330] width 1212 height 381
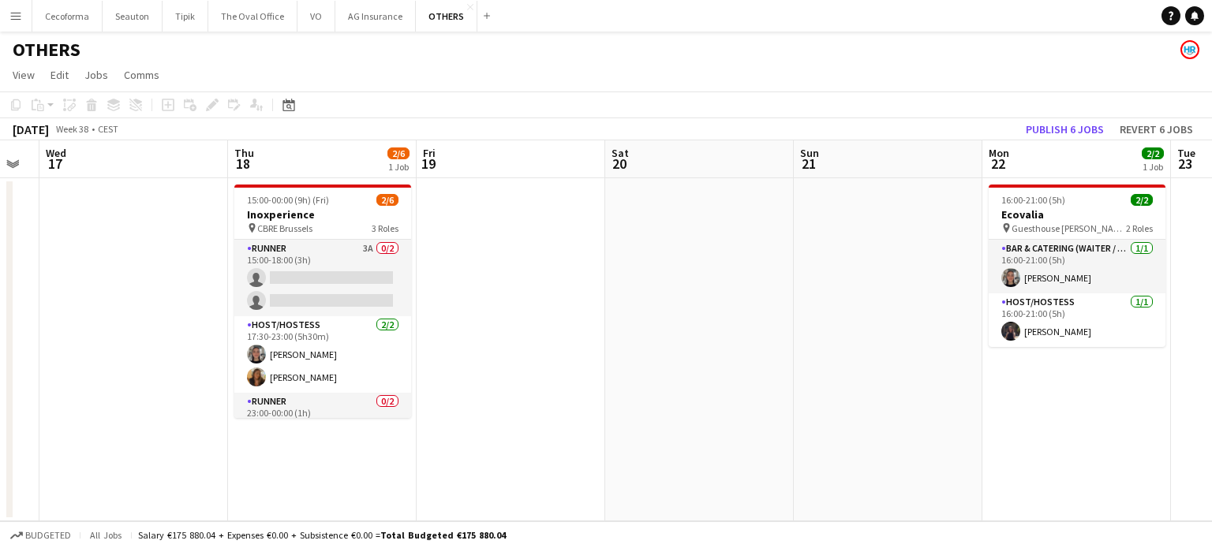
drag, startPoint x: 284, startPoint y: 393, endPoint x: 133, endPoint y: 375, distance: 152.6
click at [146, 377] on app-calendar-viewport "Sat 13 Sun 14 Mon 15 Tue 16 Wed 17 Thu 18 2/6 1 Job Fri 19 Sat 20 Sun 21 Mon 22…" at bounding box center [606, 330] width 1212 height 381
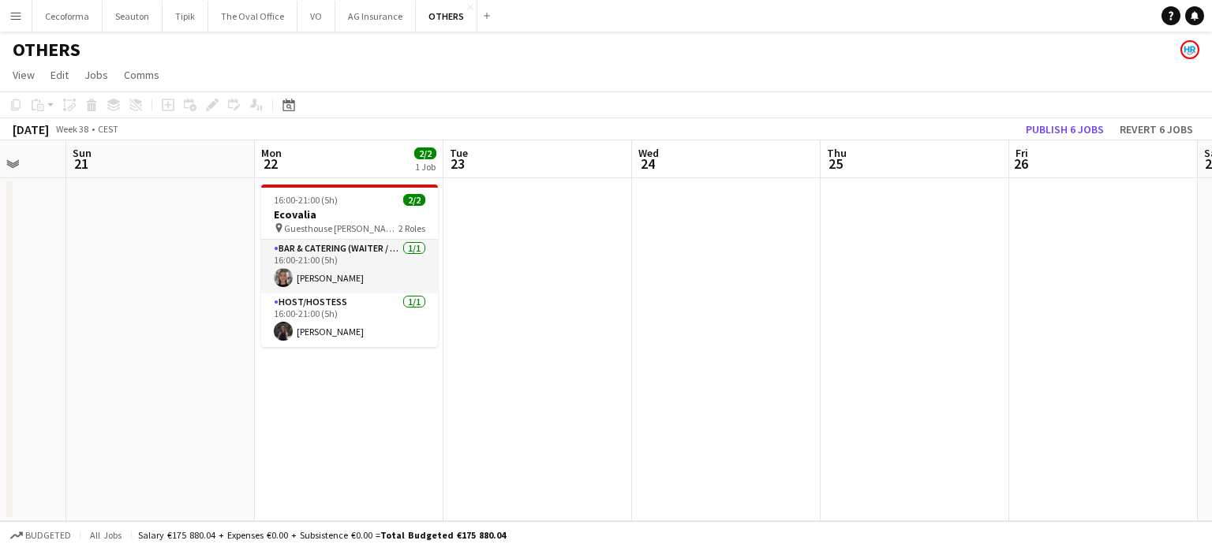
drag, startPoint x: 129, startPoint y: 384, endPoint x: 616, endPoint y: 417, distance: 488.0
click at [99, 381] on app-calendar-viewport "Wed 17 Thu 18 2/6 1 Job Fri 19 Sat 20 Sun 21 Mon 22 2/2 1 Job Tue 23 Wed 24 Thu…" at bounding box center [606, 330] width 1212 height 381
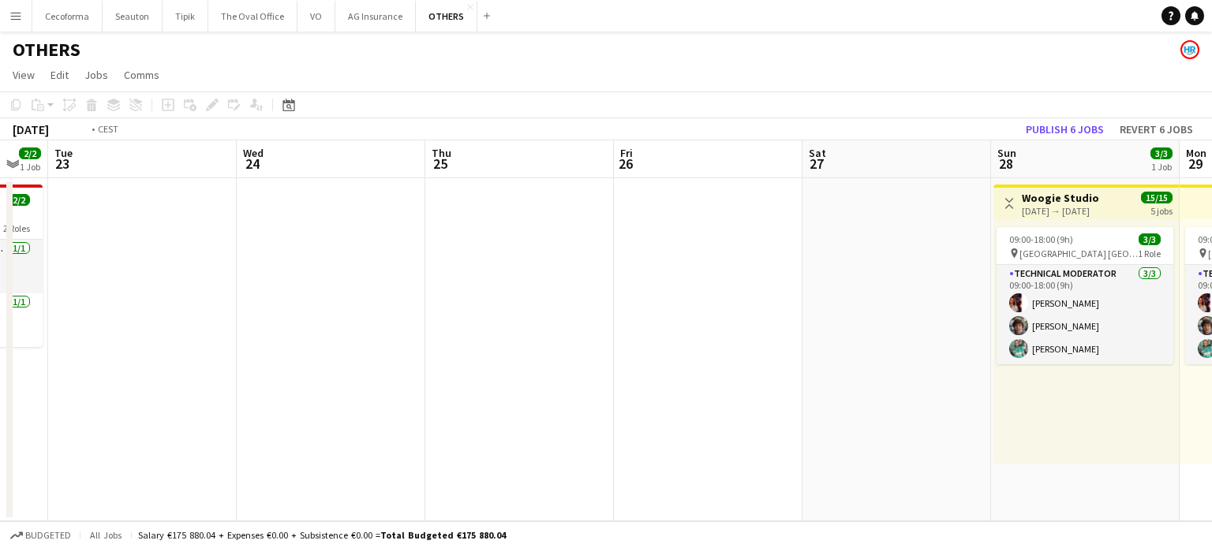
drag, startPoint x: 646, startPoint y: 418, endPoint x: 249, endPoint y: 384, distance: 398.4
click at [298, 394] on app-calendar-viewport "Fri 19 Sat 20 Sun 21 Mon 22 2/2 1 Job Tue 23 Wed 24 Thu 25 Fri 26 Sat 27 Sun 28…" at bounding box center [606, 330] width 1212 height 381
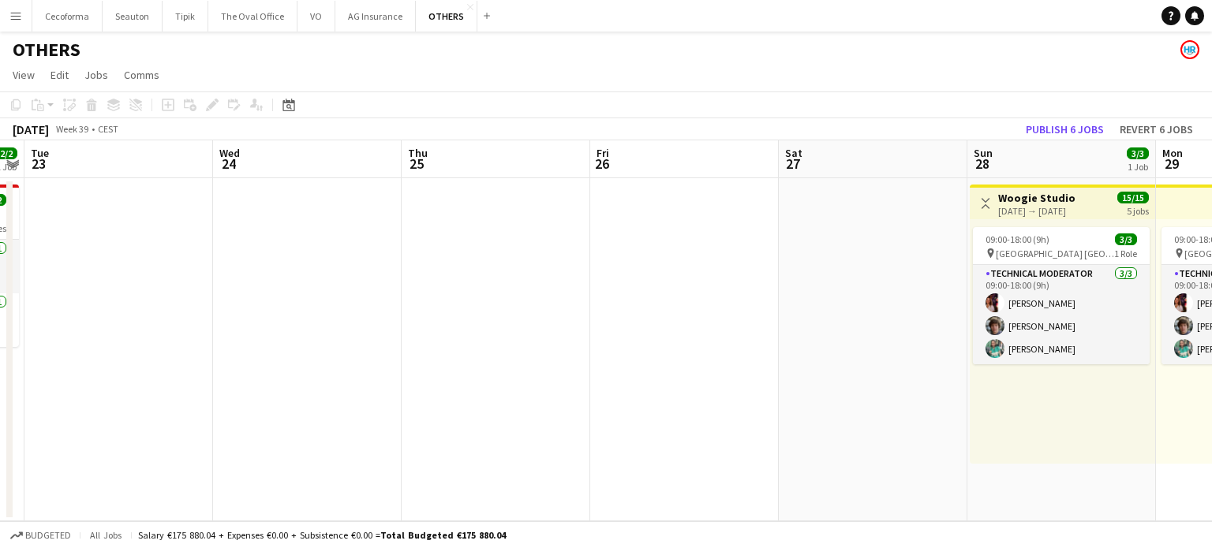
drag, startPoint x: 445, startPoint y: 404, endPoint x: 612, endPoint y: 422, distance: 167.5
click at [395, 399] on app-calendar-viewport "Fri 19 Sat 20 Sun 21 Mon 22 2/2 1 Job Tue 23 Wed 24 Thu 25 Fri 26 Sat 27 Sun 28…" at bounding box center [606, 330] width 1212 height 381
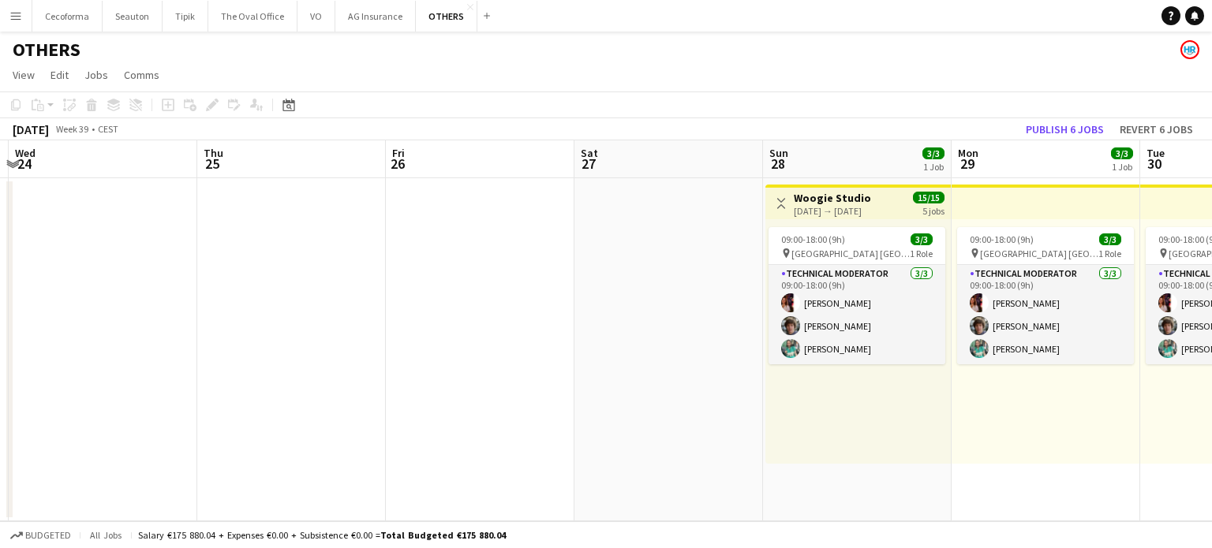
drag, startPoint x: 464, startPoint y: 432, endPoint x: 135, endPoint y: 393, distance: 331.4
click at [165, 397] on app-calendar-viewport "Sun 21 Mon 22 2/2 1 Job Tue 23 Wed 24 Thu 25 Fri 26 Sat 27 Sun 28 3/3 1 Job Mon…" at bounding box center [606, 330] width 1212 height 381
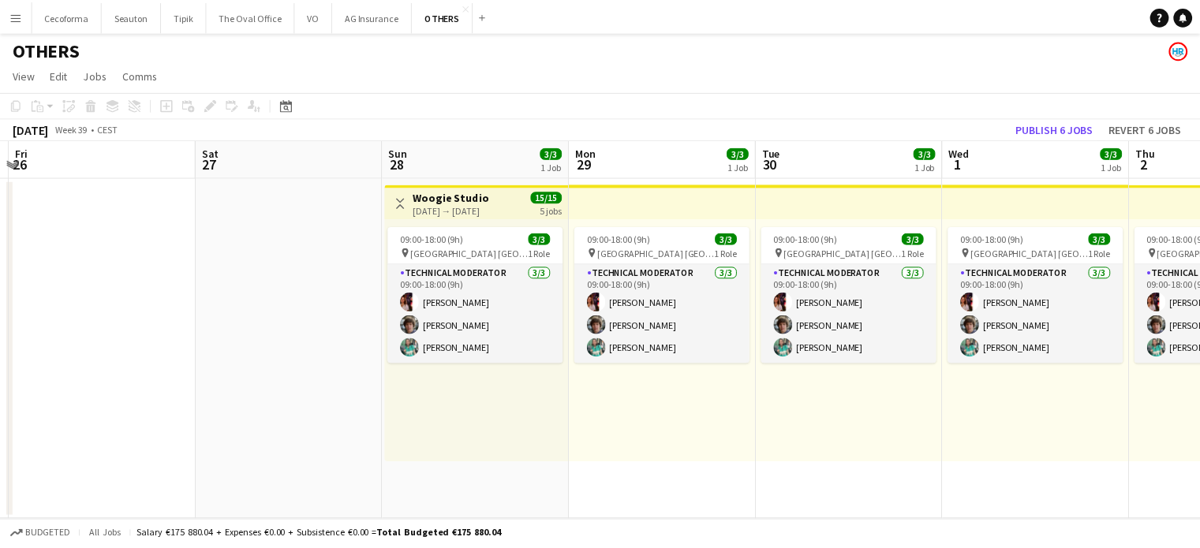
scroll to position [0, 710]
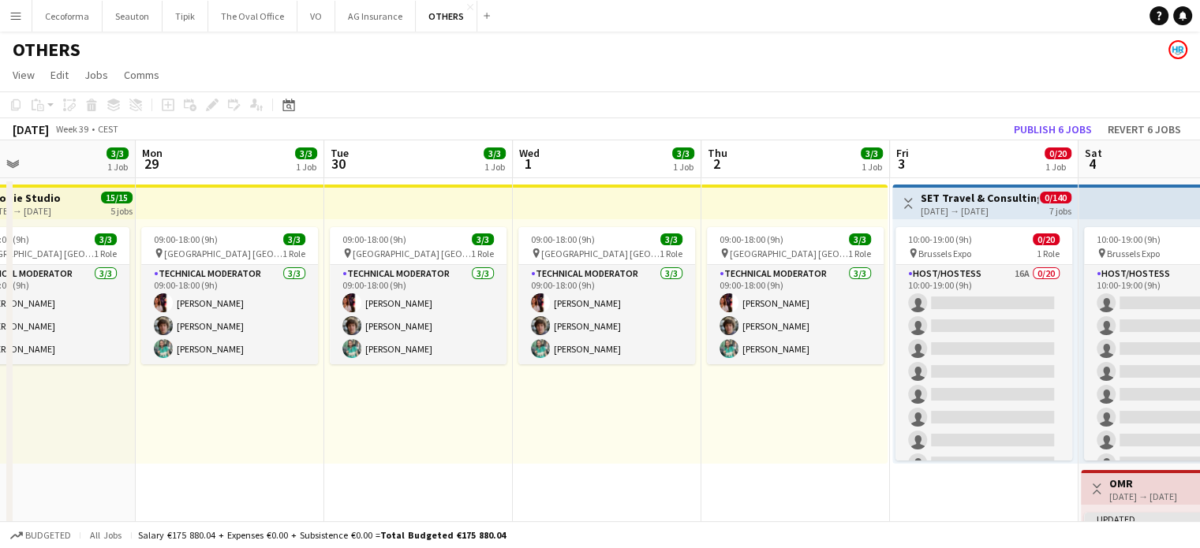
drag, startPoint x: 491, startPoint y: 448, endPoint x: 452, endPoint y: 440, distance: 39.6
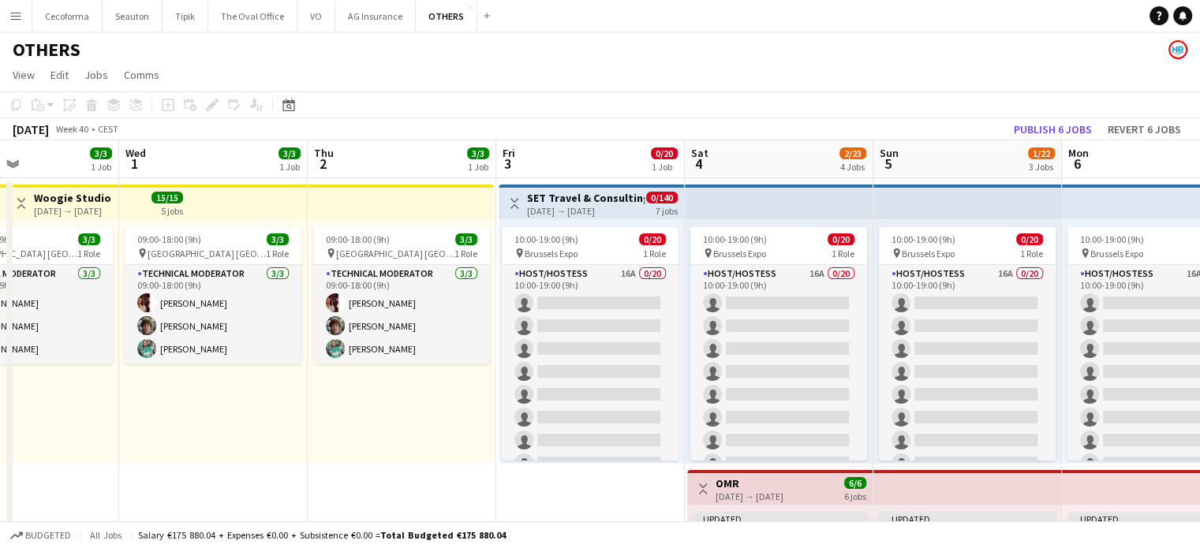
drag, startPoint x: 720, startPoint y: 499, endPoint x: 222, endPoint y: 454, distance: 500.0
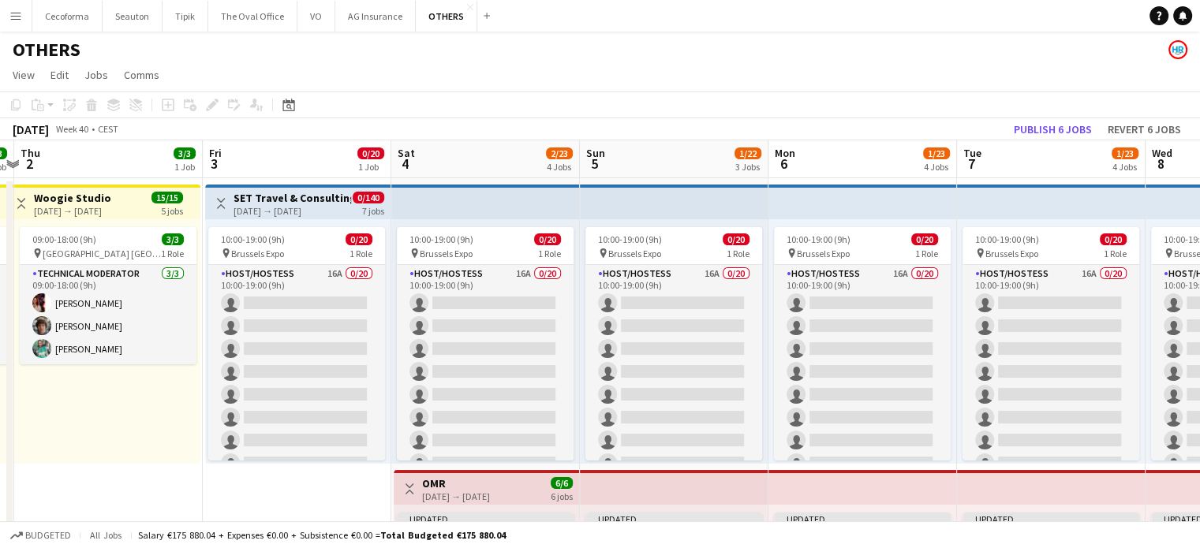
scroll to position [0, 613]
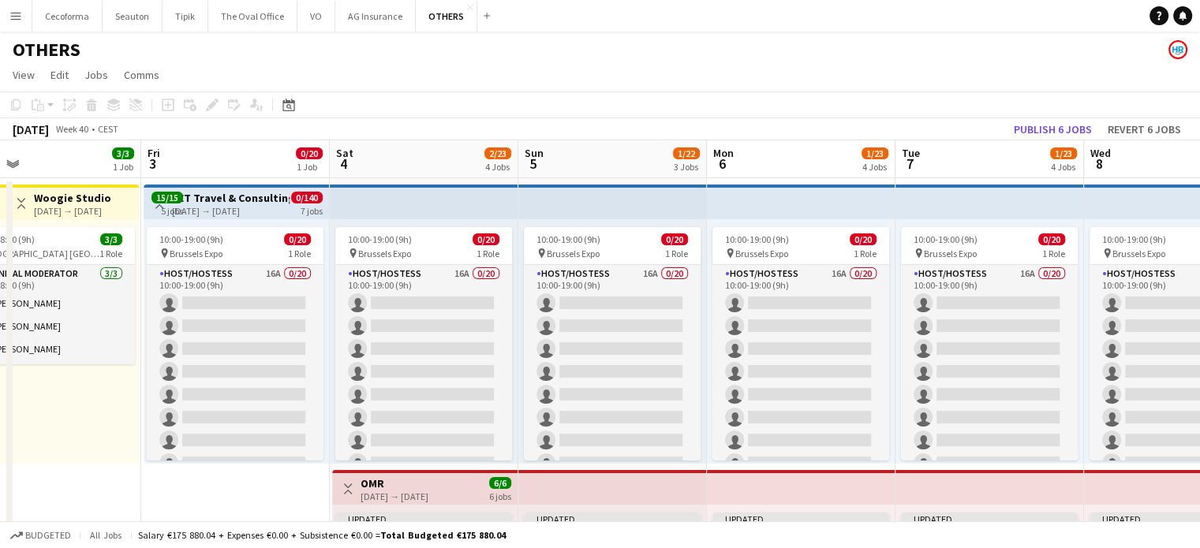
drag, startPoint x: 309, startPoint y: 505, endPoint x: 194, endPoint y: 501, distance: 115.3
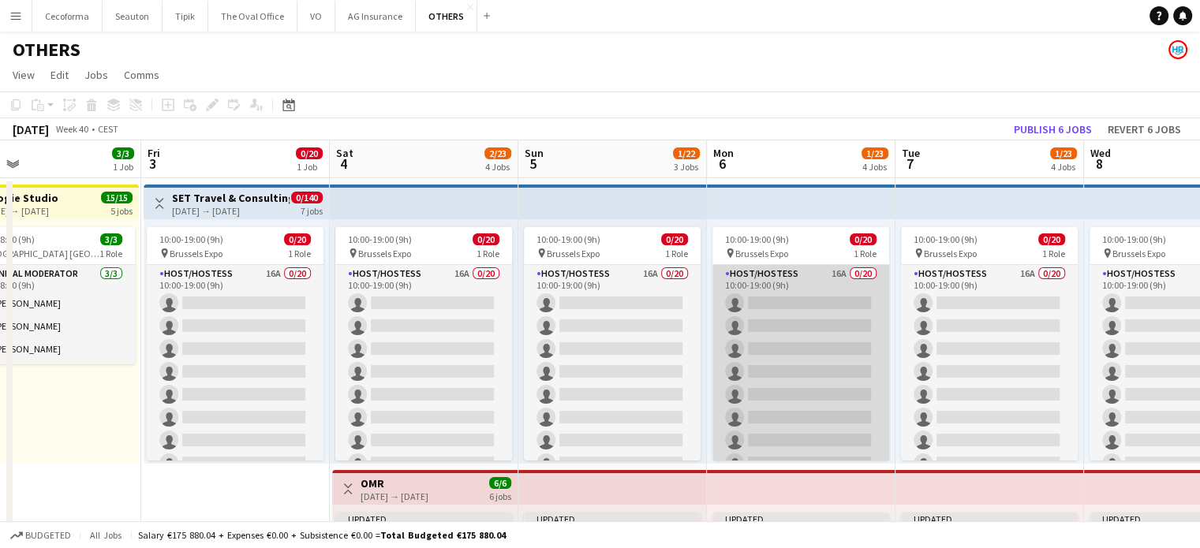
scroll to position [118, 0]
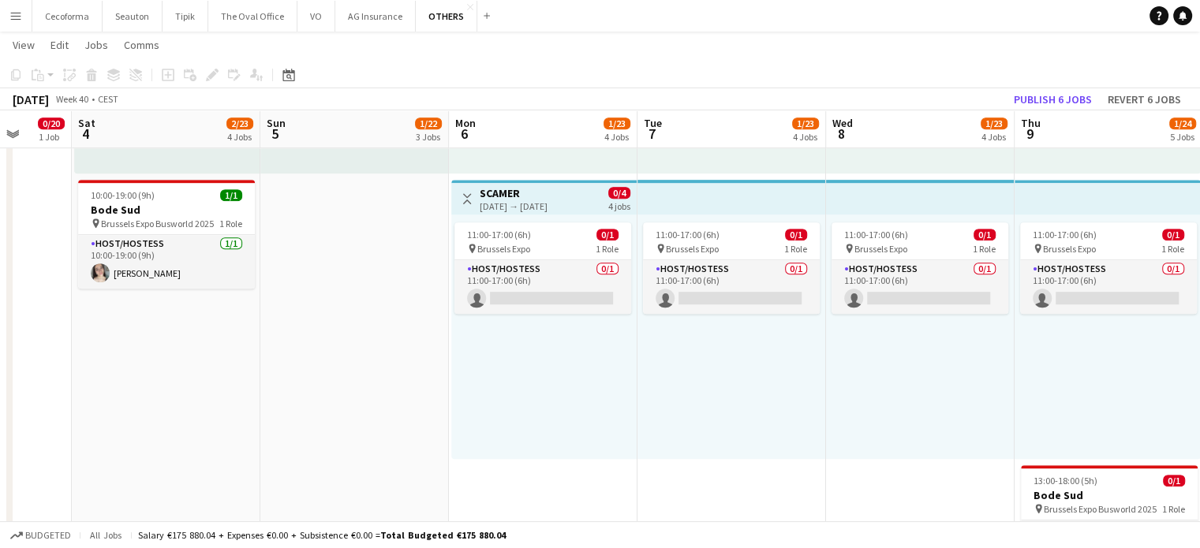
drag, startPoint x: 911, startPoint y: 455, endPoint x: 653, endPoint y: 456, distance: 258.1
click at [606, 435] on div "11:00-17:00 (6h) 0/1 pin Brussels Expo 1 Role Host/Hostess 0/1 11:00-17:00 (6h)…" at bounding box center [543, 337] width 185 height 245
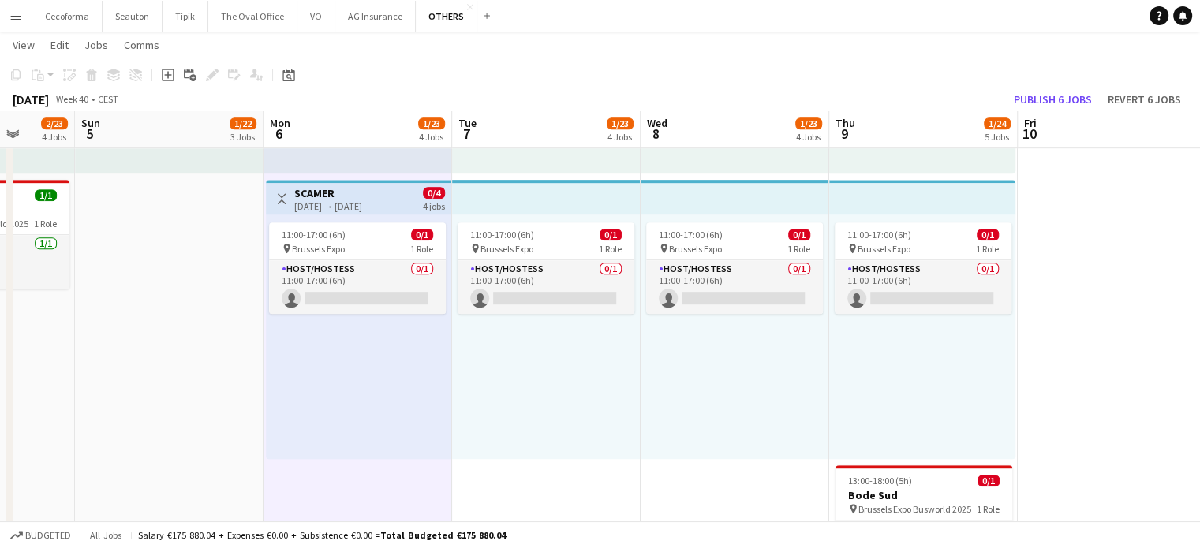
drag, startPoint x: 359, startPoint y: 447, endPoint x: 178, endPoint y: 443, distance: 181.6
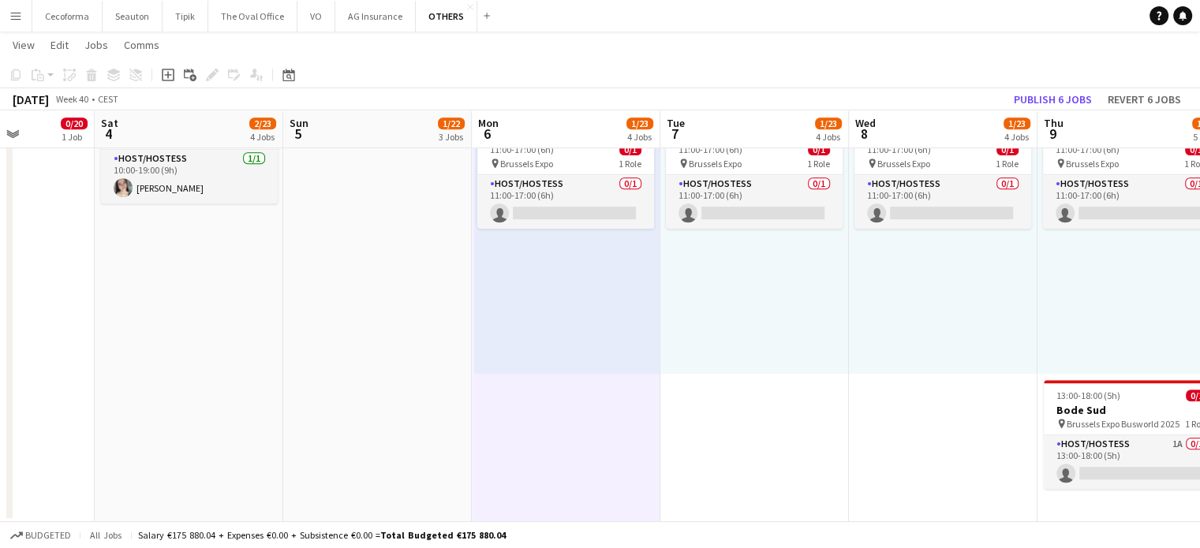
drag, startPoint x: 629, startPoint y: 424, endPoint x: 1026, endPoint y: 394, distance: 398.1
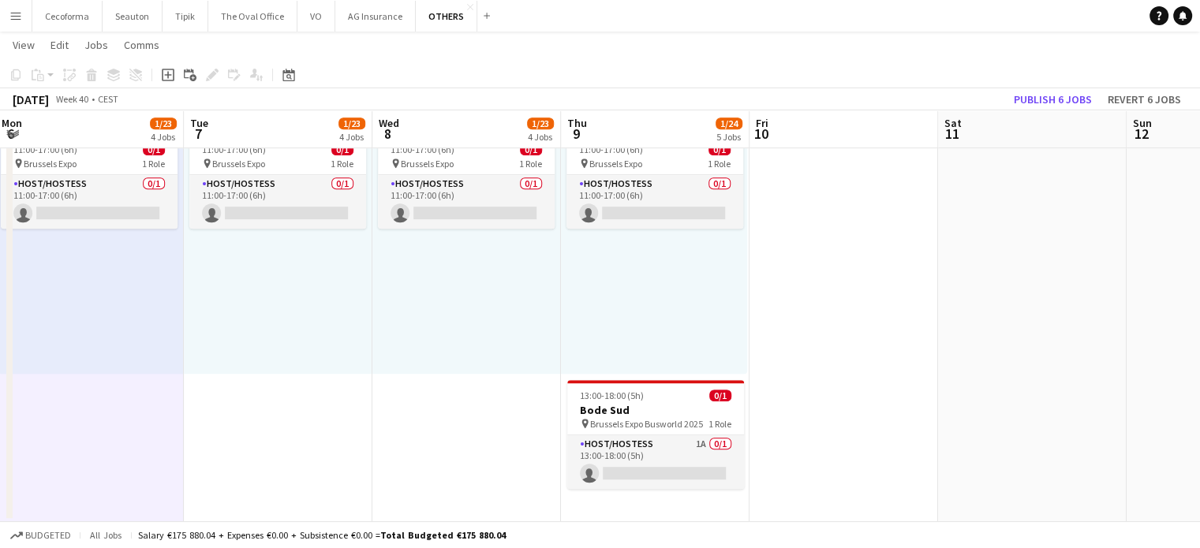
drag, startPoint x: 679, startPoint y: 413, endPoint x: 43, endPoint y: 370, distance: 636.7
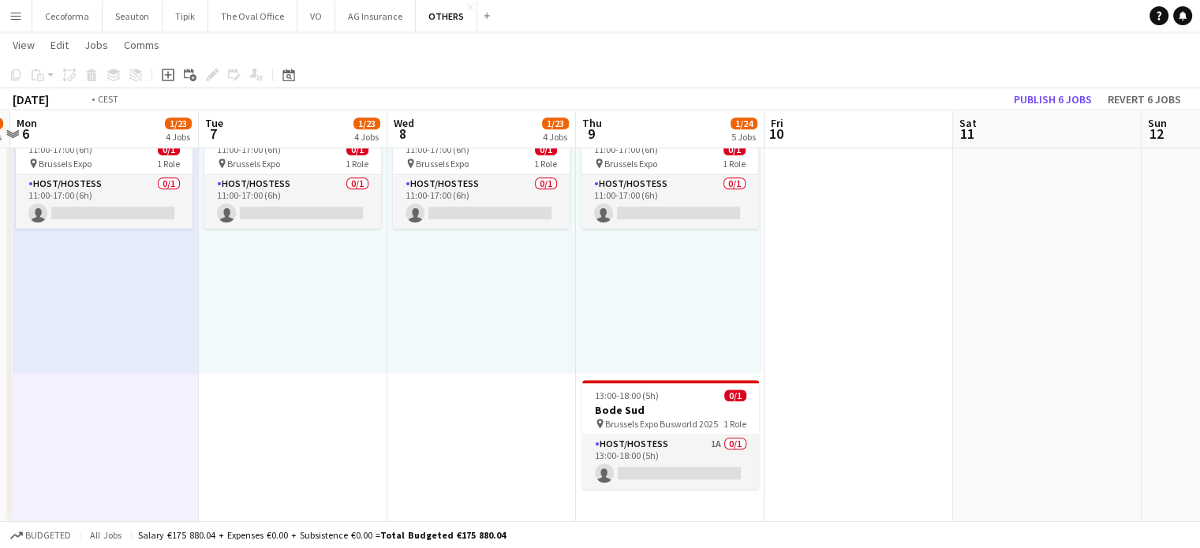
drag, startPoint x: 305, startPoint y: 459, endPoint x: 790, endPoint y: 405, distance: 487.6
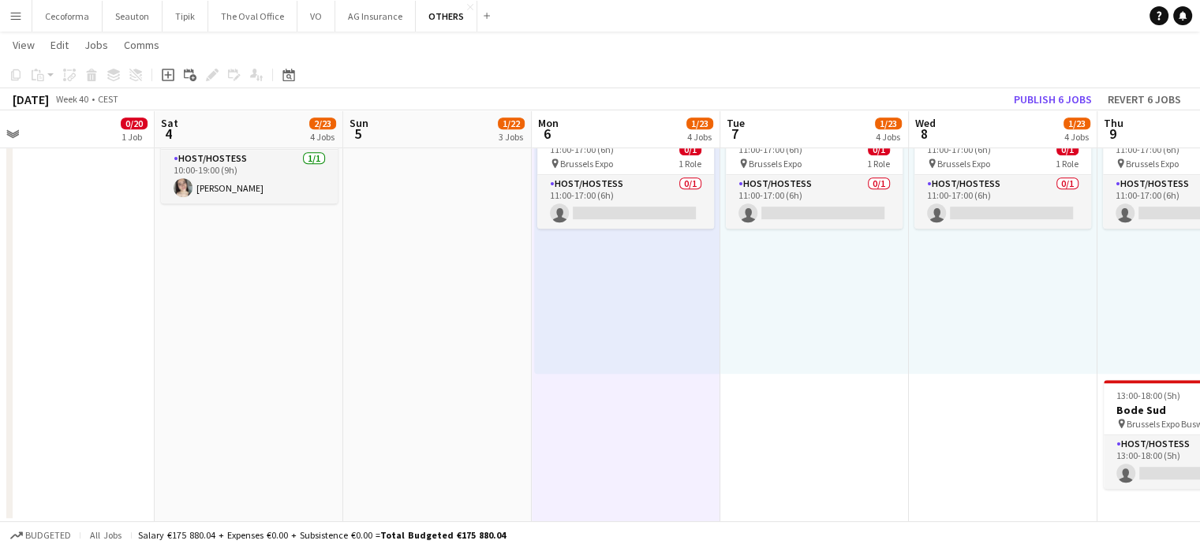
drag, startPoint x: 122, startPoint y: 400, endPoint x: 366, endPoint y: 416, distance: 245.2
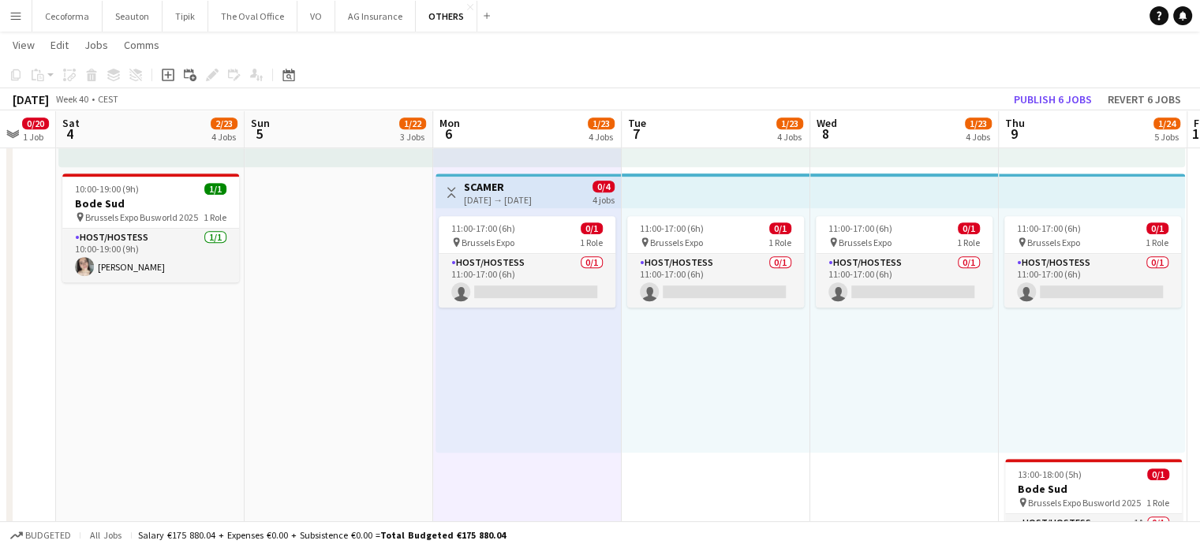
drag, startPoint x: 196, startPoint y: 397, endPoint x: 111, endPoint y: 387, distance: 85.0
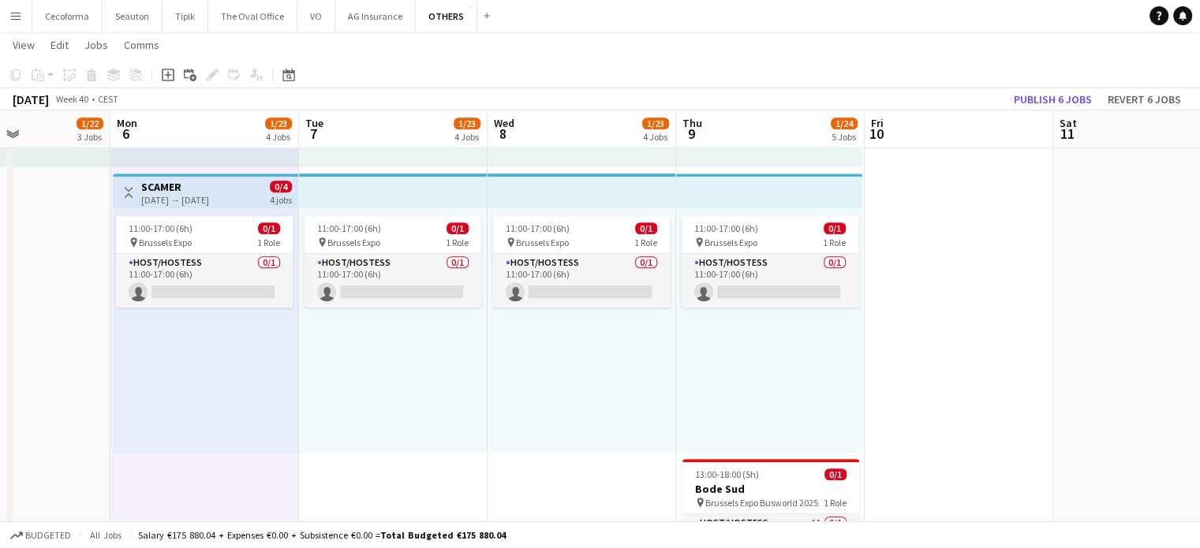
drag, startPoint x: 672, startPoint y: 475, endPoint x: 575, endPoint y: 474, distance: 96.3
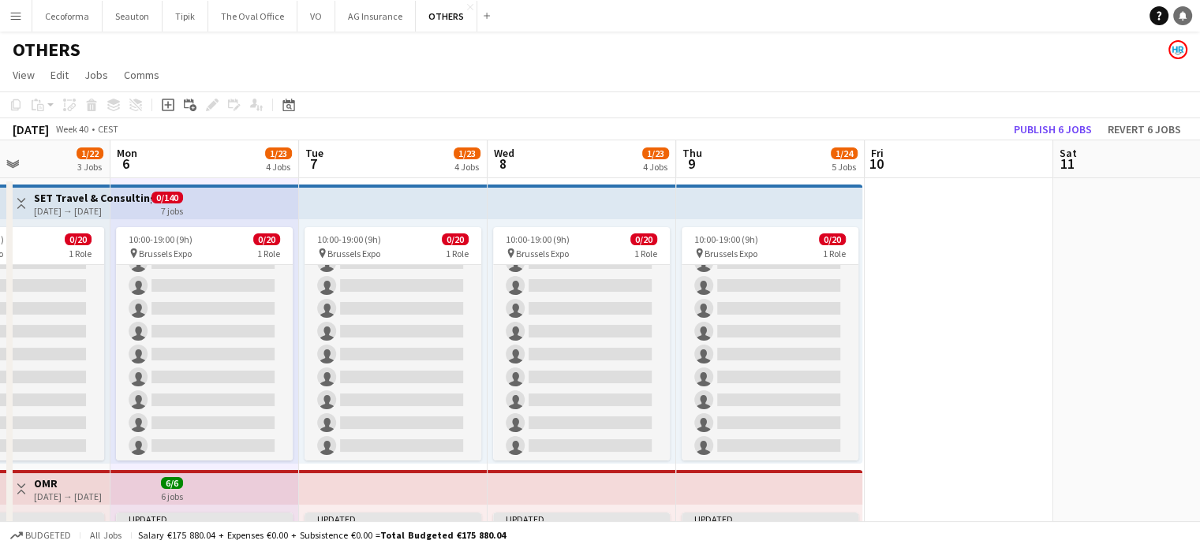
click at [1181, 15] on icon at bounding box center [1183, 15] width 8 height 8
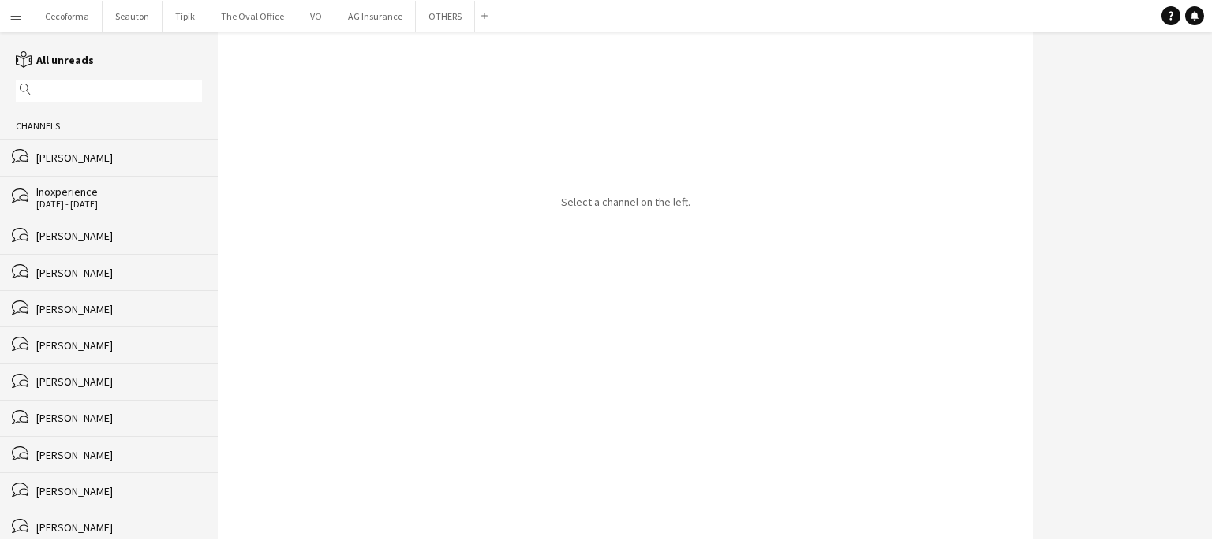
click at [96, 233] on div "[PERSON_NAME]" at bounding box center [119, 236] width 166 height 14
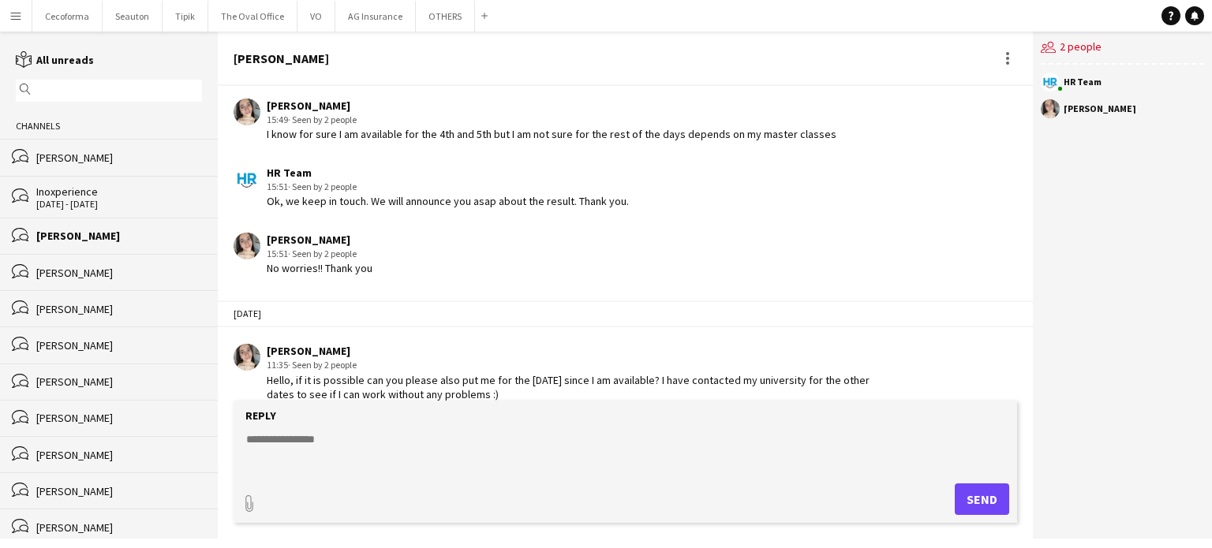
click at [284, 440] on textarea at bounding box center [629, 452] width 768 height 41
click at [331, 485] on form "Reply paperclip Send" at bounding box center [626, 462] width 784 height 122
click at [417, 441] on textarea "**********" at bounding box center [629, 452] width 768 height 41
click at [488, 441] on textarea "**********" at bounding box center [629, 452] width 768 height 41
type textarea "**********"
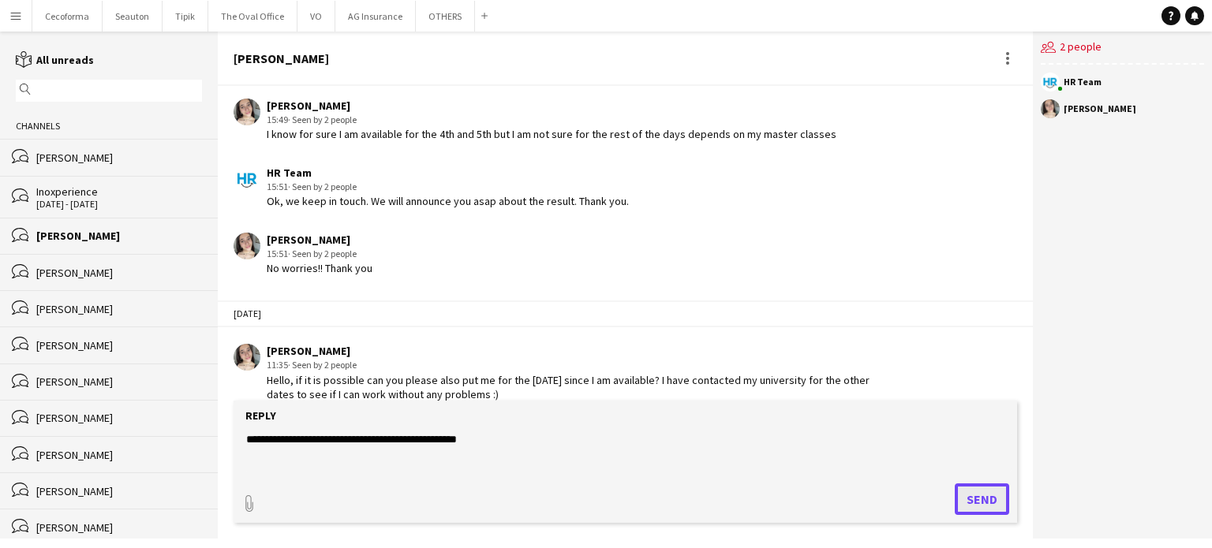
click at [985, 506] on button "Send" at bounding box center [982, 500] width 54 height 32
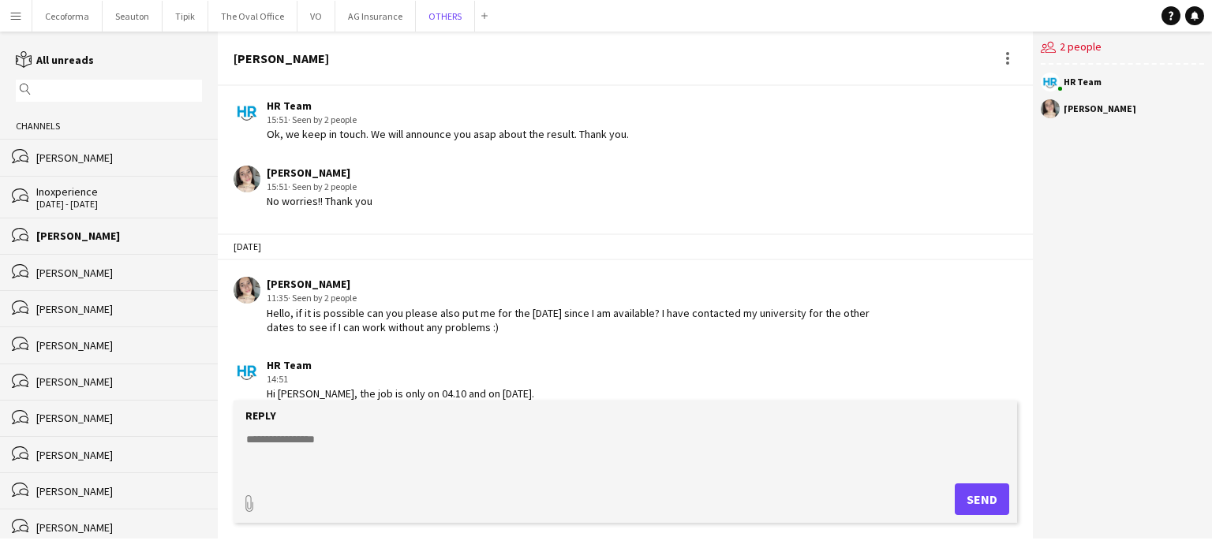
drag, startPoint x: 417, startPoint y: 11, endPoint x: 470, endPoint y: 30, distance: 55.4
click at [418, 11] on button "OTHERS Close" at bounding box center [445, 16] width 59 height 31
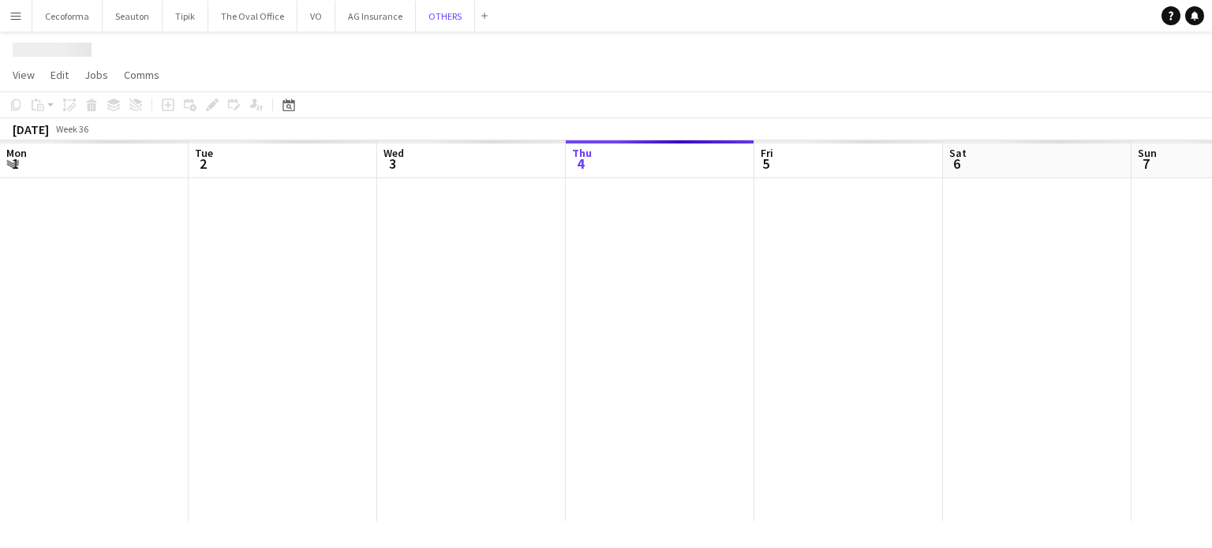
scroll to position [0, 377]
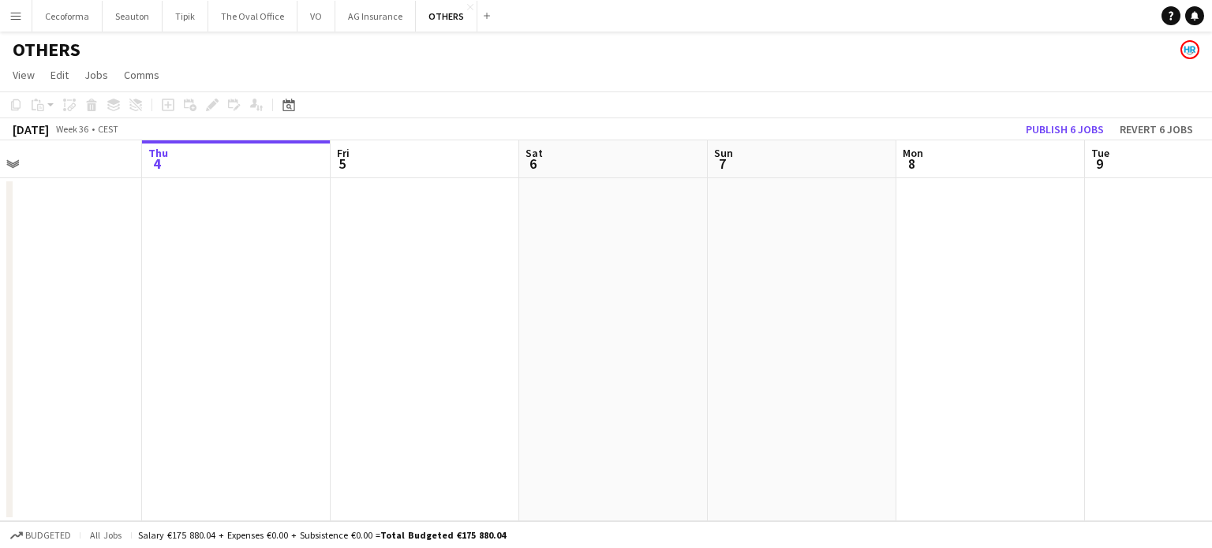
drag, startPoint x: 254, startPoint y: 384, endPoint x: 306, endPoint y: 361, distance: 57.2
click at [118, 372] on app-calendar-viewport "Mon 1 Tue 2 Wed 3 Thu 4 Fri 5 Sat 6 Sun 7 Mon 8 Tue 9 Wed 10 Thu 11 Fri 12" at bounding box center [606, 330] width 1212 height 381
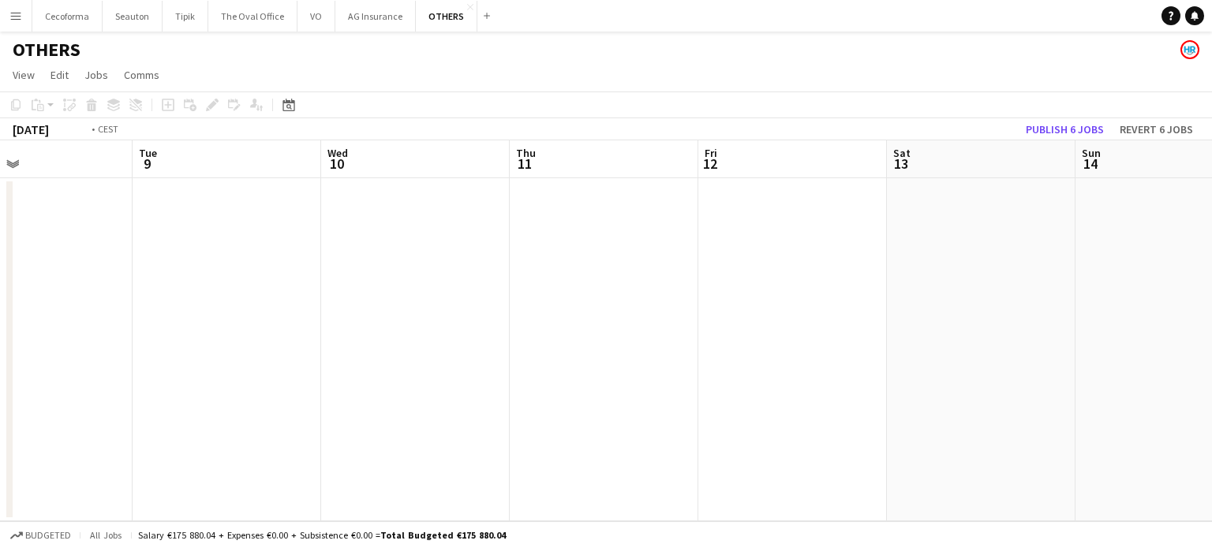
drag, startPoint x: 256, startPoint y: 408, endPoint x: 205, endPoint y: 408, distance: 51.3
click at [215, 408] on app-calendar-viewport "Fri 5 Sat 6 Sun 7 Mon 8 Tue 9 Wed 10 Thu 11 Fri 12 Sat 13 Sun 14 Mon 15 Tue 16" at bounding box center [606, 330] width 1212 height 381
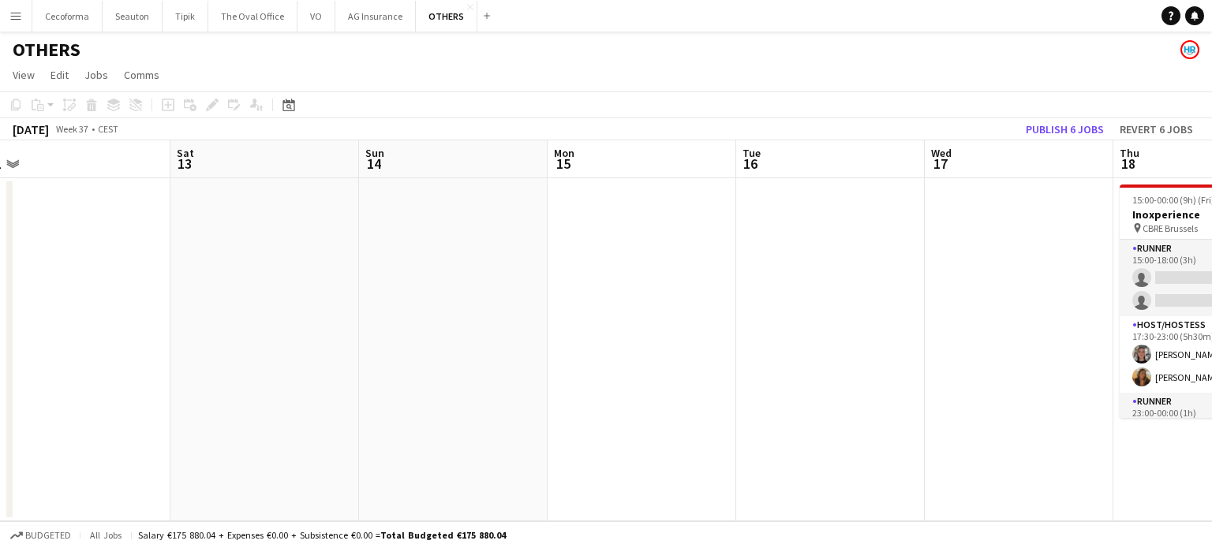
drag, startPoint x: 488, startPoint y: 429, endPoint x: 645, endPoint y: 415, distance: 156.8
click at [406, 404] on app-calendar-viewport "Tue 9 Wed 10 Thu 11 Fri 12 Sat 13 Sun 14 Mon 15 Tue 16 Wed 17 Thu 18 2/6 1 Job …" at bounding box center [606, 330] width 1212 height 381
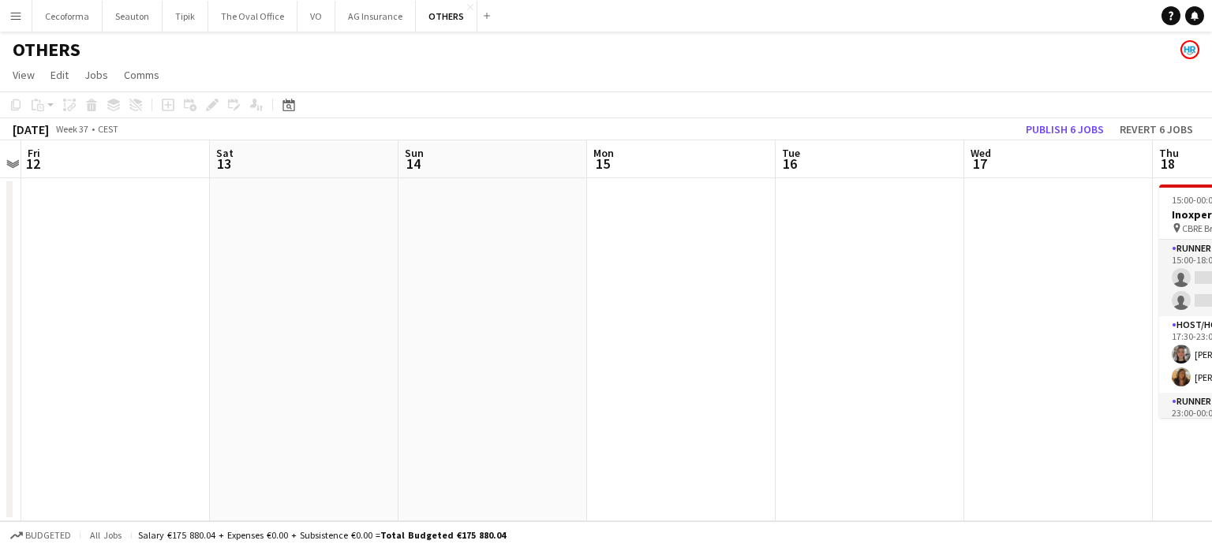
drag, startPoint x: 385, startPoint y: 400, endPoint x: 662, endPoint y: 406, distance: 277.1
click at [313, 387] on app-calendar-viewport "Tue 9 Wed 10 Thu 11 Fri 12 Sat 13 Sun 14 Mon 15 Tue 16 Wed 17 Thu 18 2/6 1 Job …" at bounding box center [606, 330] width 1212 height 381
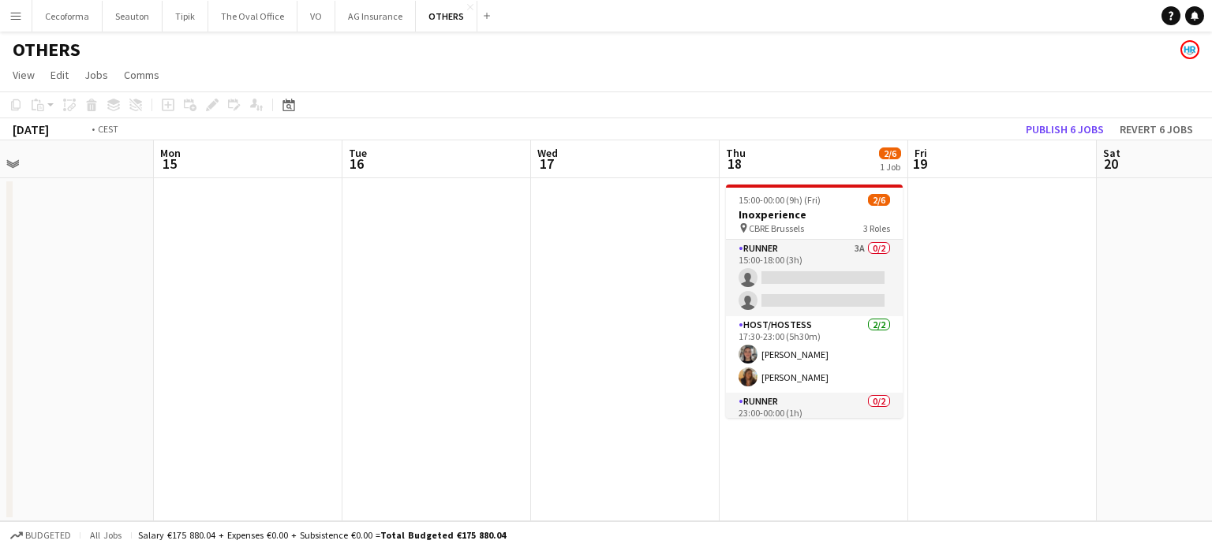
drag, startPoint x: 375, startPoint y: 402, endPoint x: 169, endPoint y: 360, distance: 210.2
click at [186, 366] on app-calendar-viewport "Thu 11 Fri 12 Sat 13 Sun 14 Mon 15 Tue 16 Wed 17 Thu 18 2/6 1 Job Fri 19 Sat 20…" at bounding box center [606, 330] width 1212 height 381
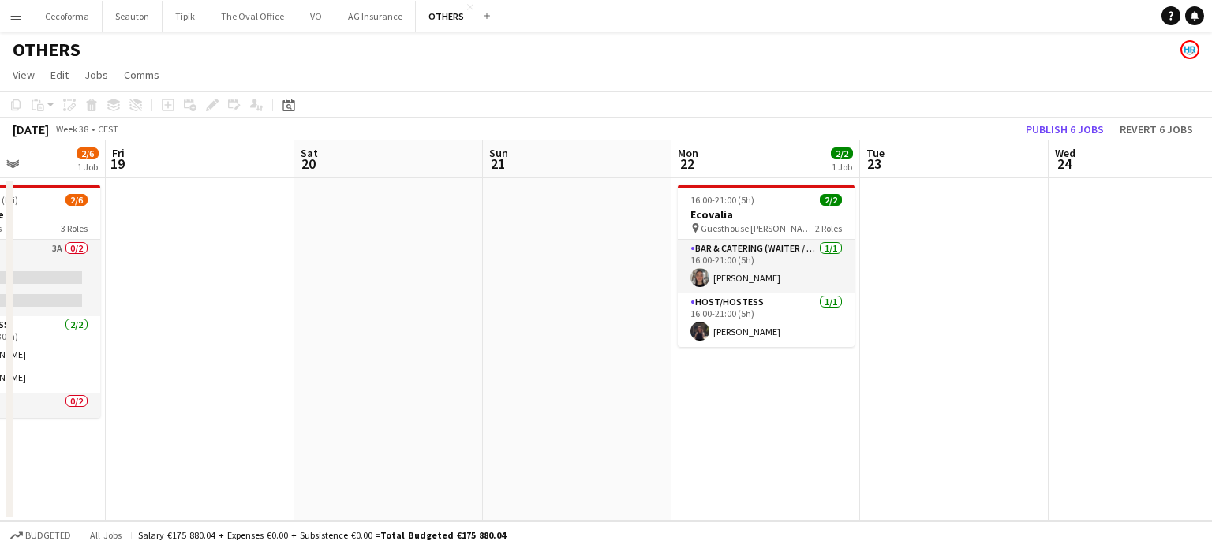
drag, startPoint x: 879, startPoint y: 421, endPoint x: 369, endPoint y: 377, distance: 512.4
click at [391, 382] on app-calendar-viewport "Sun 14 Mon 15 Tue 16 Wed 17 Thu 18 2/6 1 Job Fri 19 Sat 20 Sun 21 Mon 22 2/2 1 …" at bounding box center [606, 330] width 1212 height 381
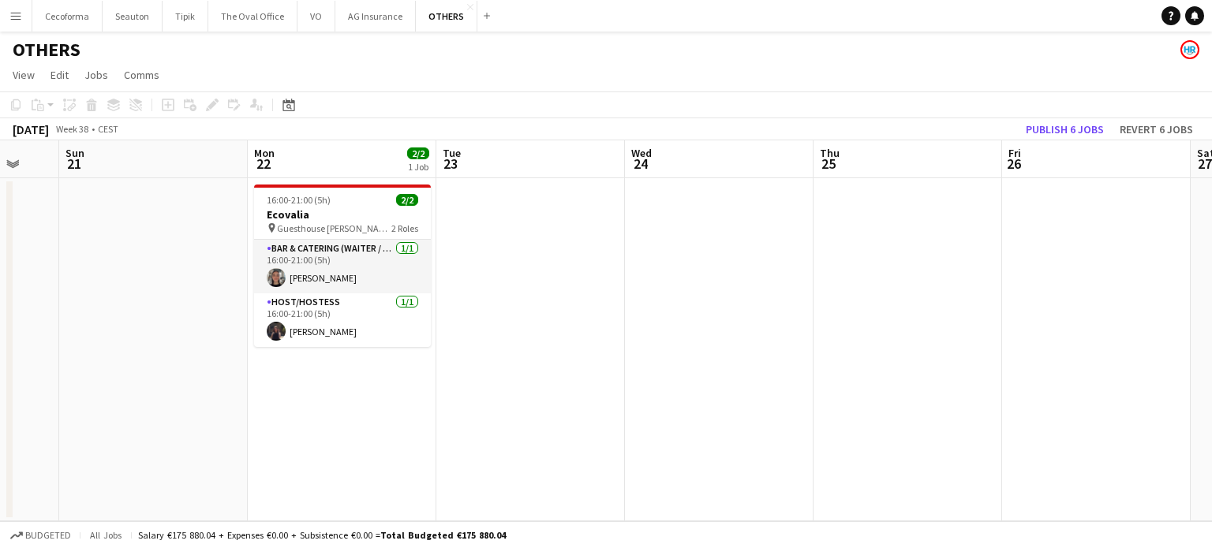
drag, startPoint x: 814, startPoint y: 455, endPoint x: 303, endPoint y: 367, distance: 518.8
click at [333, 380] on app-calendar-viewport "Thu 18 2/6 1 Job Fri 19 Sat 20 Sun 21 Mon 22 2/2 1 Job Tue 23 Wed 24 Thu 25 Fri…" at bounding box center [606, 330] width 1212 height 381
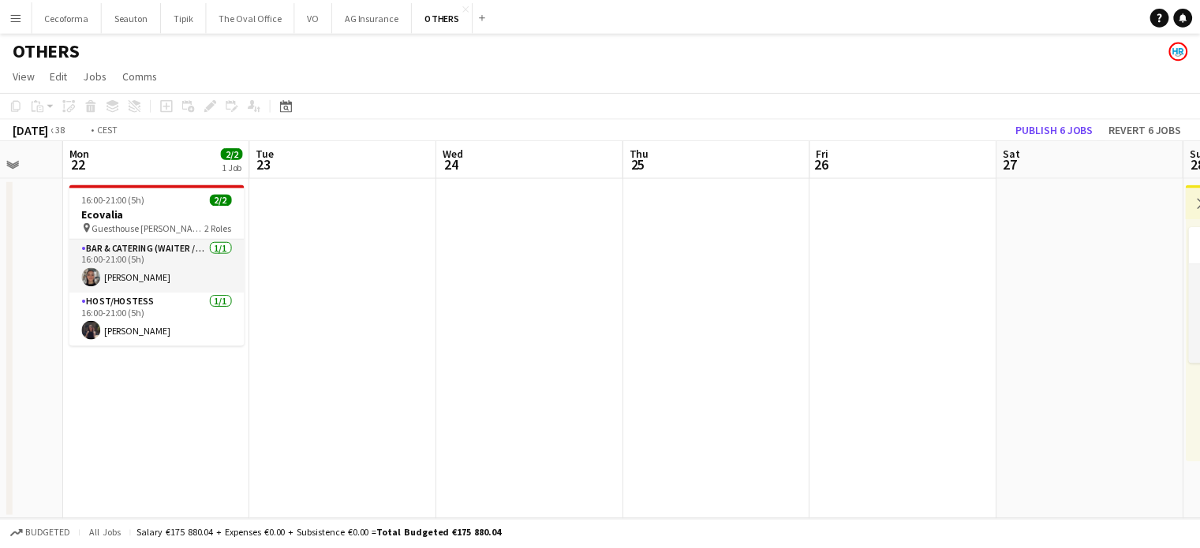
scroll to position [0, 561]
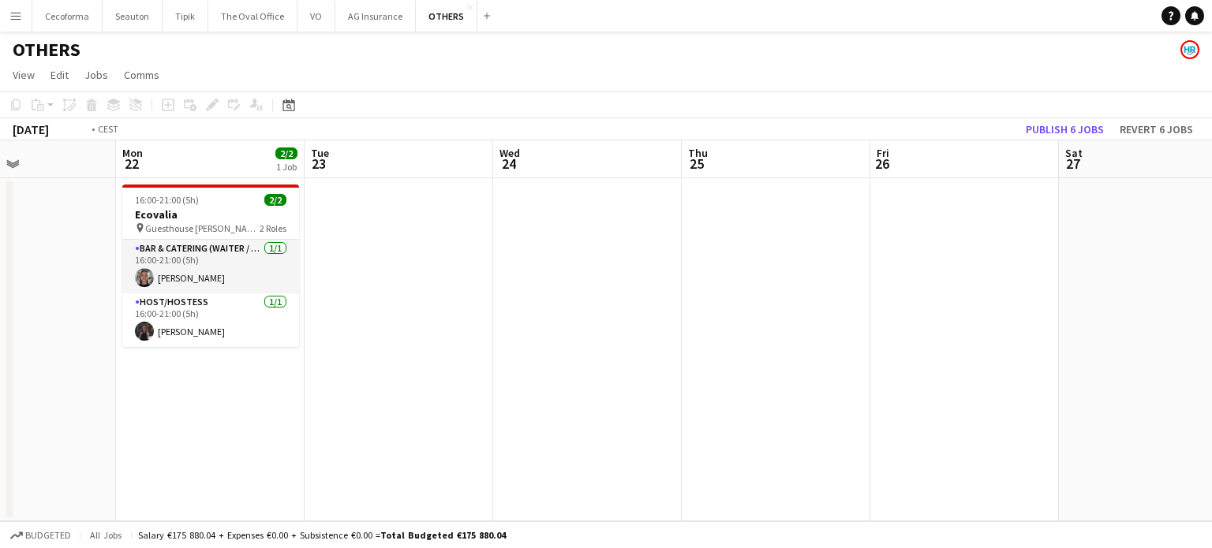
drag, startPoint x: 407, startPoint y: 401, endPoint x: 96, endPoint y: 321, distance: 321.0
click at [118, 333] on app-calendar-viewport "Thu 18 2/6 1 Job Fri 19 Sat 20 Sun 21 Mon 22 2/2 1 Job Tue 23 Wed 24 Thu 25 Fri…" at bounding box center [606, 330] width 1212 height 381
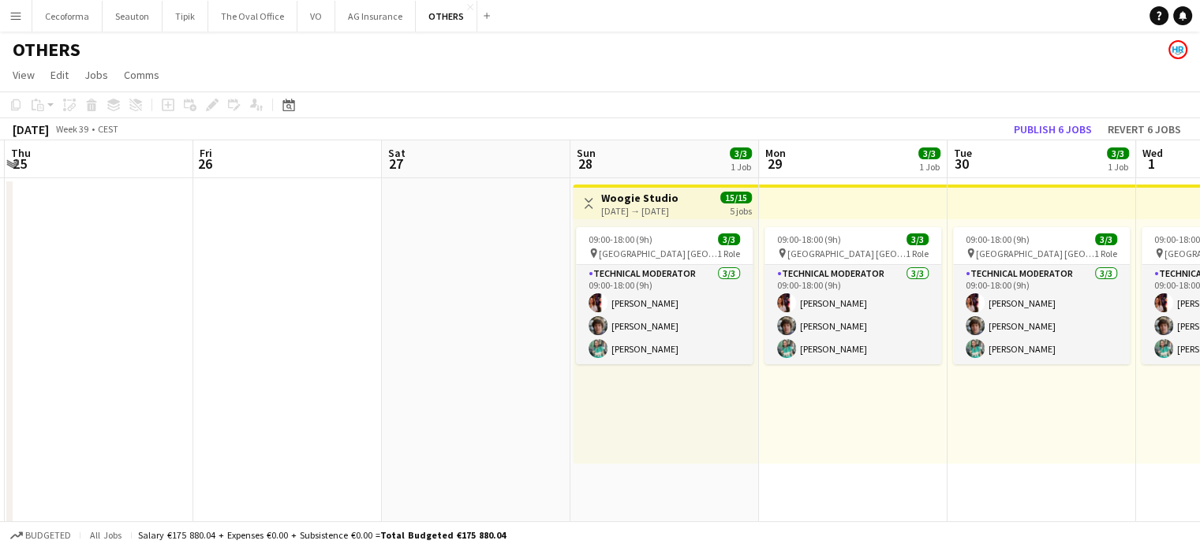
scroll to position [0, 388]
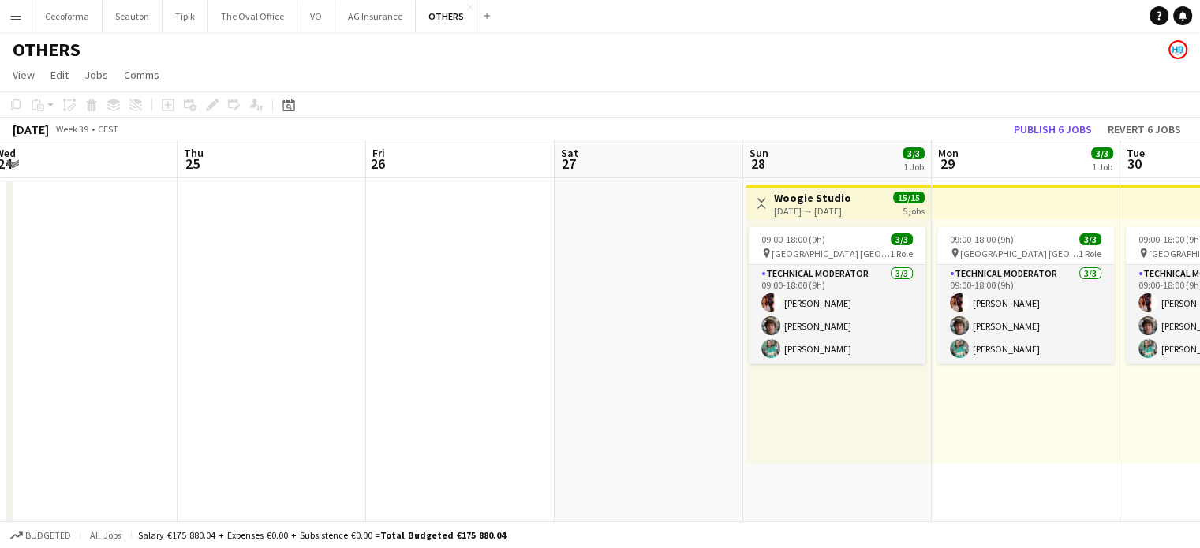
drag, startPoint x: 148, startPoint y: 357, endPoint x: 0, endPoint y: 303, distance: 157.3
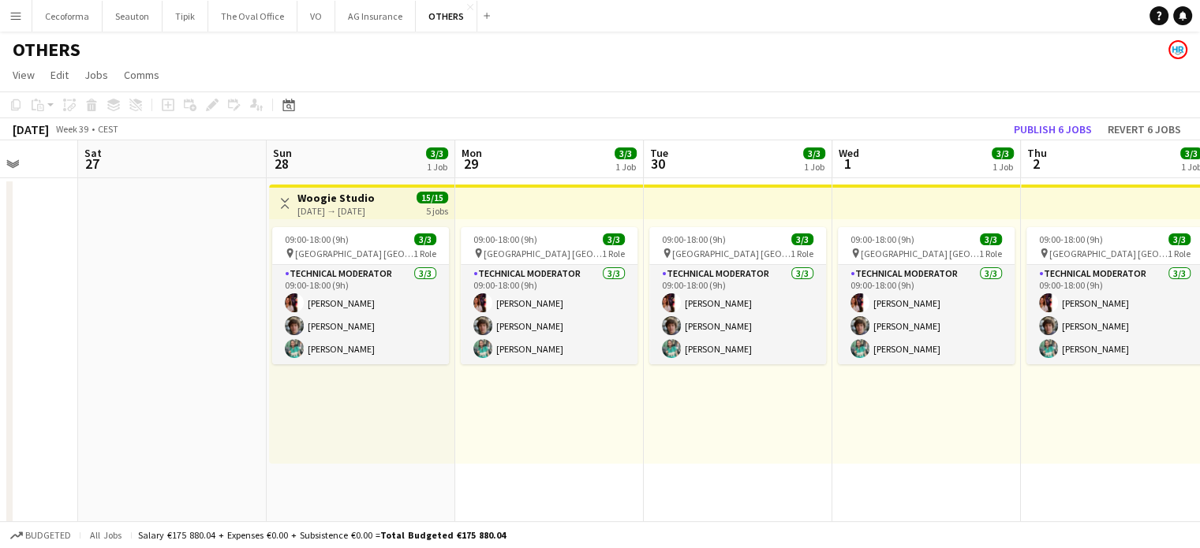
drag, startPoint x: 223, startPoint y: 458, endPoint x: 73, endPoint y: 418, distance: 154.3
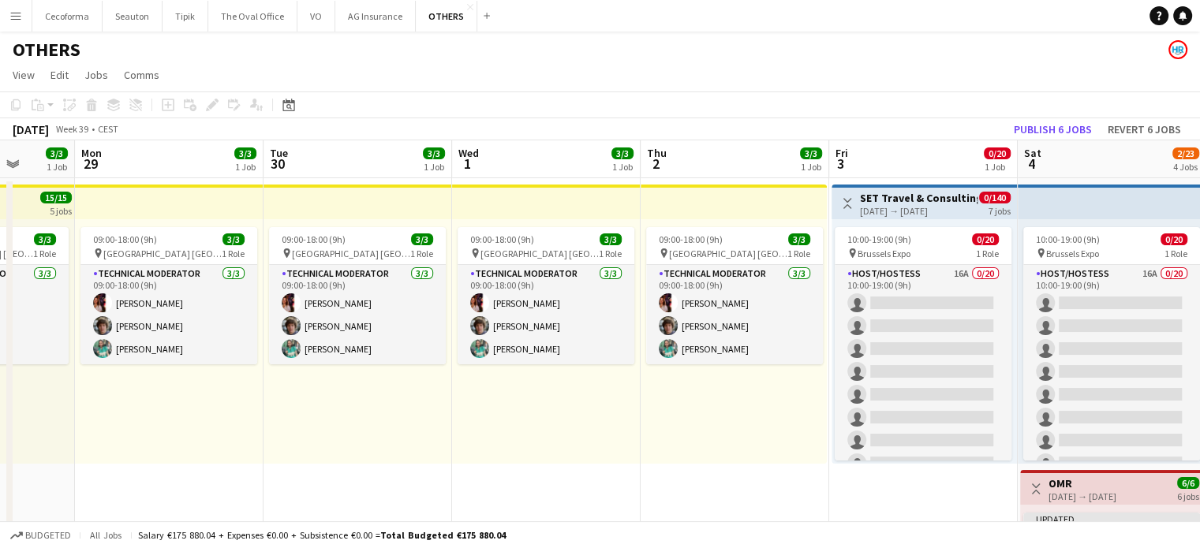
drag, startPoint x: 426, startPoint y: 518, endPoint x: 204, endPoint y: 479, distance: 225.1
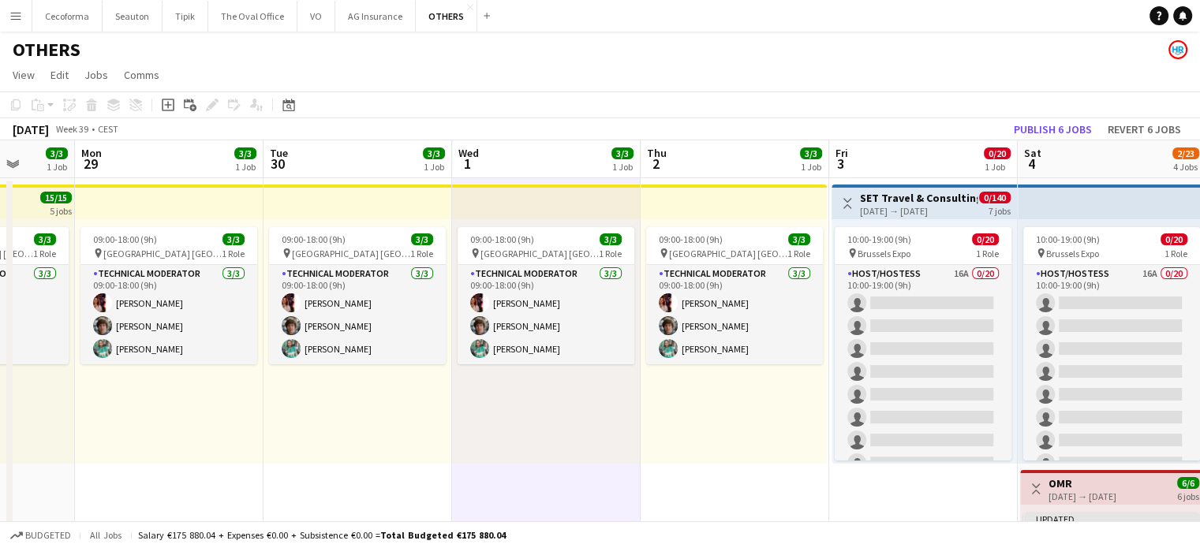
click at [726, 110] on app-toolbar "Copy Paste Paste Ctrl+V Paste with crew Ctrl+Shift+V Paste linked Job Delete Gr…" at bounding box center [600, 105] width 1200 height 27
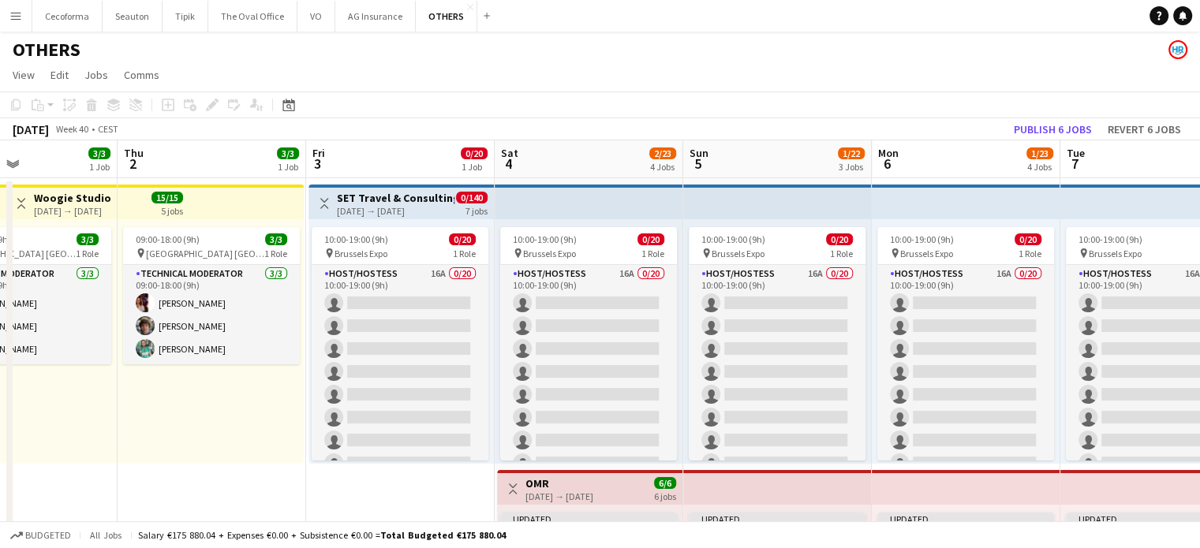
drag, startPoint x: 754, startPoint y: 494, endPoint x: 229, endPoint y: 384, distance: 536.9
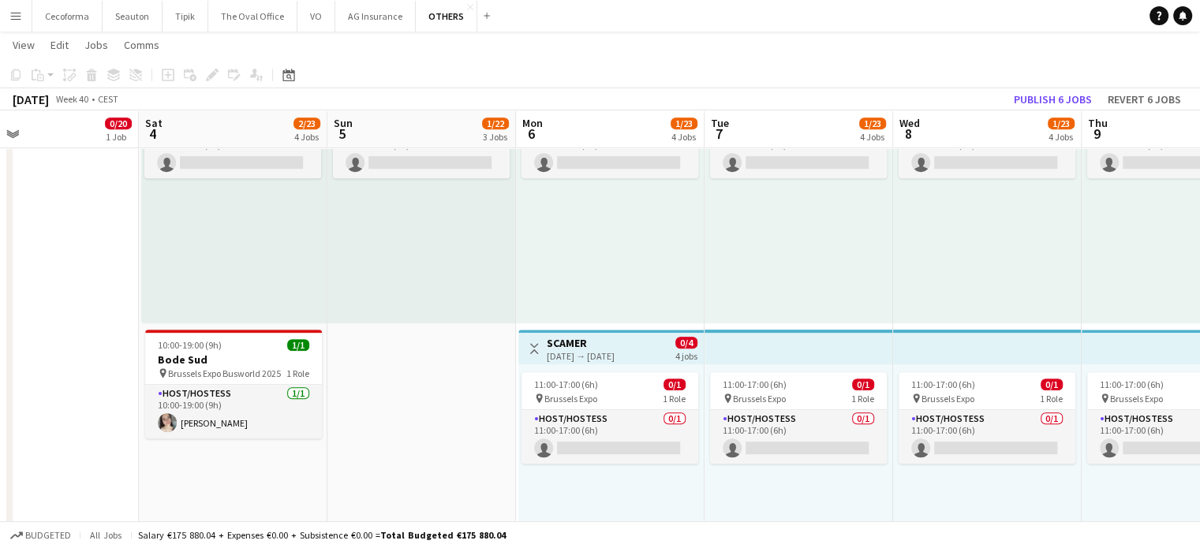
scroll to position [0, 680]
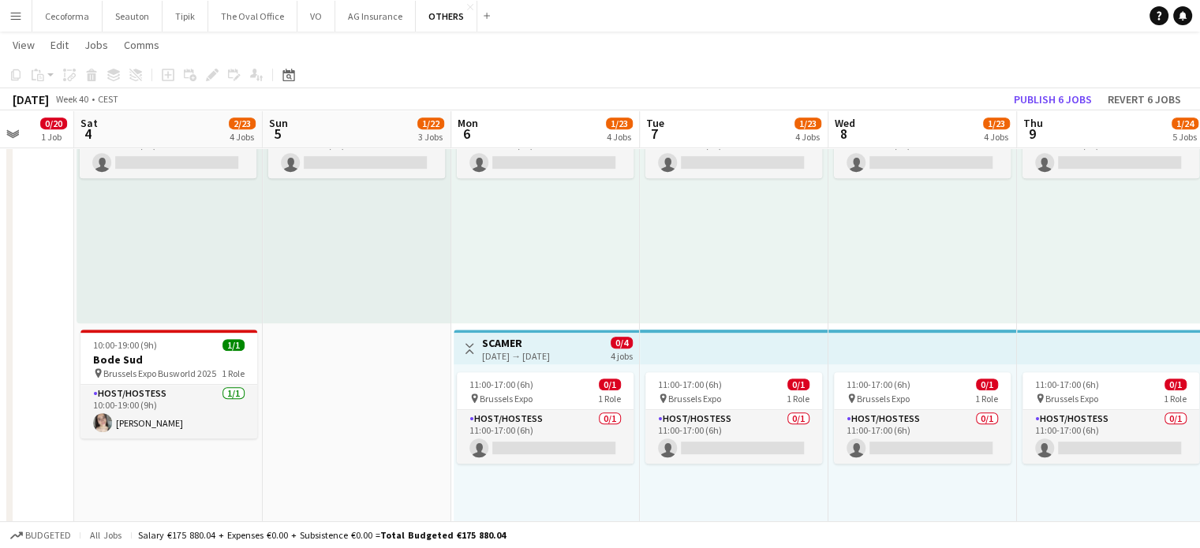
drag, startPoint x: 770, startPoint y: 474, endPoint x: 352, endPoint y: 443, distance: 419.5
click at [352, 443] on app-calendar-viewport "Tue 30 3/3 1 Job Wed 1 3/3 1 Job Thu 2 3/3 1 Job Fri 3 0/20 1 Job Sat 4 2/23 4 …" at bounding box center [600, 54] width 1200 height 1406
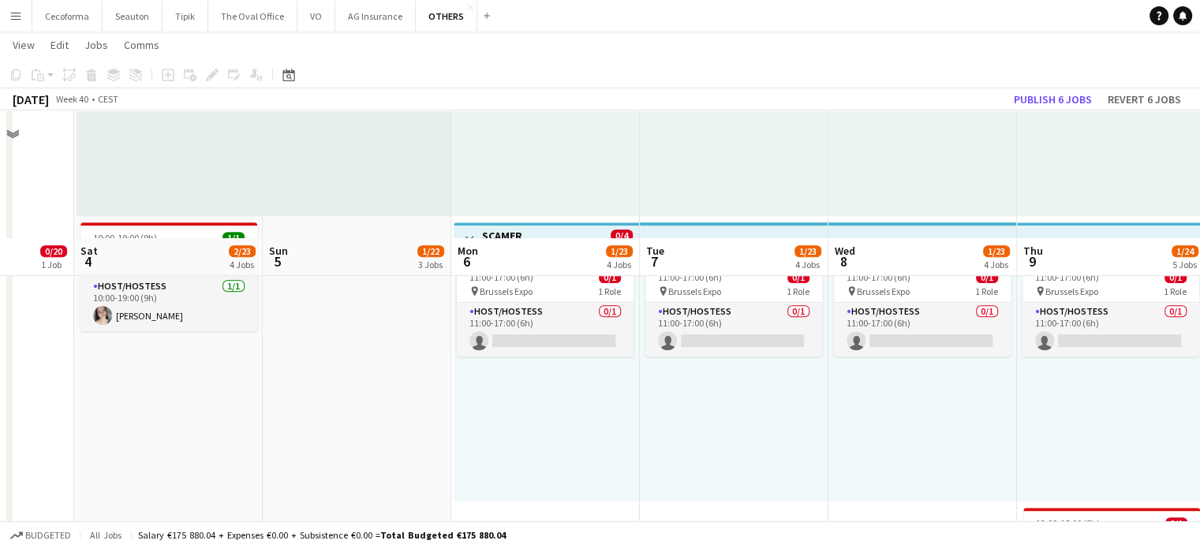
scroll to position [945, 0]
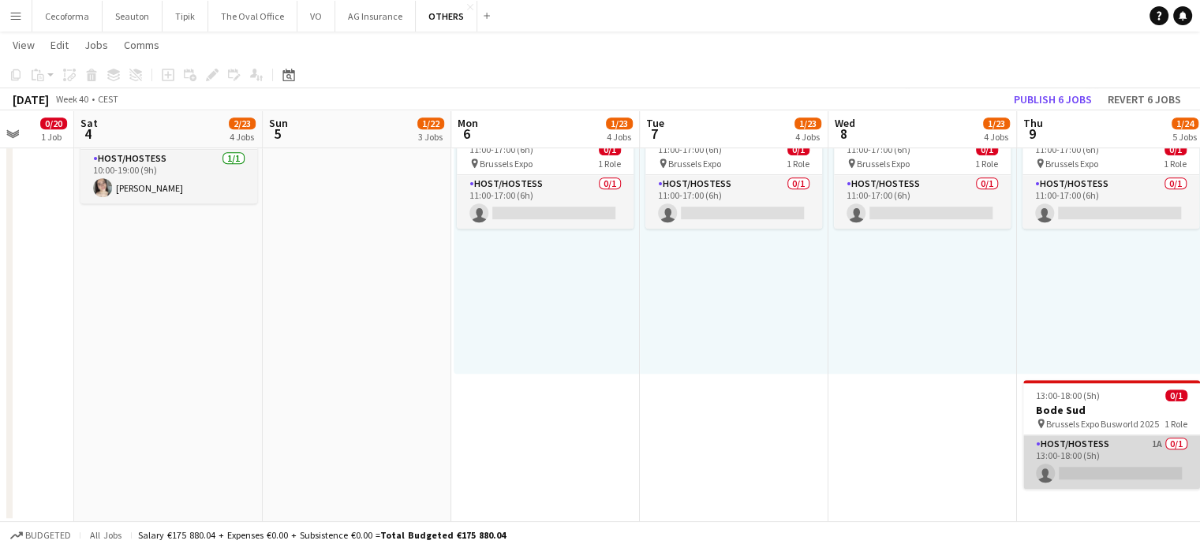
click at [1097, 469] on app-card-role "Host/Hostess 1A 0/1 13:00-18:00 (5h) single-neutral-actions" at bounding box center [1112, 463] width 177 height 54
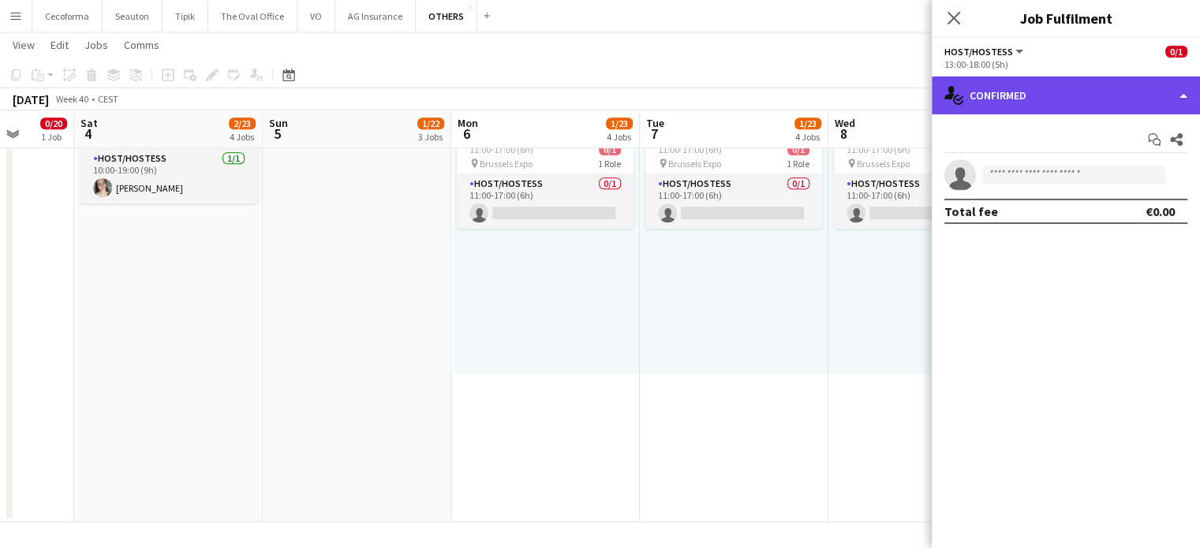
click at [1186, 94] on div "single-neutral-actions-check-2 Confirmed" at bounding box center [1066, 96] width 268 height 38
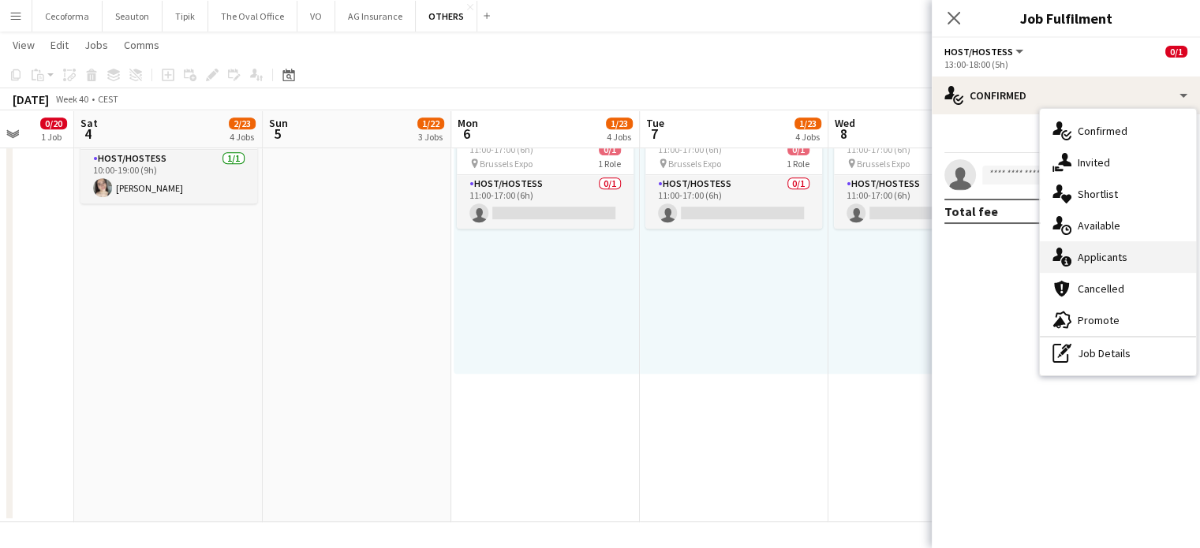
click at [1115, 256] on span "Applicants" at bounding box center [1103, 257] width 50 height 14
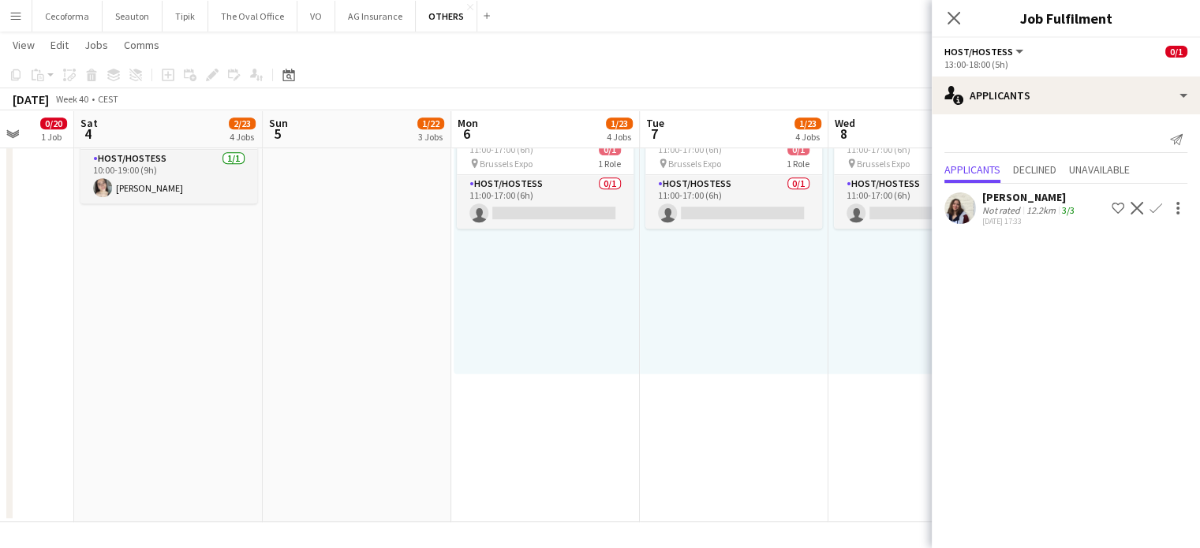
click at [1018, 203] on div "[PERSON_NAME]" at bounding box center [1030, 197] width 95 height 14
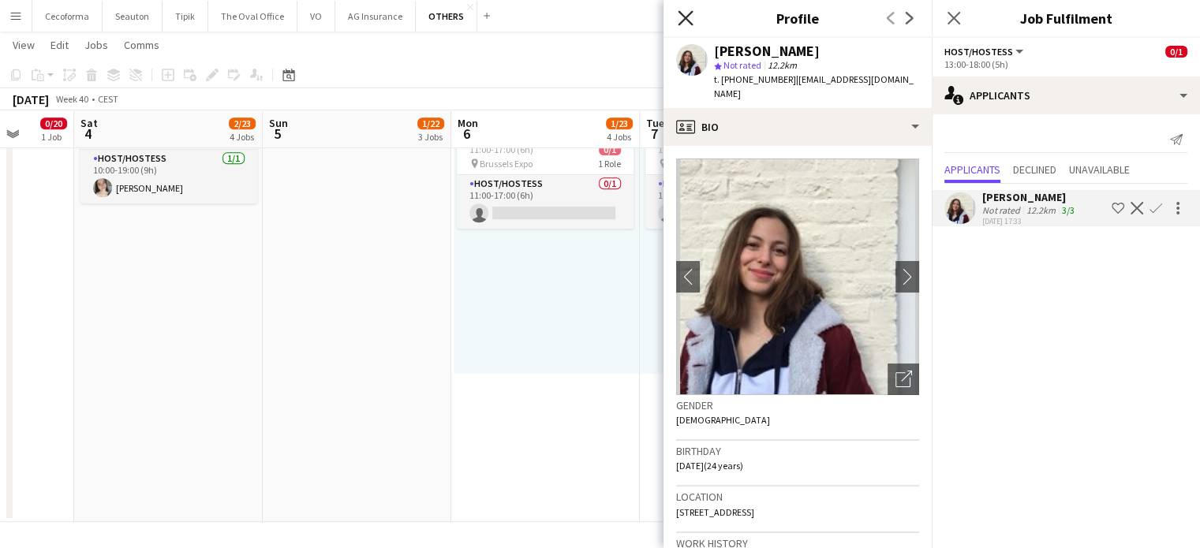
click at [687, 24] on icon "Close pop-in" at bounding box center [685, 17] width 15 height 15
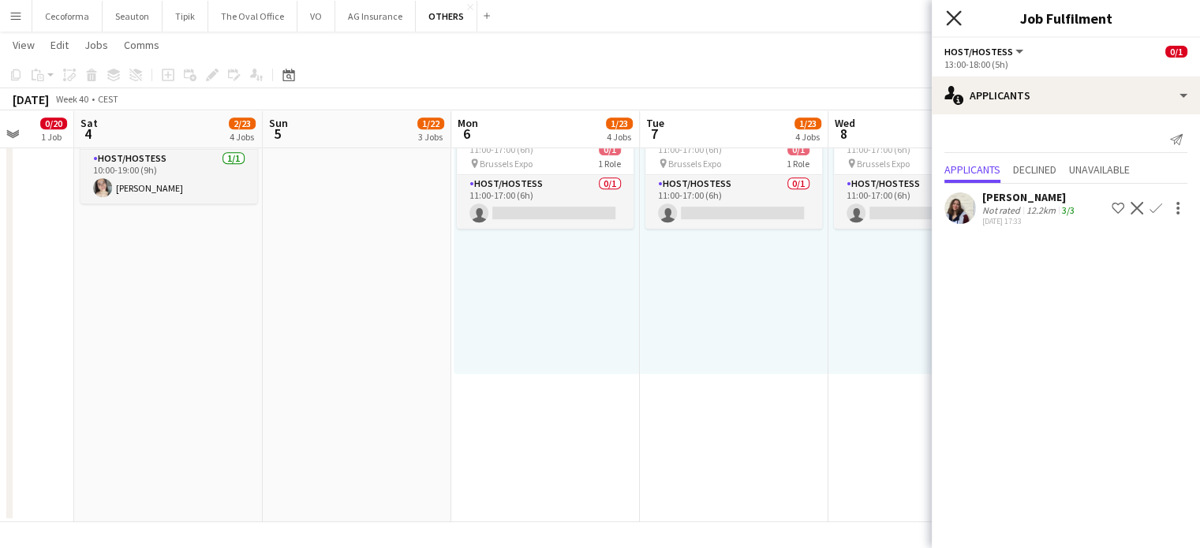
click at [953, 15] on icon "Close pop-in" at bounding box center [953, 17] width 15 height 15
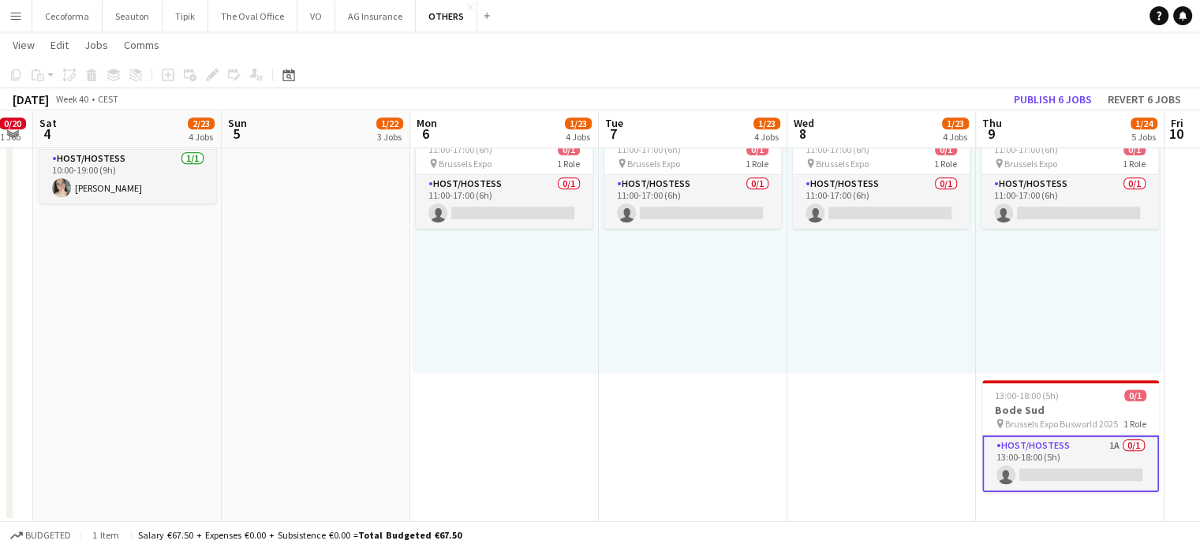
scroll to position [0, 552]
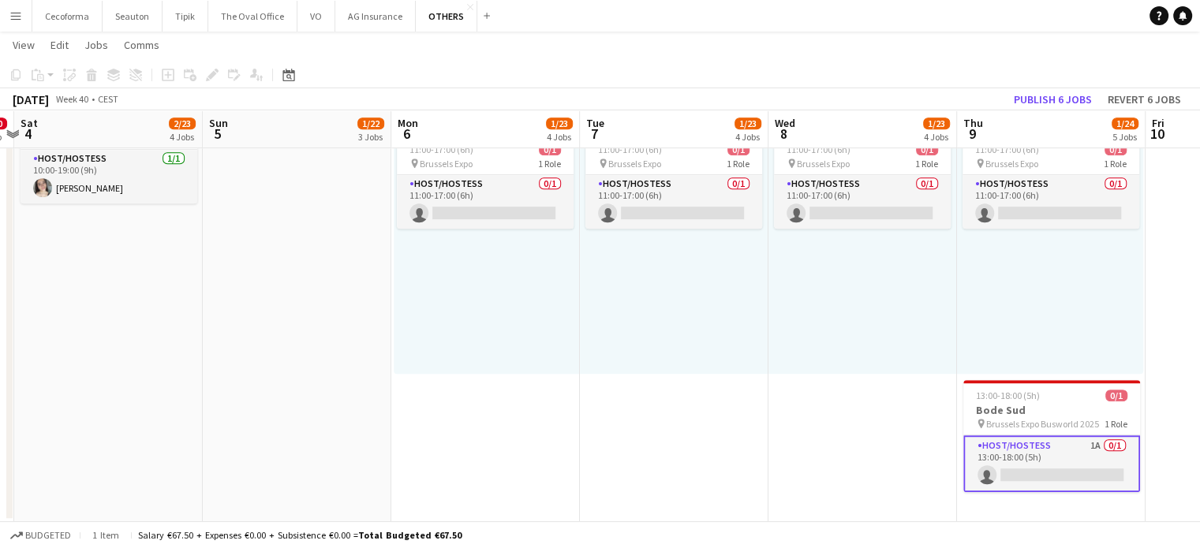
drag, startPoint x: 937, startPoint y: 324, endPoint x: 500, endPoint y: 292, distance: 438.4
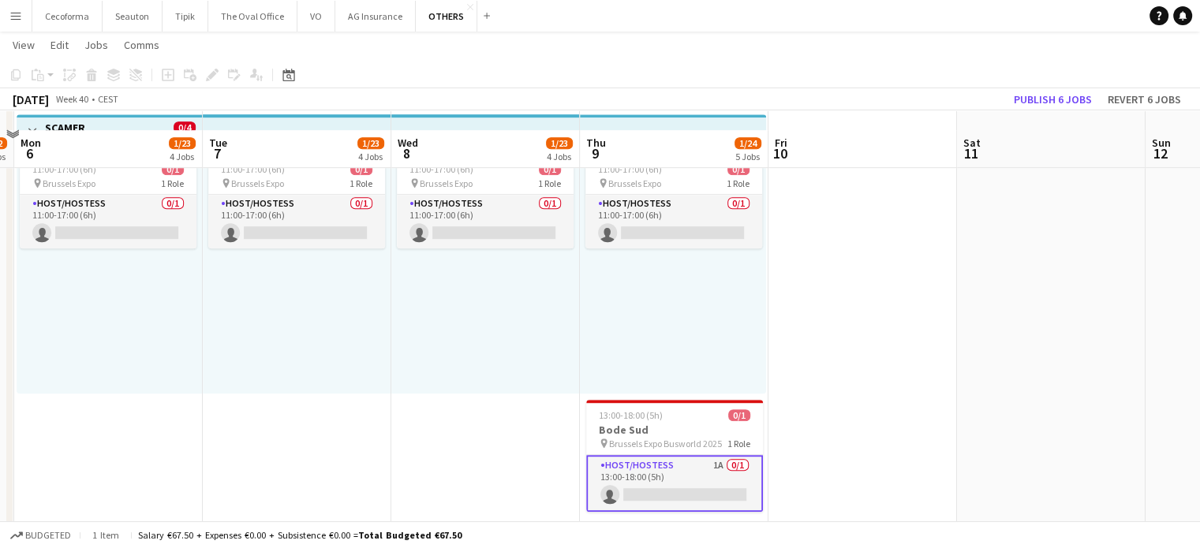
scroll to position [945, 0]
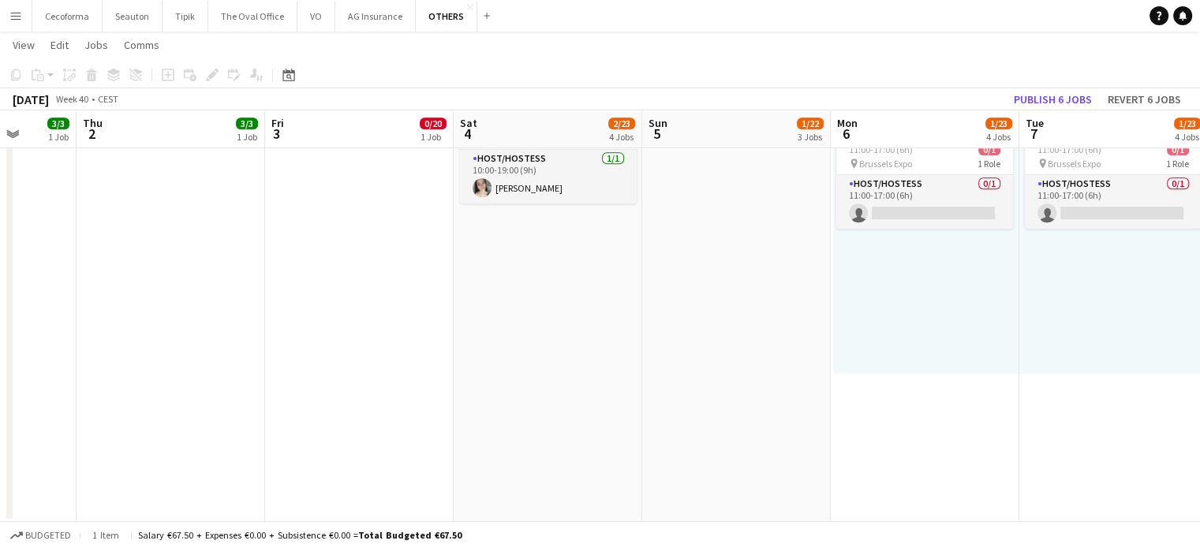
drag, startPoint x: 188, startPoint y: 422, endPoint x: 926, endPoint y: 422, distance: 738.7
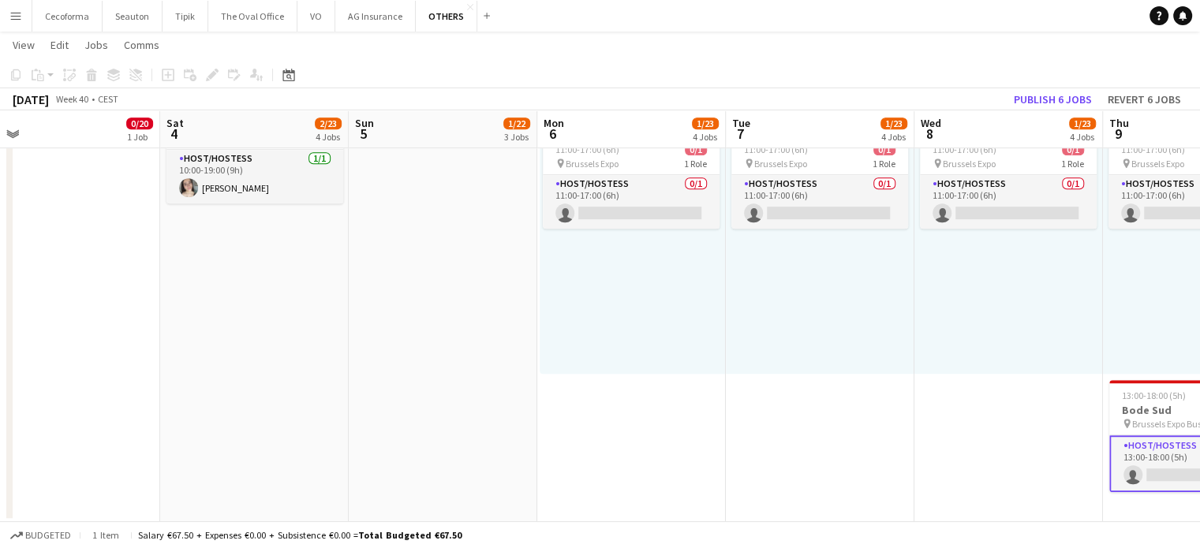
drag, startPoint x: 817, startPoint y: 428, endPoint x: 582, endPoint y: 422, distance: 234.4
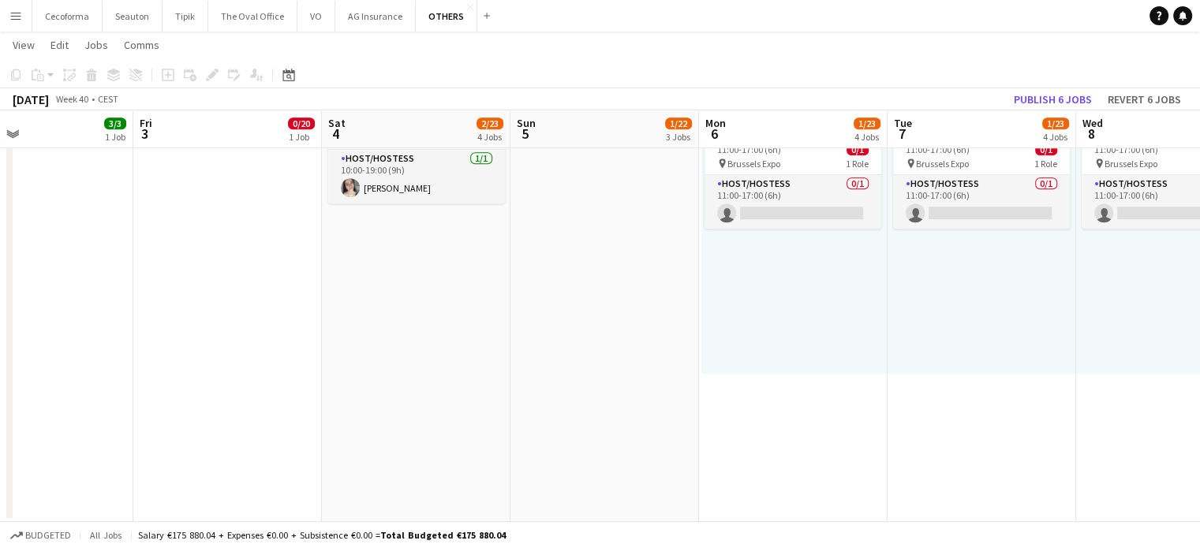
drag, startPoint x: 640, startPoint y: 444, endPoint x: 854, endPoint y: 409, distance: 216.7
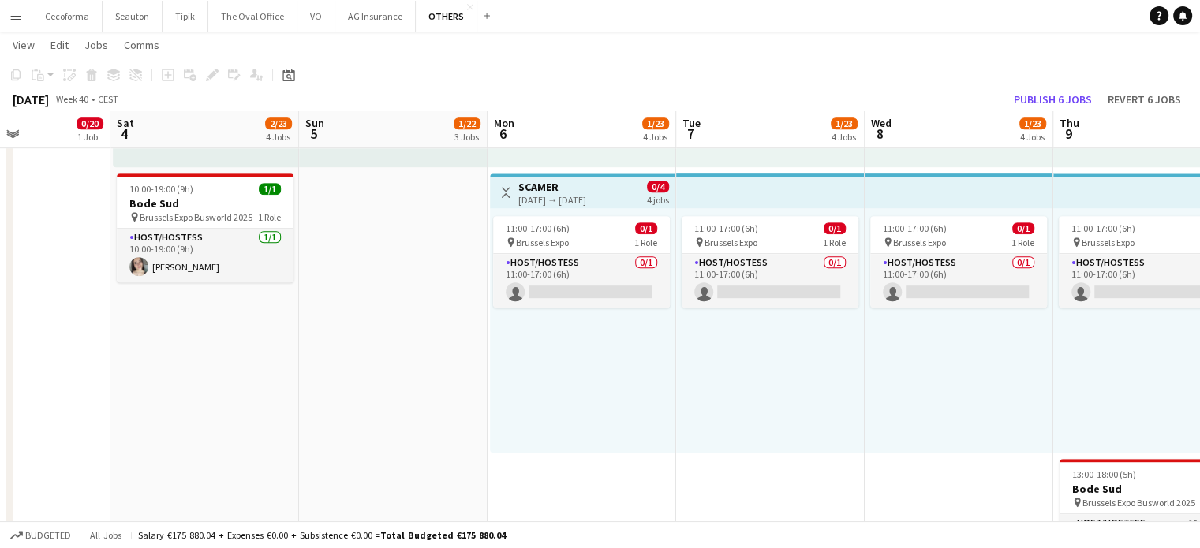
scroll to position [0, 586]
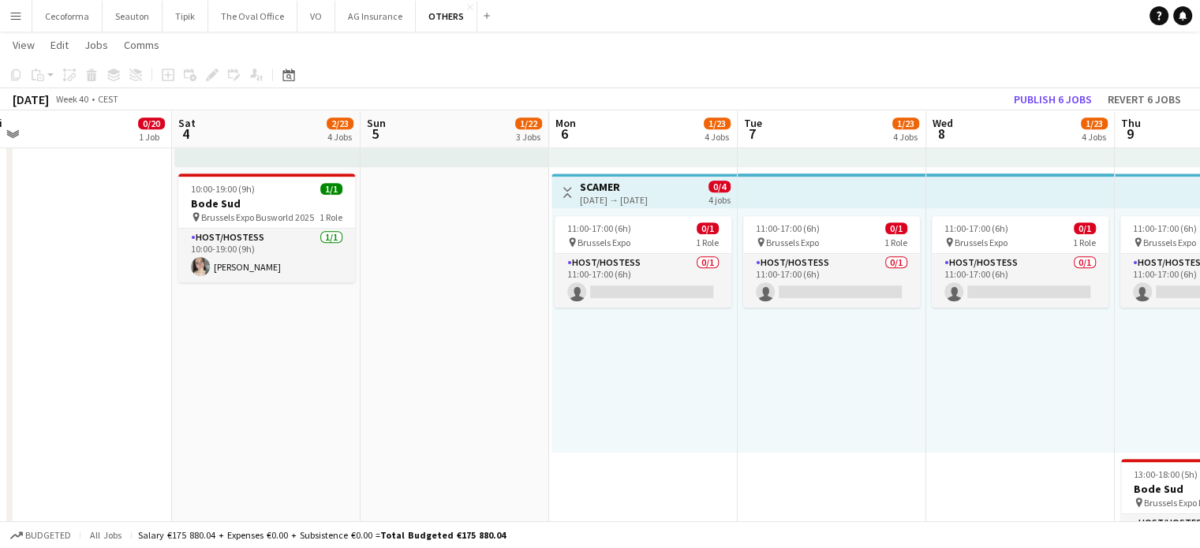
drag, startPoint x: 986, startPoint y: 426, endPoint x: 421, endPoint y: 400, distance: 565.6
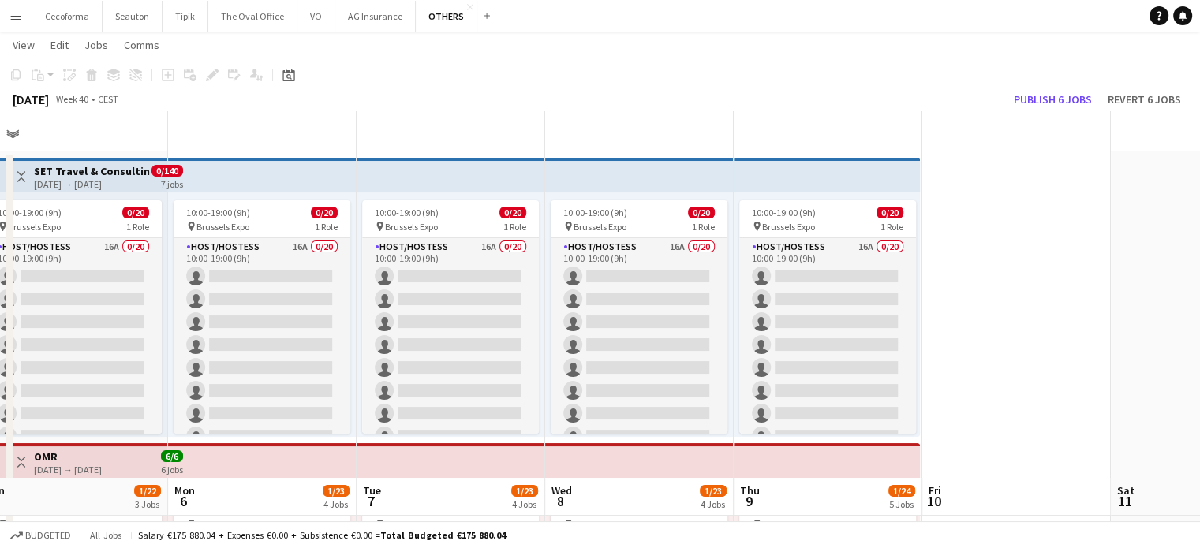
scroll to position [0, 0]
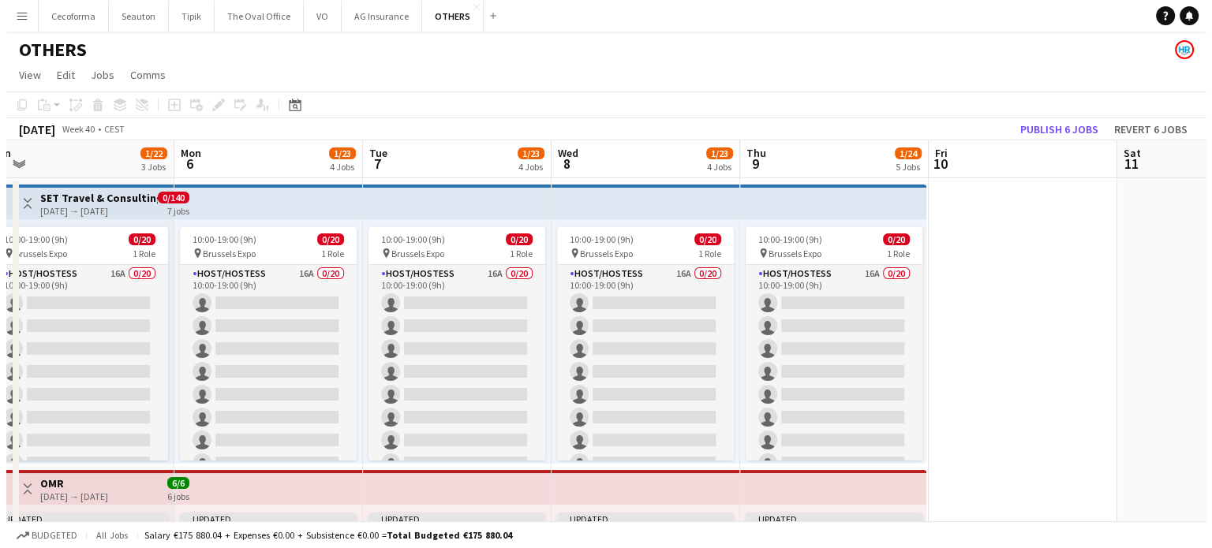
scroll to position [0, 583]
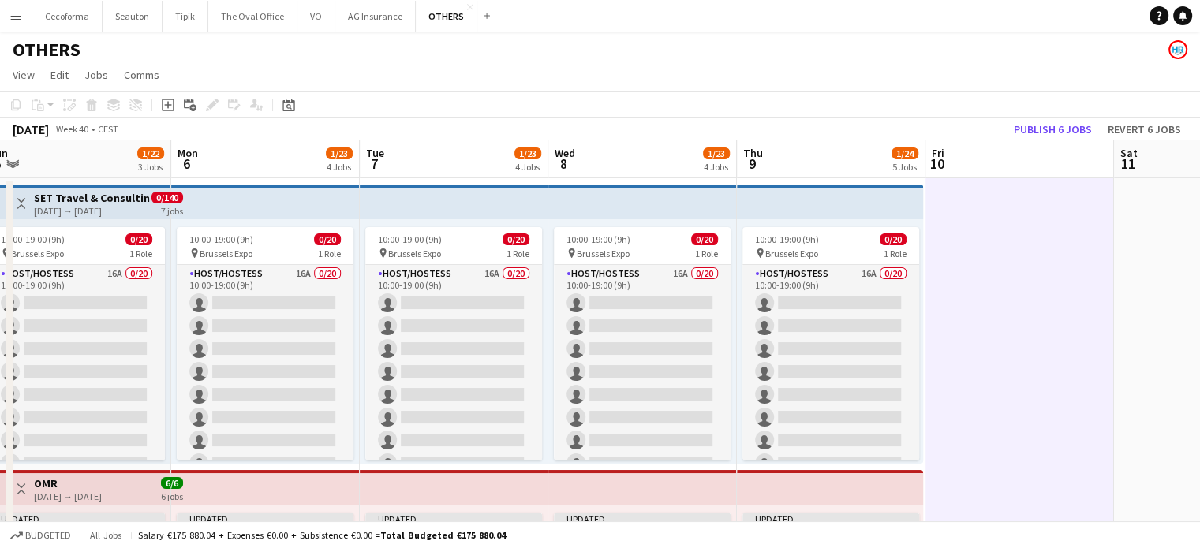
click at [18, 14] on app-icon "Menu" at bounding box center [15, 15] width 13 height 13
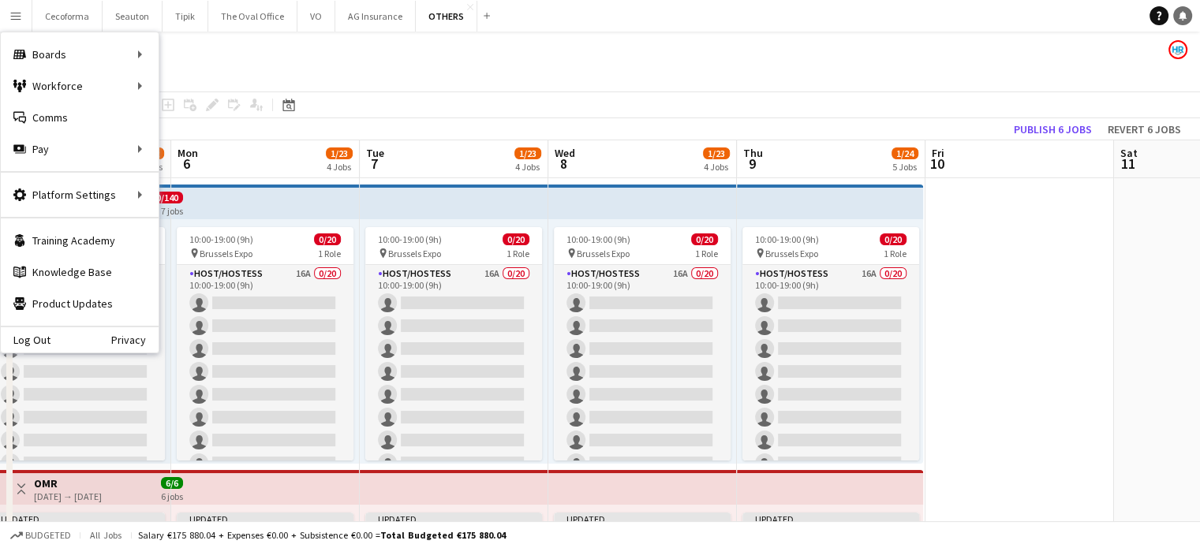
click at [1178, 17] on icon "Notifications" at bounding box center [1182, 15] width 9 height 9
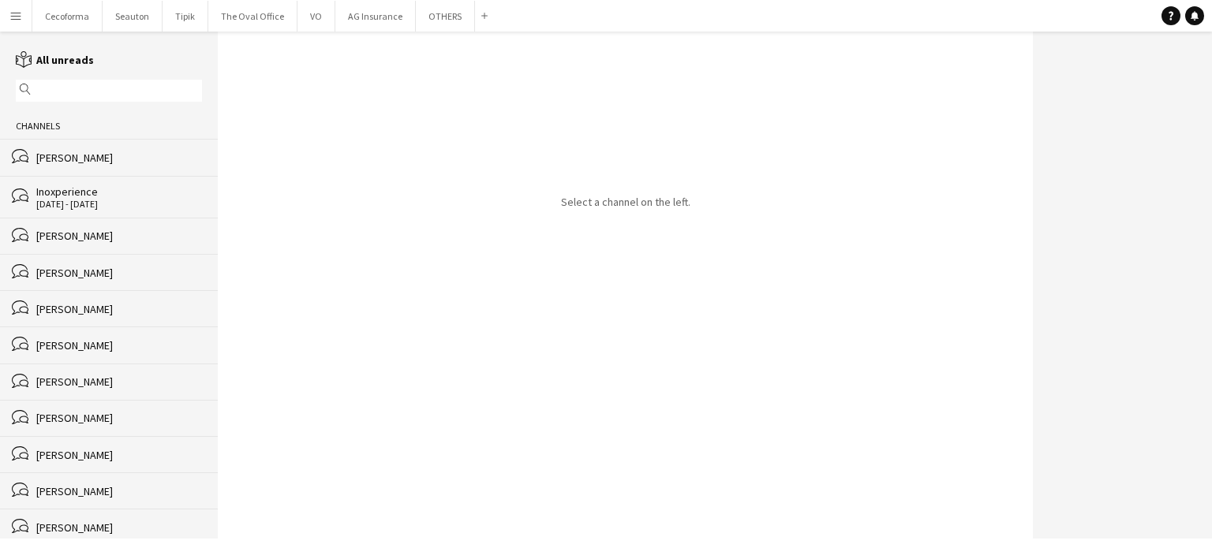
click at [79, 270] on div "[PERSON_NAME]" at bounding box center [119, 273] width 166 height 14
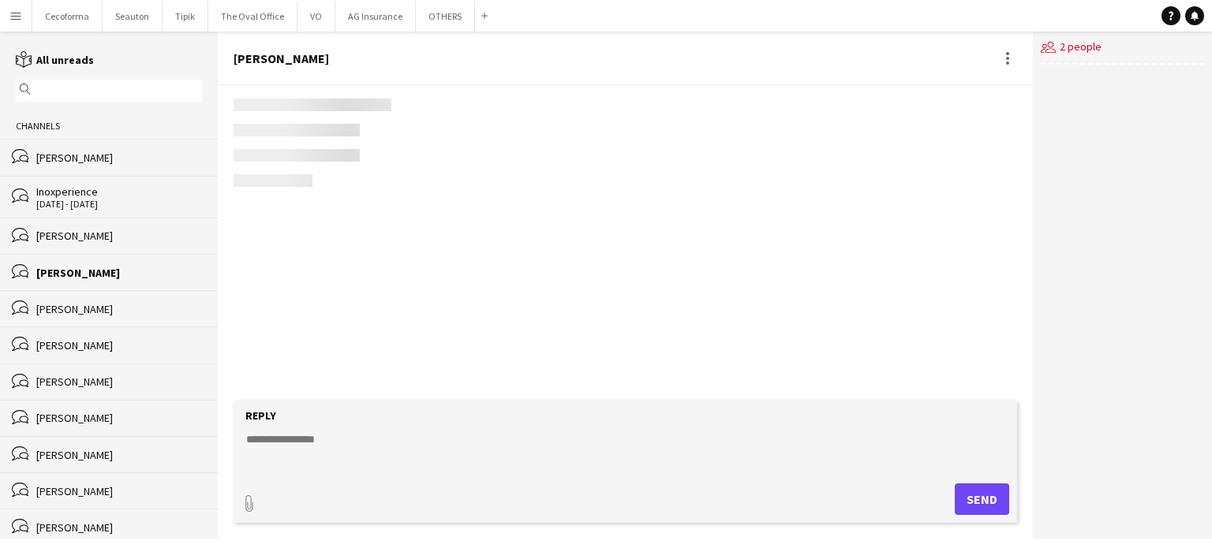
scroll to position [1193, 0]
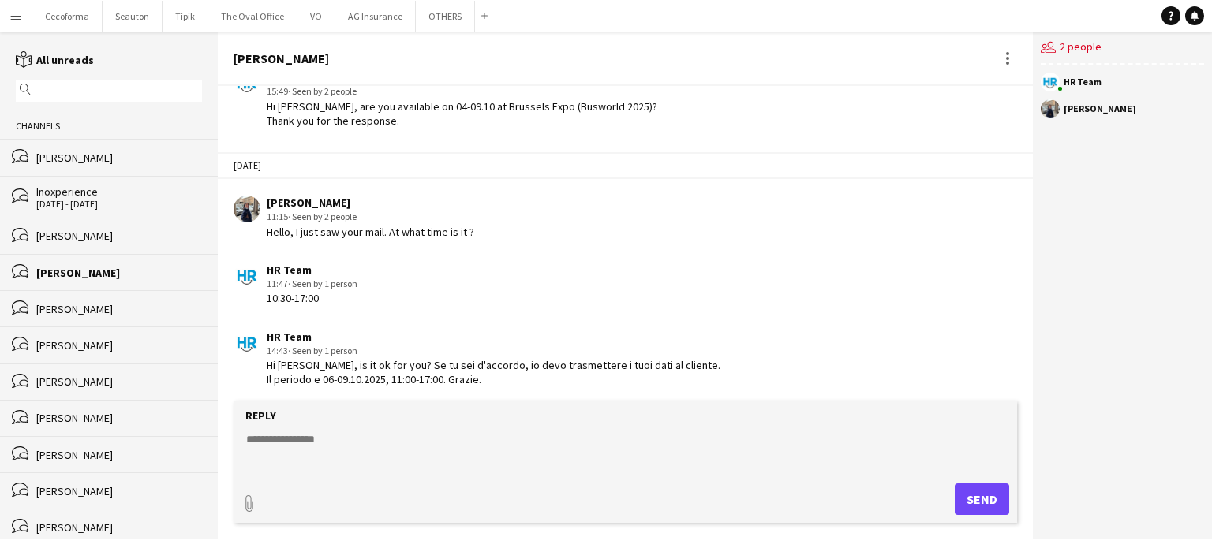
click at [19, 20] on app-icon "Menu" at bounding box center [15, 15] width 13 height 13
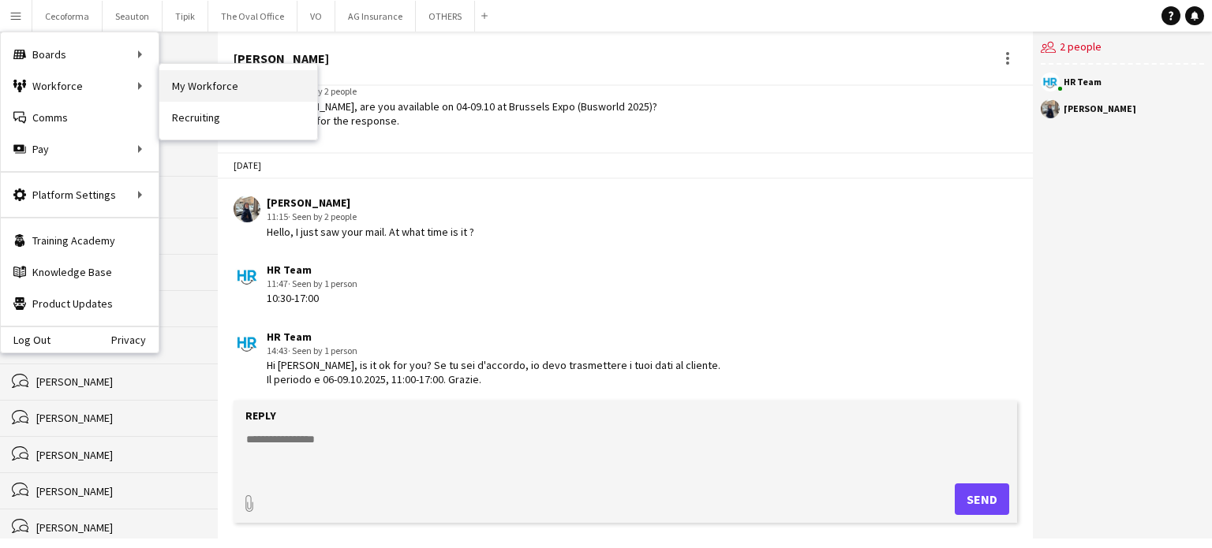
click at [224, 88] on link "My Workforce" at bounding box center [238, 86] width 158 height 32
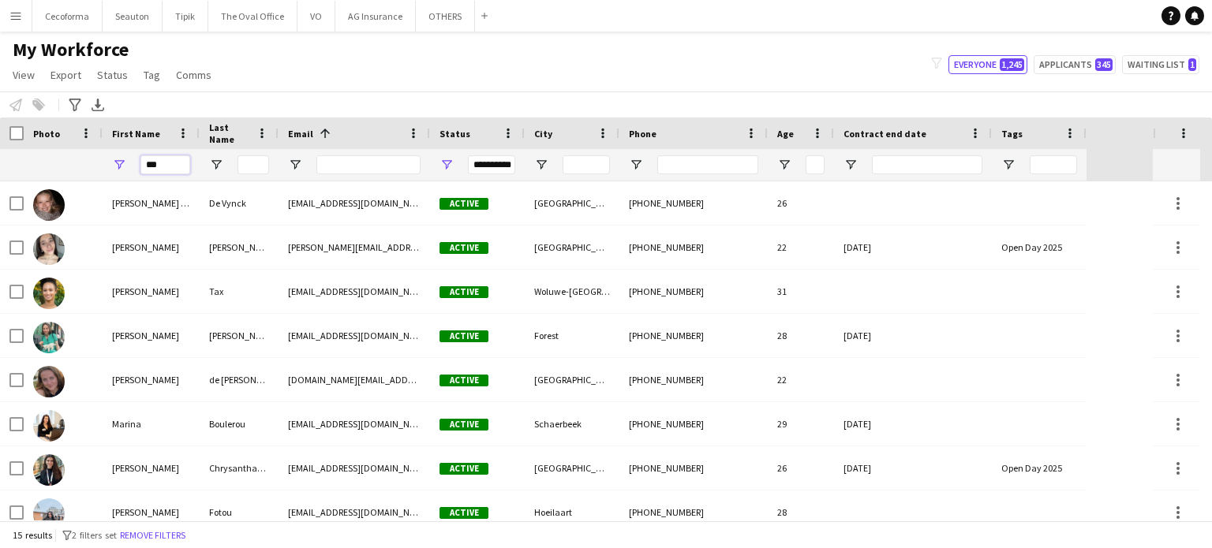
click at [174, 162] on input "***" at bounding box center [165, 164] width 50 height 19
type input "*"
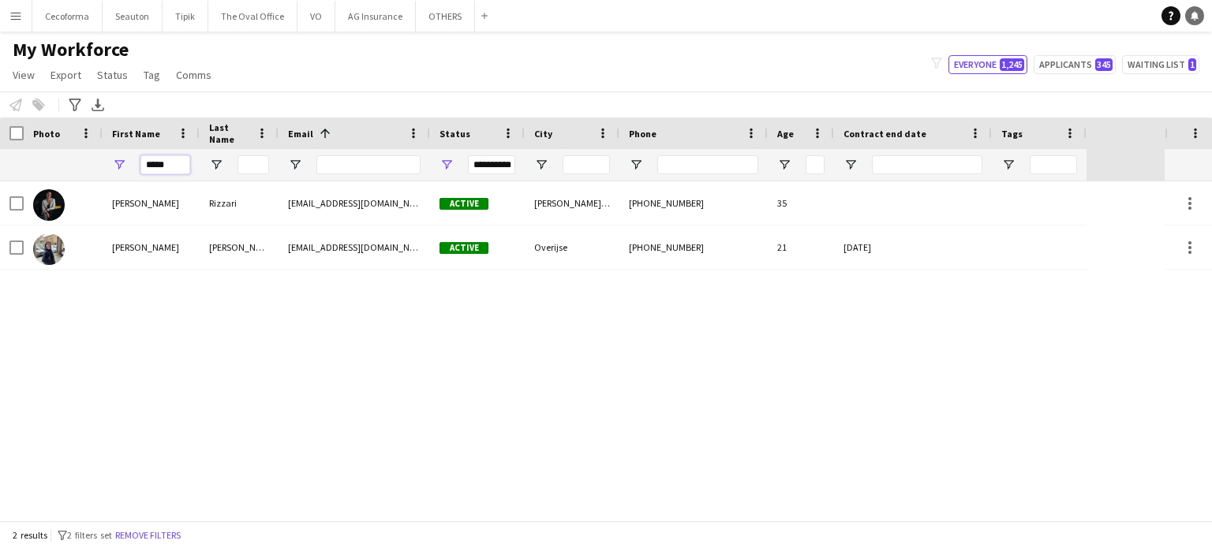
type input "*****"
click at [1197, 21] on link "Notifications" at bounding box center [1194, 15] width 19 height 19
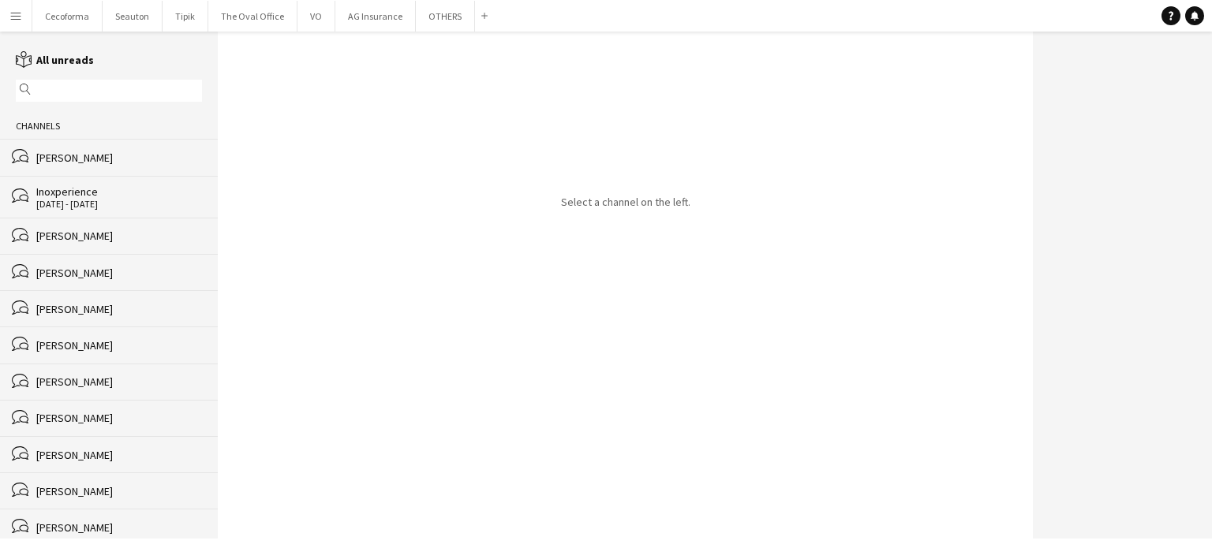
click at [66, 267] on div "[PERSON_NAME]" at bounding box center [119, 273] width 166 height 14
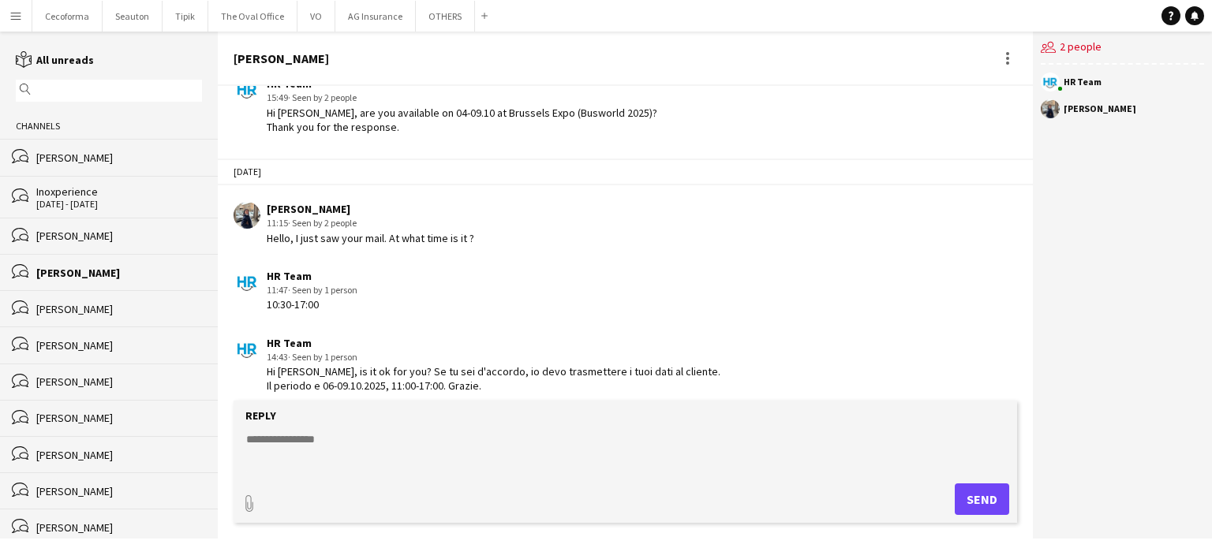
scroll to position [1260, 0]
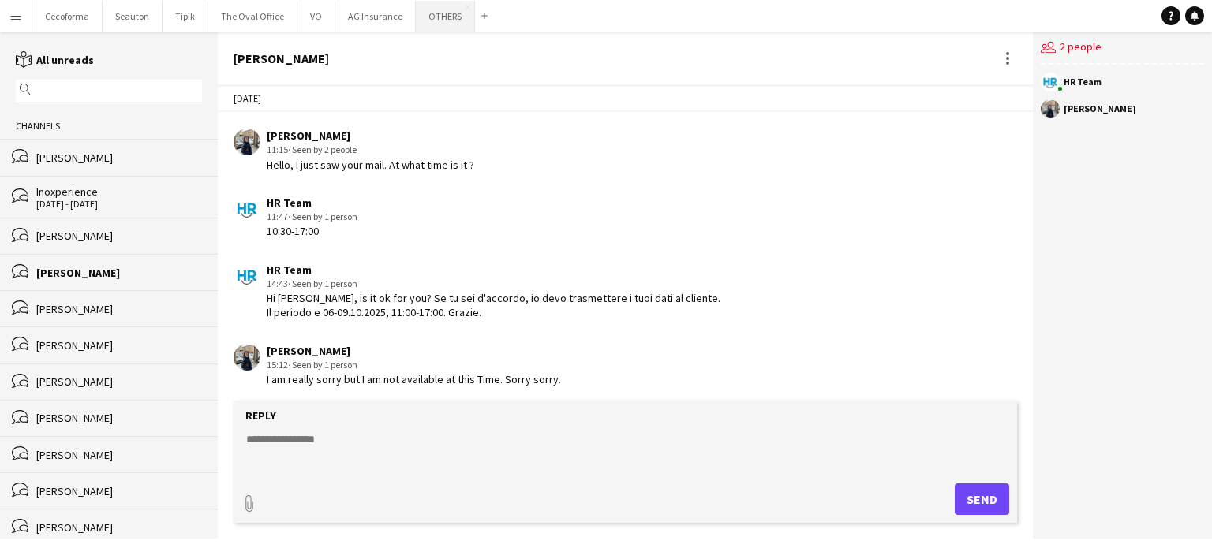
click at [429, 12] on button "OTHERS Close" at bounding box center [445, 16] width 59 height 31
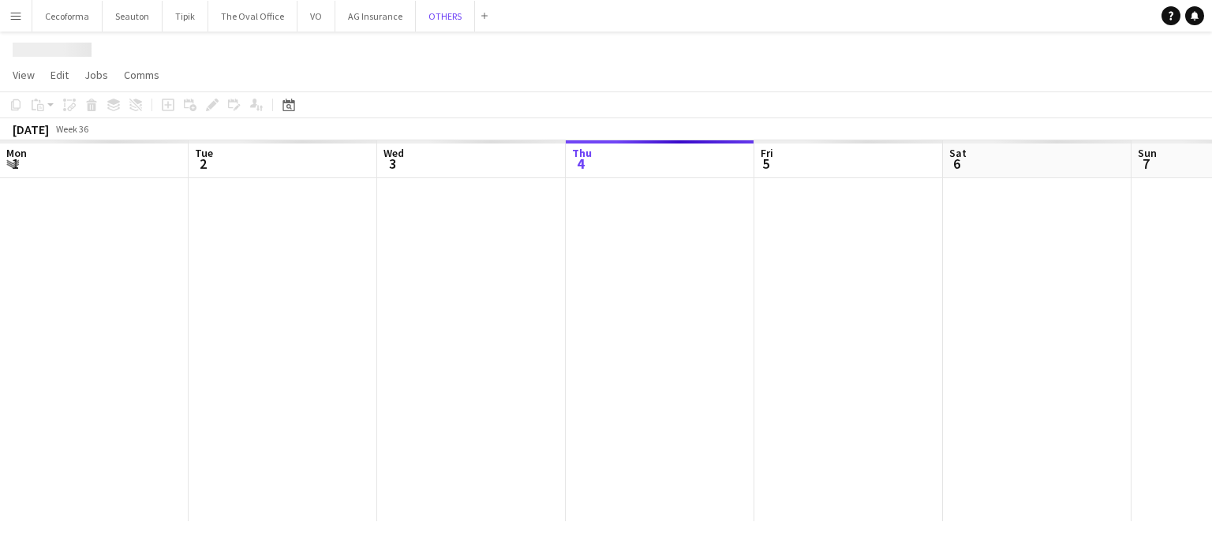
scroll to position [0, 377]
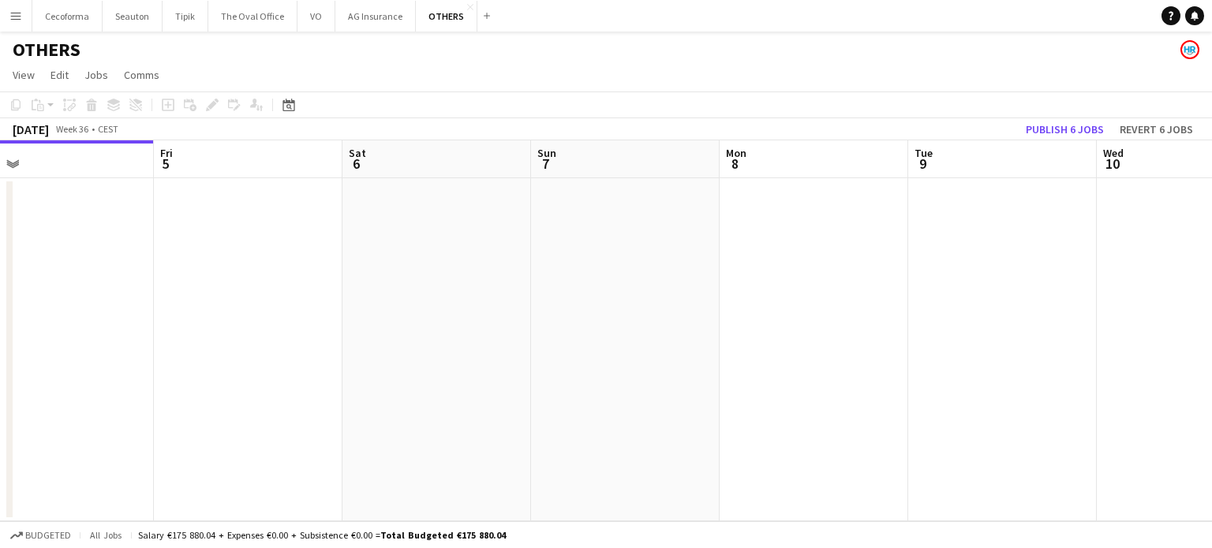
drag, startPoint x: 788, startPoint y: 345, endPoint x: 164, endPoint y: 410, distance: 626.9
click at [163, 410] on app-calendar-viewport "Mon 1 Tue 2 Wed 3 Thu 4 Fri 5 Sat 6 Sun 7 Mon 8 Tue 9 Wed 10 Thu 11 Fri 12" at bounding box center [606, 330] width 1212 height 381
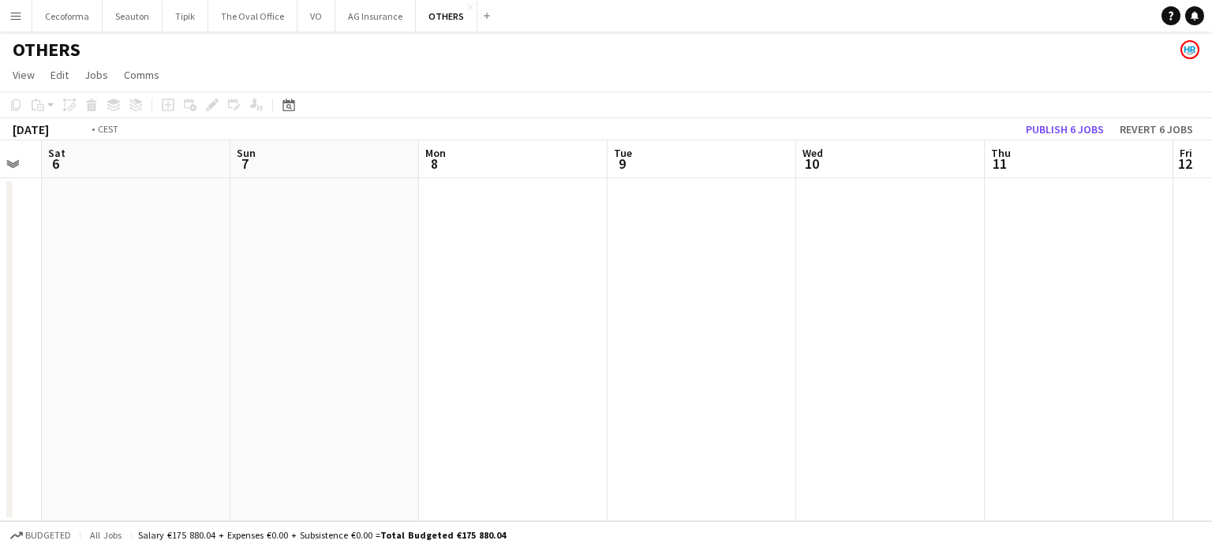
drag, startPoint x: 646, startPoint y: 405, endPoint x: 76, endPoint y: 412, distance: 569.8
click at [0, 426] on app-calendar-viewport "Wed 3 Thu 4 Fri 5 Sat 6 Sun 7 Mon 8 Tue 9 Wed 10 Thu 11 Fri 12 Sat 13 Sun 14" at bounding box center [606, 330] width 1212 height 381
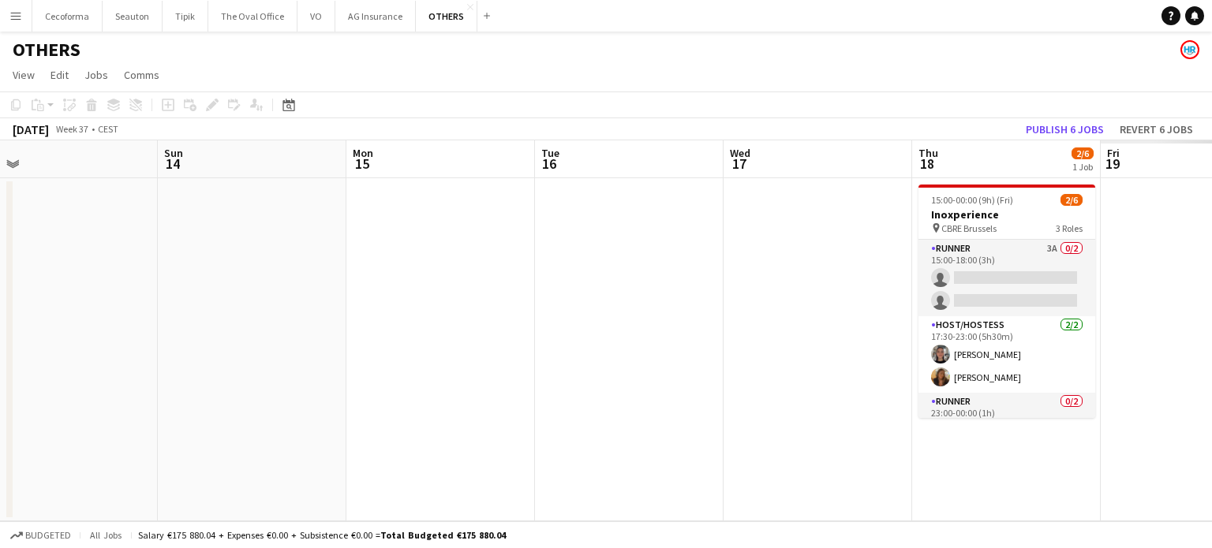
drag, startPoint x: 614, startPoint y: 483, endPoint x: 16, endPoint y: 418, distance: 601.7
click at [0, 429] on app-calendar-viewport "Wed 10 Thu 11 Fri 12 Sat 13 Sun 14 Mon 15 Tue 16 Wed 17 Thu 18 2/6 1 Job Fri 19…" at bounding box center [606, 330] width 1212 height 381
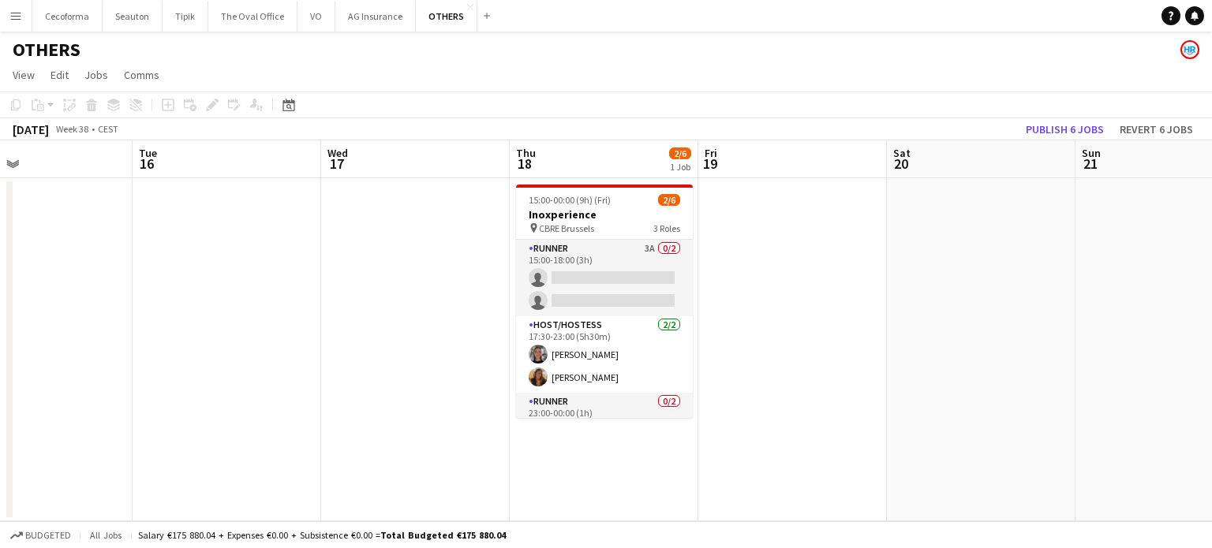
drag, startPoint x: 590, startPoint y: 448, endPoint x: 27, endPoint y: 394, distance: 565.3
click at [36, 398] on app-calendar-viewport "Fri 12 Sat 13 Sun 14 Mon 15 Tue 16 Wed 17 Thu 18 2/6 1 Job Fri 19 Sat 20 Sun 21…" at bounding box center [606, 330] width 1212 height 381
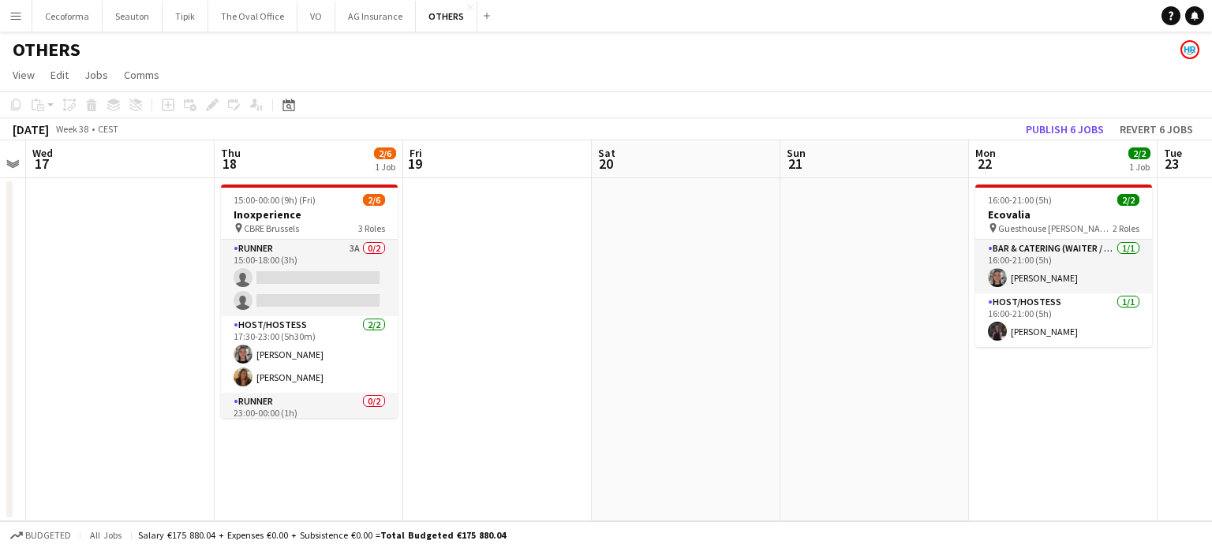
scroll to position [0, 382]
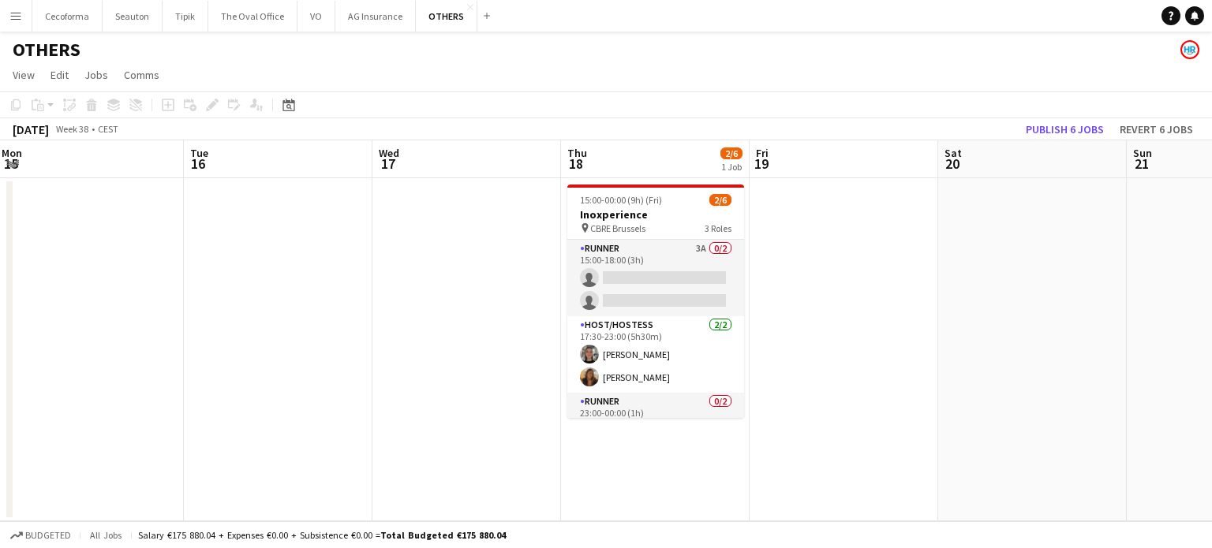
drag, startPoint x: 802, startPoint y: 358, endPoint x: 674, endPoint y: 360, distance: 127.9
click at [674, 360] on app-calendar-viewport "Sat 13 Sun 14 Mon 15 Tue 16 Wed 17 Thu 18 2/6 1 Job Fri 19 Sat 20 Sun 21 Mon 22…" at bounding box center [606, 330] width 1212 height 381
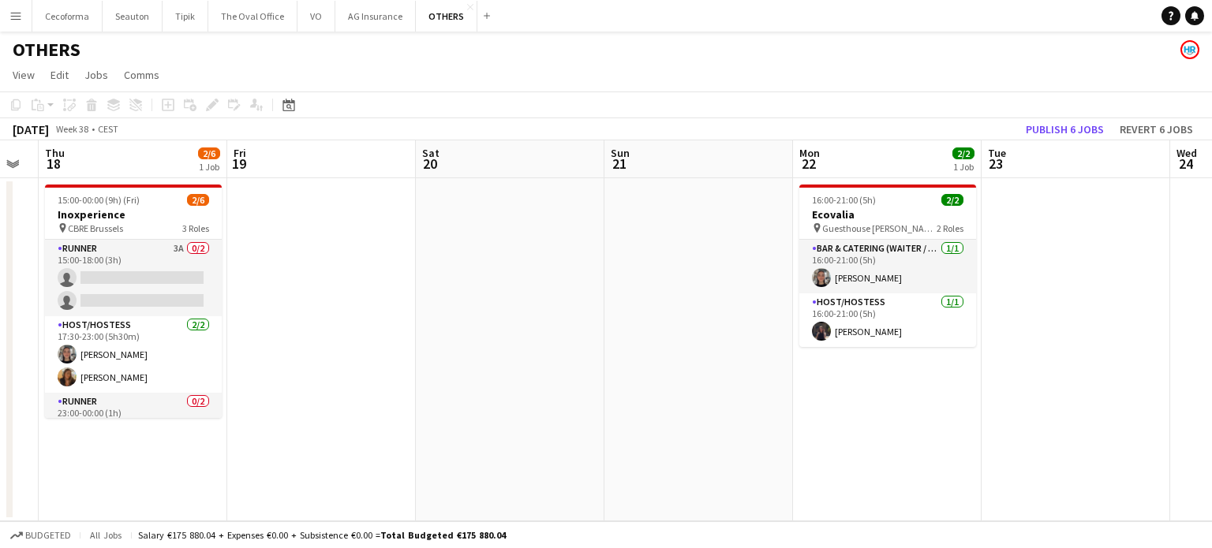
drag, startPoint x: 799, startPoint y: 388, endPoint x: 669, endPoint y: 392, distance: 129.5
click at [669, 392] on app-calendar-viewport "Mon 15 Tue 16 Wed 17 Thu 18 2/6 1 Job Fri 19 Sat 20 Sun 21 Mon 22 2/2 1 Job Tue…" at bounding box center [606, 330] width 1212 height 381
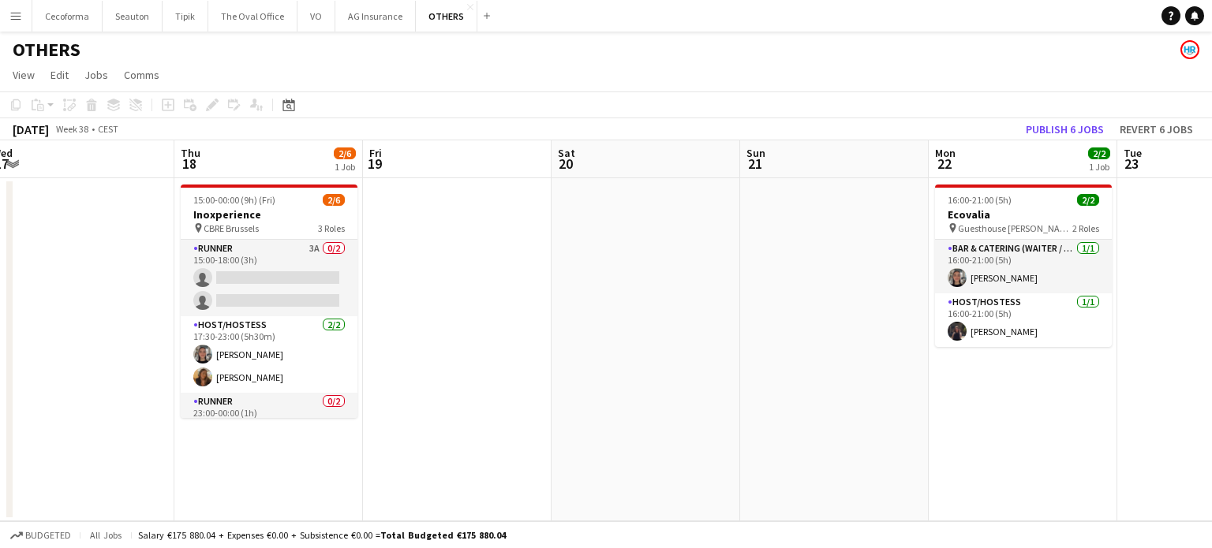
drag, startPoint x: 567, startPoint y: 399, endPoint x: 696, endPoint y: 395, distance: 128.7
click at [742, 392] on app-calendar-viewport "Mon 15 Tue 16 Wed 17 Thu 18 2/6 1 Job Fri 19 Sat 20 Sun 21 Mon 22 2/2 1 Job Tue…" at bounding box center [606, 330] width 1212 height 381
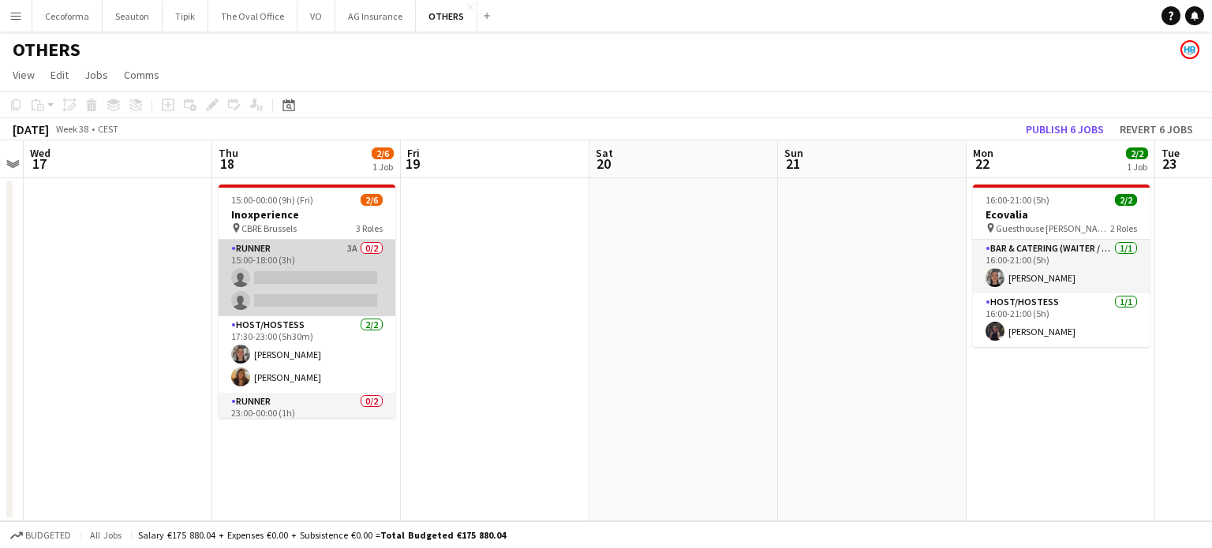
click at [278, 279] on app-card-role "Runner 3A 0/2 15:00-18:00 (3h) single-neutral-actions single-neutral-actions" at bounding box center [307, 278] width 177 height 77
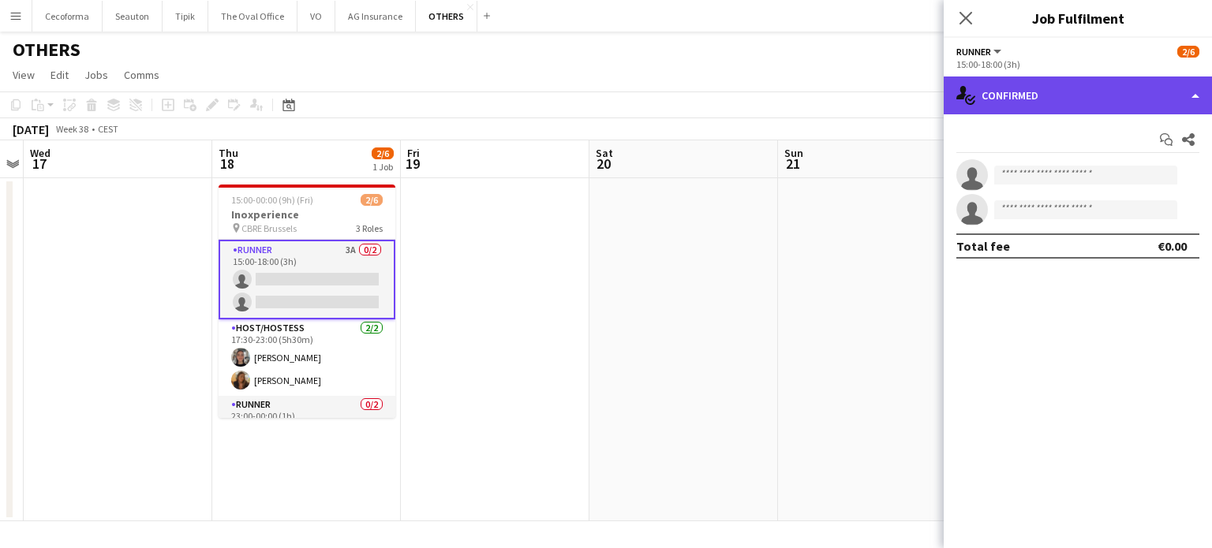
click at [1188, 91] on div "single-neutral-actions-check-2 Confirmed" at bounding box center [1078, 96] width 268 height 38
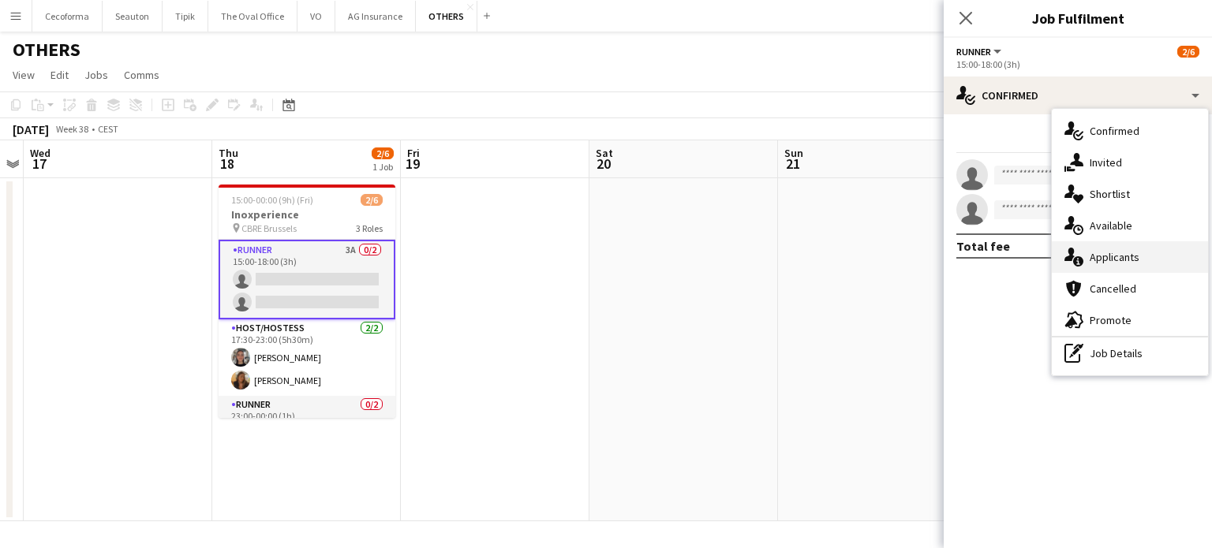
click at [1121, 251] on span "Applicants" at bounding box center [1115, 257] width 50 height 14
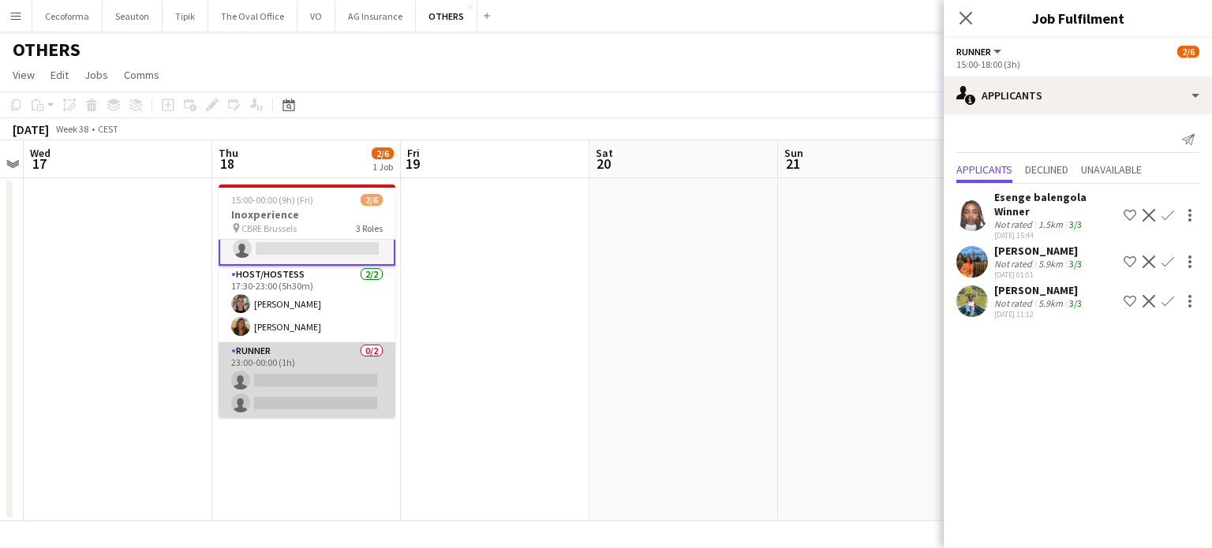
click at [306, 387] on app-card-role "Runner 0/2 23:00-00:00 (1h) single-neutral-actions single-neutral-actions" at bounding box center [307, 381] width 177 height 77
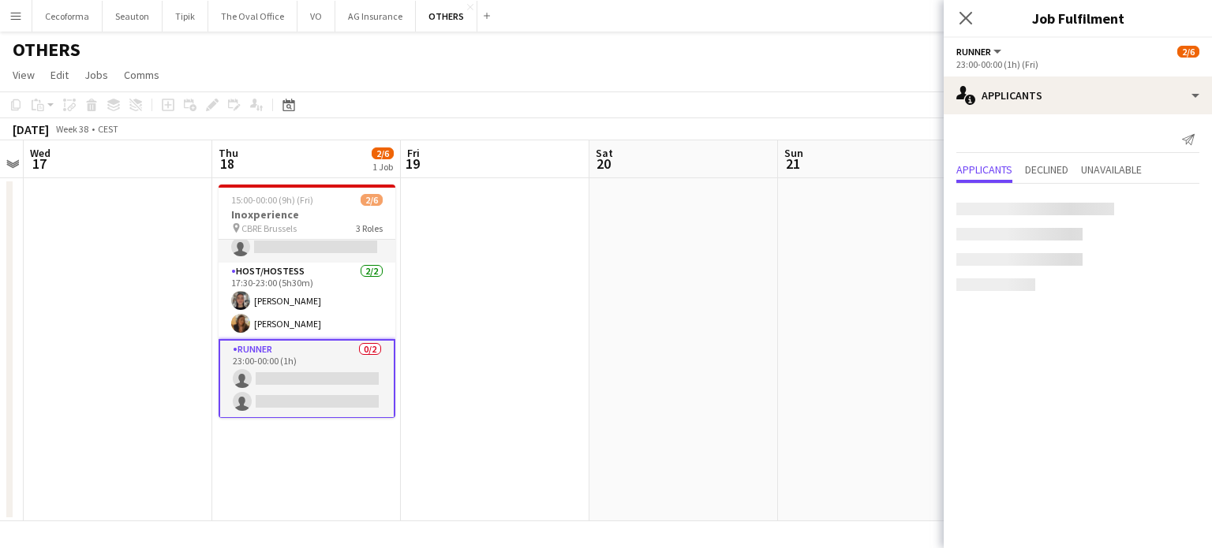
scroll to position [52, 0]
click at [440, 384] on app-date-cell at bounding box center [495, 349] width 189 height 343
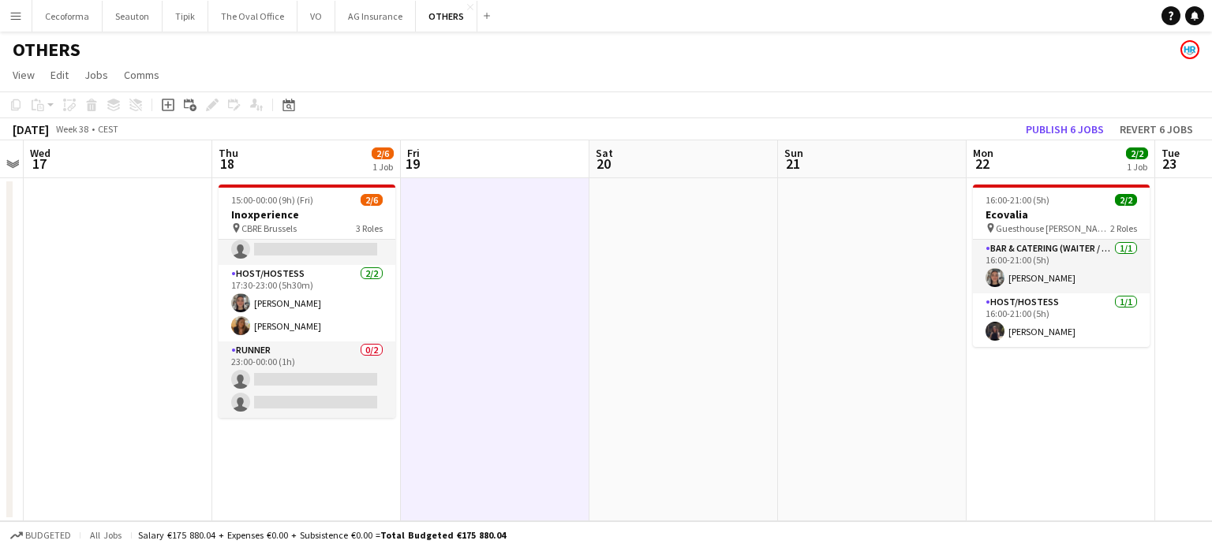
scroll to position [51, 0]
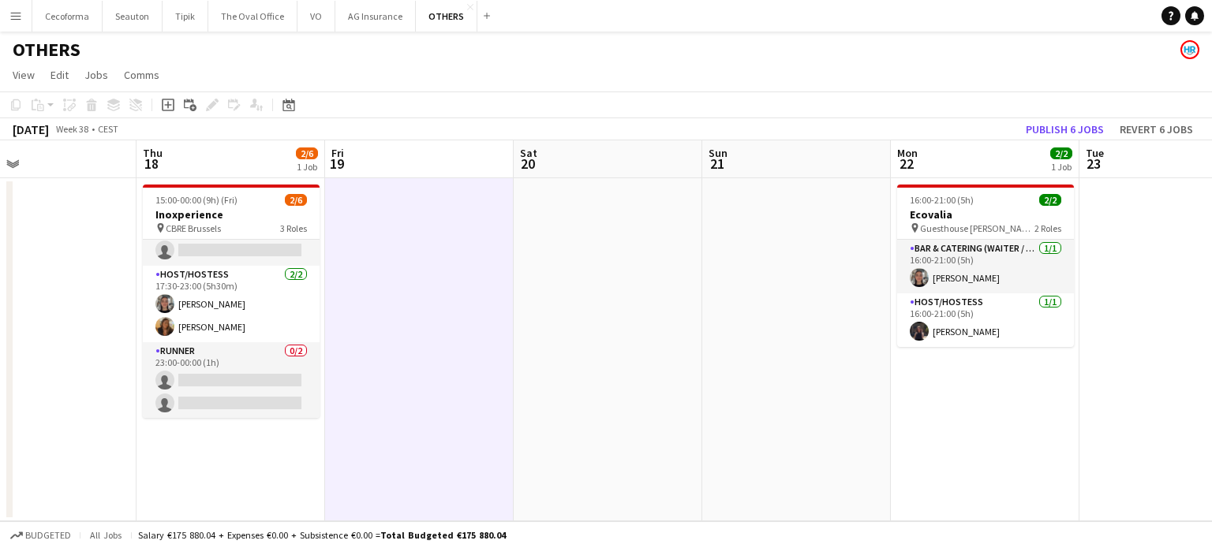
drag, startPoint x: 562, startPoint y: 409, endPoint x: 316, endPoint y: 391, distance: 246.9
click at [342, 397] on app-calendar-viewport "Mon 15 Tue 16 Wed 17 Thu 18 2/6 1 Job Fri 19 Sat 20 Sun 21 Mon 22 2/2 1 Job Tue…" at bounding box center [606, 330] width 1212 height 381
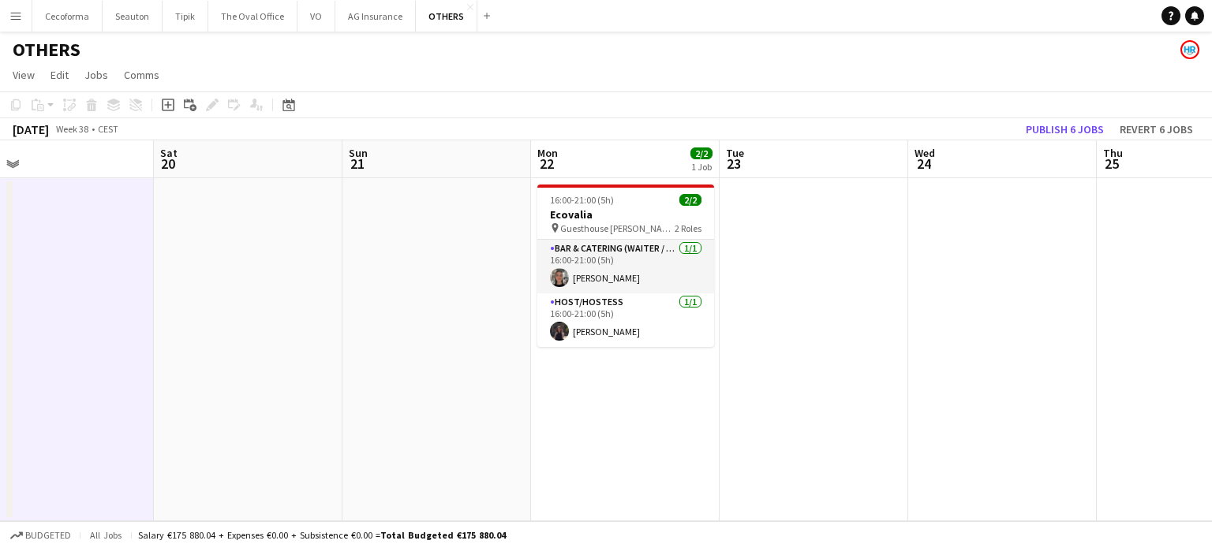
drag, startPoint x: 592, startPoint y: 404, endPoint x: 189, endPoint y: 393, distance: 403.4
click at [205, 397] on app-calendar-viewport "Wed 17 Thu 18 2/6 1 Job Fri 19 Sat 20 Sun 21 Mon 22 2/2 1 Job Tue 23 Wed 24 Thu…" at bounding box center [606, 330] width 1212 height 381
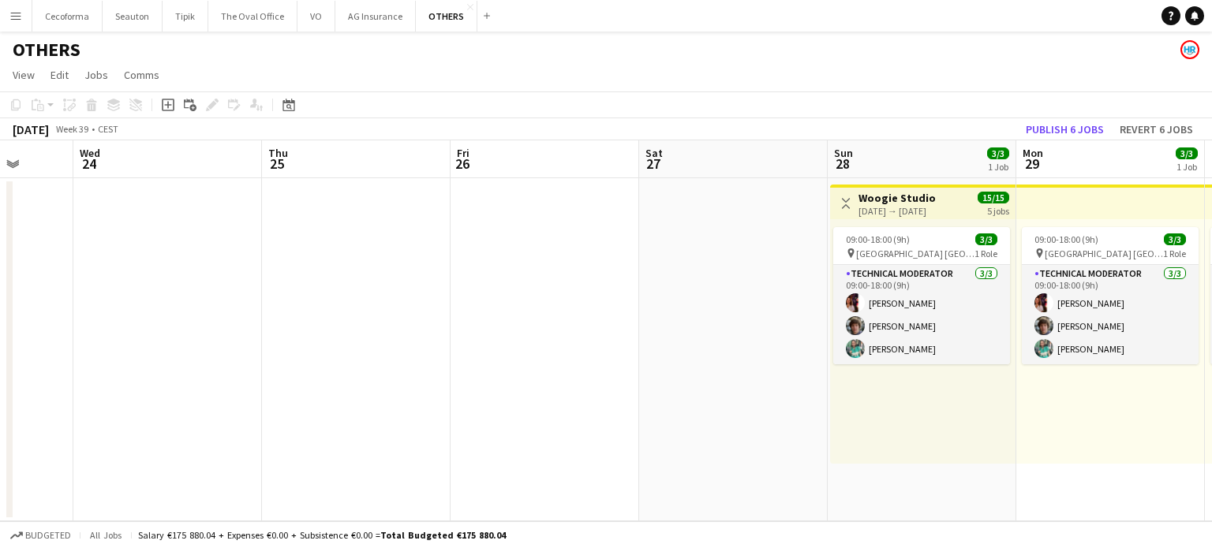
drag, startPoint x: 468, startPoint y: 380, endPoint x: 149, endPoint y: 334, distance: 322.2
click at [155, 353] on app-calendar-viewport "Sun 21 Mon 22 2/2 1 Job Tue 23 Wed 24 Thu 25 Fri 26 Sat 27 Sun 28 3/3 1 Job Mon…" at bounding box center [606, 330] width 1212 height 381
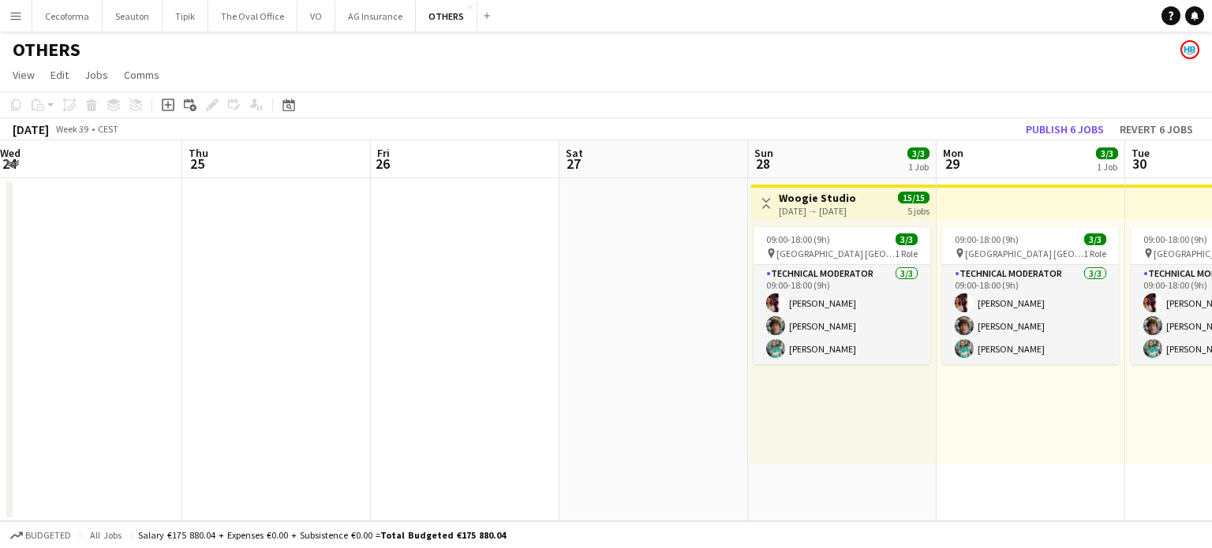
click at [0, 313] on app-calendar-viewport "Sun 21 Mon 22 2/2 1 Job Tue 23 Wed 24 Thu 25 Fri 26 Sat 27 Sun 28 3/3 1 Job Mon…" at bounding box center [606, 330] width 1212 height 381
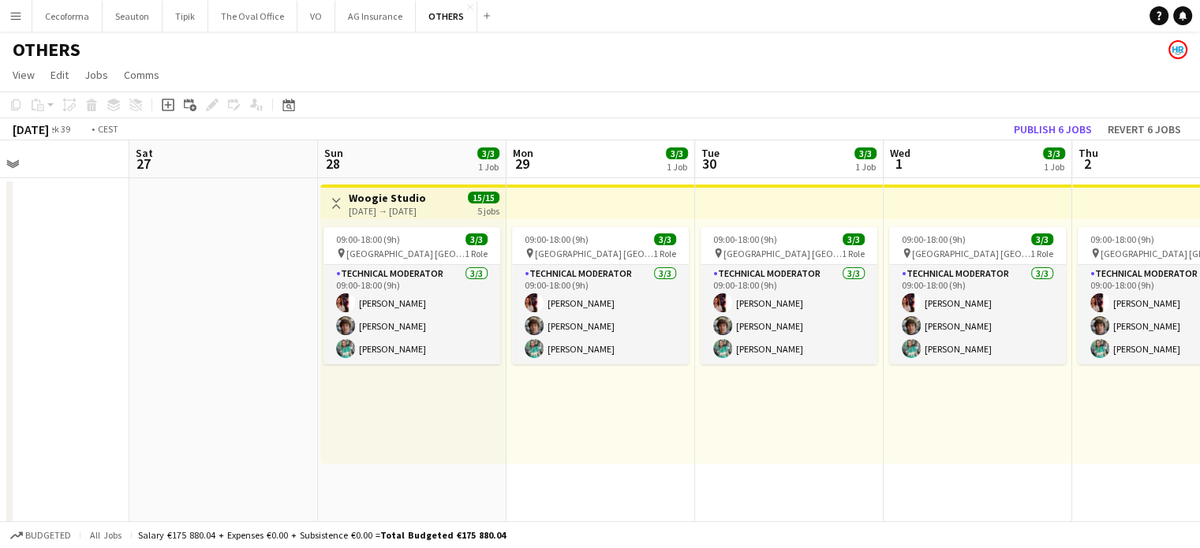
drag, startPoint x: 533, startPoint y: 380, endPoint x: 0, endPoint y: 294, distance: 539.7
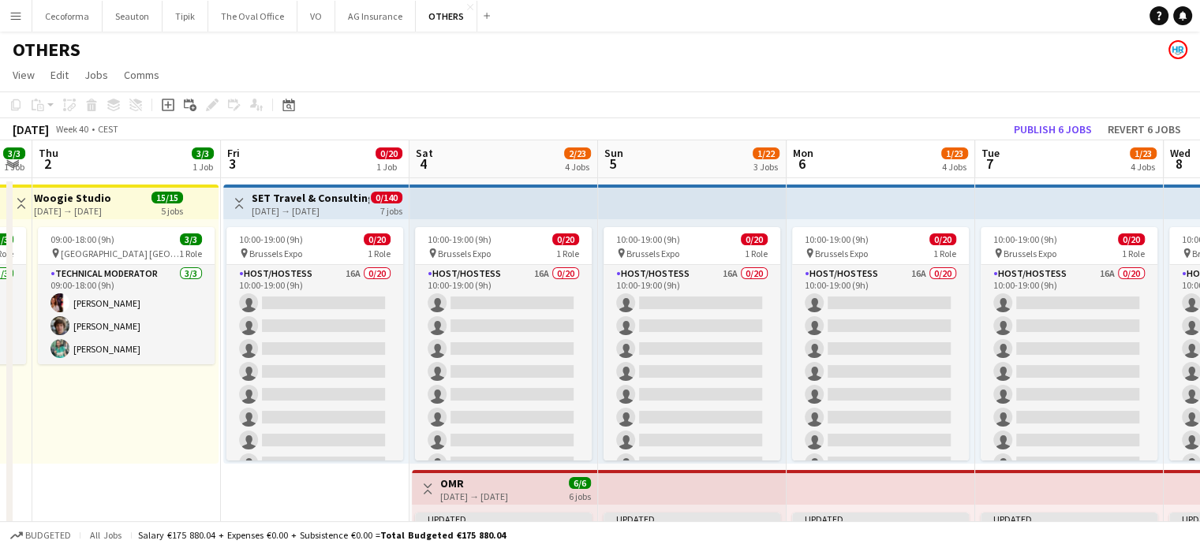
drag, startPoint x: 631, startPoint y: 391, endPoint x: 208, endPoint y: 370, distance: 422.7
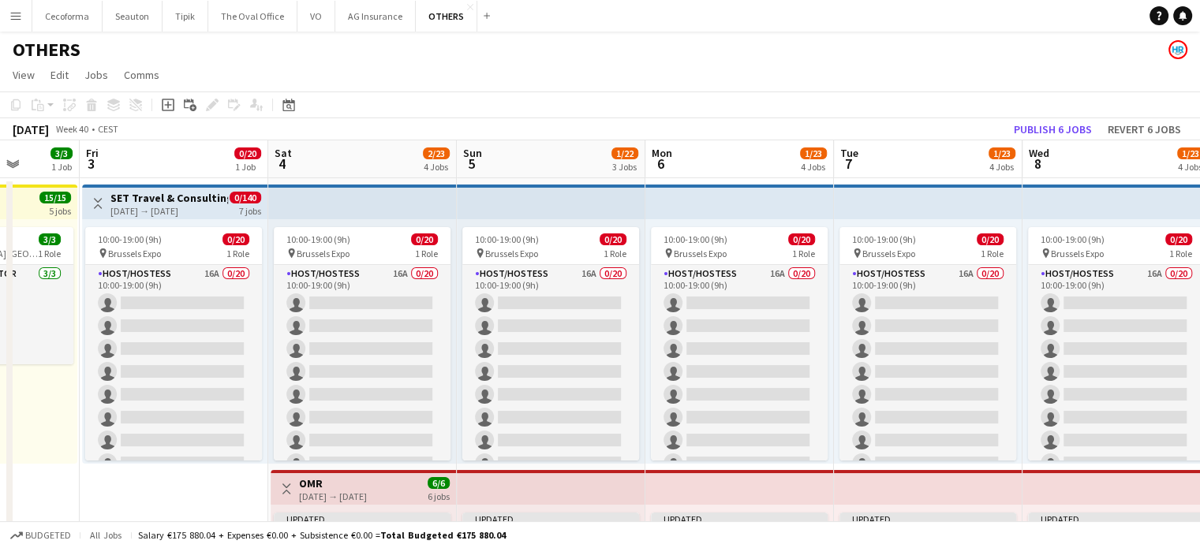
scroll to position [0, 687]
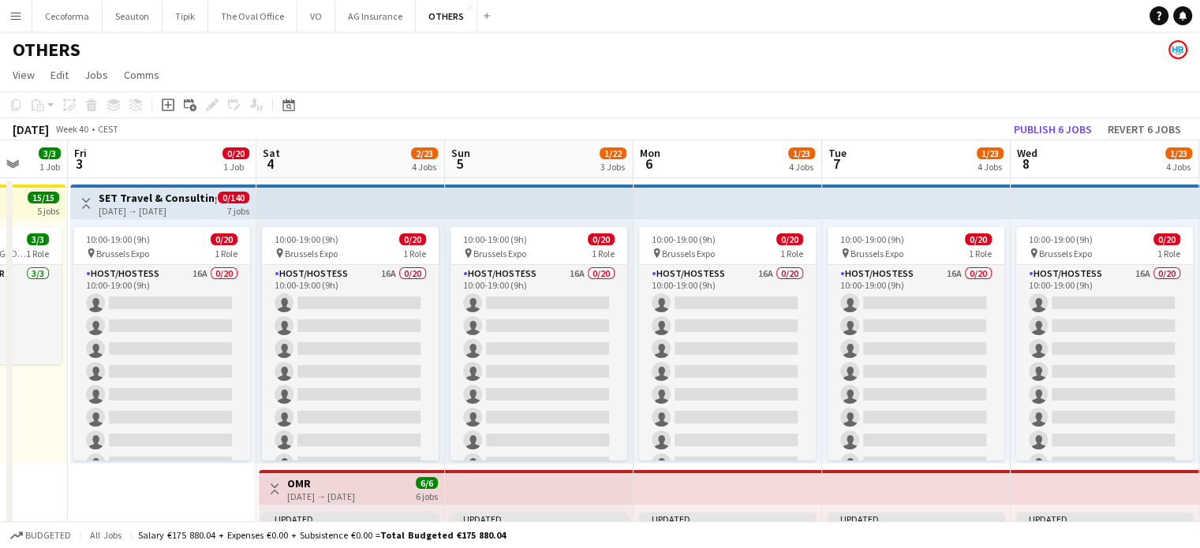
drag, startPoint x: 200, startPoint y: 500, endPoint x: 133, endPoint y: 500, distance: 67.1
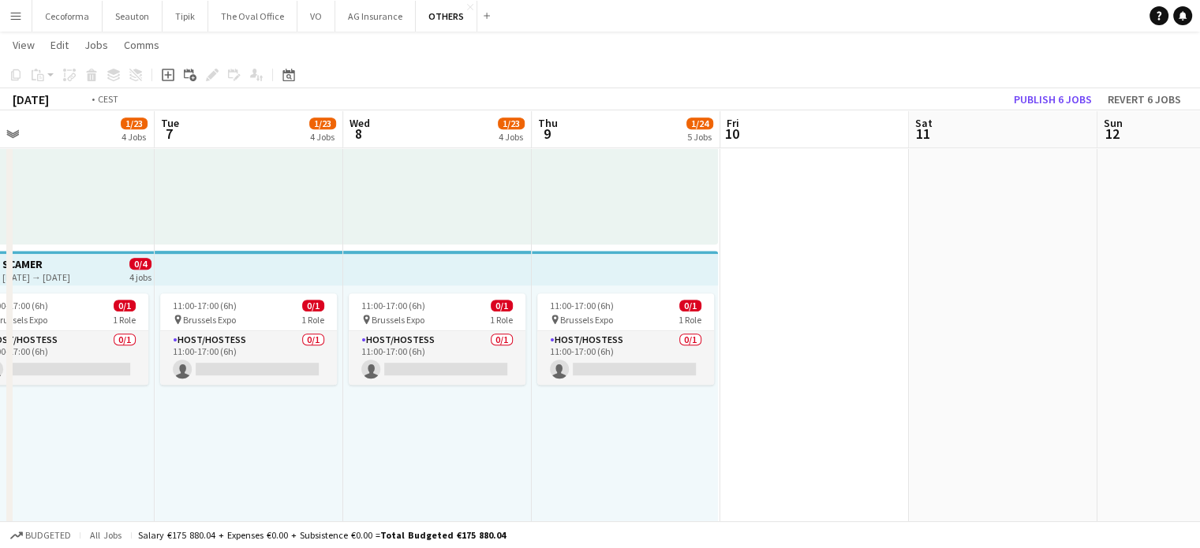
scroll to position [0, 440]
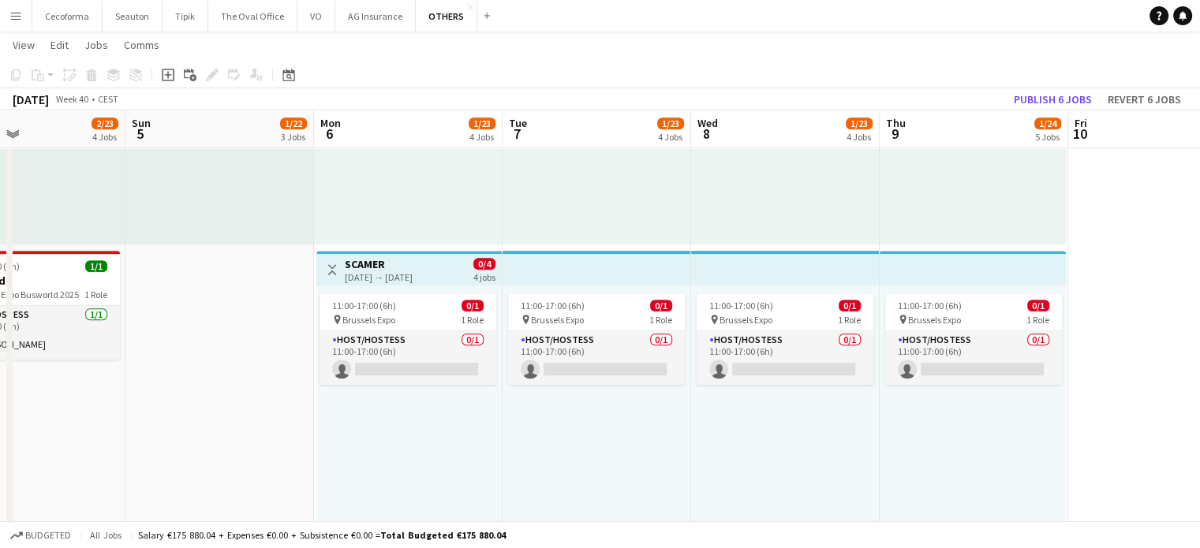
drag, startPoint x: 947, startPoint y: 495, endPoint x: 627, endPoint y: 481, distance: 319.9
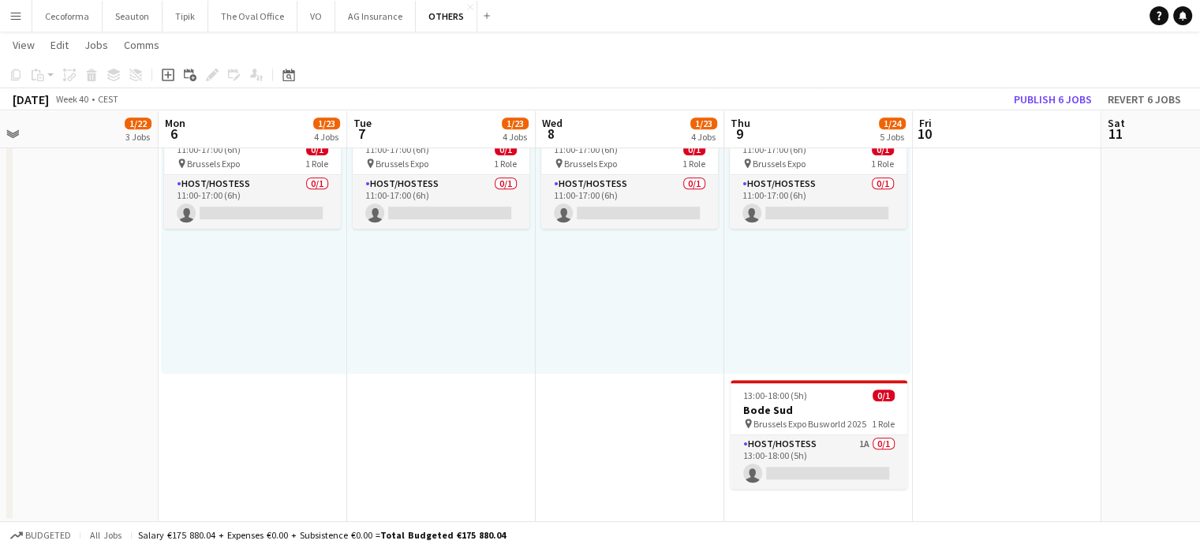
scroll to position [0, 597]
drag, startPoint x: 767, startPoint y: 457, endPoint x: 659, endPoint y: 453, distance: 108.2
click at [846, 470] on app-card-role "Host/Hostess 1A 0/1 13:00-18:00 (5h) single-neutral-actions" at bounding box center [818, 463] width 177 height 54
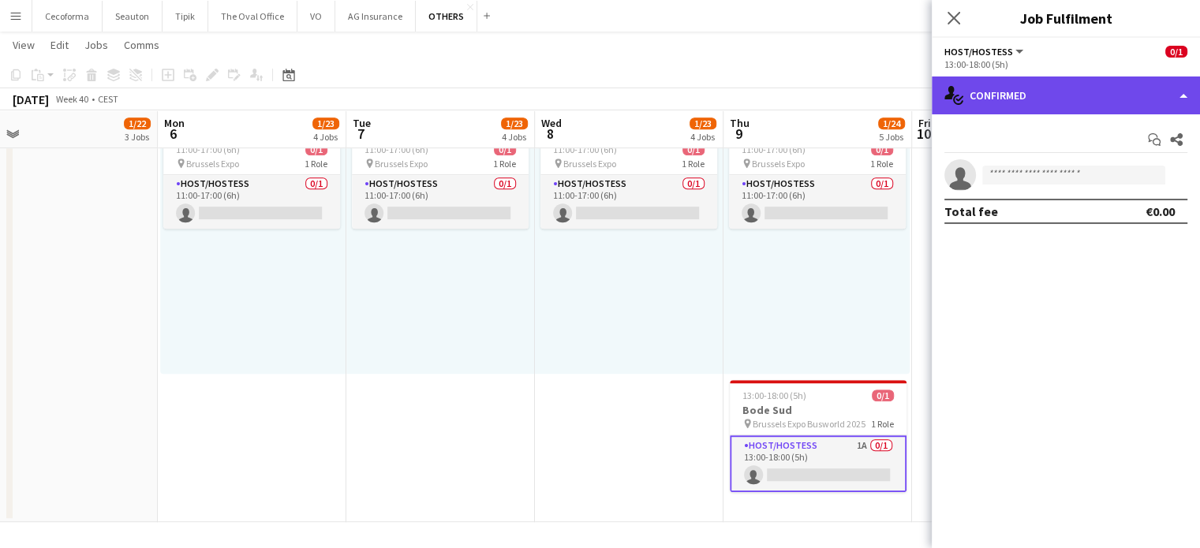
click at [1188, 95] on div "single-neutral-actions-check-2 Confirmed" at bounding box center [1066, 96] width 268 height 38
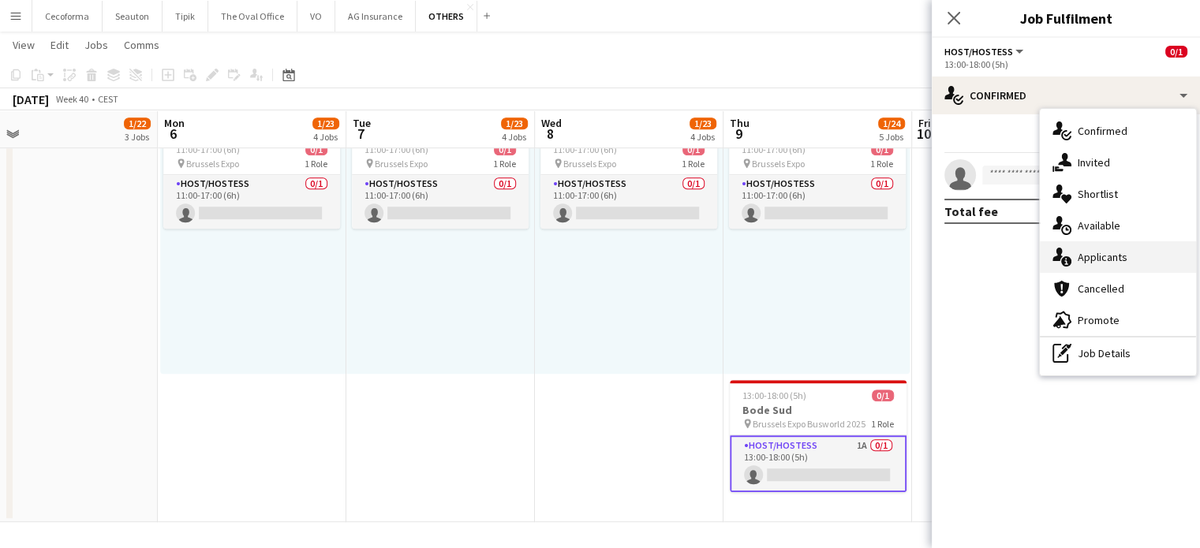
click at [1106, 252] on span "Applicants" at bounding box center [1103, 257] width 50 height 14
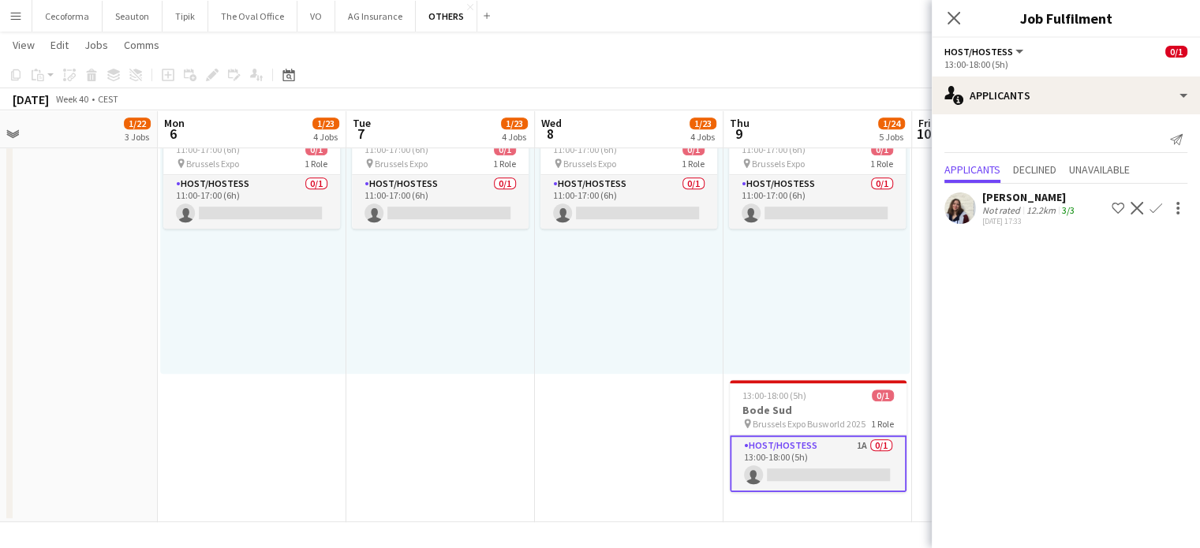
click at [1159, 208] on app-icon "Confirm" at bounding box center [1156, 208] width 13 height 13
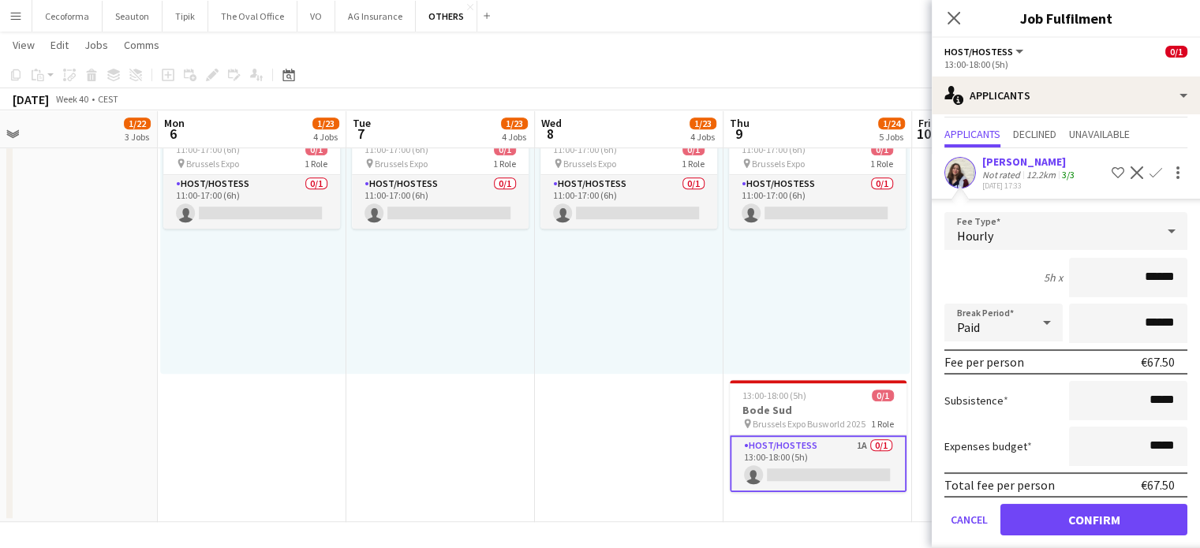
scroll to position [50, 0]
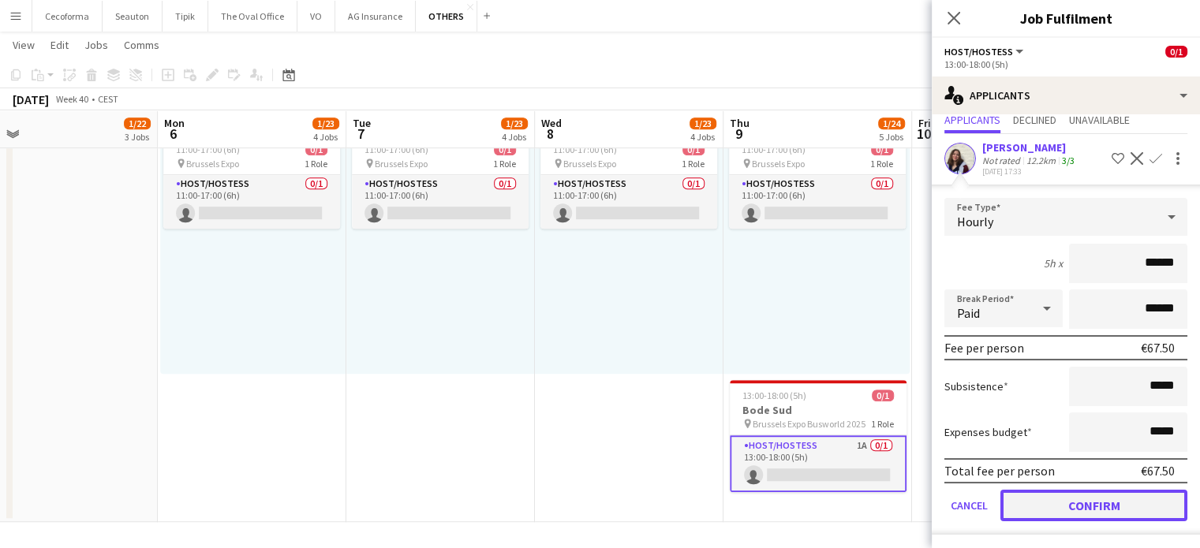
click at [1104, 504] on button "Confirm" at bounding box center [1094, 506] width 187 height 32
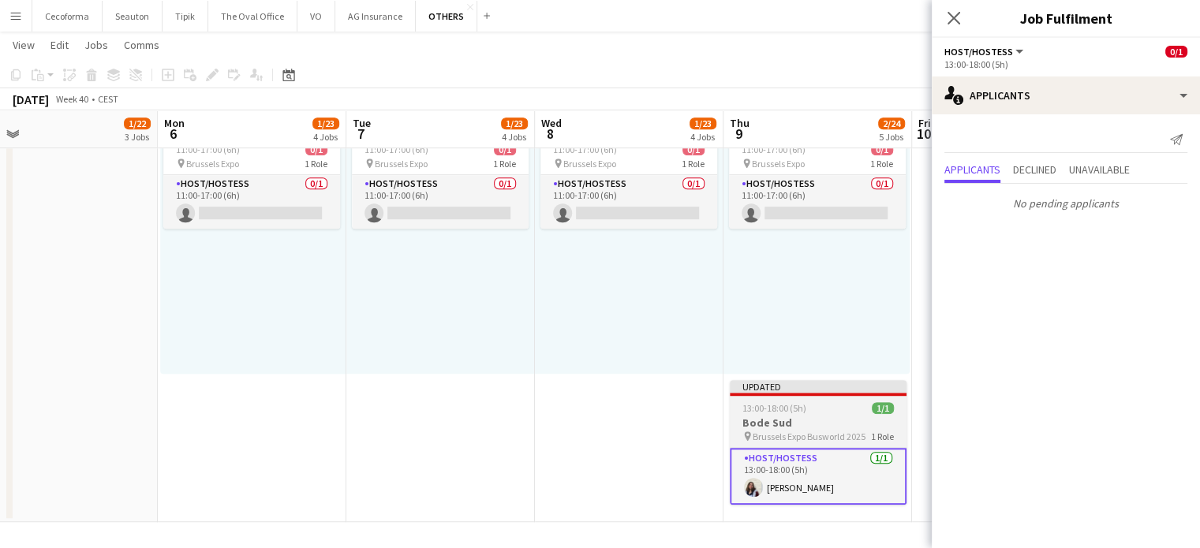
scroll to position [0, 0]
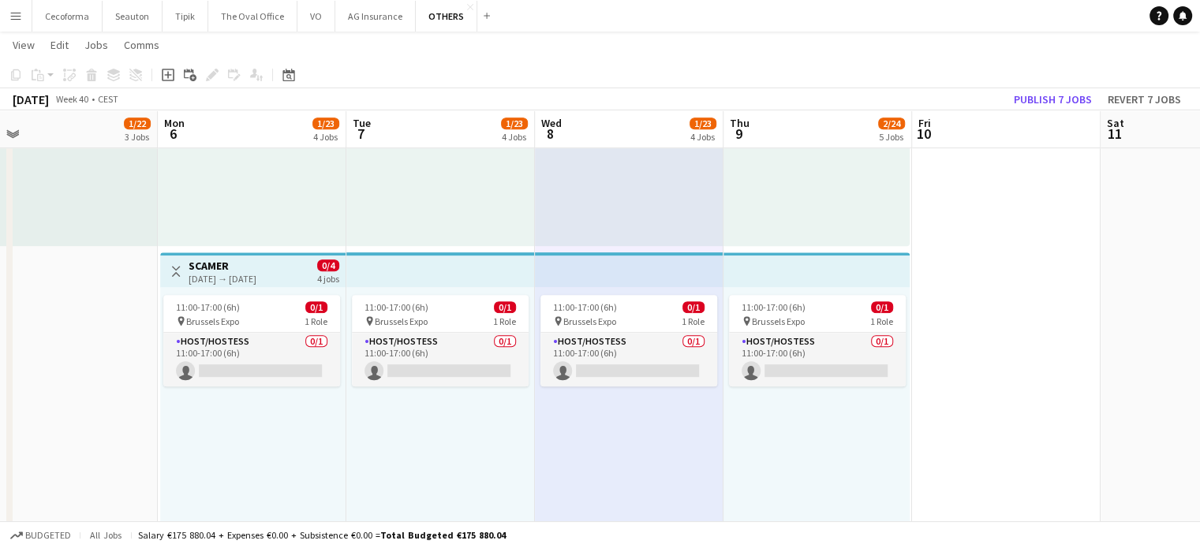
scroll to position [0, 369]
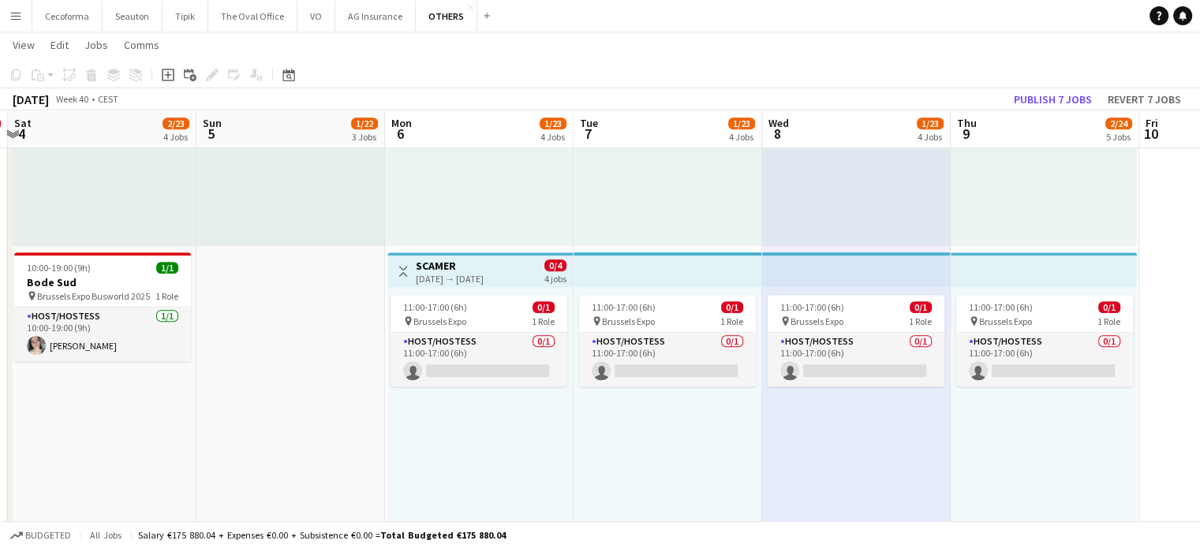
drag, startPoint x: 438, startPoint y: 487, endPoint x: 666, endPoint y: 457, distance: 230.0
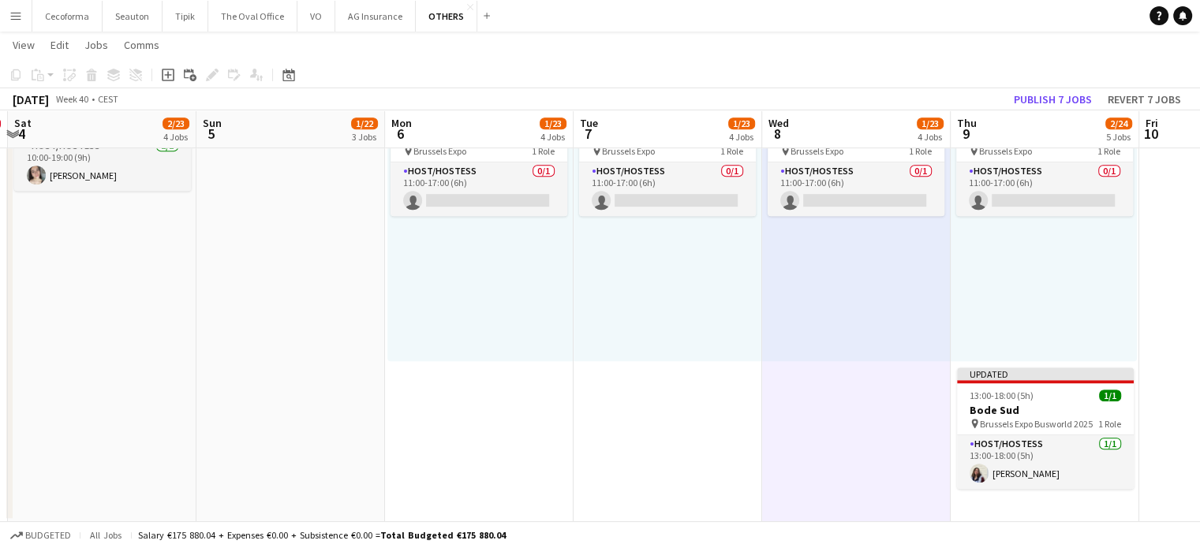
scroll to position [0, 372]
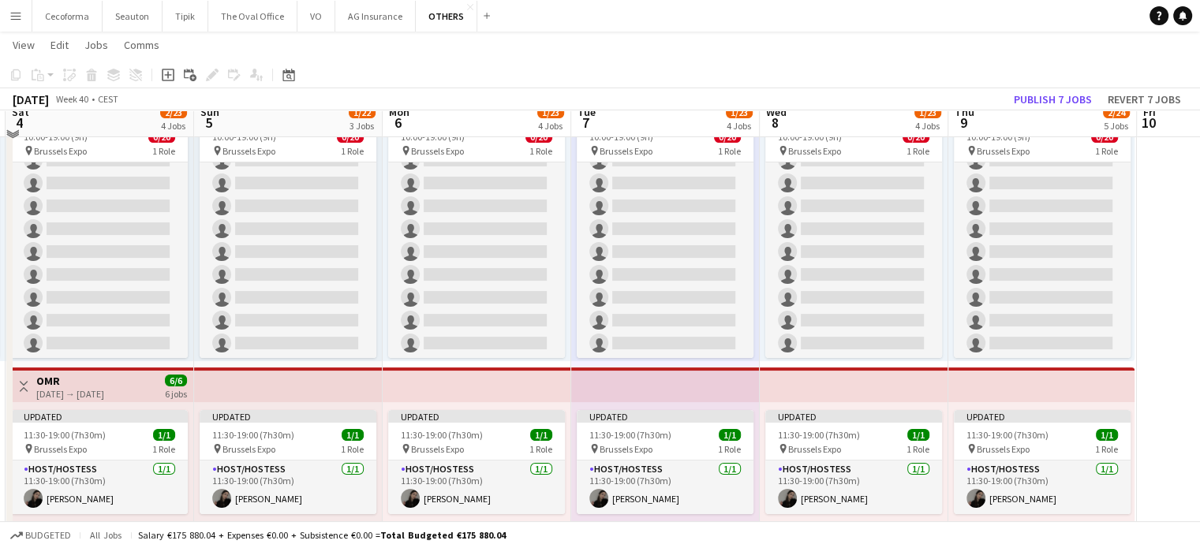
scroll to position [90, 0]
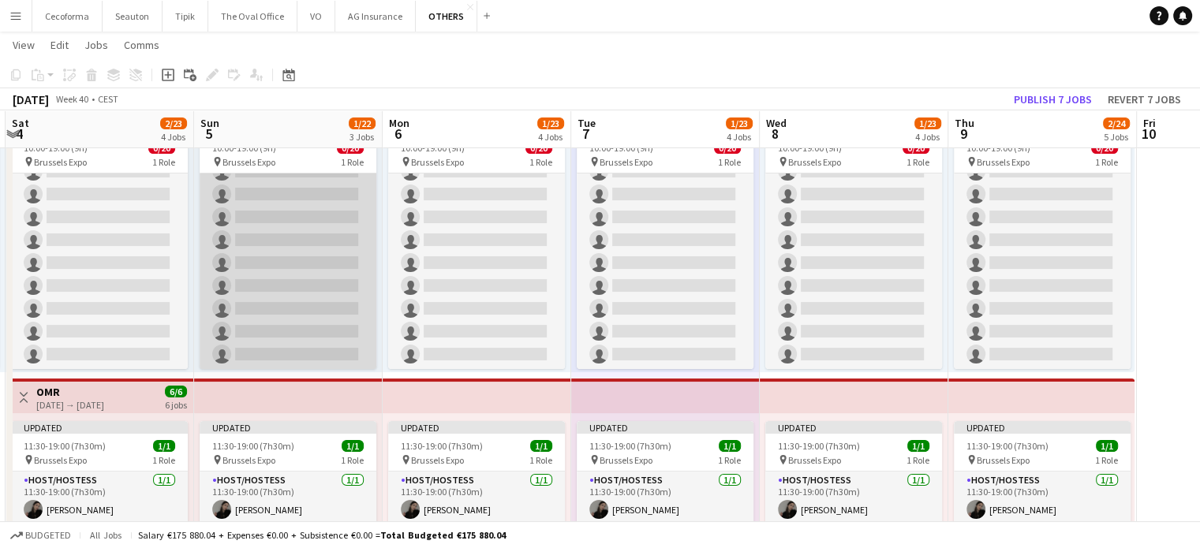
click at [324, 268] on app-card-role "Host/Hostess 16A 0/20 10:00-19:00 (9h) single-neutral-actions single-neutral-ac…" at bounding box center [288, 126] width 177 height 488
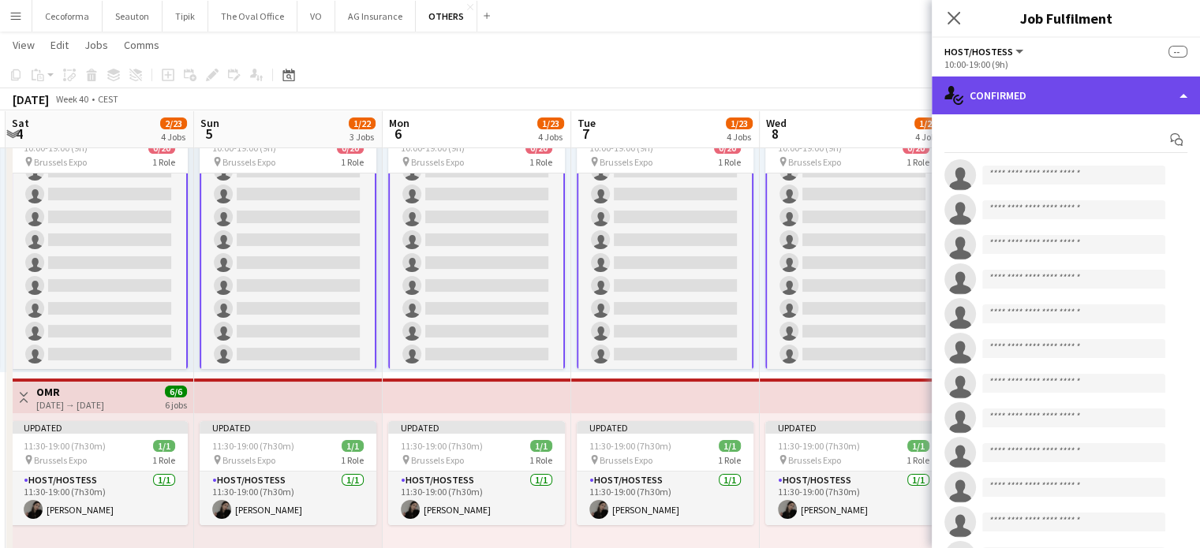
click at [1187, 99] on div "single-neutral-actions-check-2 Confirmed" at bounding box center [1066, 96] width 268 height 38
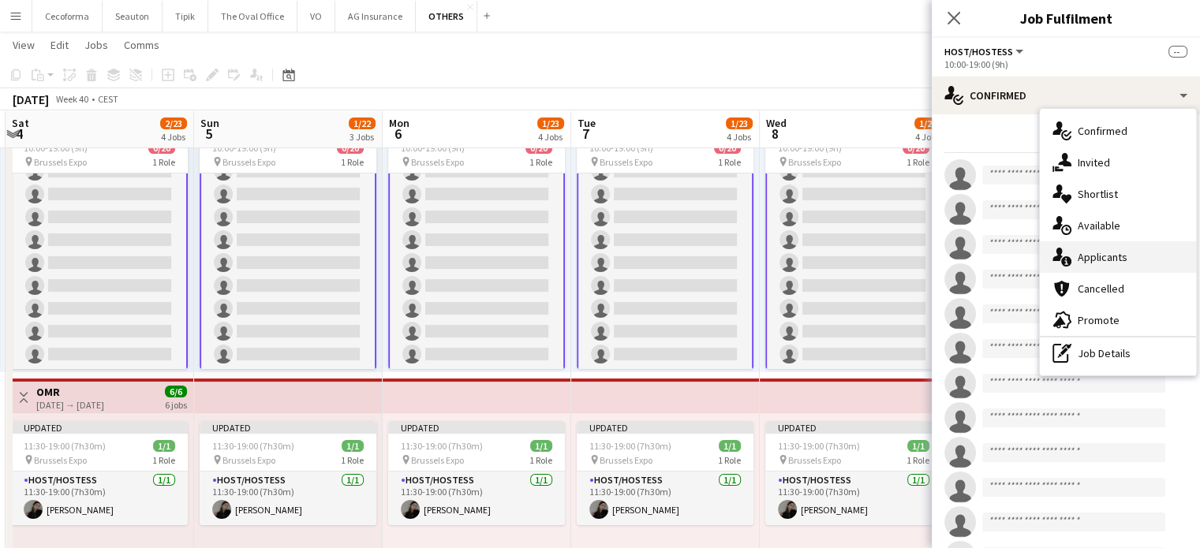
click at [1102, 257] on span "Applicants" at bounding box center [1103, 257] width 50 height 14
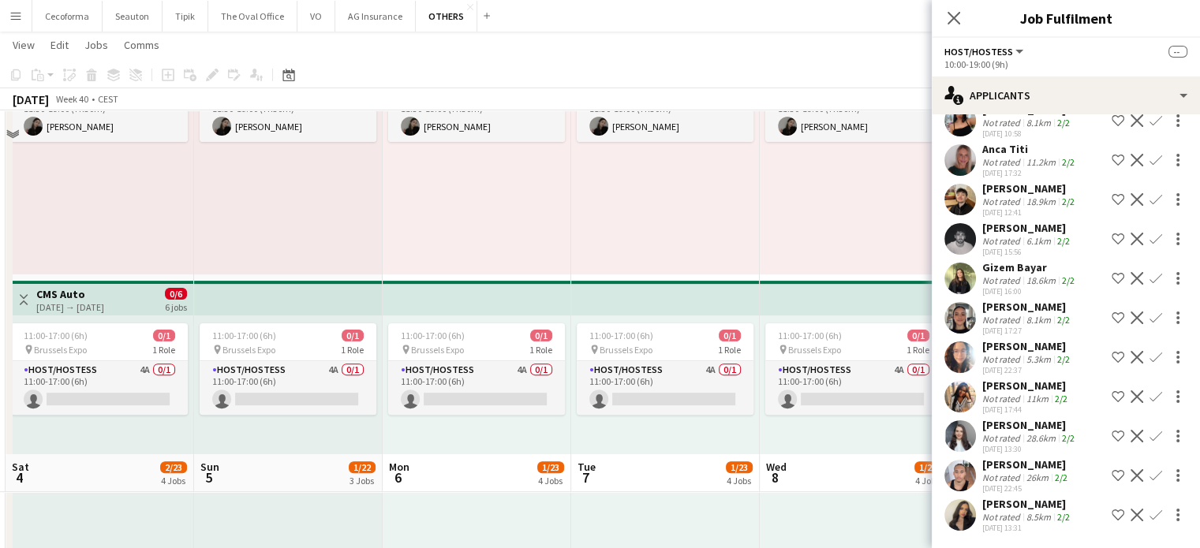
scroll to position [947, 0]
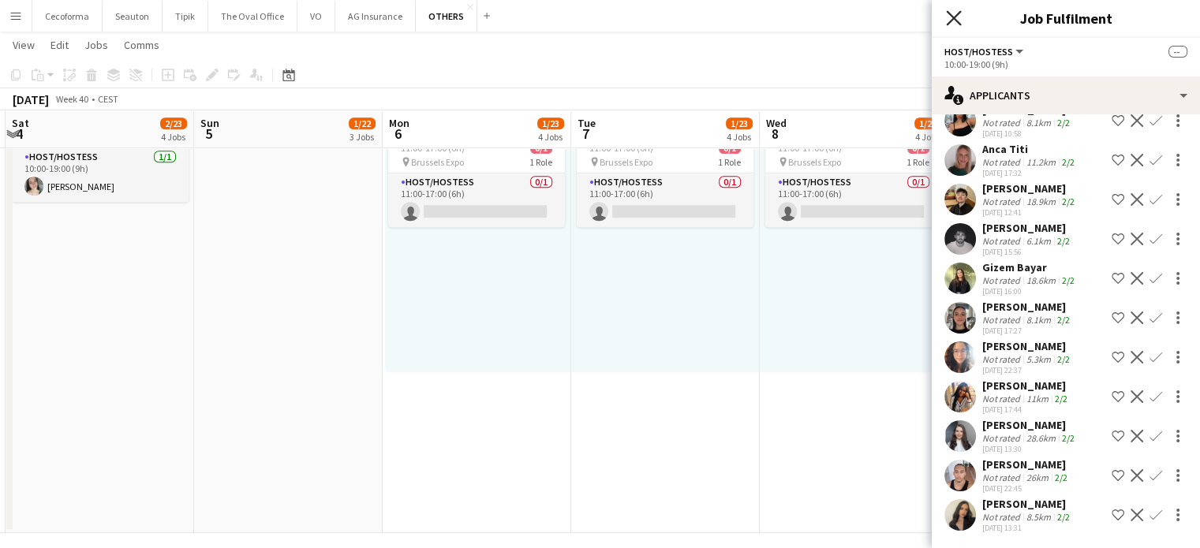
click at [953, 12] on icon "Close pop-in" at bounding box center [953, 17] width 15 height 15
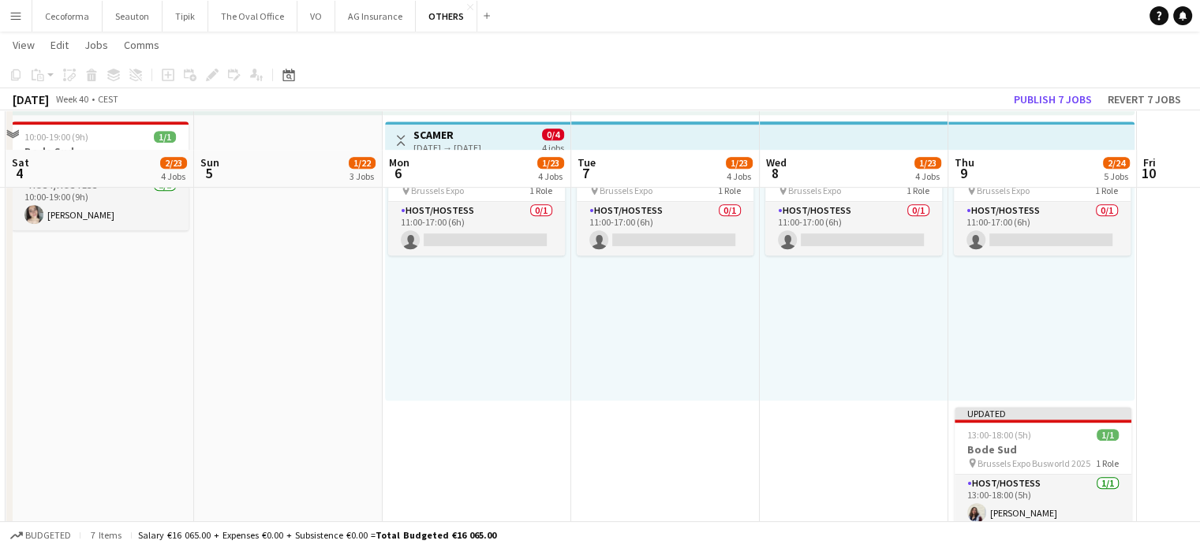
scroll to position [958, 0]
